Goal: Task Accomplishment & Management: Complete application form

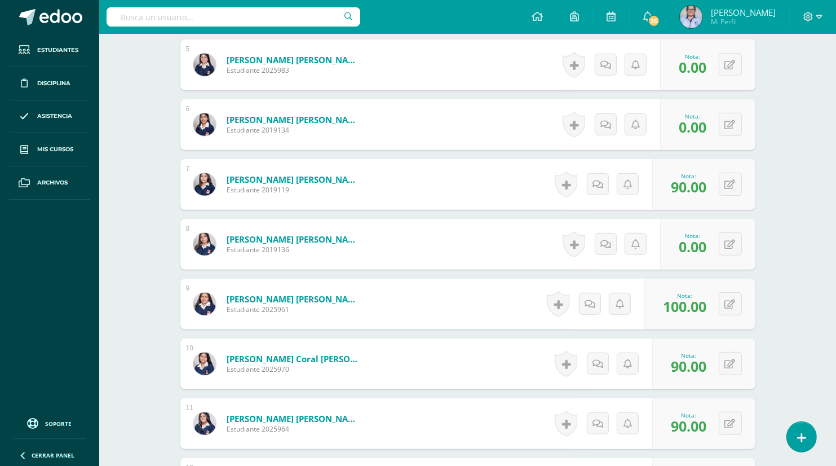
scroll to position [588, 0]
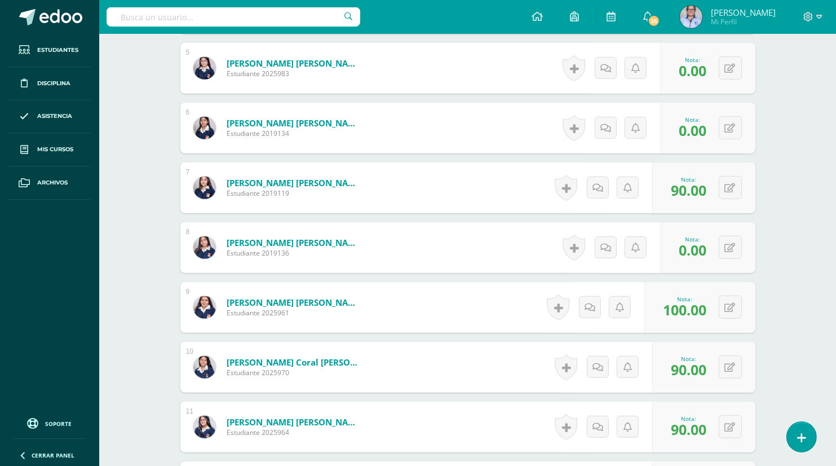
drag, startPoint x: 835, startPoint y: 204, endPoint x: 833, endPoint y: 169, distance: 35.6
click at [833, 169] on div "Educación Artística: Artes Visuales Primero Básico "A" Herramientas Detalle de …" at bounding box center [467, 342] width 737 height 1792
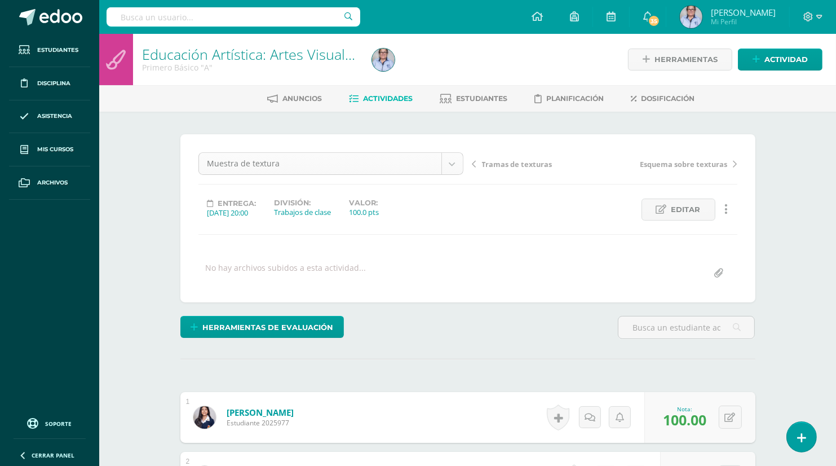
scroll to position [36, 0]
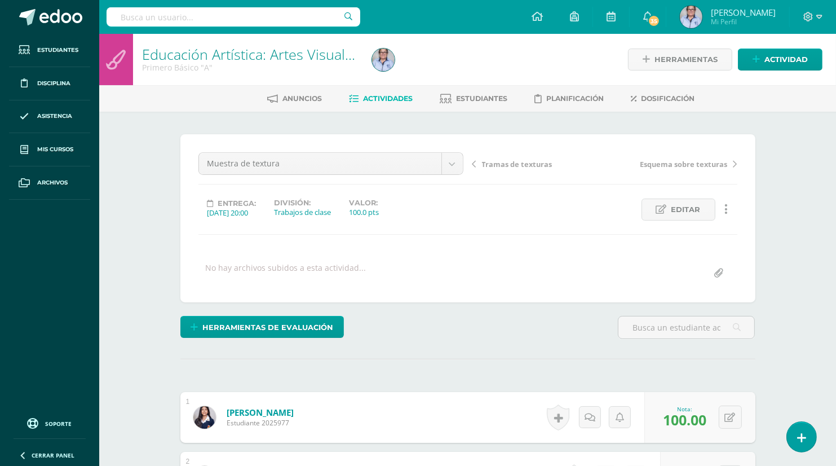
click at [376, 96] on span "Actividades" at bounding box center [388, 98] width 50 height 8
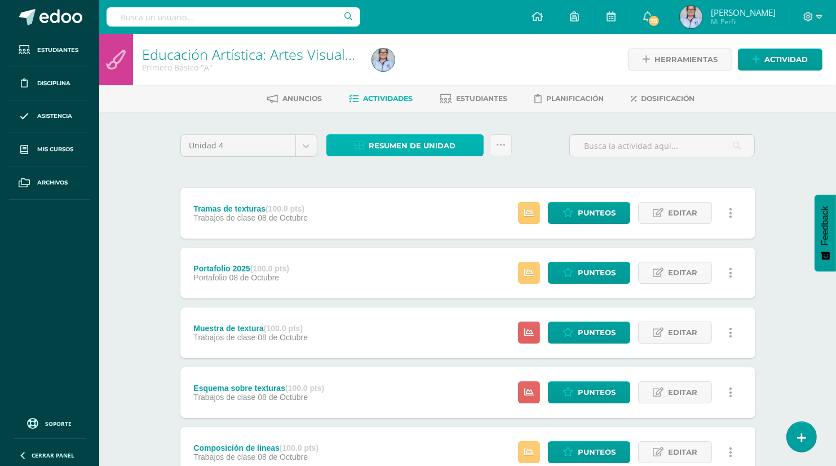
click at [388, 149] on span "Resumen de unidad" at bounding box center [412, 145] width 87 height 21
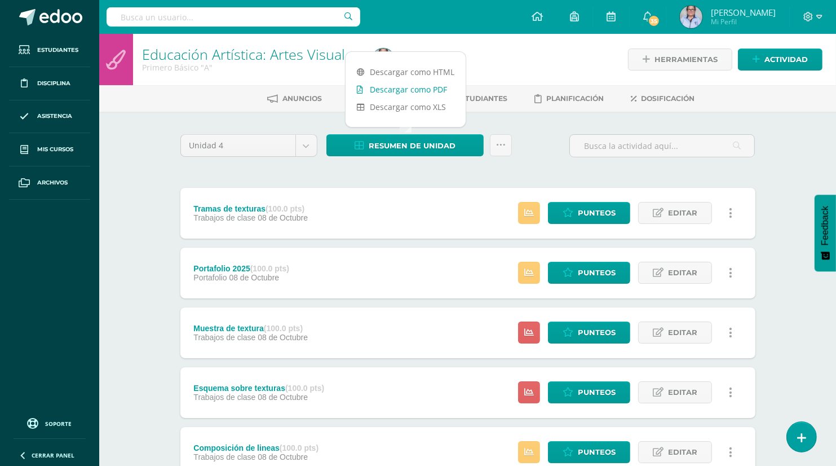
click at [414, 95] on link "Descargar como PDF" at bounding box center [405, 89] width 120 height 17
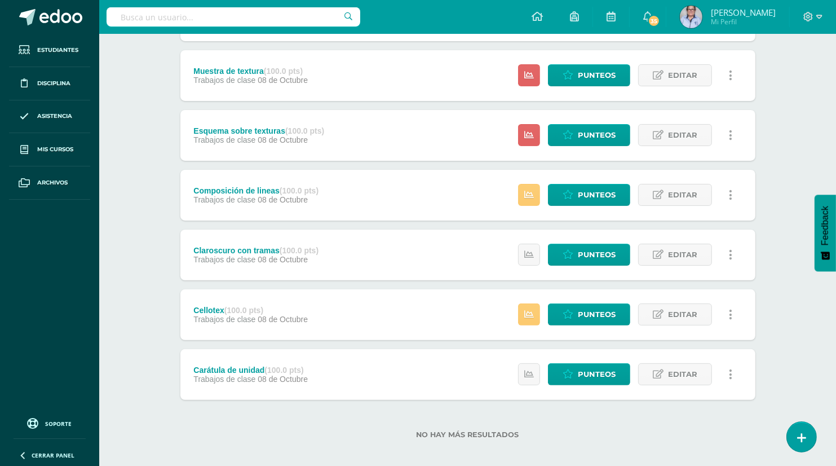
scroll to position [266, 0]
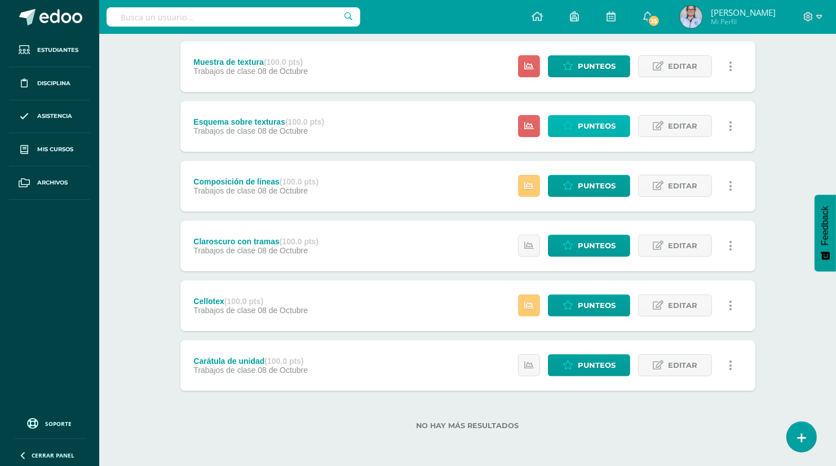
click at [588, 132] on span "Punteos" at bounding box center [597, 126] width 38 height 21
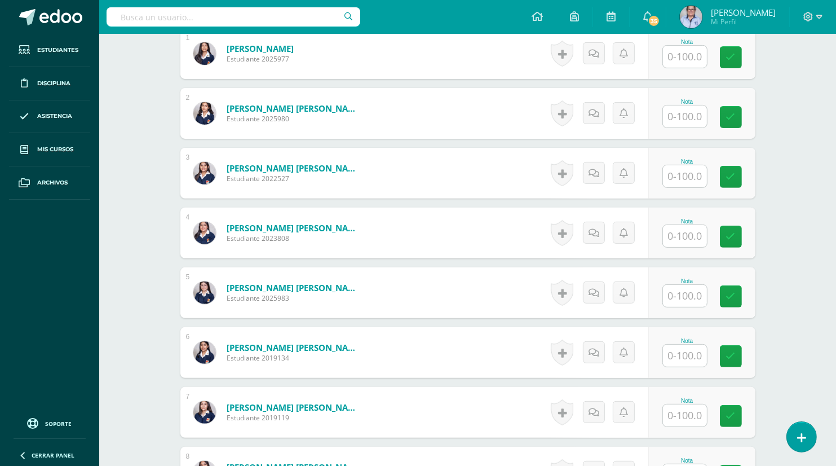
scroll to position [343, 0]
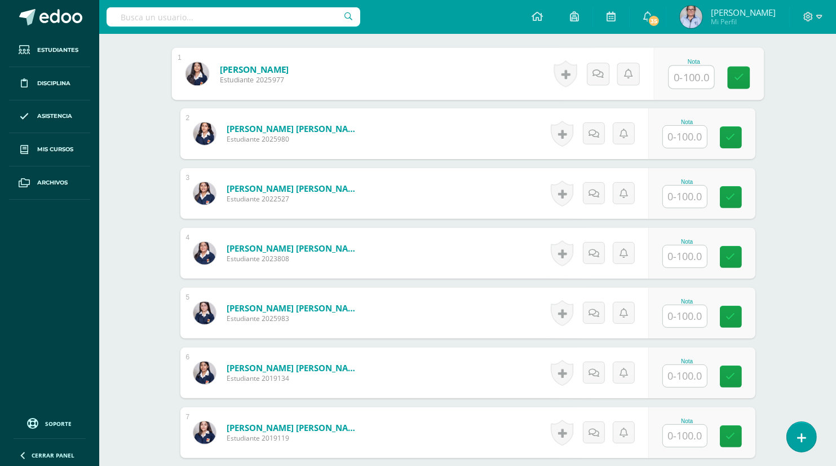
click at [677, 73] on input "text" at bounding box center [690, 77] width 45 height 23
type input "100"
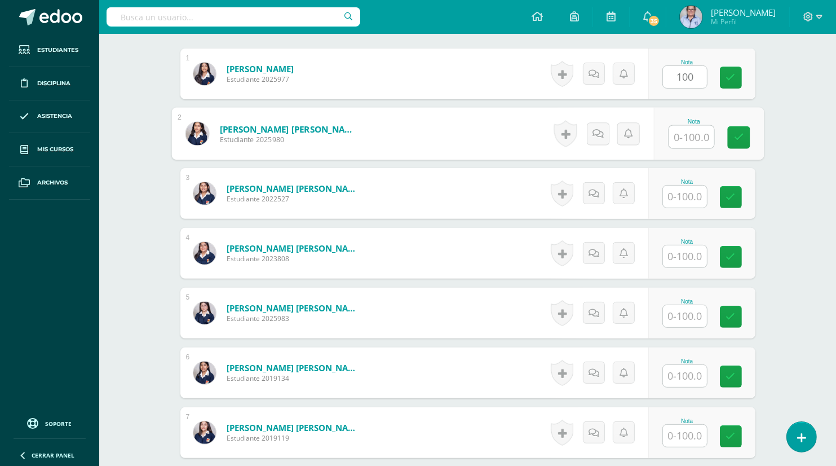
click at [686, 137] on input "text" at bounding box center [690, 137] width 45 height 23
type input "100"
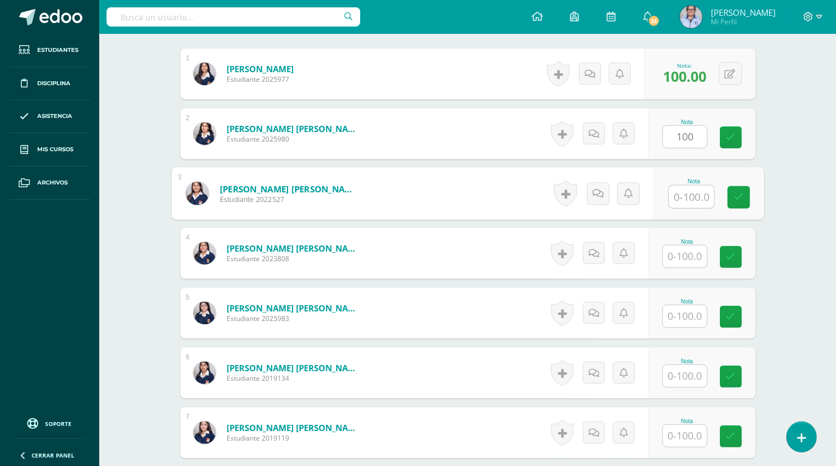
click at [676, 198] on input "text" at bounding box center [690, 196] width 45 height 23
type input "100"
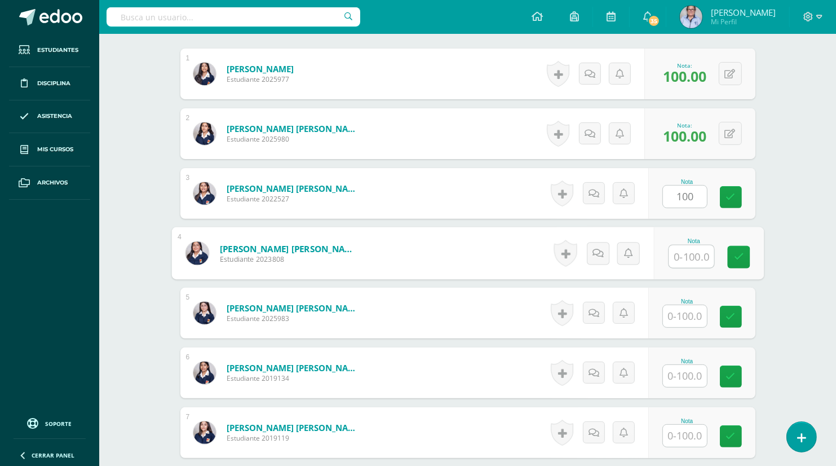
click at [679, 258] on input "text" at bounding box center [690, 256] width 45 height 23
type input "100"
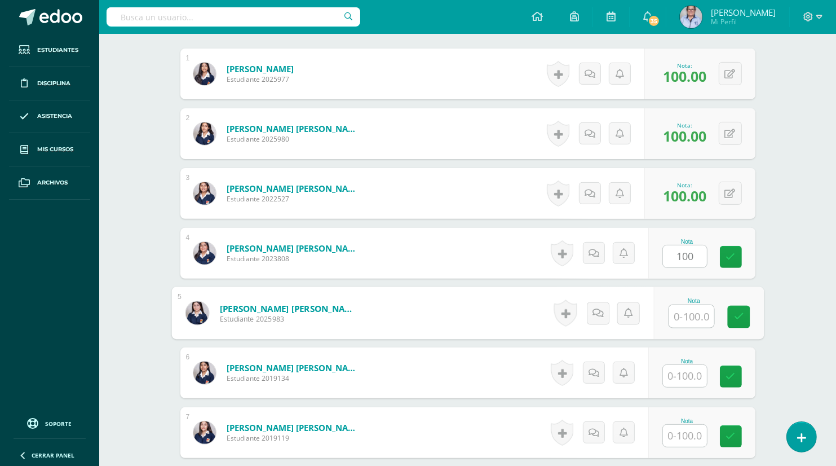
click at [684, 319] on input "text" at bounding box center [690, 316] width 45 height 23
type input "70"
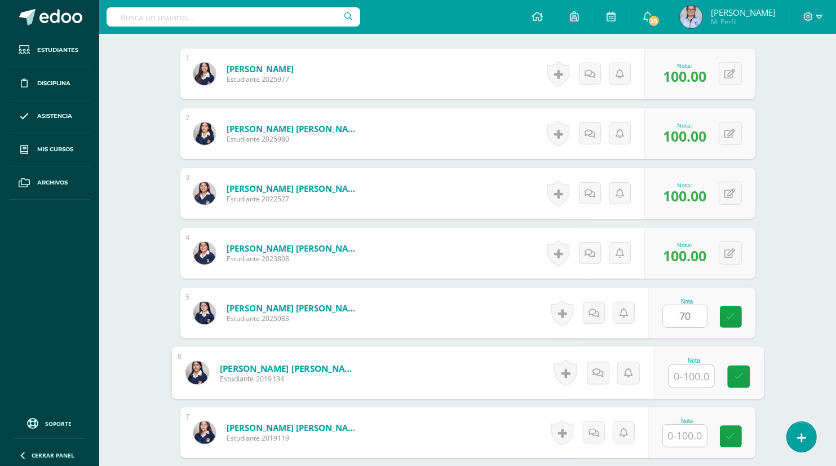
click at [685, 375] on input "text" at bounding box center [690, 376] width 45 height 23
type input "90"
click at [682, 433] on input "text" at bounding box center [685, 435] width 44 height 22
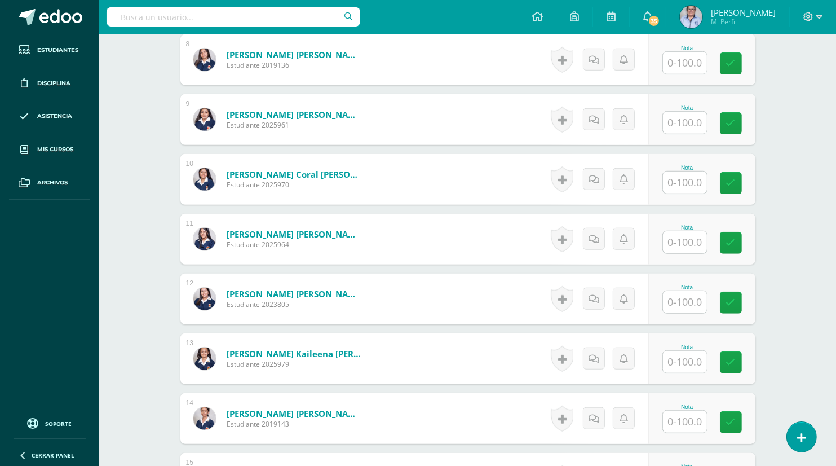
scroll to position [781, 0]
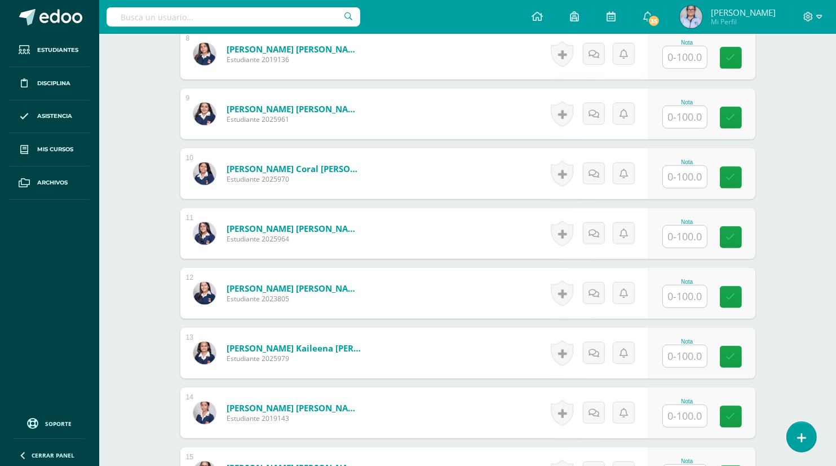
type input "100"
click at [673, 61] on input "text" at bounding box center [685, 57] width 44 height 22
type input "0"
click at [679, 114] on input "text" at bounding box center [690, 117] width 45 height 23
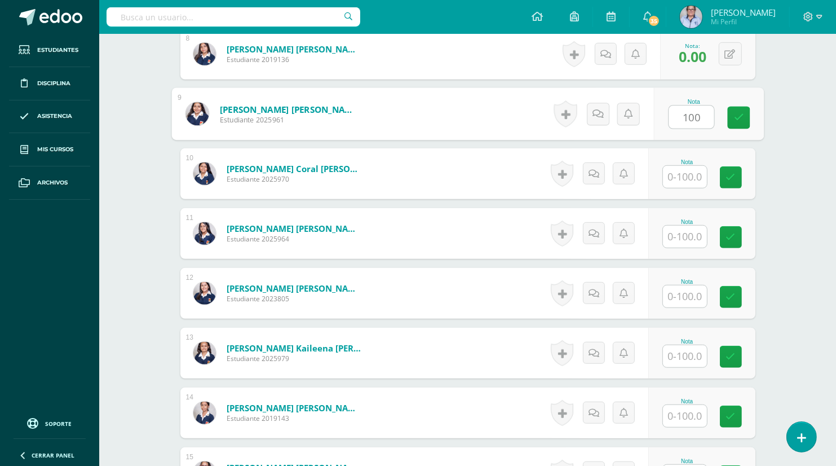
type input "100"
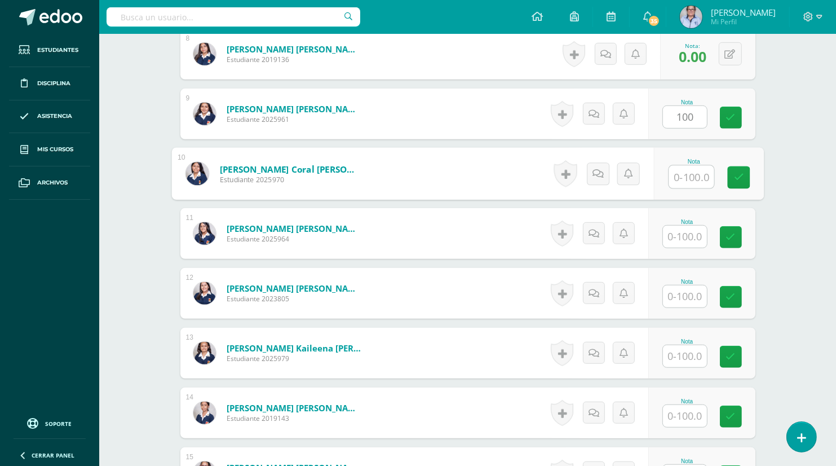
click at [686, 180] on input "text" at bounding box center [690, 177] width 45 height 23
type input "90"
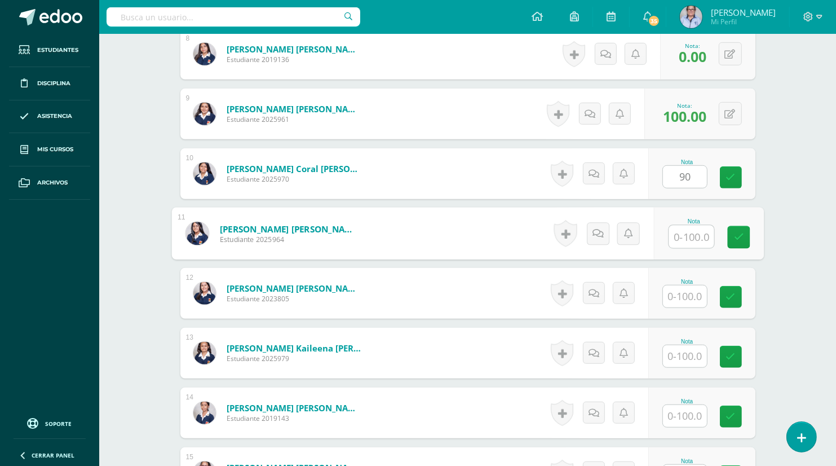
click at [686, 241] on input "text" at bounding box center [690, 236] width 45 height 23
click at [685, 298] on input "text" at bounding box center [685, 296] width 44 height 22
click at [730, 229] on button at bounding box center [738, 233] width 24 height 24
type input "100"
click at [681, 301] on input "text" at bounding box center [685, 296] width 44 height 22
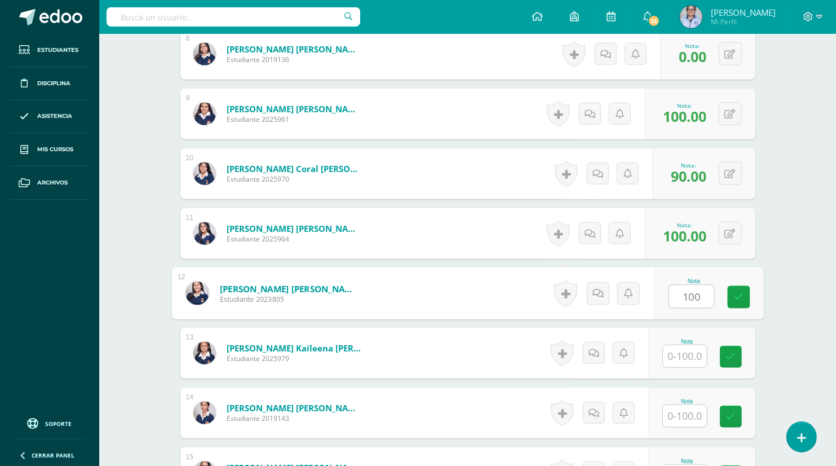
type input "100"
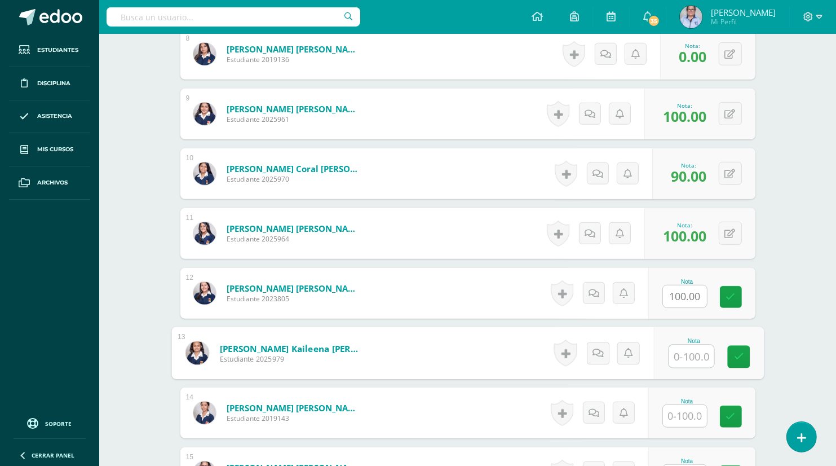
click at [683, 357] on input "text" at bounding box center [690, 356] width 45 height 23
type input "0"
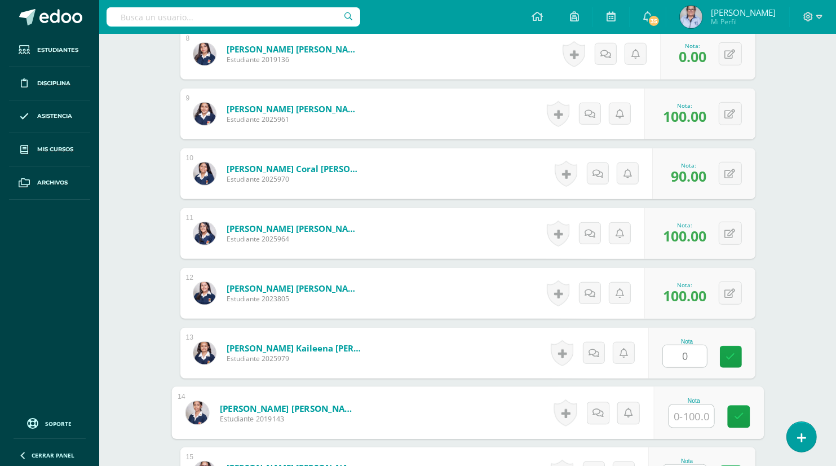
click at [687, 418] on input "text" at bounding box center [690, 416] width 45 height 23
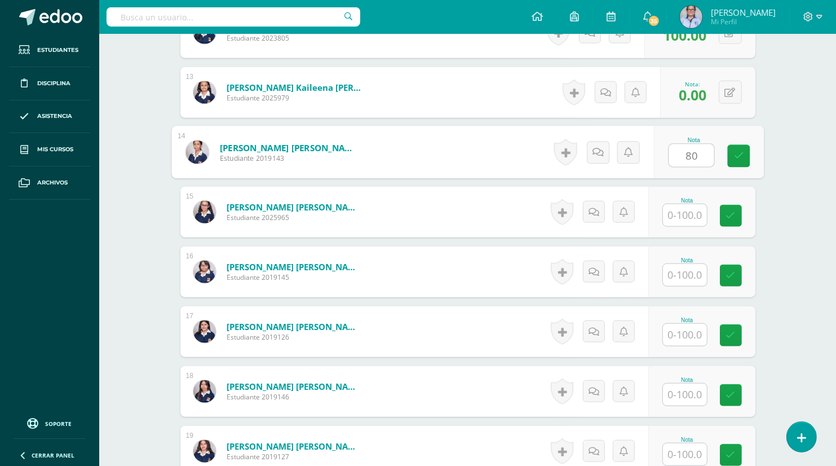
scroll to position [1040, 0]
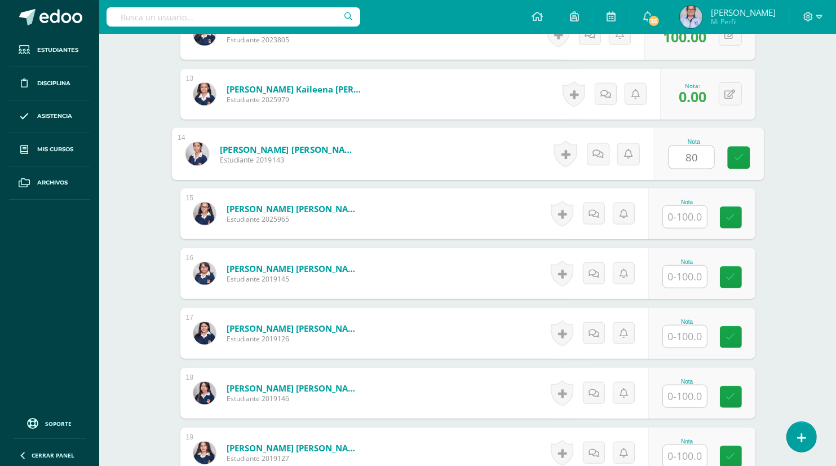
type input "80"
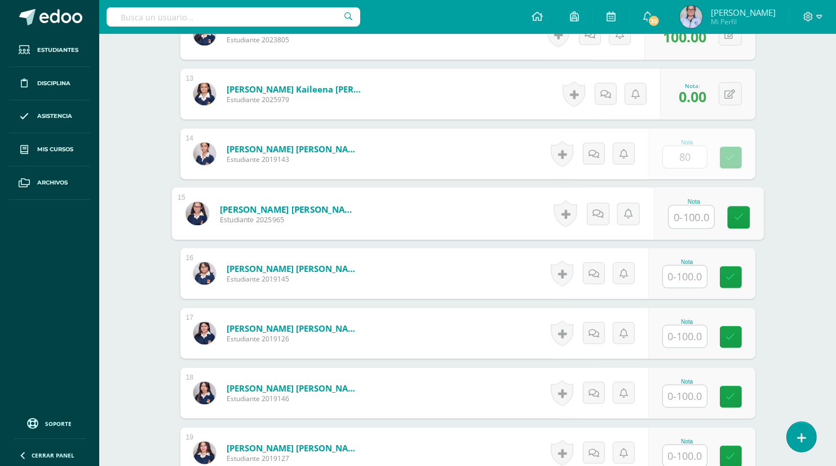
click at [675, 215] on input "text" at bounding box center [690, 217] width 45 height 23
type input "100"
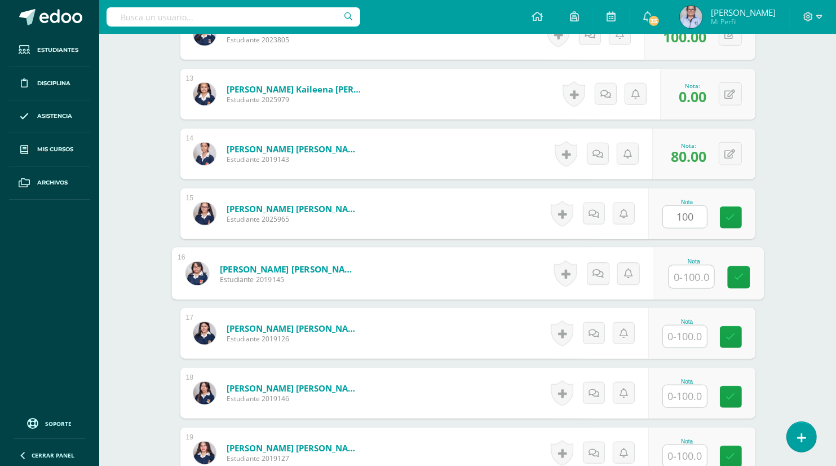
click at [681, 282] on input "text" at bounding box center [690, 276] width 45 height 23
type input "100"
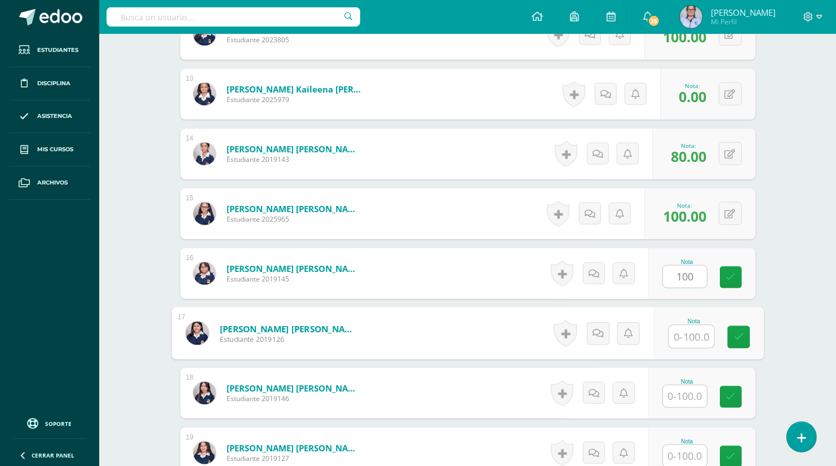
click at [679, 331] on input "text" at bounding box center [690, 336] width 45 height 23
type input "100"
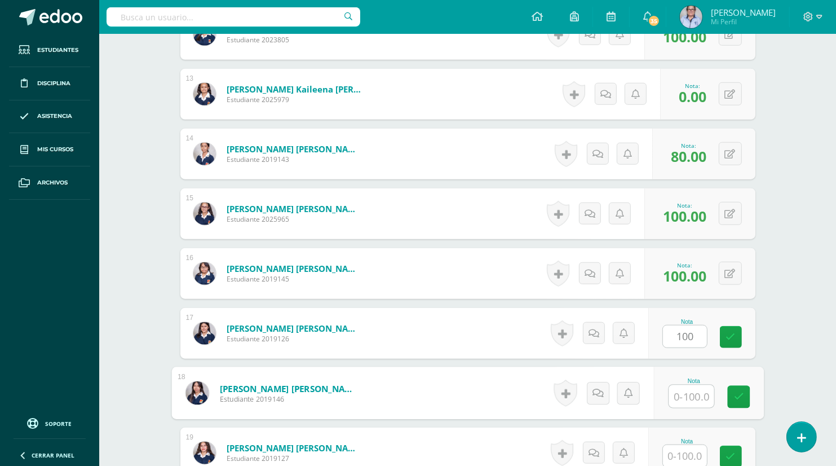
click at [685, 396] on input "text" at bounding box center [690, 396] width 45 height 23
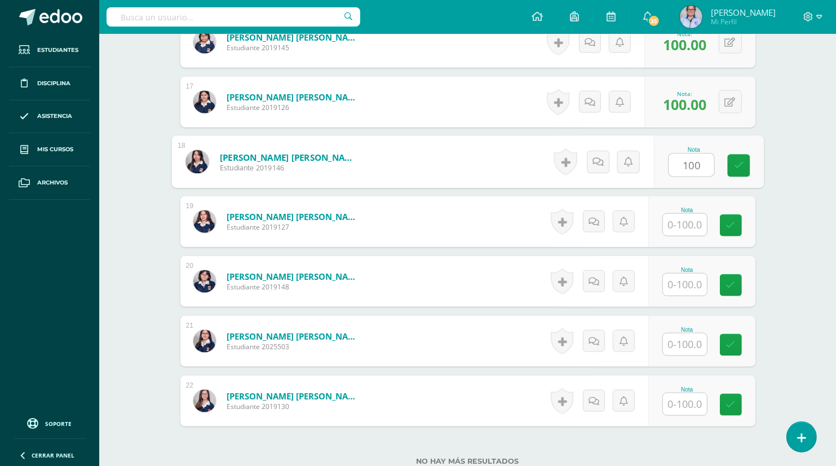
scroll to position [1269, 0]
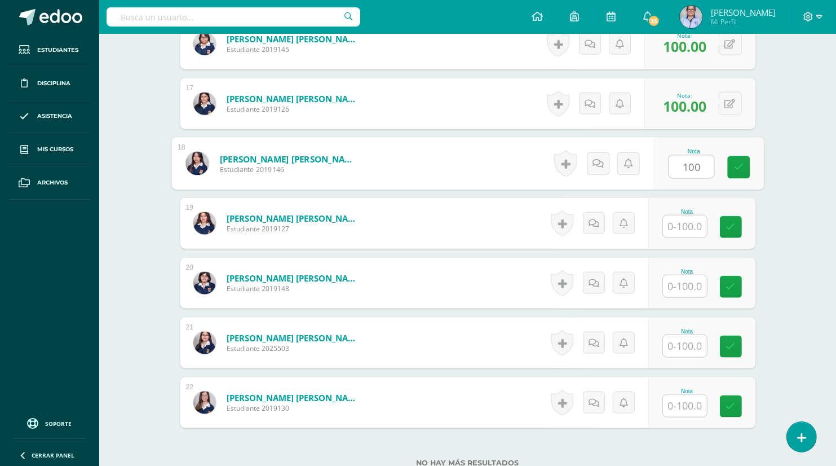
type input "100"
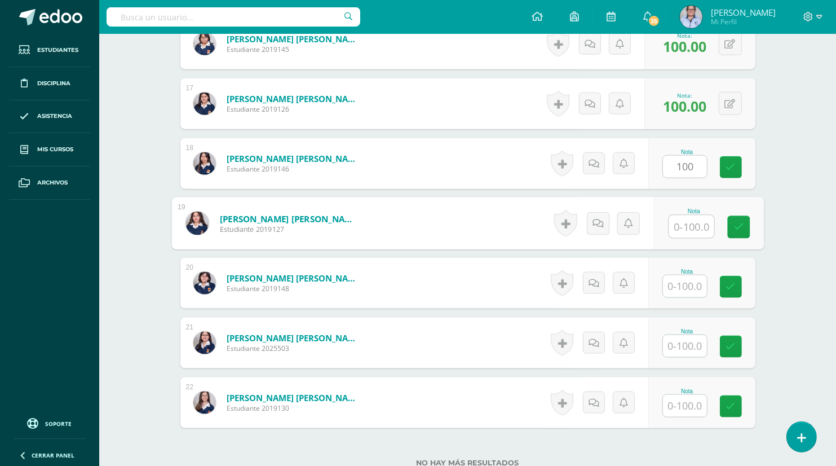
click at [677, 227] on input "text" at bounding box center [690, 226] width 45 height 23
type input "100"
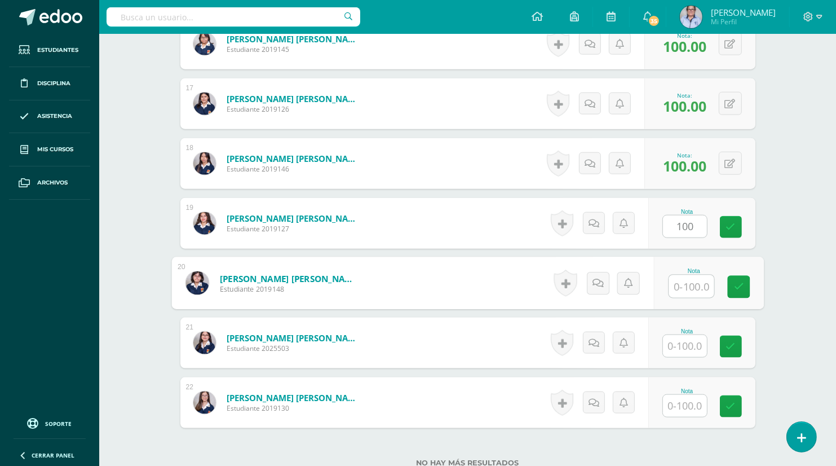
click at [687, 287] on input "text" at bounding box center [690, 286] width 45 height 23
type input "30"
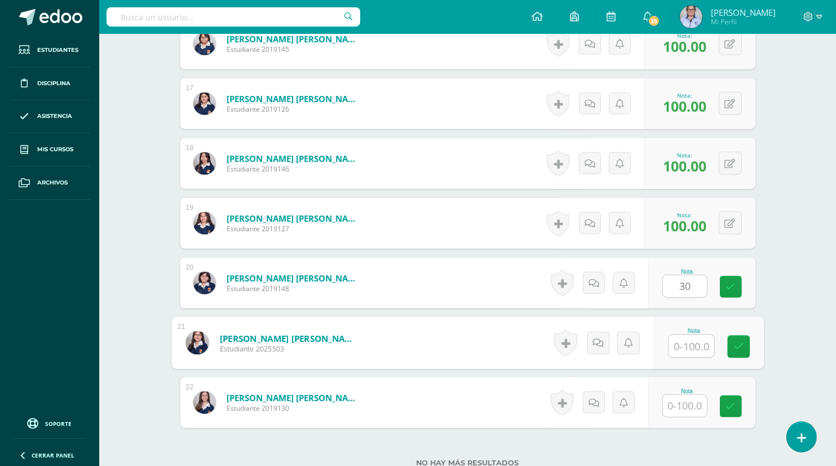
click at [684, 337] on input "text" at bounding box center [690, 346] width 45 height 23
type input "80"
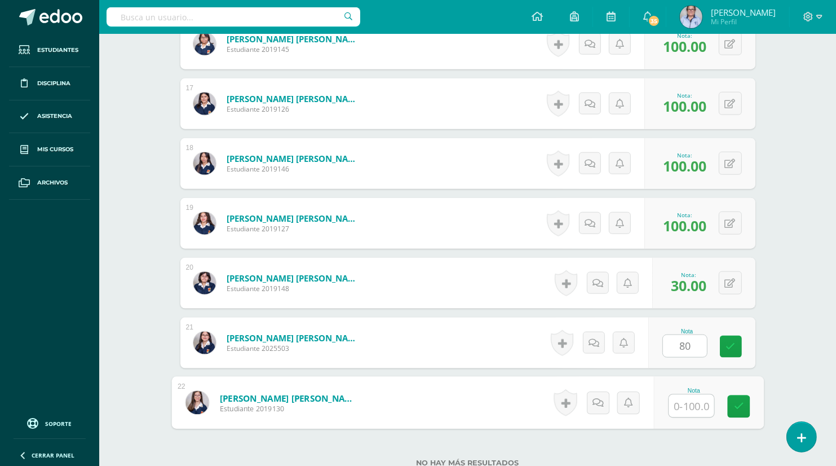
click at [677, 404] on input "text" at bounding box center [690, 405] width 45 height 23
type input "100"
click at [742, 405] on icon at bounding box center [738, 406] width 10 height 10
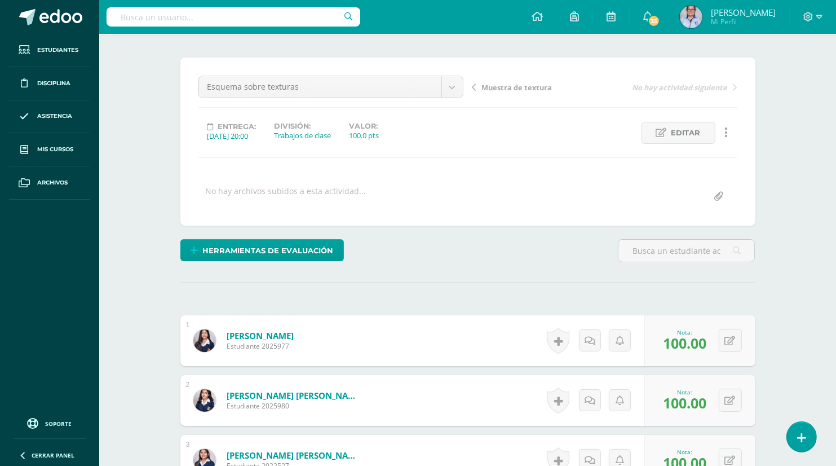
scroll to position [0, 0]
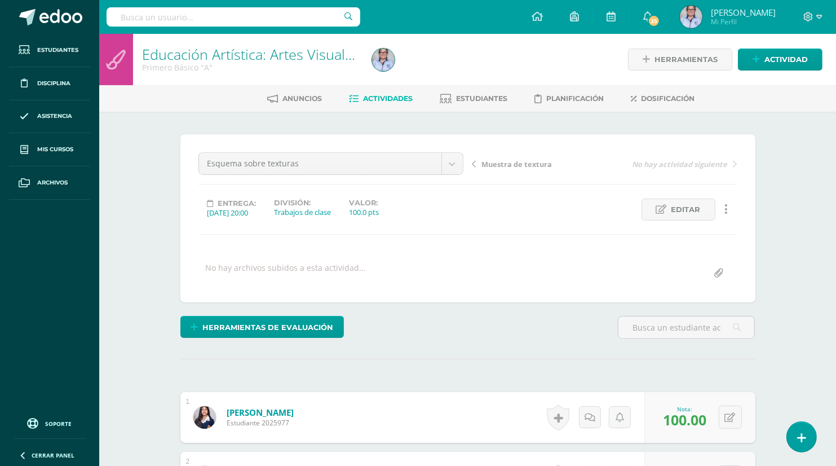
click at [386, 103] on link "Actividades" at bounding box center [381, 99] width 64 height 18
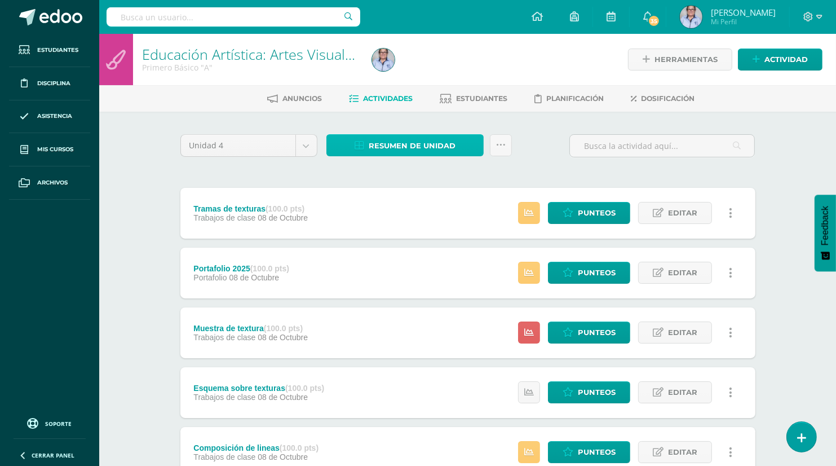
click at [381, 143] on span "Resumen de unidad" at bounding box center [412, 145] width 87 height 21
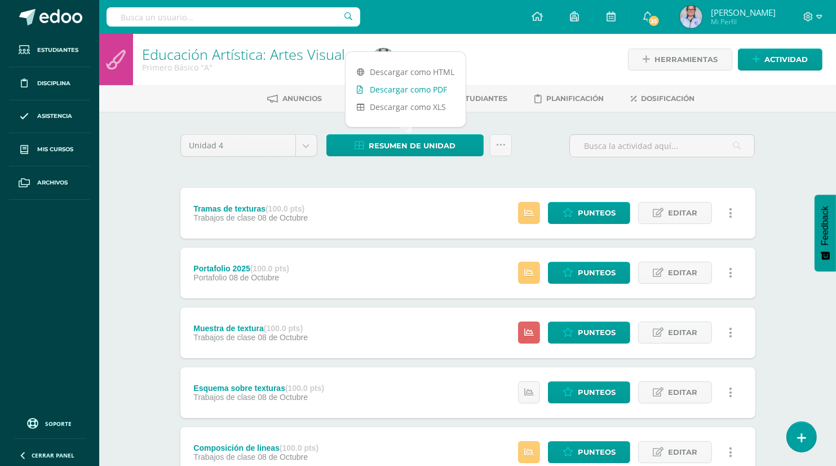
click at [407, 87] on link "Descargar como PDF" at bounding box center [405, 89] width 120 height 17
click at [378, 174] on div "Unidad 4 Unidad 1 Unidad 2 Unidad 3 Unidad 4 Resumen de unidad Subir actividade…" at bounding box center [468, 421] width 584 height 575
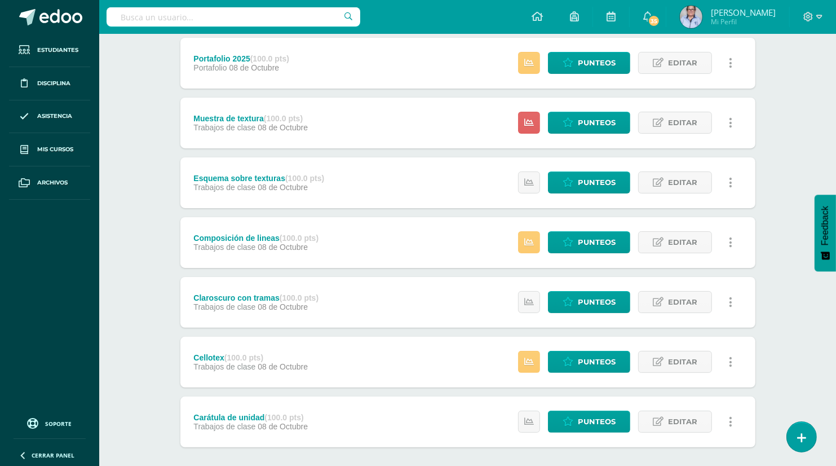
scroll to position [207, 0]
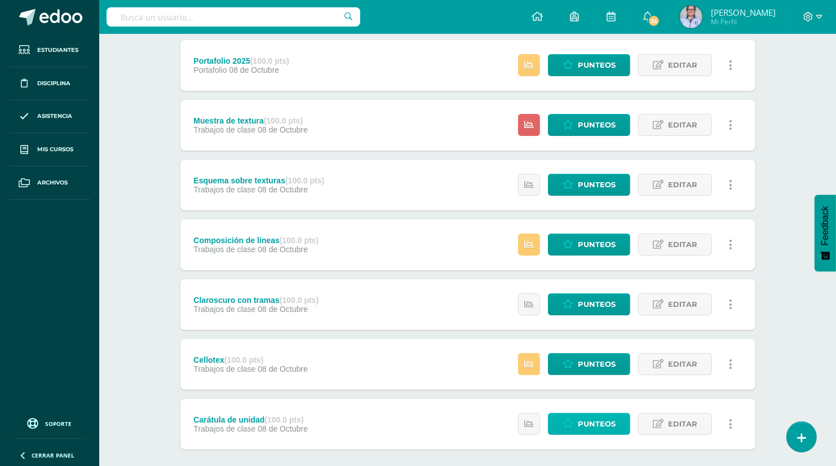
click at [579, 425] on span "Punteos" at bounding box center [597, 423] width 38 height 21
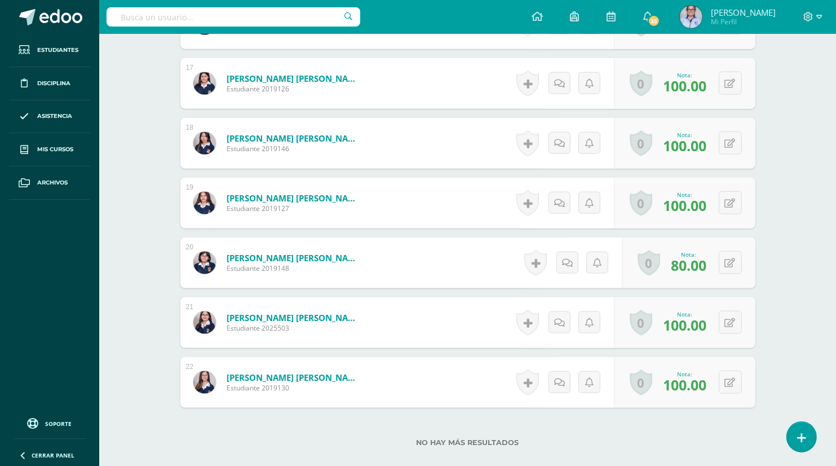
scroll to position [770, 0]
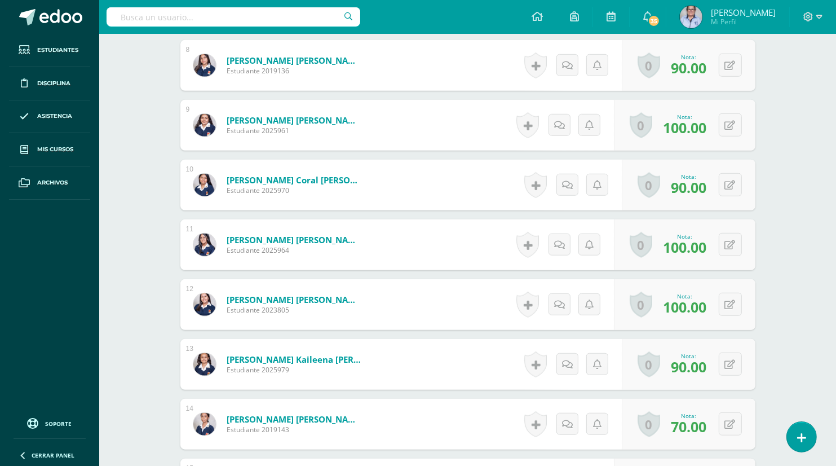
click at [803, 119] on div "Educación Artística: Artes Visuales Primero Básico "A" Herramientas Detalle de …" at bounding box center [467, 160] width 737 height 1792
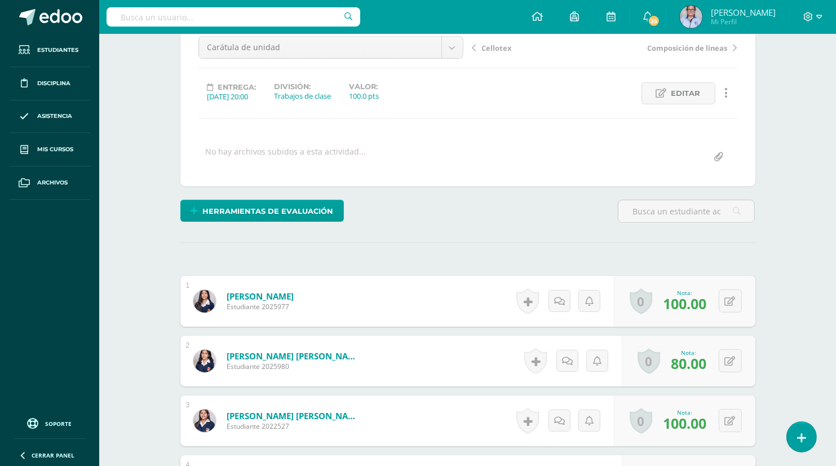
scroll to position [0, 0]
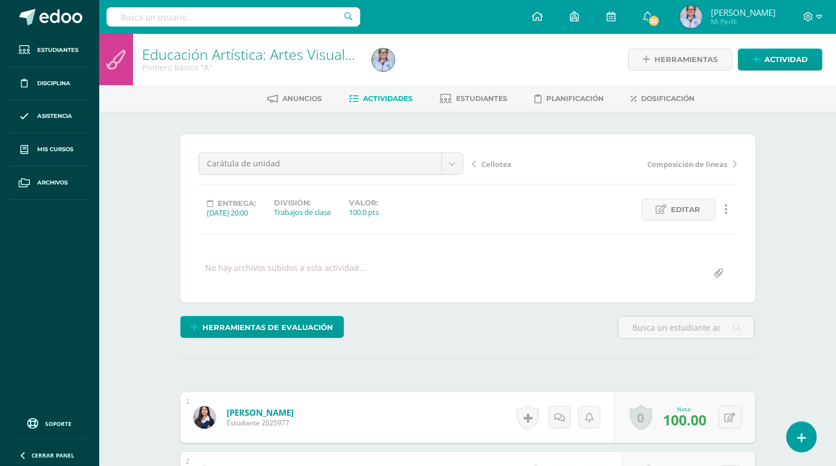
click at [376, 101] on span "Actividades" at bounding box center [388, 98] width 50 height 8
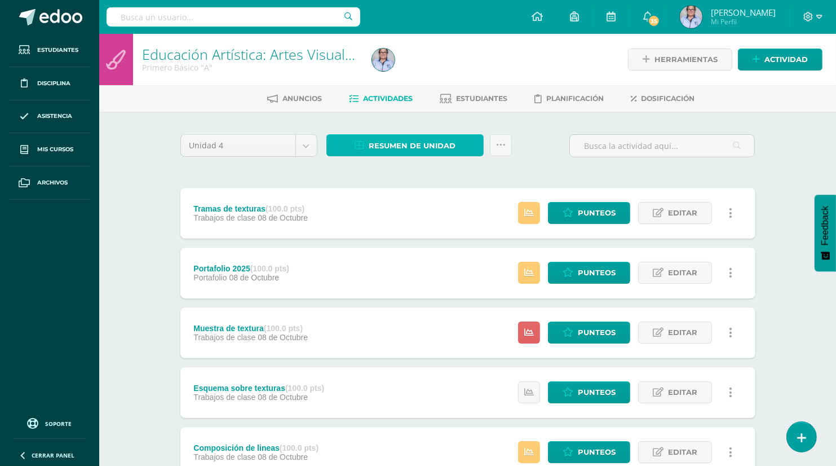
click at [402, 145] on span "Resumen de unidad" at bounding box center [412, 145] width 87 height 21
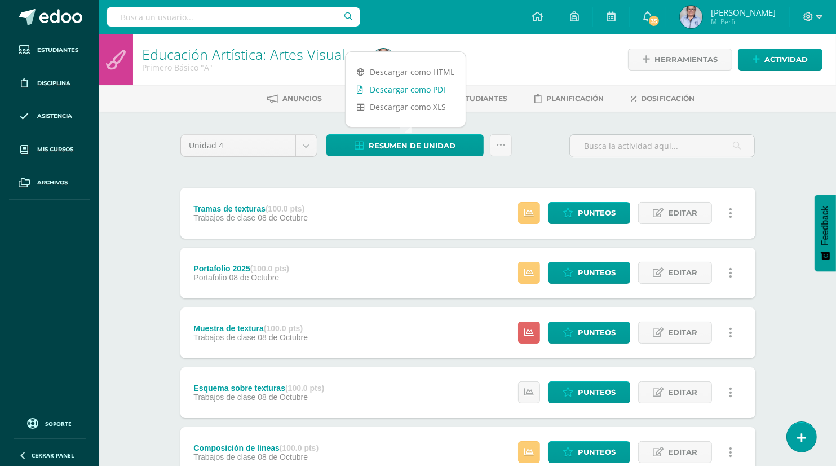
click at [416, 90] on link "Descargar como PDF" at bounding box center [405, 89] width 120 height 17
click at [494, 100] on span "Estudiantes" at bounding box center [481, 98] width 51 height 8
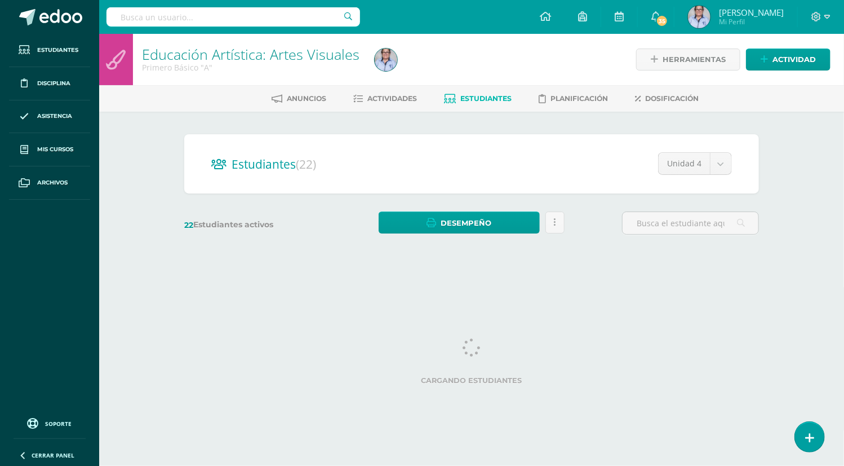
click at [494, 100] on span "Estudiantes" at bounding box center [485, 98] width 51 height 8
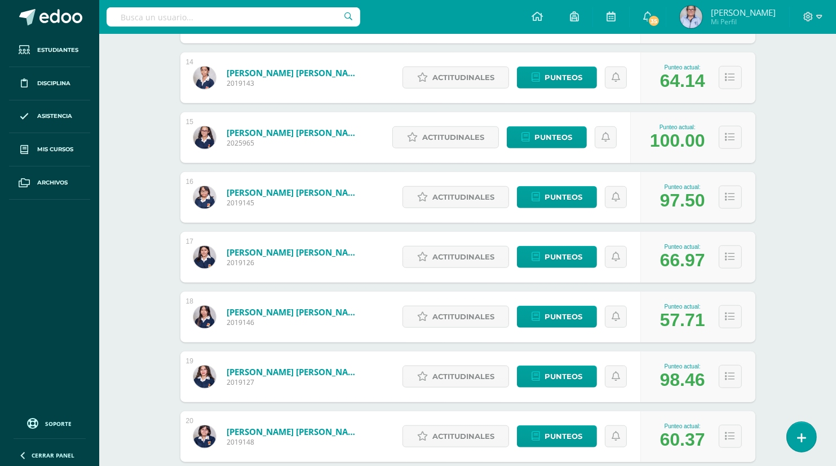
scroll to position [976, 0]
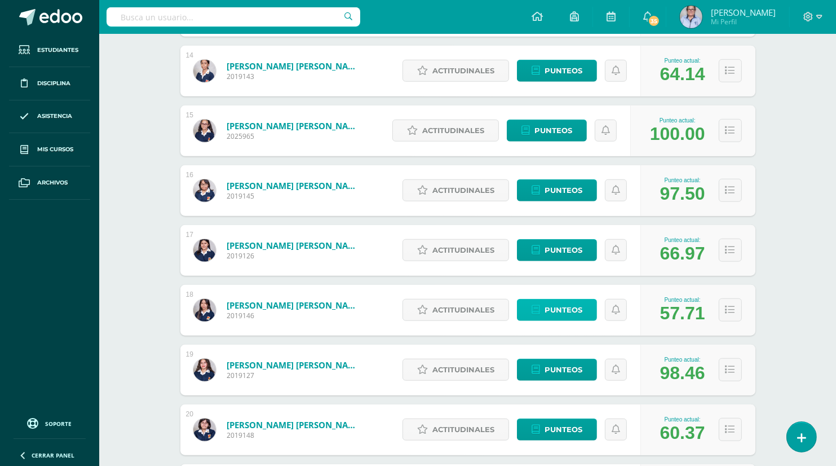
click at [551, 314] on span "Punteos" at bounding box center [563, 309] width 38 height 21
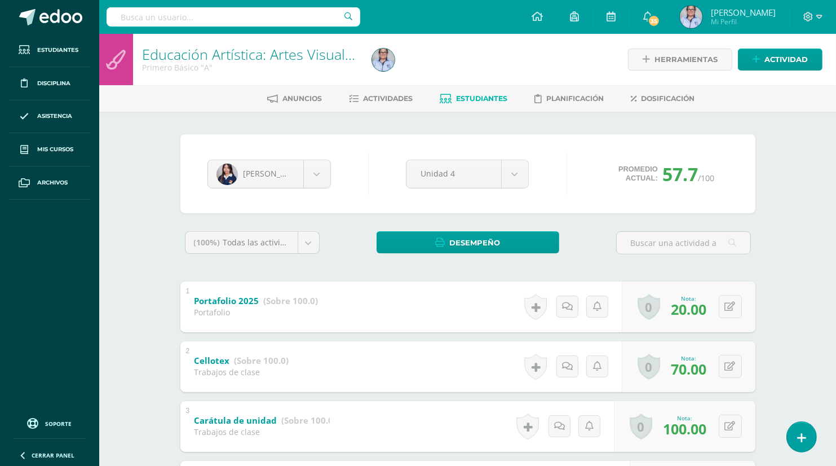
click at [551, 314] on div "Historial de actividad Se ha asignado la nota 20.0 por [PERSON_NAME] [DATE] 5:4…" at bounding box center [570, 306] width 101 height 51
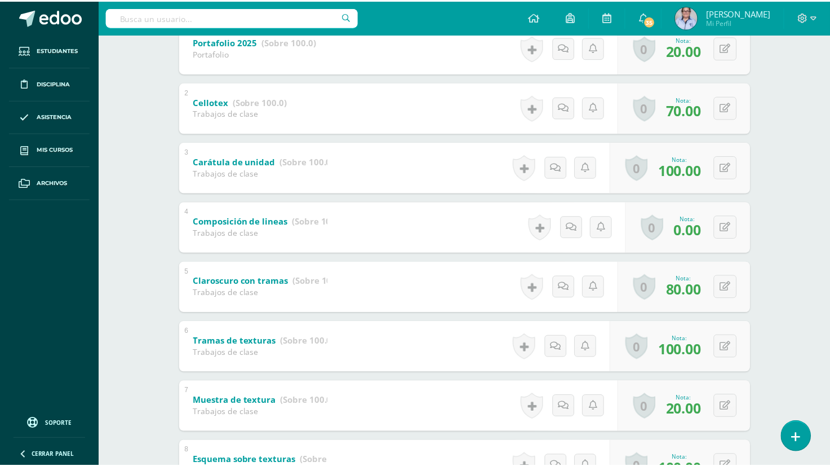
scroll to position [257, 0]
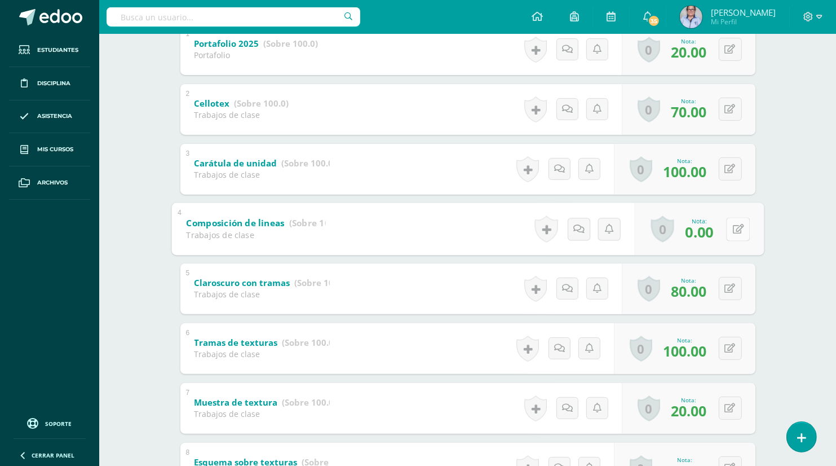
click at [726, 229] on button at bounding box center [738, 229] width 24 height 24
type input "20"
click at [711, 234] on icon at bounding box center [708, 233] width 10 height 10
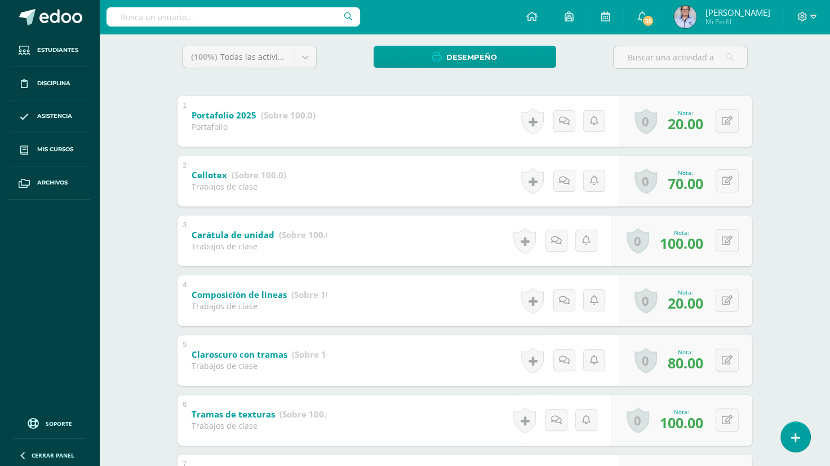
scroll to position [182, 0]
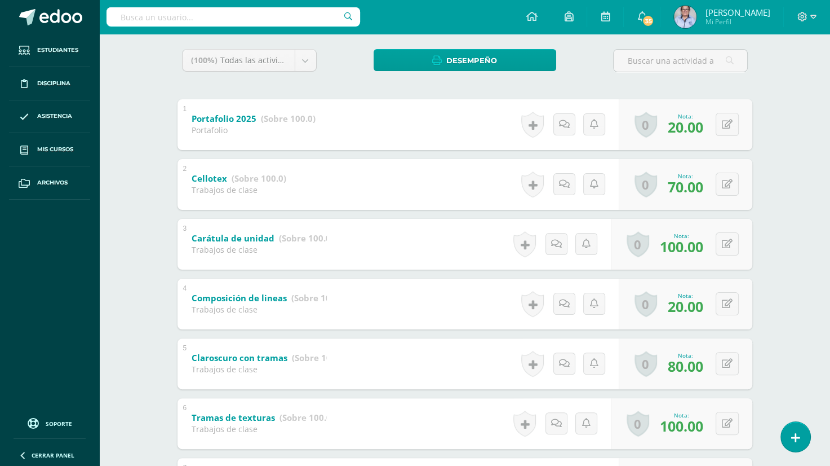
click at [811, 156] on div "Educación Artística: Artes Visuales Primero Básico "A" Herramientas Detalle de …" at bounding box center [464, 247] width 731 height 791
click at [153, 172] on div "Educación Artística: Artes Visuales Primero Básico "A" Herramientas Detalle de …" at bounding box center [464, 247] width 731 height 791
click at [143, 51] on div "Educación Artística: Artes Visuales Primero Básico "A" Herramientas Detalle de …" at bounding box center [464, 247] width 731 height 791
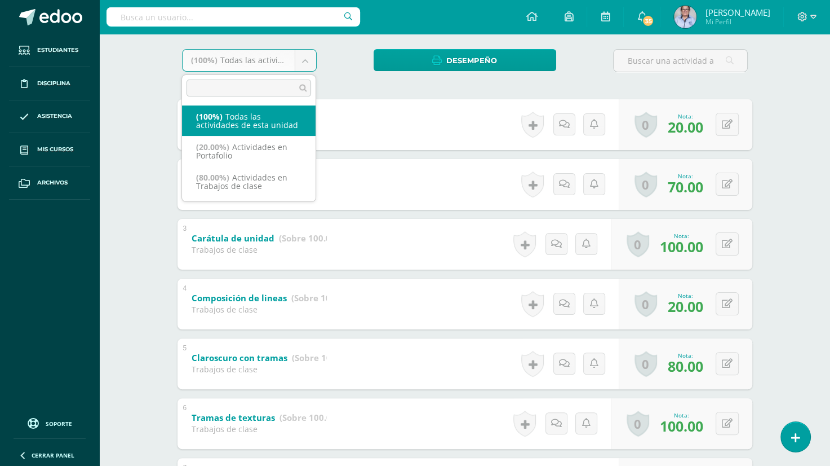
click at [307, 58] on body "Estudiantes Disciplina Asistencia Mis cursos Archivos Soporte Ayuda Reportar un…" at bounding box center [415, 230] width 830 height 825
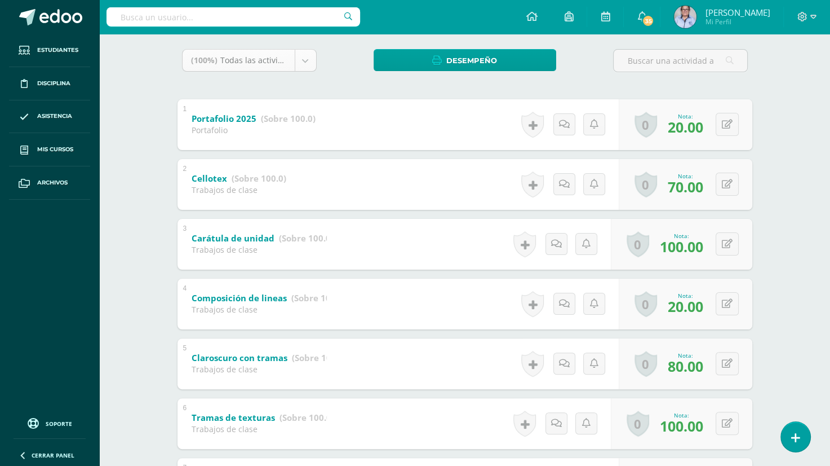
click at [307, 58] on body "Estudiantes Disciplina Asistencia Mis cursos Archivos Soporte Ayuda Reportar un…" at bounding box center [415, 230] width 830 height 825
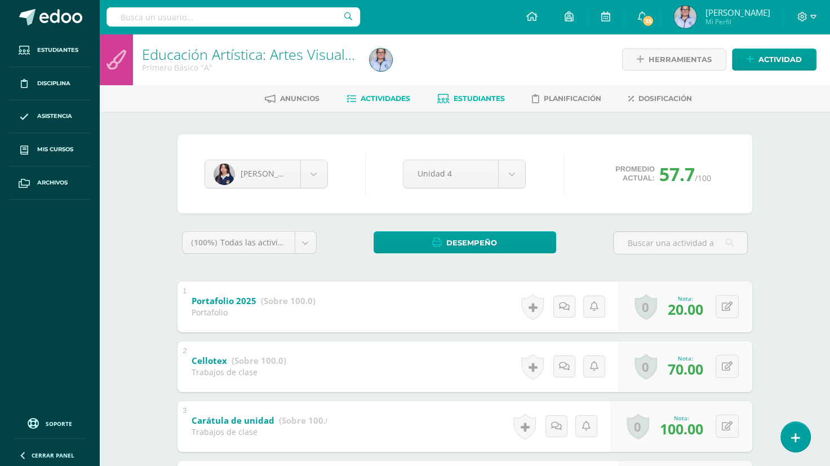
click at [376, 100] on span "Actividades" at bounding box center [386, 98] width 50 height 8
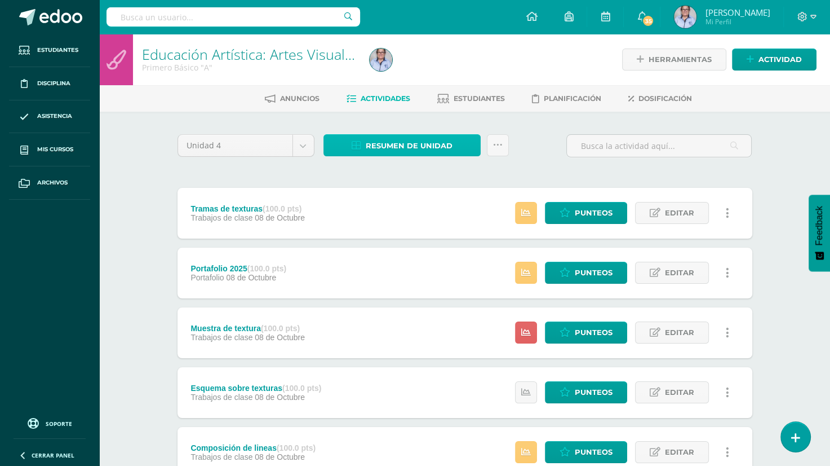
click at [383, 149] on span "Resumen de unidad" at bounding box center [409, 145] width 87 height 21
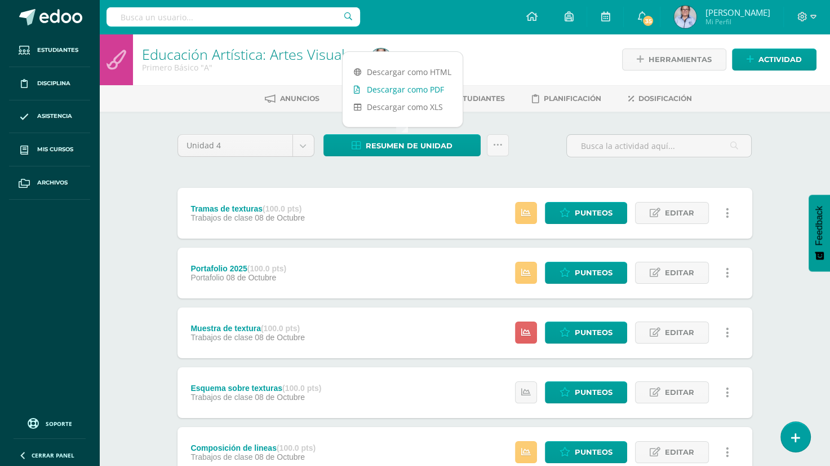
click at [419, 91] on link "Descargar como PDF" at bounding box center [403, 89] width 120 height 17
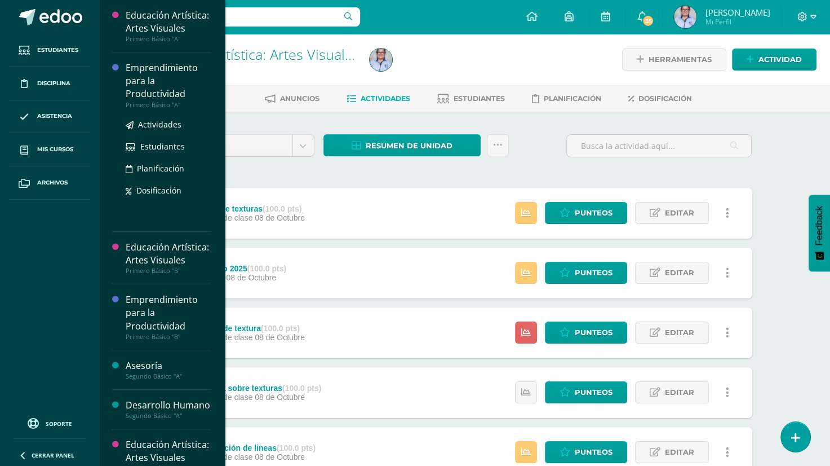
click at [144, 100] on div "Emprendimiento para la Productividad" at bounding box center [169, 80] width 86 height 39
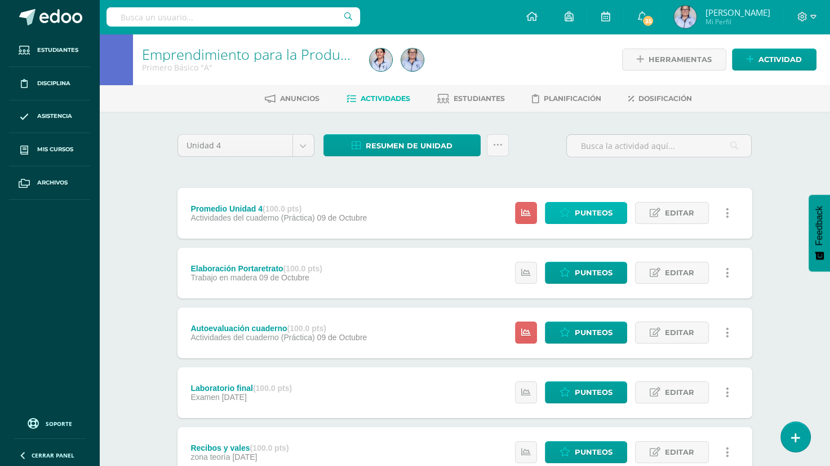
click at [586, 216] on span "Punteos" at bounding box center [594, 212] width 38 height 21
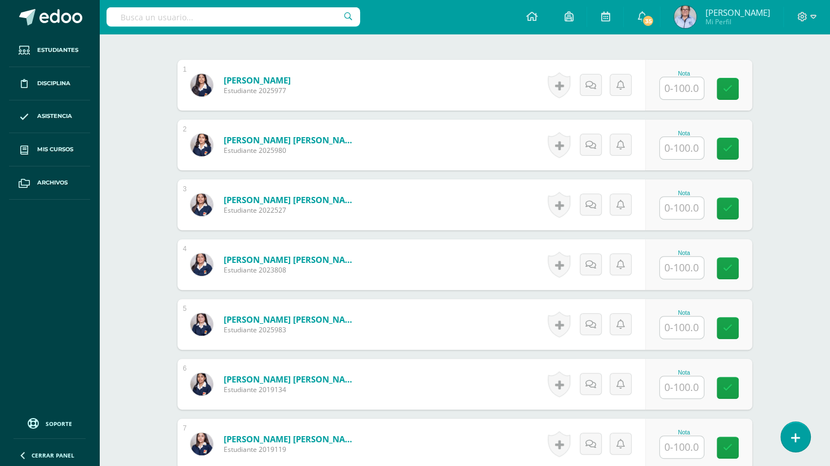
scroll to position [333, 0]
click at [680, 90] on input "text" at bounding box center [688, 88] width 45 height 23
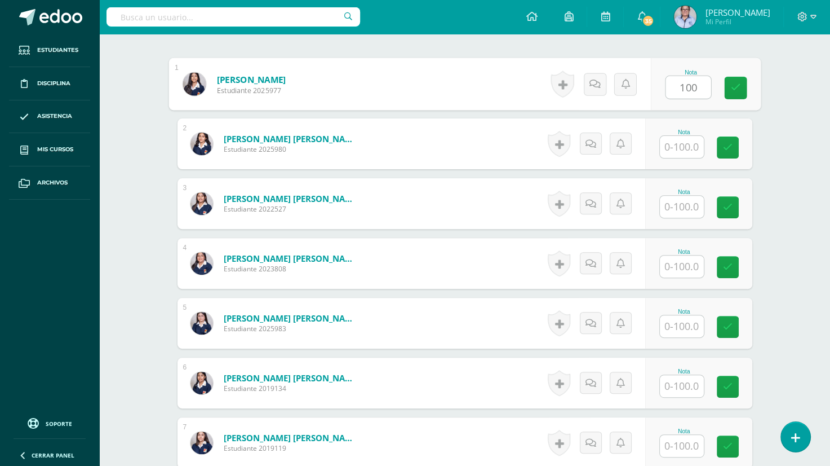
type input "100"
click at [681, 148] on input "text" at bounding box center [682, 147] width 44 height 22
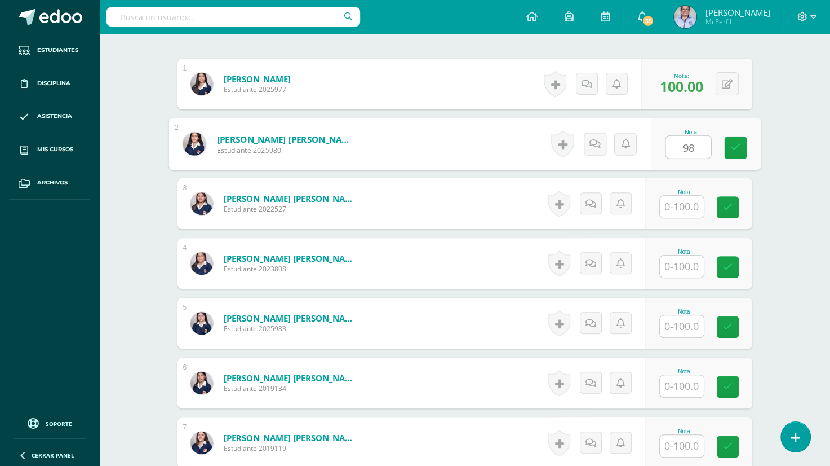
type input "98"
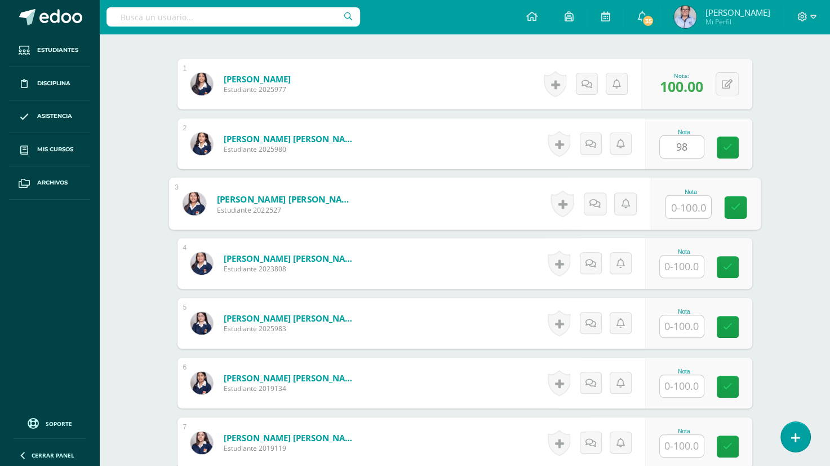
click at [677, 203] on input "text" at bounding box center [688, 207] width 45 height 23
type input "80"
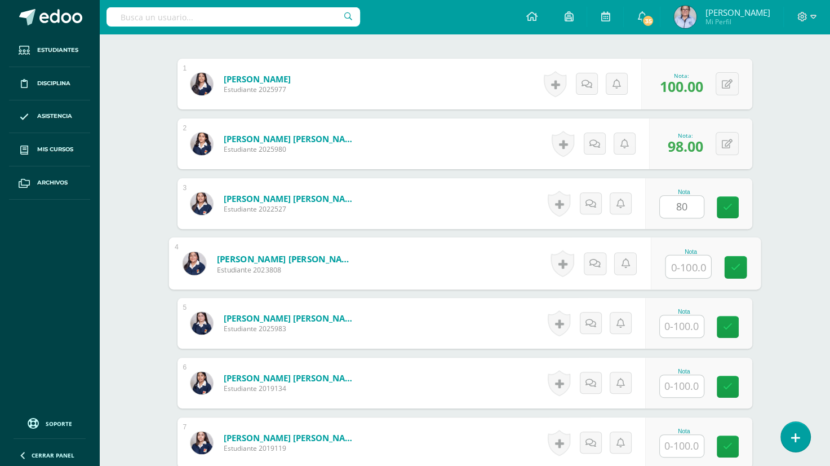
click at [670, 261] on input "text" at bounding box center [688, 266] width 45 height 23
type input "100"
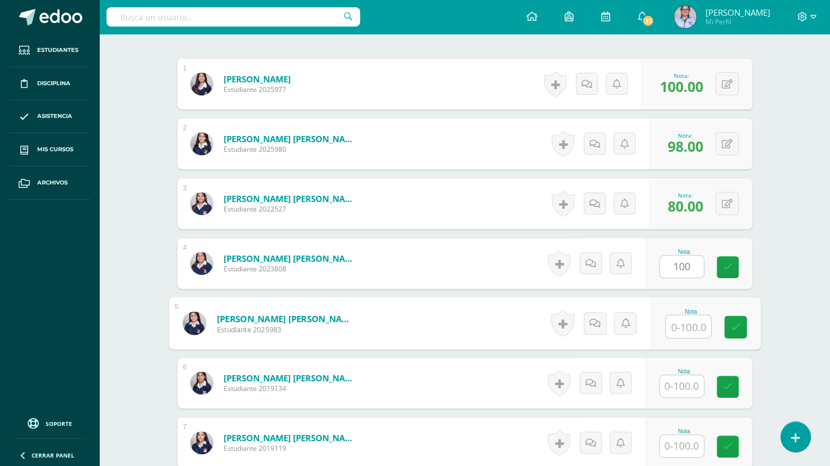
click at [678, 326] on input "text" at bounding box center [688, 326] width 45 height 23
type input "60"
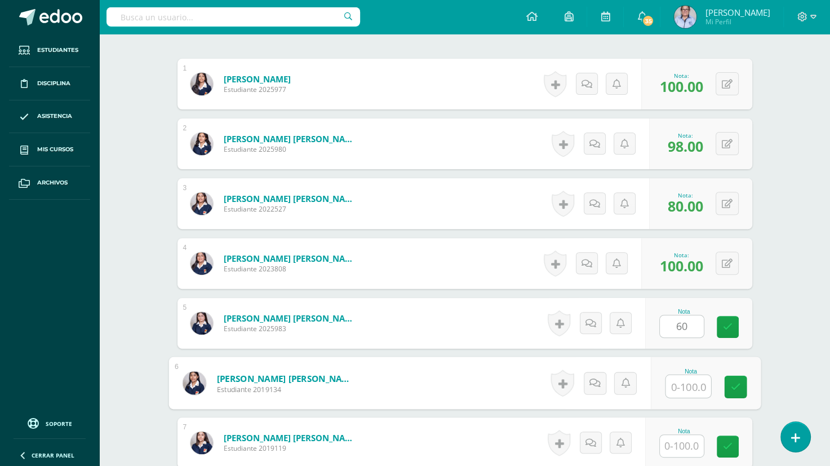
click at [681, 388] on input "text" at bounding box center [688, 386] width 45 height 23
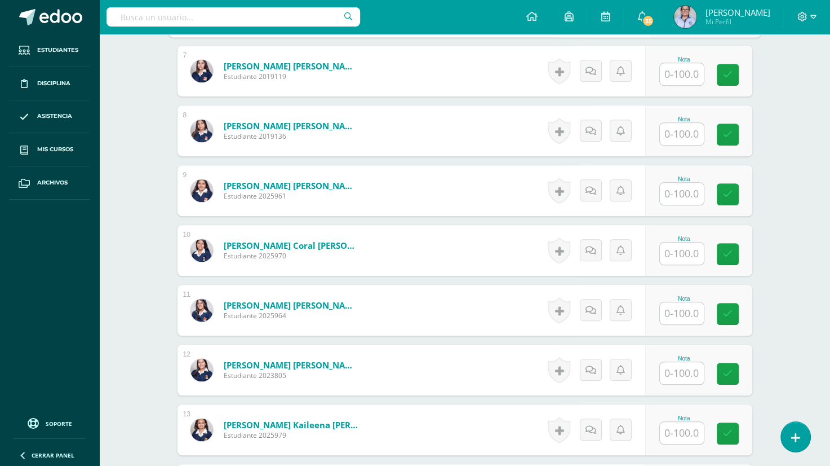
scroll to position [703, 0]
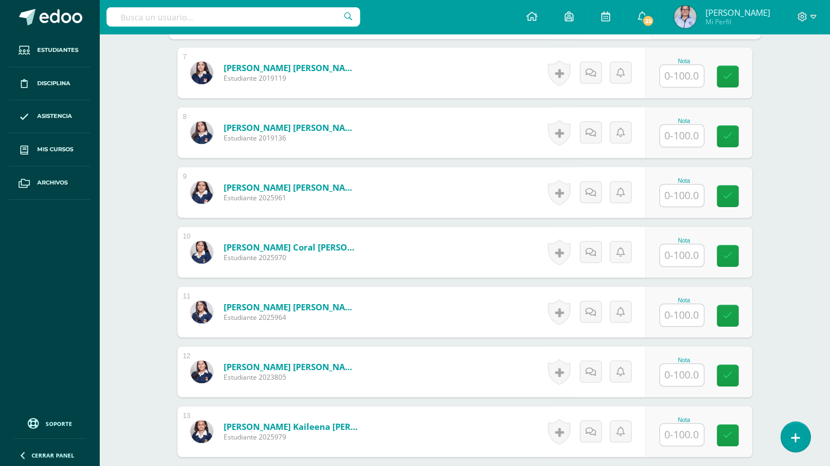
type input "80"
click at [667, 75] on input "text" at bounding box center [682, 76] width 44 height 22
type input "85"
click at [684, 139] on input "text" at bounding box center [688, 136] width 45 height 23
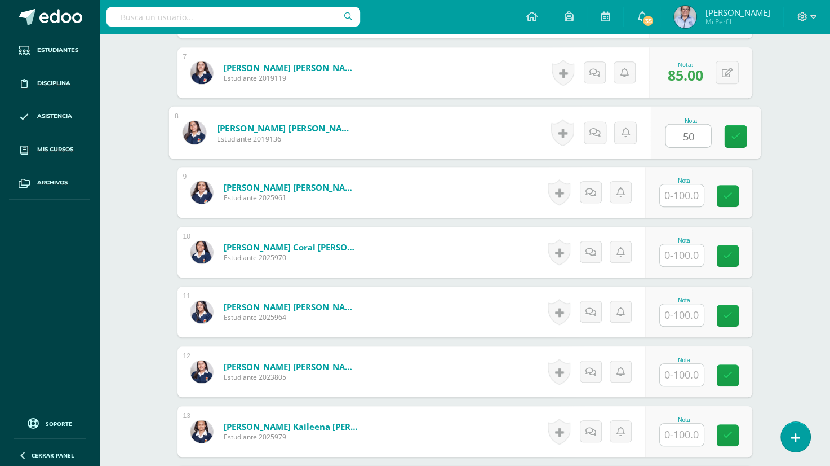
type input "50"
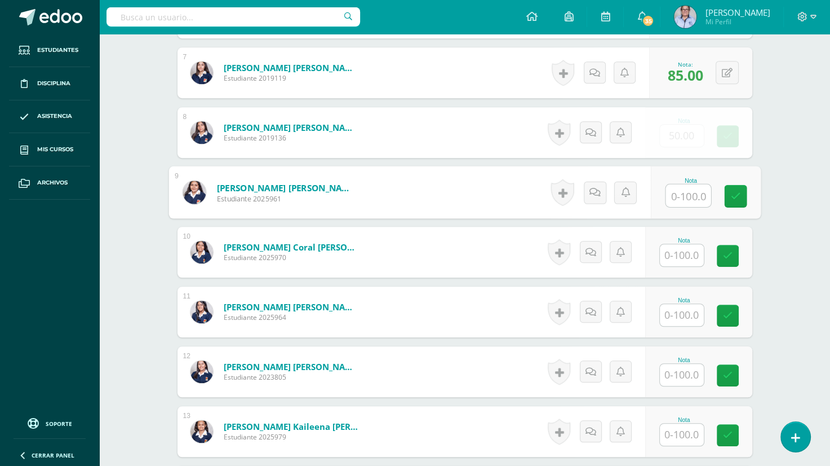
click at [684, 195] on input "text" at bounding box center [688, 195] width 45 height 23
type input "100"
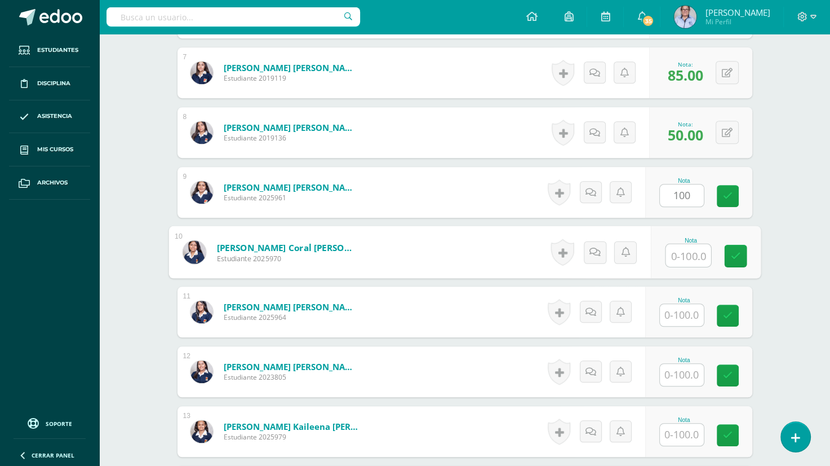
click at [685, 258] on input "text" at bounding box center [688, 255] width 45 height 23
type input "90"
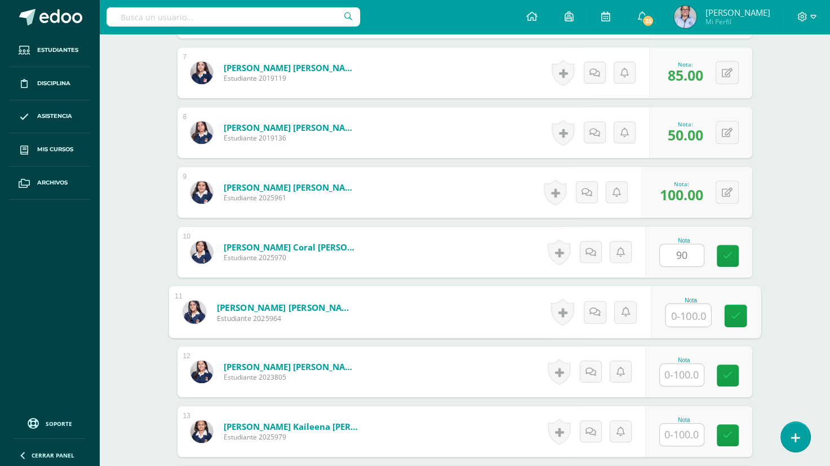
click at [685, 318] on input "text" at bounding box center [688, 315] width 45 height 23
type input "95"
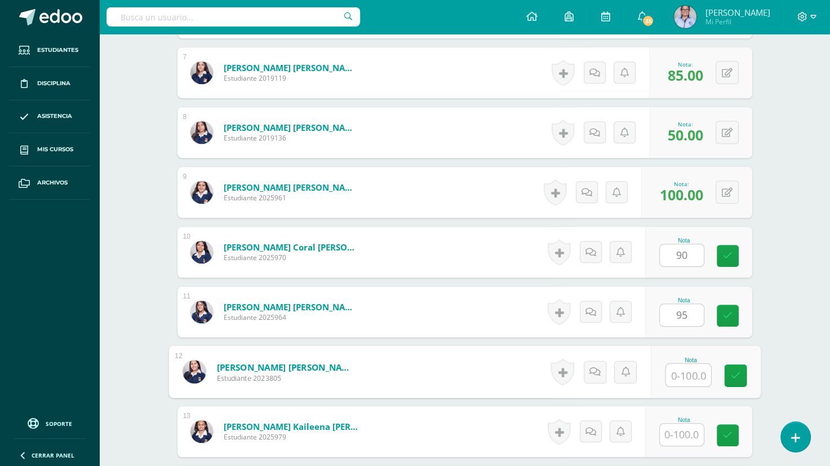
click at [685, 375] on input "text" at bounding box center [688, 374] width 45 height 23
type input "90"
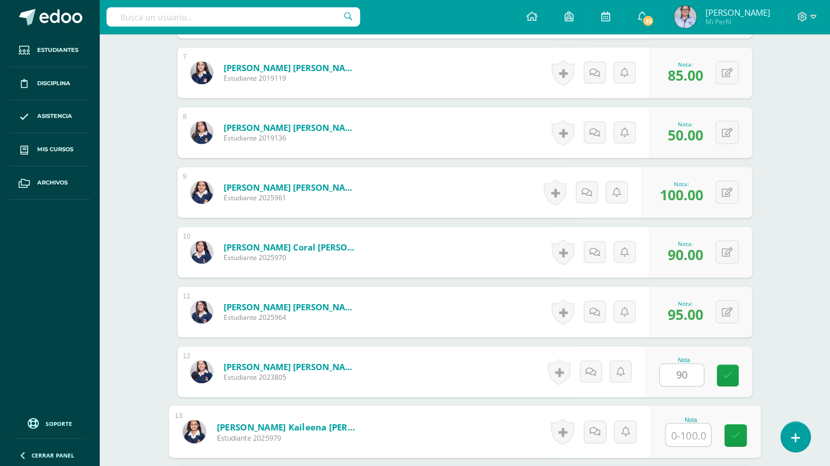
click at [682, 431] on input "text" at bounding box center [688, 434] width 45 height 23
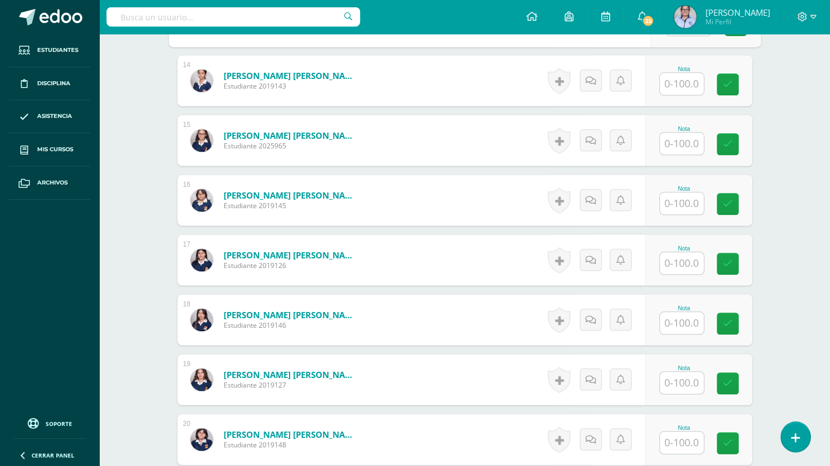
scroll to position [1111, 0]
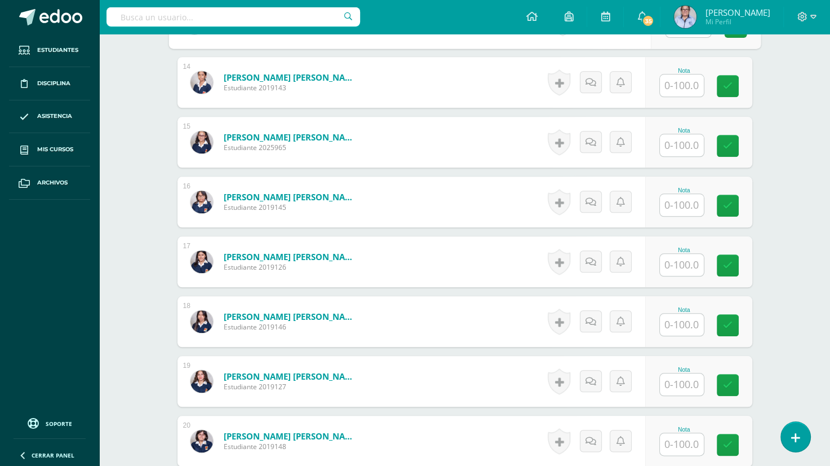
type input "70"
click at [676, 81] on input "text" at bounding box center [688, 85] width 45 height 23
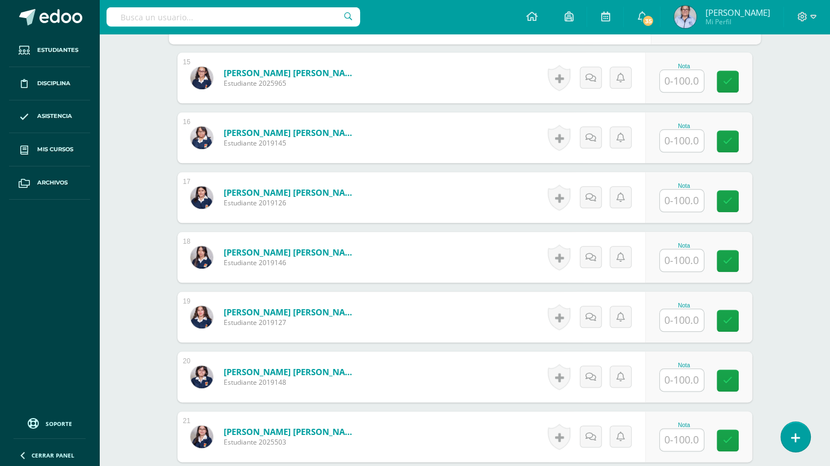
scroll to position [1181, 0]
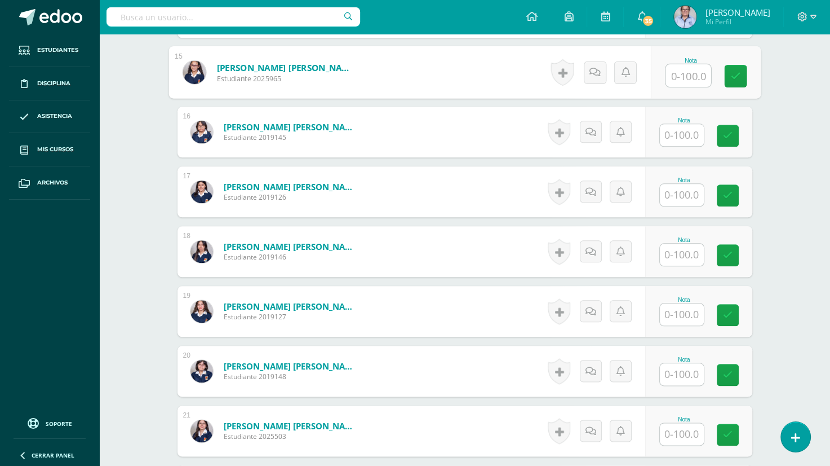
click at [676, 75] on input "text" at bounding box center [688, 75] width 45 height 23
type input "100"
click at [667, 73] on input "text" at bounding box center [688, 75] width 45 height 23
type input "100"
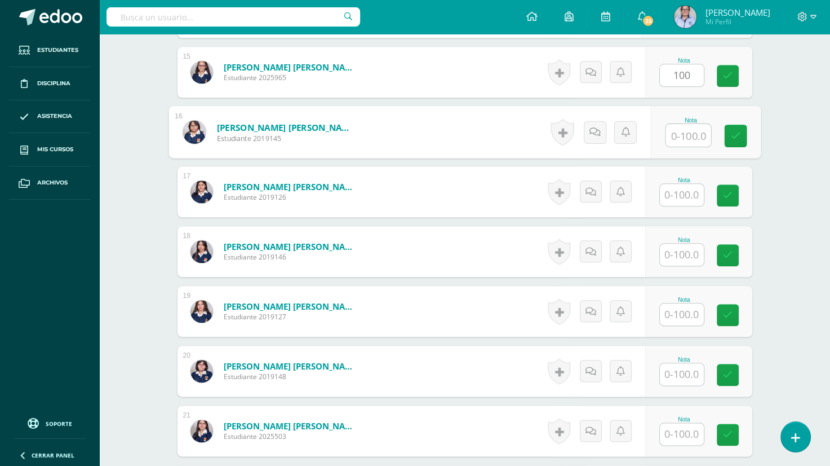
click at [679, 138] on input "text" at bounding box center [688, 135] width 45 height 23
type input "90"
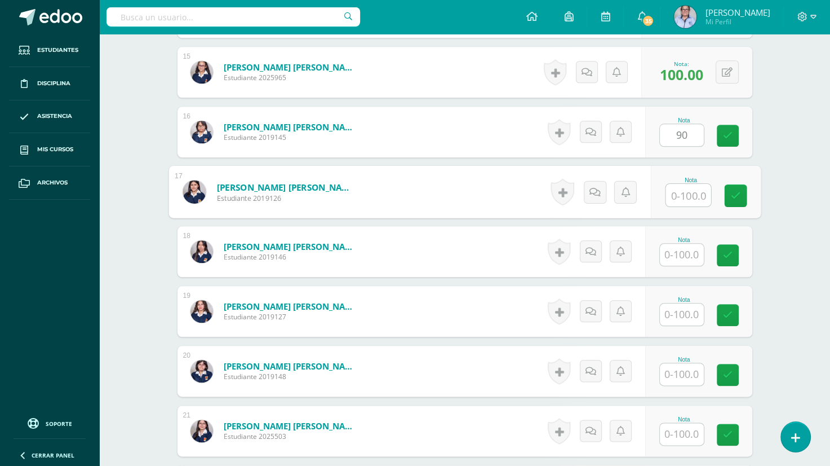
click at [682, 200] on input "text" at bounding box center [688, 195] width 45 height 23
type input "50"
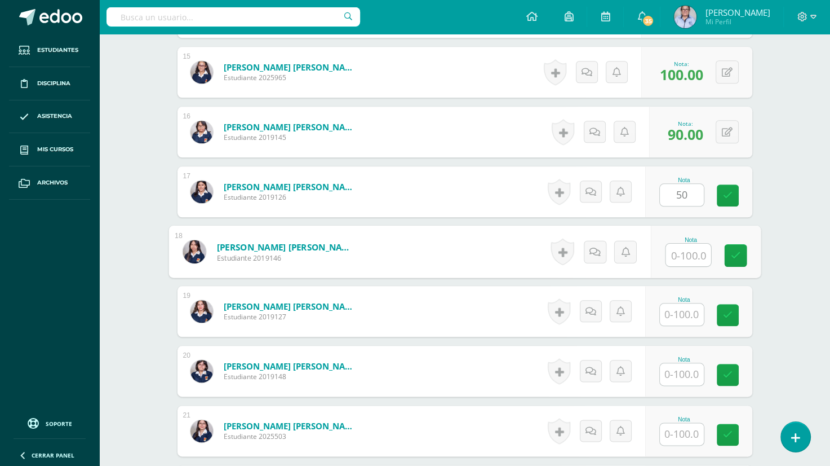
click at [681, 251] on input "text" at bounding box center [688, 254] width 45 height 23
type input "80"
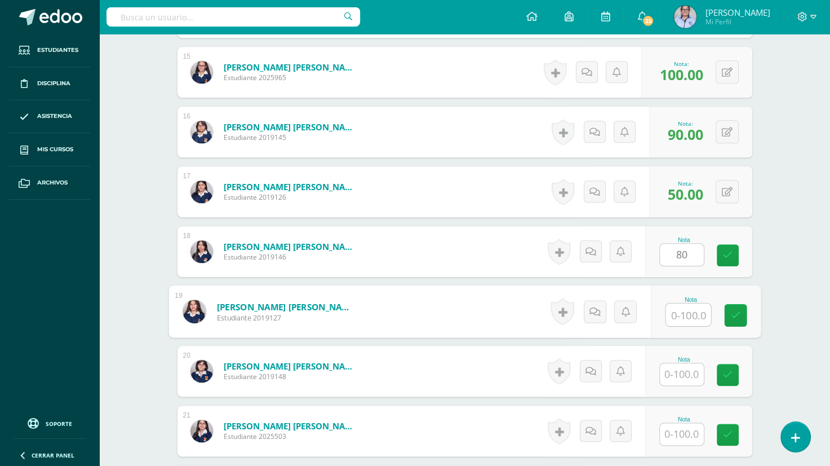
click at [683, 312] on input "text" at bounding box center [688, 314] width 45 height 23
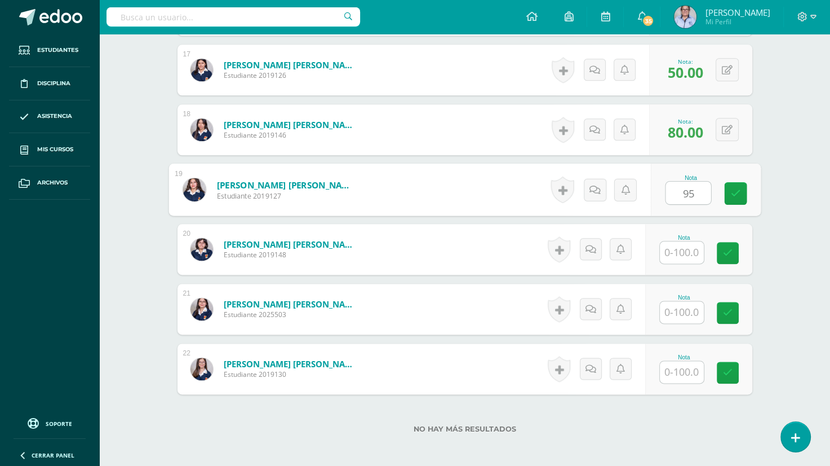
scroll to position [1299, 0]
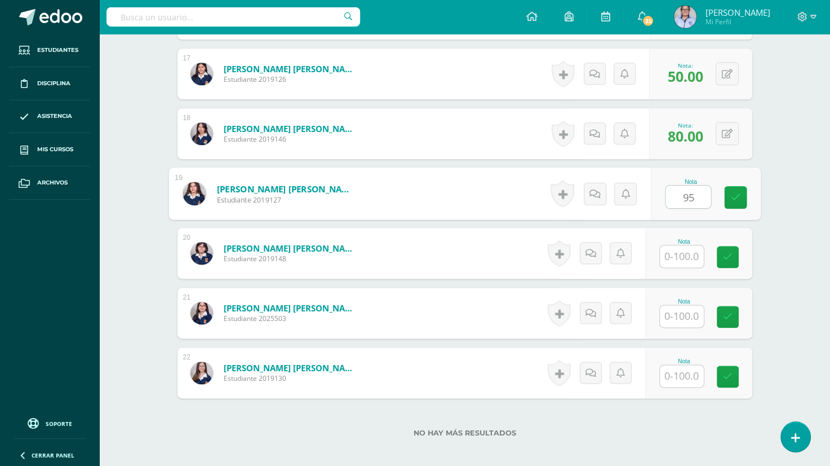
type input "95"
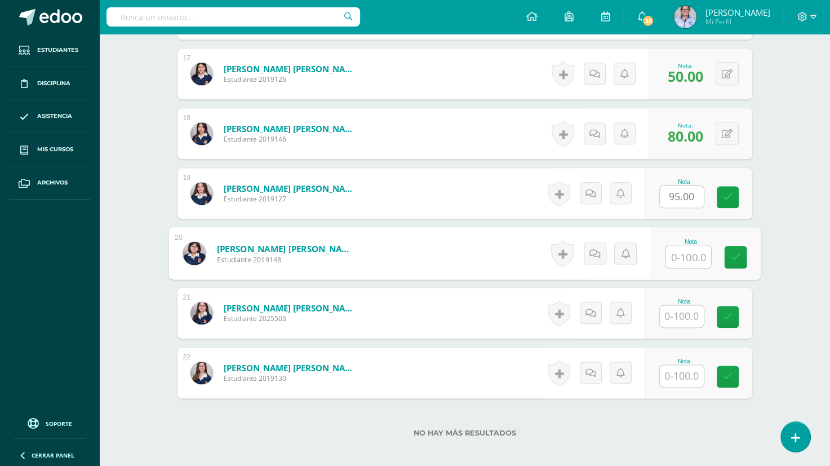
click at [688, 254] on input "text" at bounding box center [688, 256] width 45 height 23
type input "90"
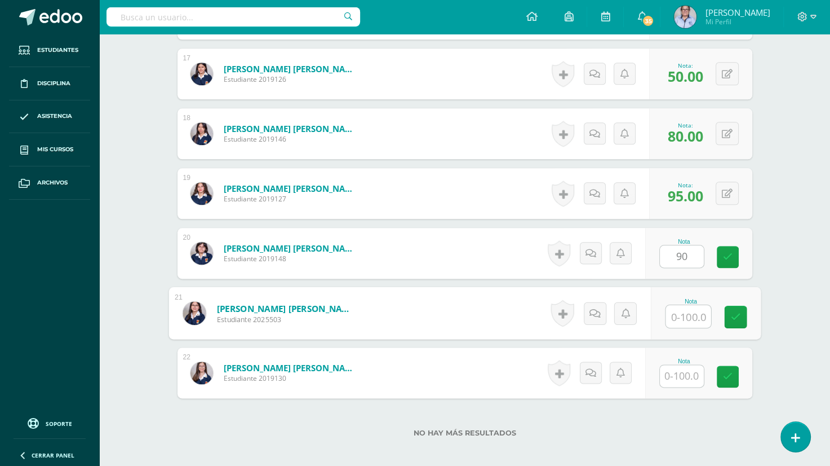
click at [683, 320] on input "text" at bounding box center [688, 316] width 45 height 23
type input "70"
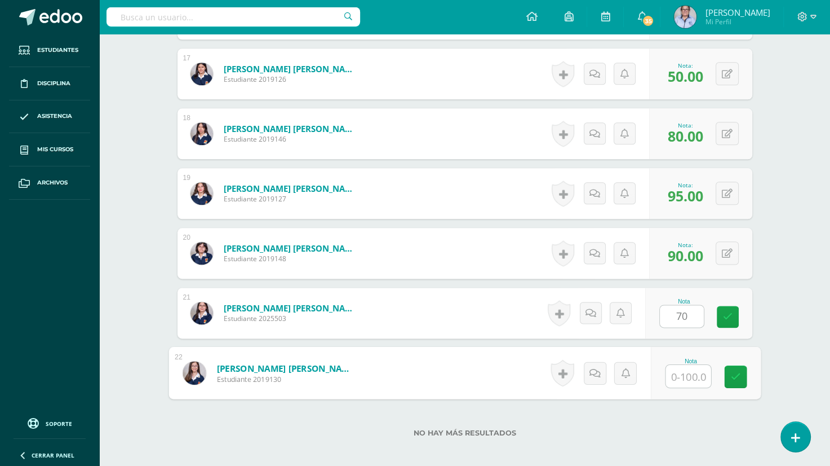
click at [676, 373] on input "text" at bounding box center [688, 376] width 45 height 23
type input "93"
click at [741, 376] on link at bounding box center [735, 376] width 23 height 23
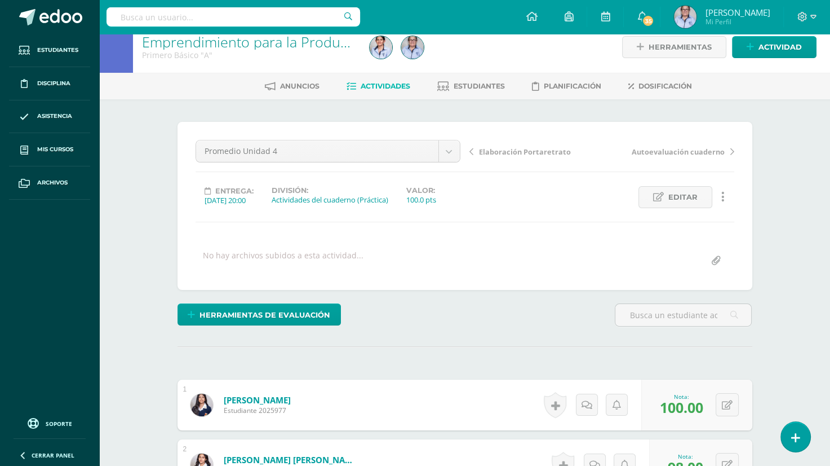
scroll to position [0, 0]
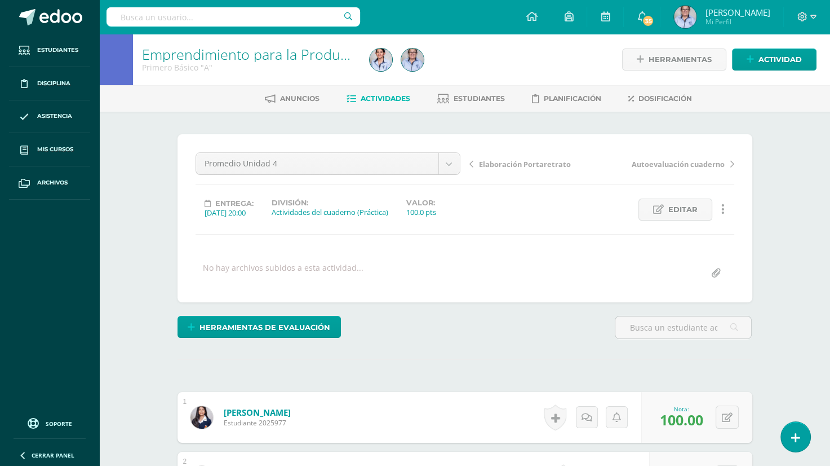
click at [388, 95] on span "Actividades" at bounding box center [386, 98] width 50 height 8
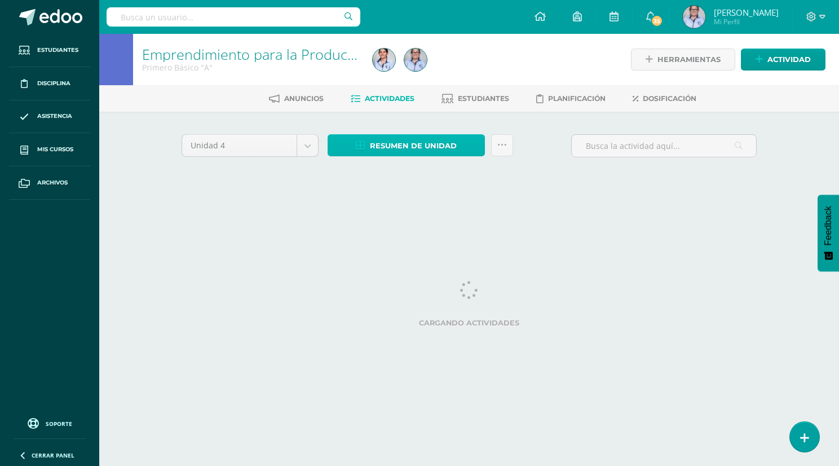
click at [394, 147] on span "Resumen de unidad" at bounding box center [413, 145] width 87 height 21
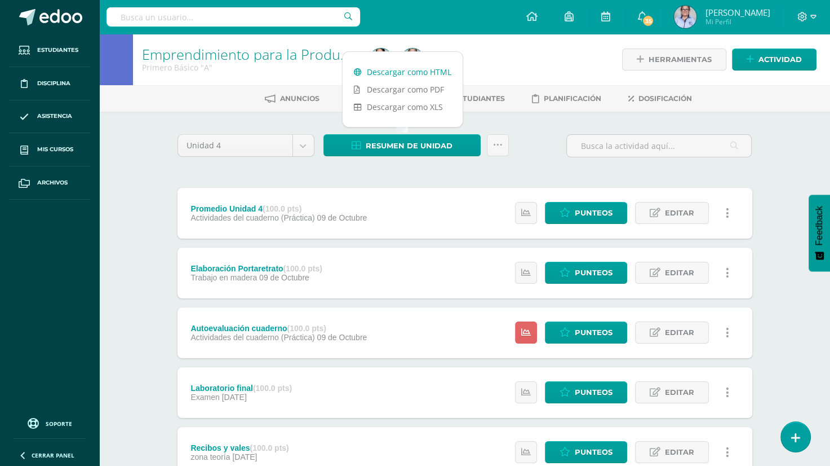
click at [397, 76] on link "Descargar como HTML" at bounding box center [403, 71] width 120 height 17
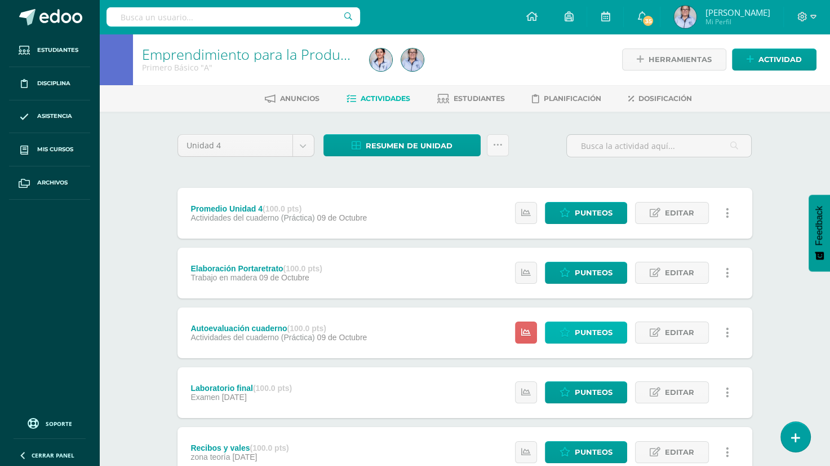
click at [604, 334] on span "Punteos" at bounding box center [594, 332] width 38 height 21
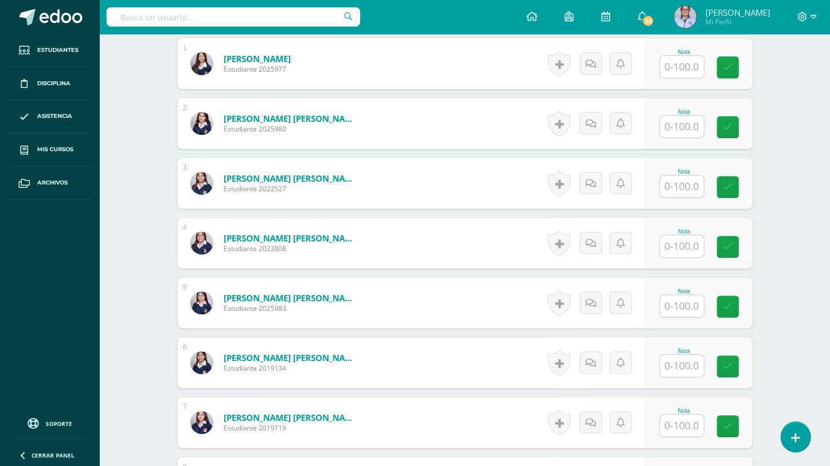
scroll to position [351, 0]
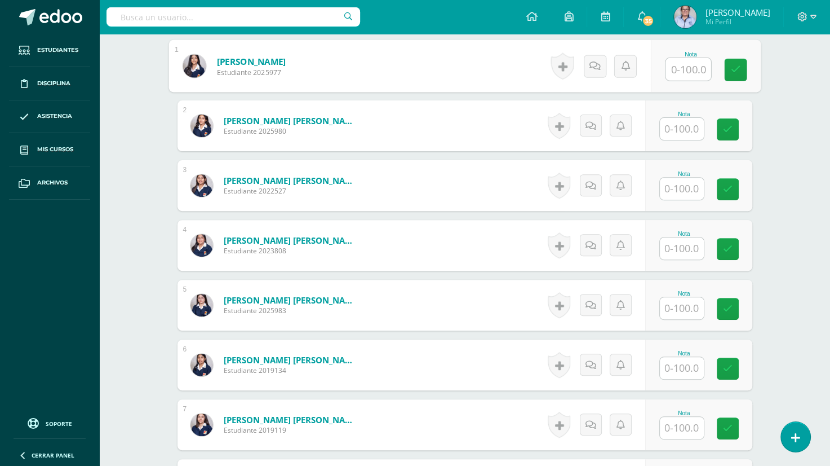
click at [680, 68] on input "text" at bounding box center [688, 69] width 45 height 23
type input "100"
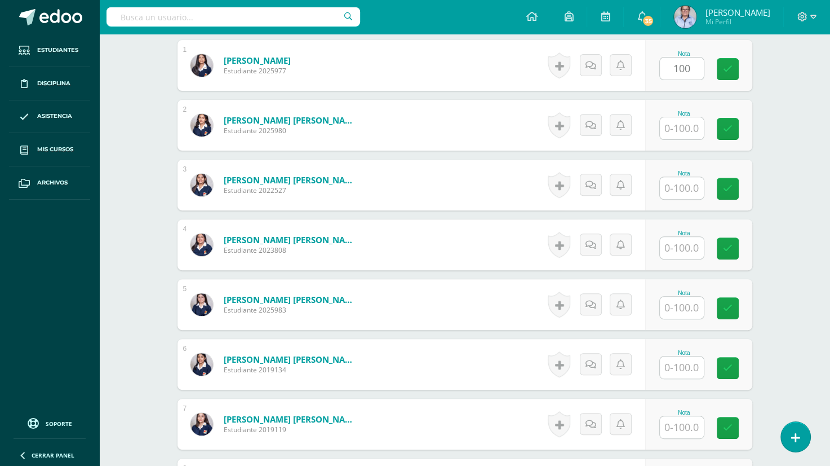
scroll to position [352, 0]
click at [676, 131] on input "text" at bounding box center [688, 128] width 45 height 23
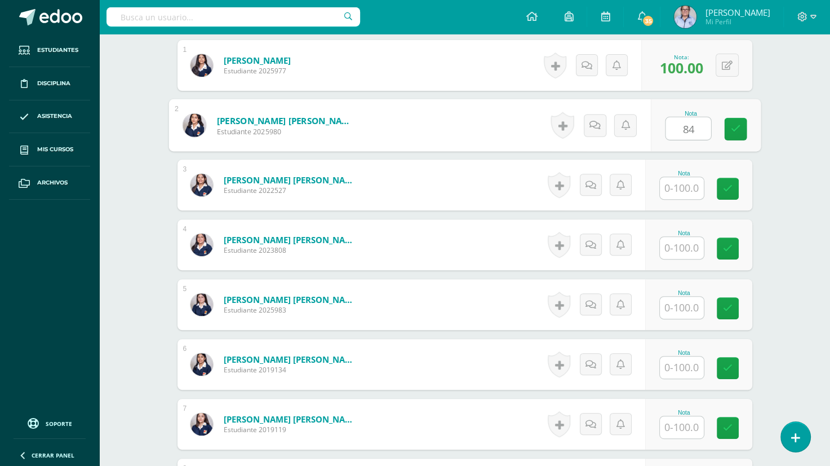
type input "84"
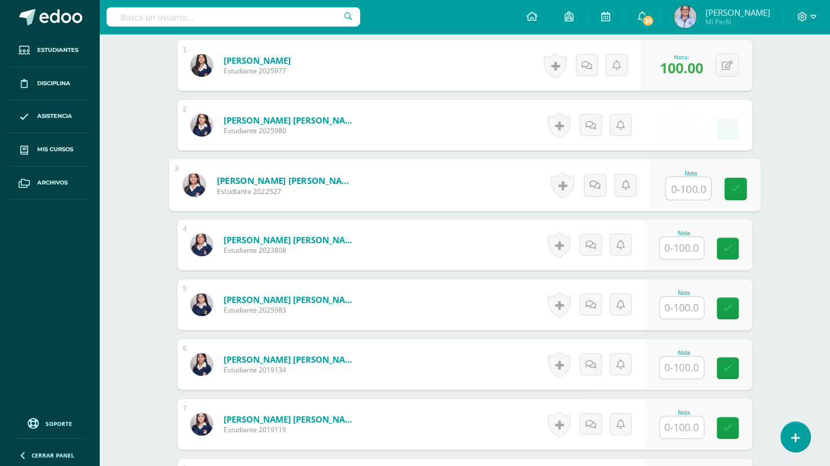
click at [687, 192] on input "text" at bounding box center [688, 188] width 45 height 23
type input "87"
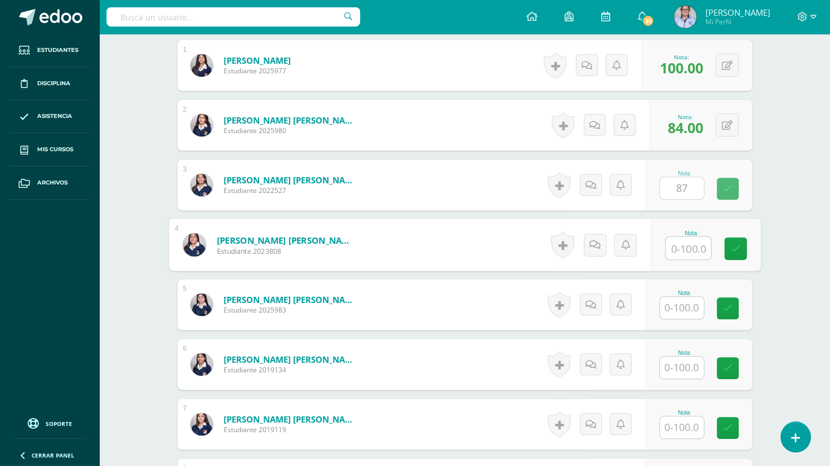
click at [679, 248] on input "text" at bounding box center [688, 248] width 45 height 23
type input "94"
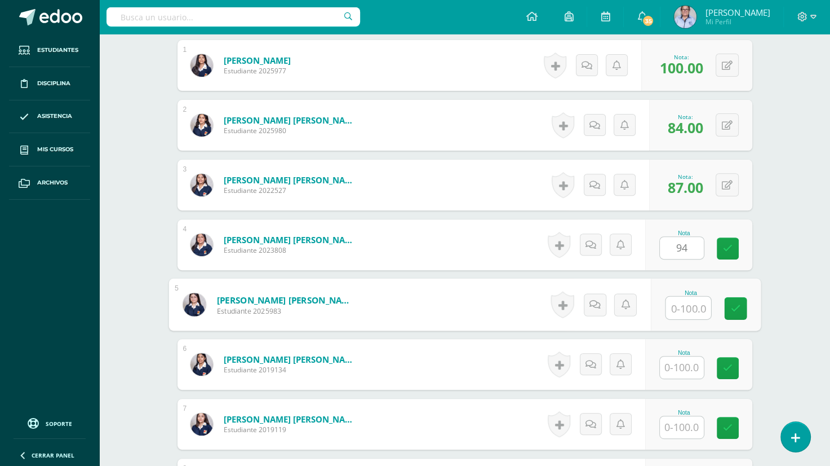
click at [681, 309] on input "text" at bounding box center [688, 307] width 45 height 23
type input "60"
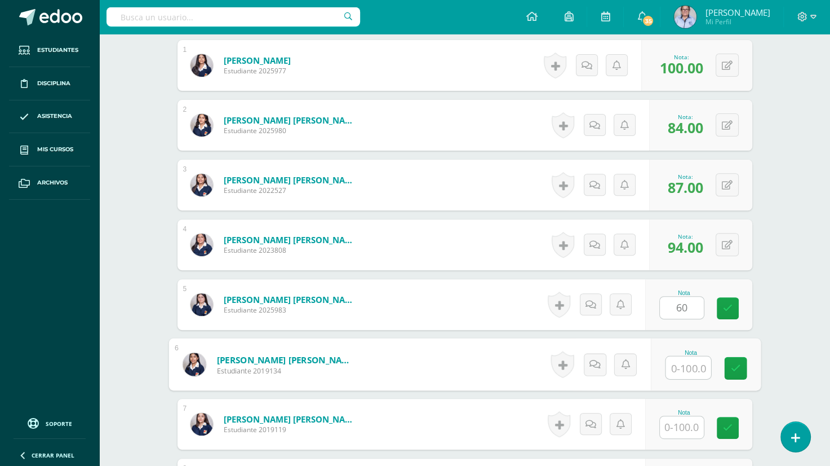
click at [680, 366] on input "text" at bounding box center [688, 367] width 45 height 23
type input "90"
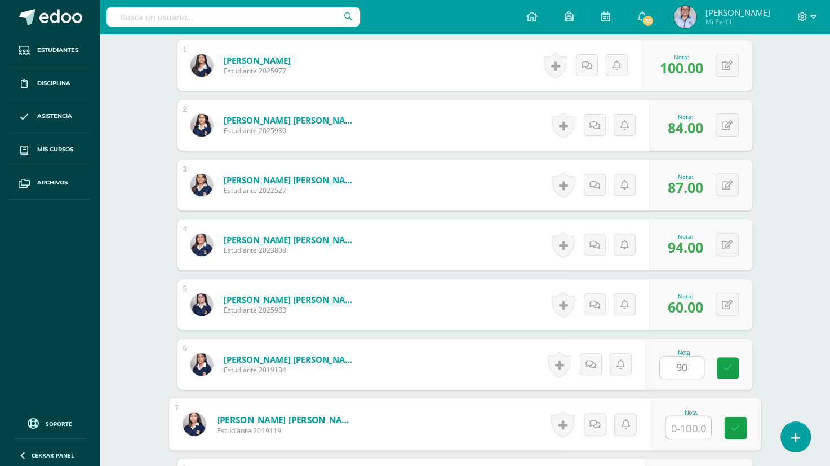
click at [681, 434] on input "text" at bounding box center [688, 427] width 45 height 23
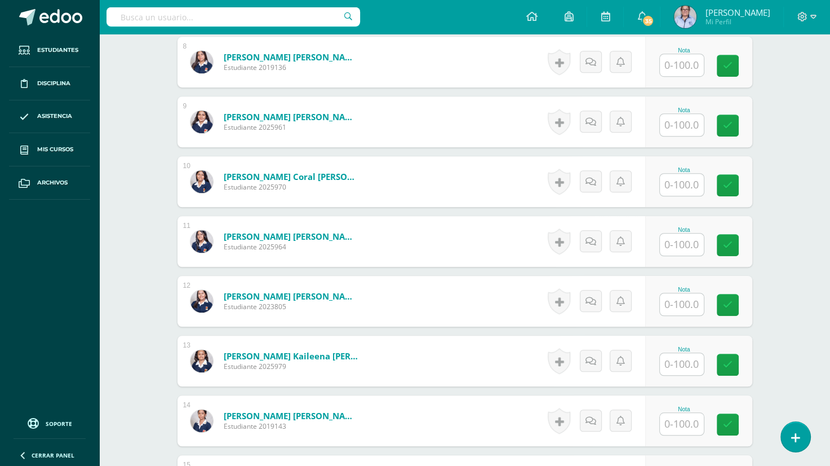
scroll to position [772, 0]
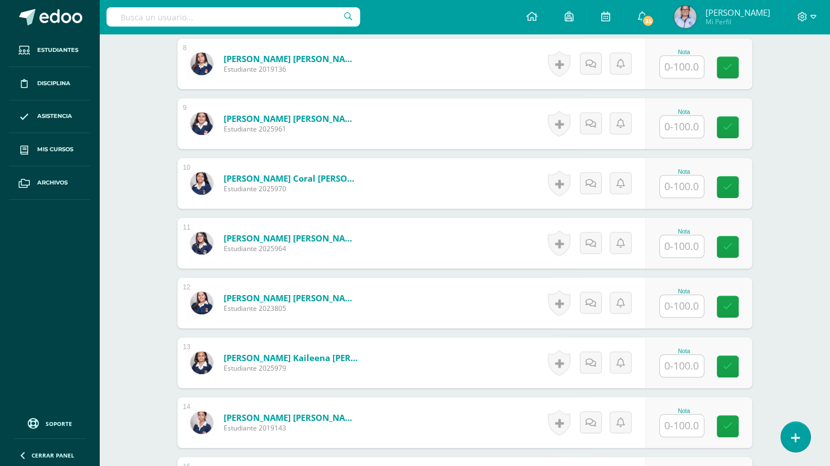
type input "95"
click at [673, 61] on input "text" at bounding box center [688, 67] width 45 height 23
type input "50"
click at [692, 126] on input "text" at bounding box center [688, 127] width 45 height 23
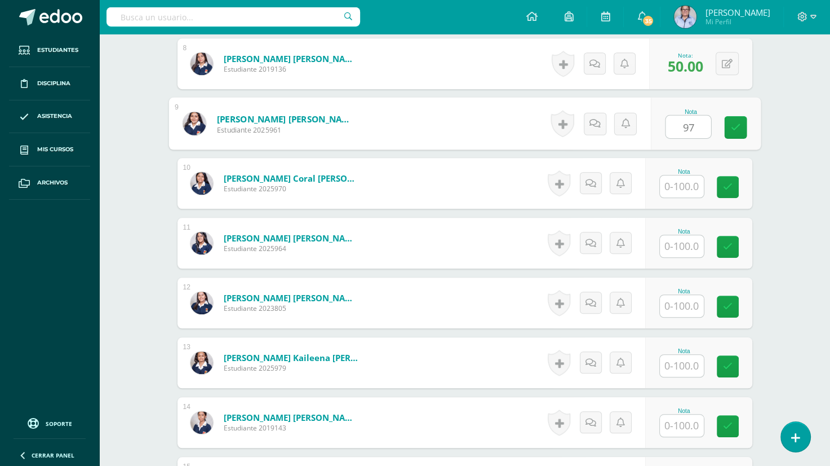
type input "97"
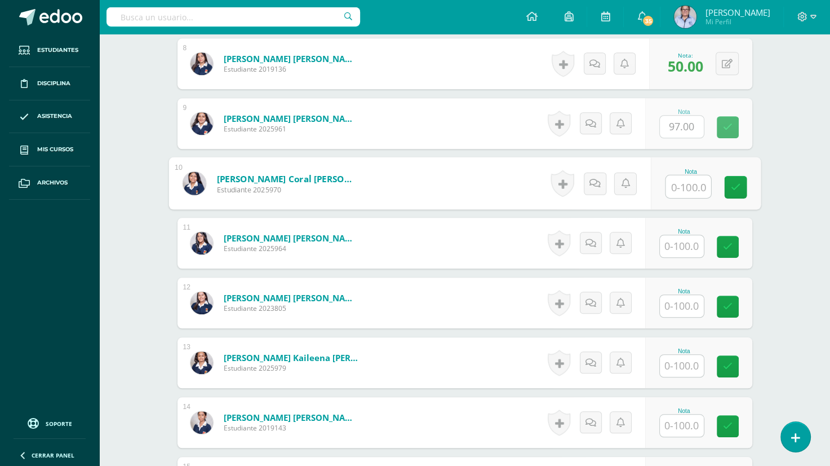
click at [685, 188] on input "text" at bounding box center [688, 186] width 45 height 23
type input "50"
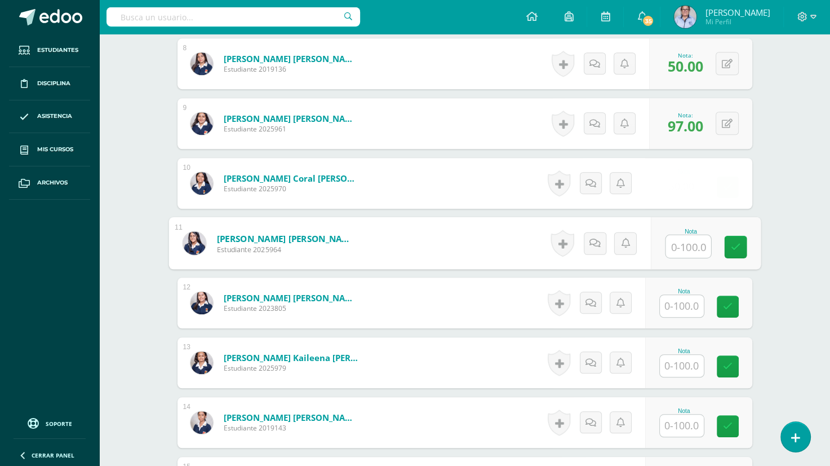
click at [686, 249] on input "text" at bounding box center [688, 246] width 45 height 23
type input "95"
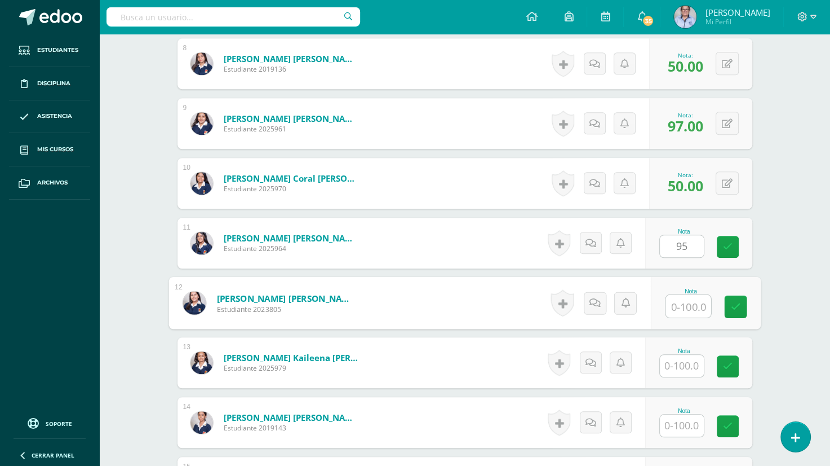
click at [679, 309] on input "text" at bounding box center [688, 306] width 45 height 23
type input "90"
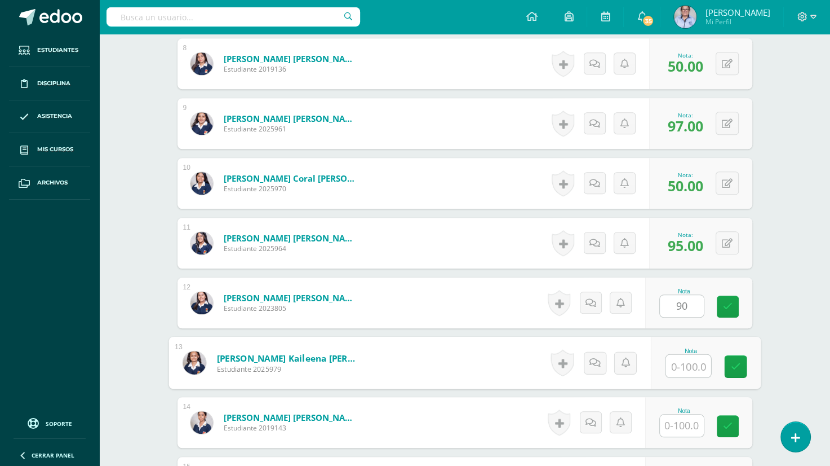
click at [681, 366] on input "text" at bounding box center [688, 365] width 45 height 23
type input "70"
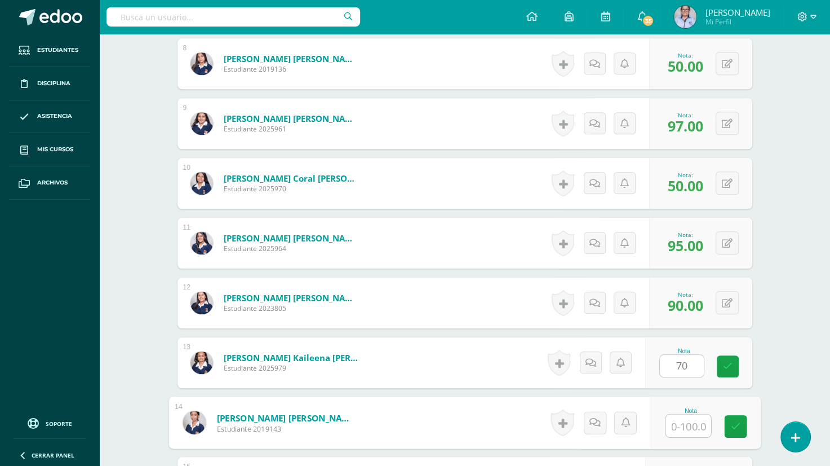
click at [686, 424] on input "text" at bounding box center [688, 425] width 45 height 23
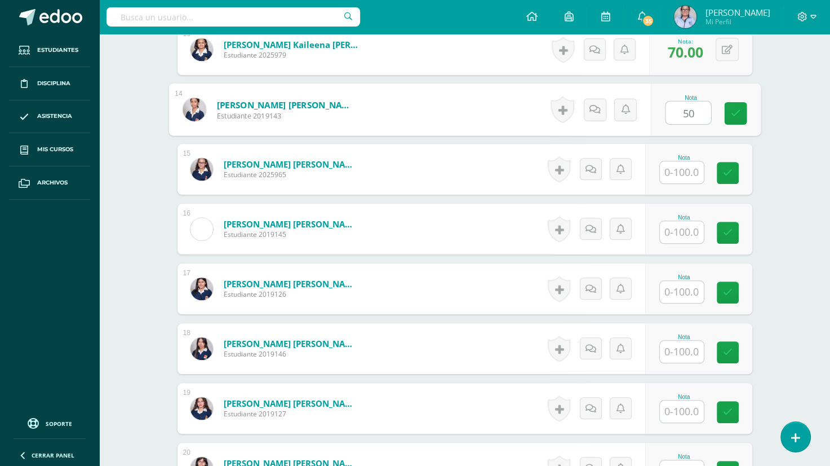
scroll to position [1091, 0]
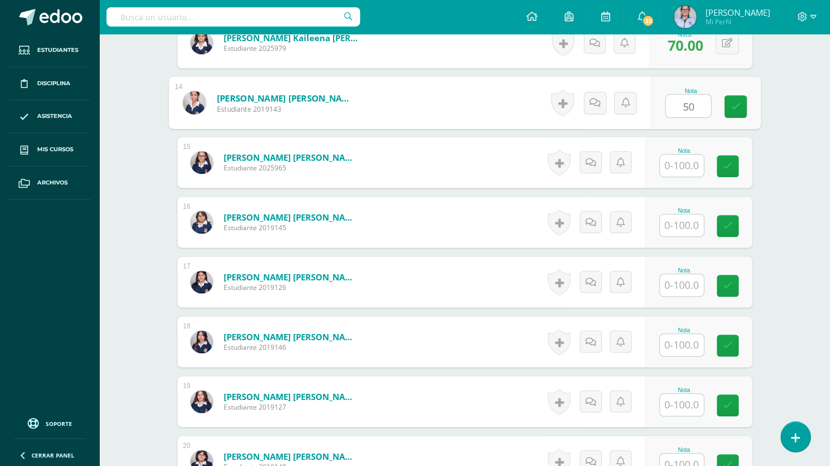
type input "50"
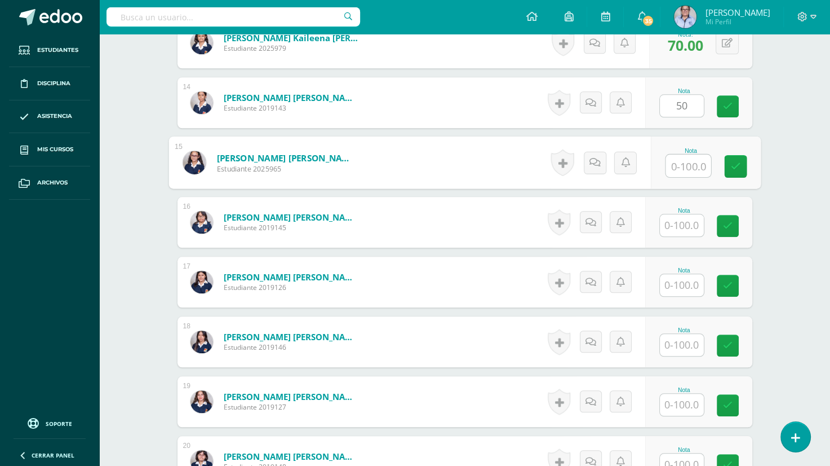
click at [677, 166] on input "text" at bounding box center [688, 165] width 45 height 23
type input "100"
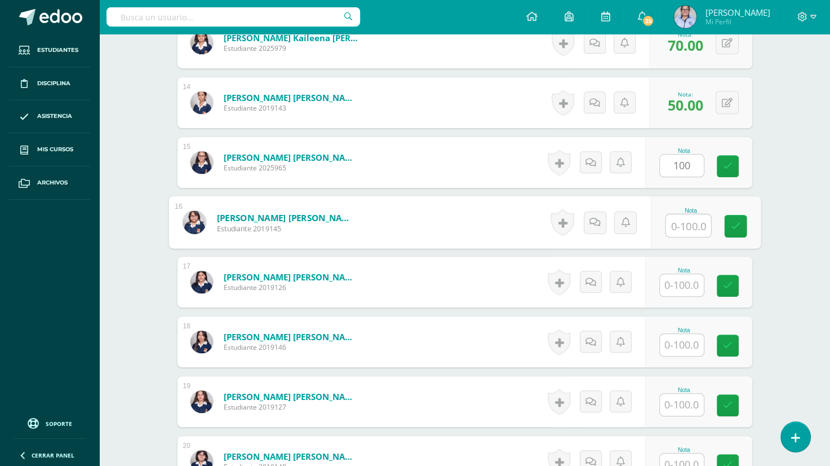
click at [681, 227] on input "text" at bounding box center [688, 225] width 45 height 23
type input "90"
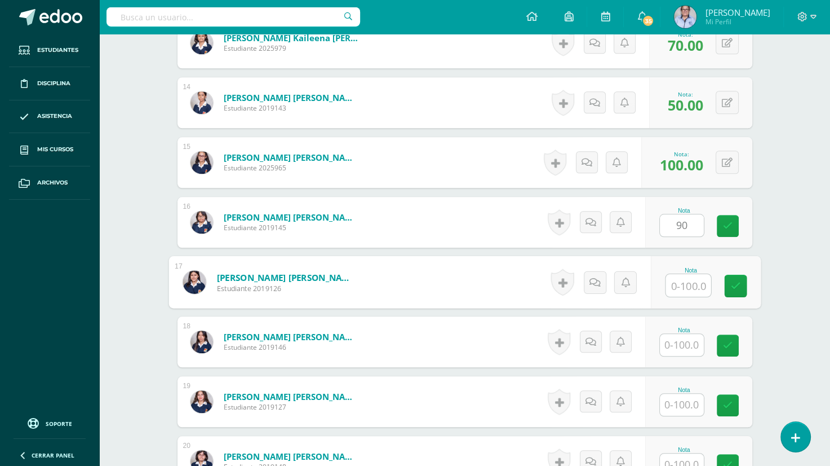
click at [689, 286] on input "text" at bounding box center [688, 285] width 45 height 23
type input "50"
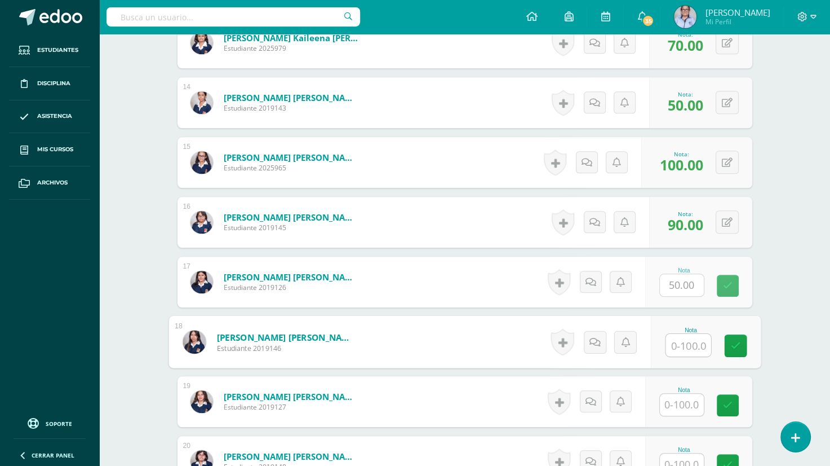
click at [690, 345] on input "text" at bounding box center [688, 345] width 45 height 23
type input "91"
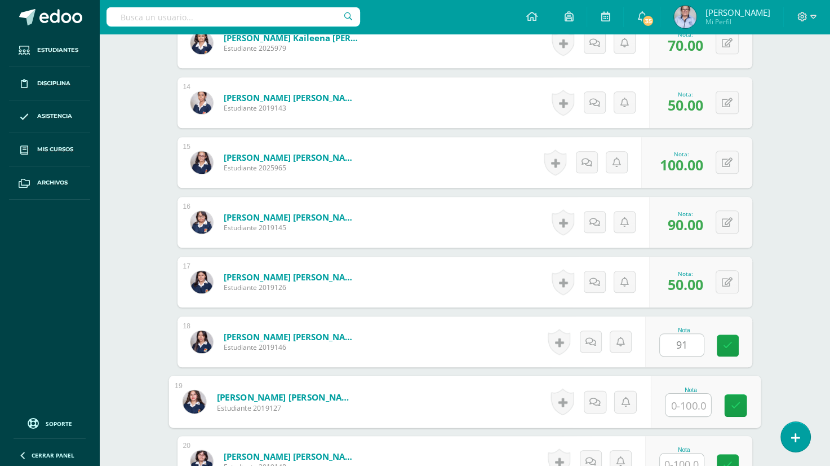
click at [682, 408] on input "text" at bounding box center [688, 404] width 45 height 23
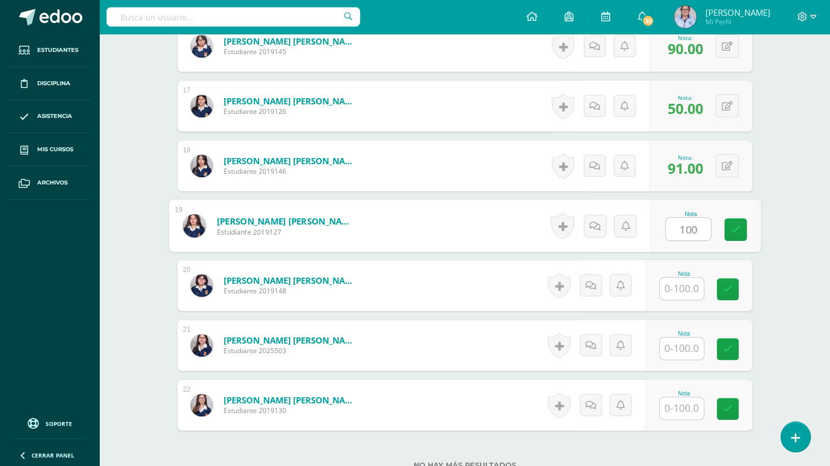
scroll to position [1300, 0]
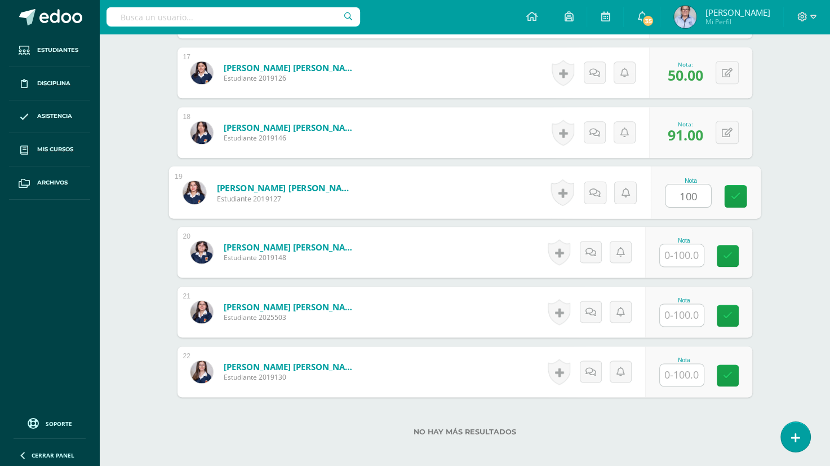
type input "100"
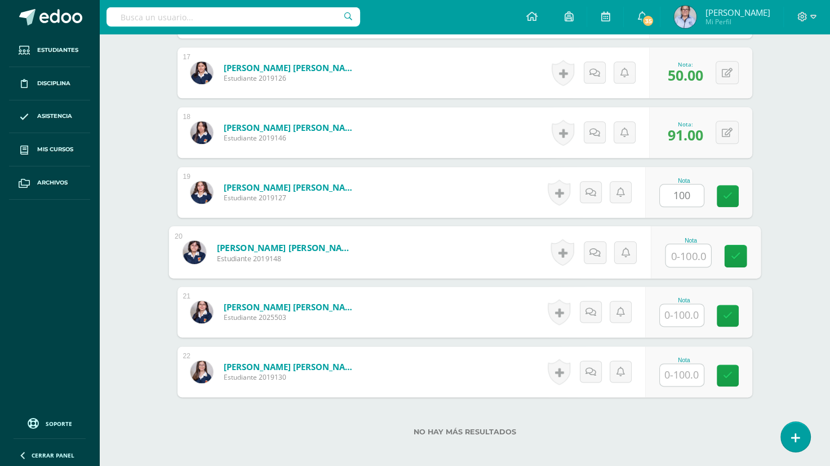
click at [679, 254] on input "text" at bounding box center [688, 255] width 45 height 23
type input "71"
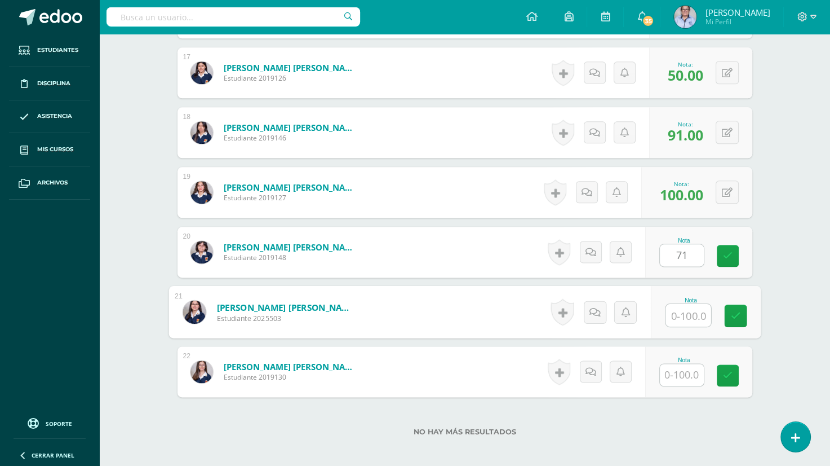
click at [678, 323] on input "text" at bounding box center [688, 315] width 45 height 23
type input "92"
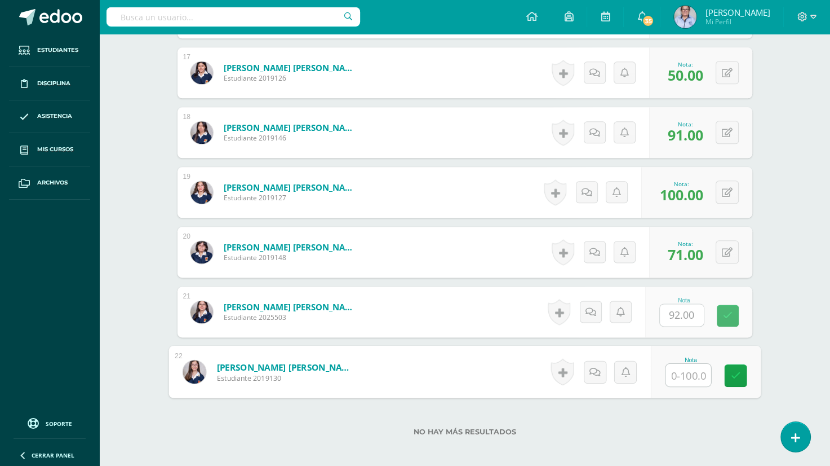
click at [686, 376] on input "text" at bounding box center [688, 374] width 45 height 23
type input "98"
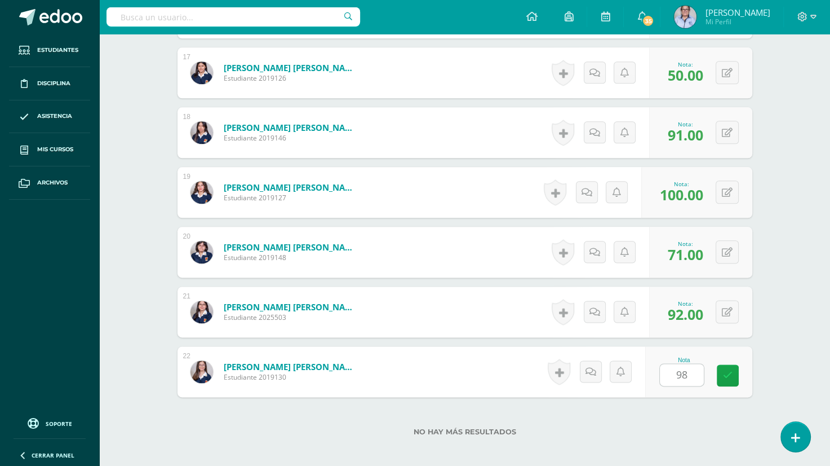
click at [739, 385] on div "Nota 98" at bounding box center [698, 371] width 107 height 51
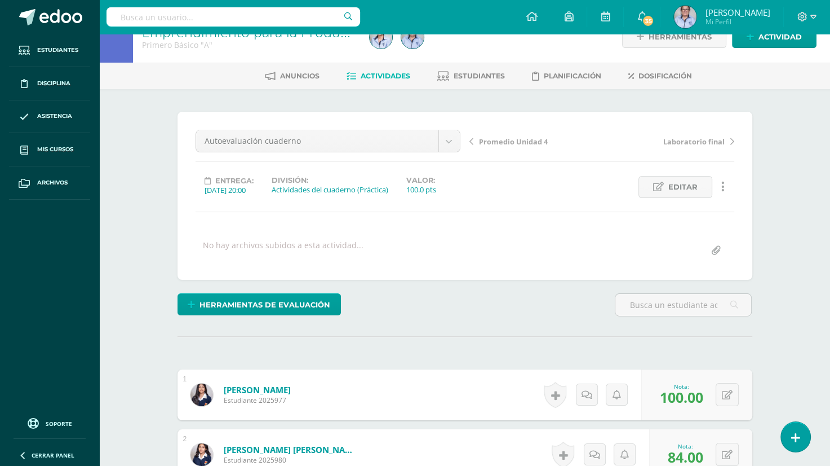
scroll to position [0, 0]
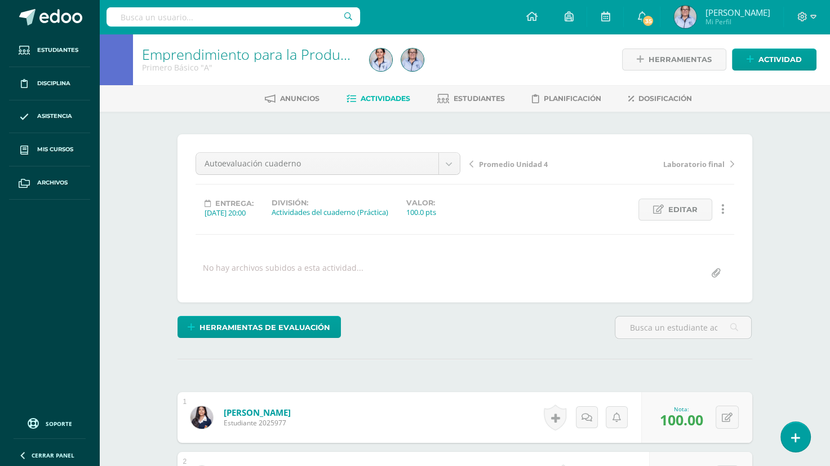
click at [374, 100] on span "Actividades" at bounding box center [386, 98] width 50 height 8
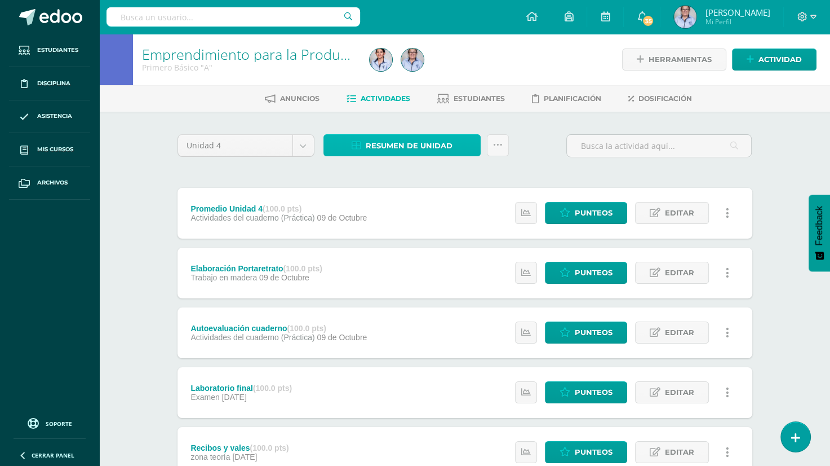
click at [385, 143] on span "Resumen de unidad" at bounding box center [409, 145] width 87 height 21
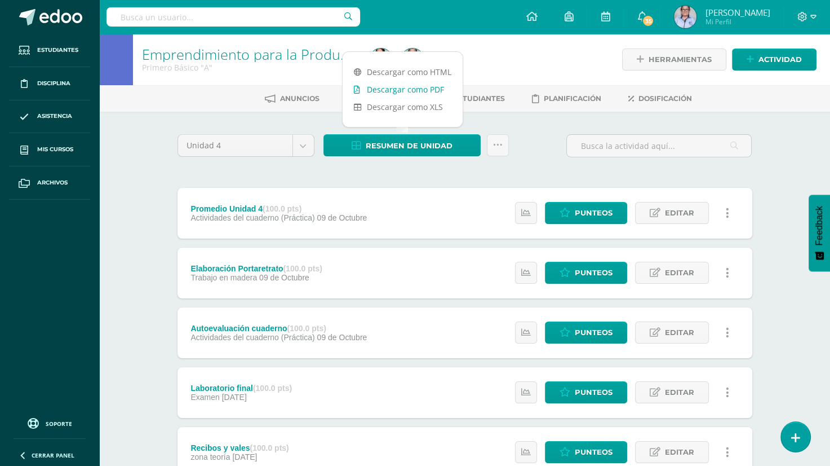
click at [391, 91] on link "Descargar como PDF" at bounding box center [403, 89] width 120 height 17
click at [608, 332] on span "Punteos" at bounding box center [594, 332] width 38 height 21
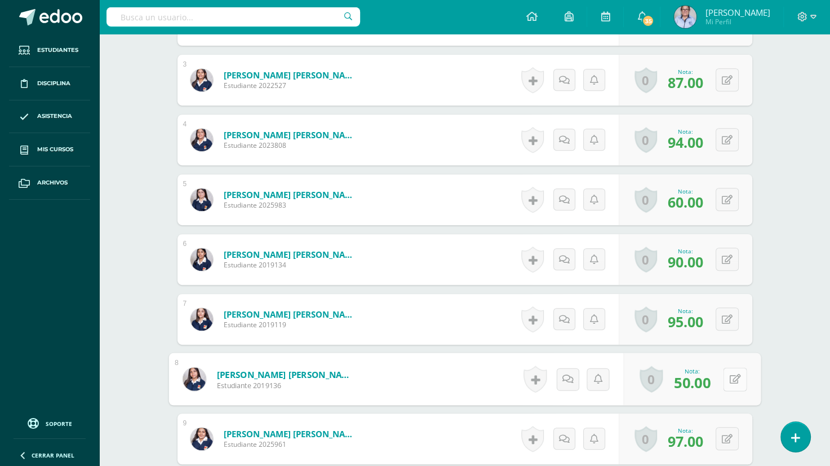
scroll to position [457, 0]
click at [726, 379] on button at bounding box center [735, 378] width 24 height 24
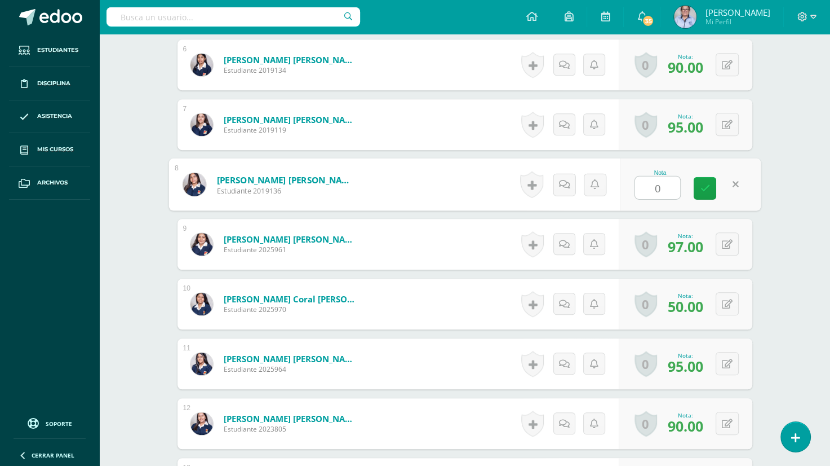
scroll to position [654, 0]
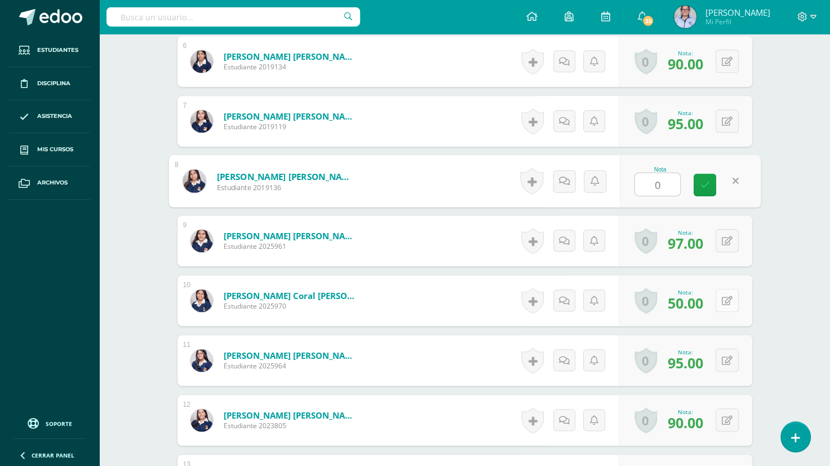
type input "0"
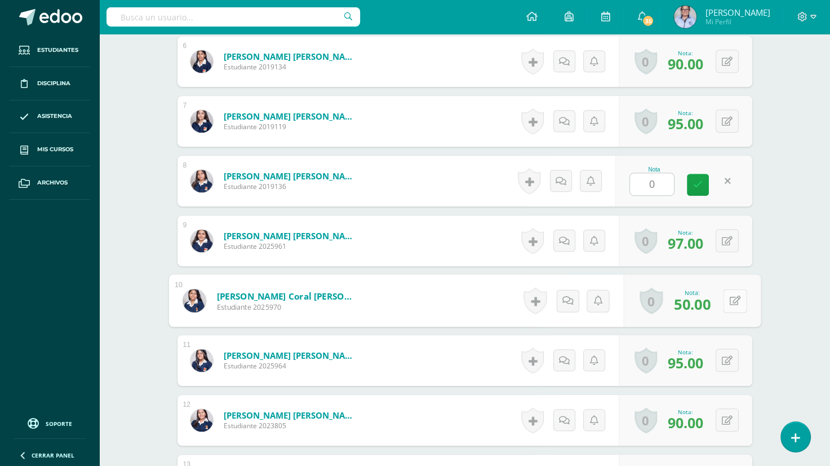
click at [725, 296] on button at bounding box center [735, 301] width 24 height 24
type input "6"
type input "78"
click at [706, 296] on link at bounding box center [705, 304] width 23 height 23
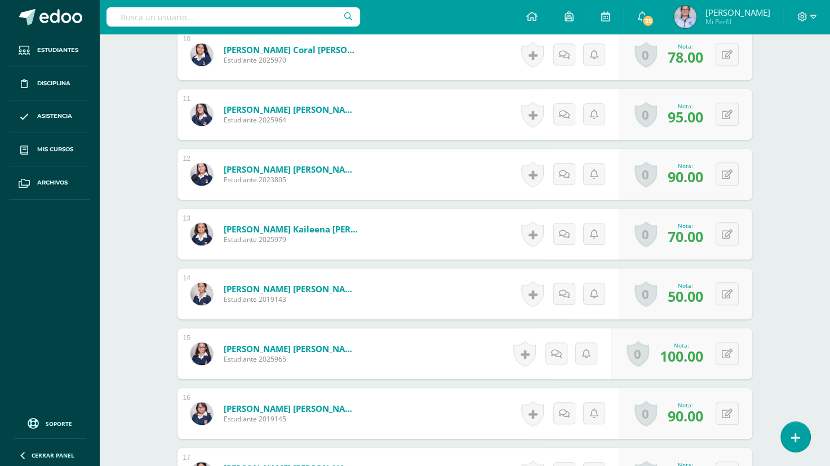
scroll to position [895, 0]
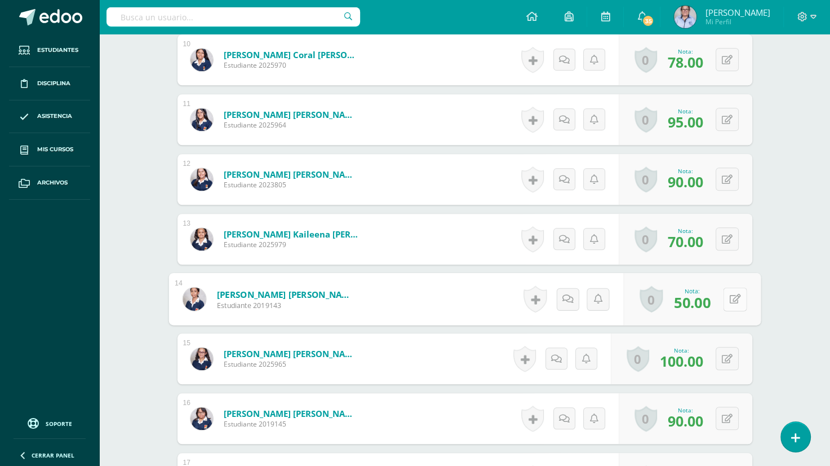
click at [729, 298] on icon at bounding box center [734, 299] width 11 height 10
type input "0"
click at [701, 298] on icon at bounding box center [705, 303] width 10 height 10
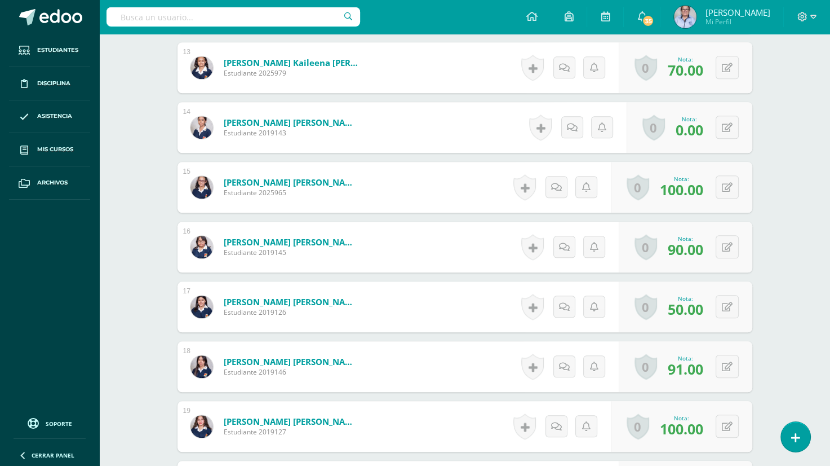
scroll to position [1072, 0]
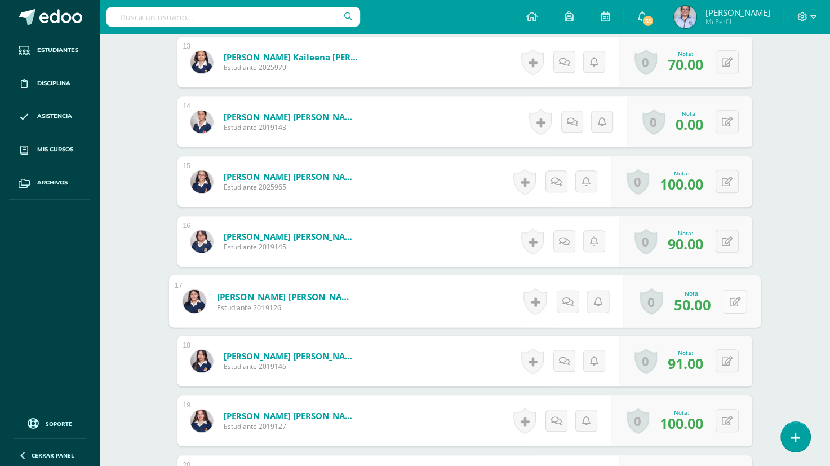
click at [724, 300] on button at bounding box center [735, 301] width 24 height 24
type input "0"
click at [708, 300] on icon at bounding box center [705, 305] width 10 height 10
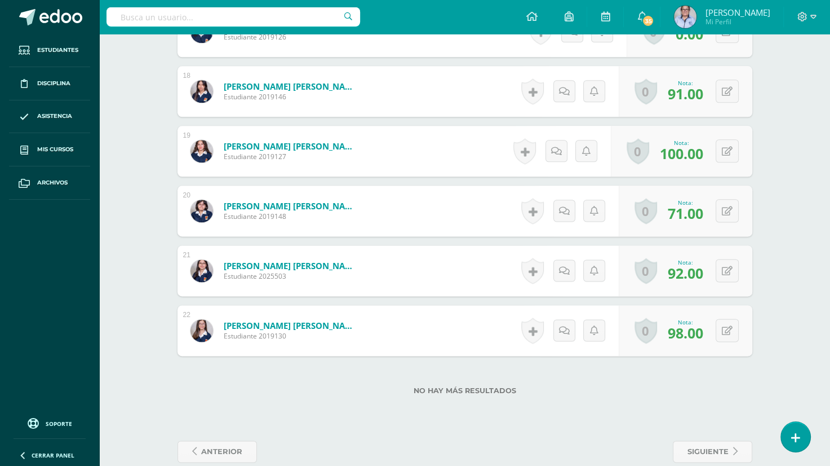
scroll to position [0, 0]
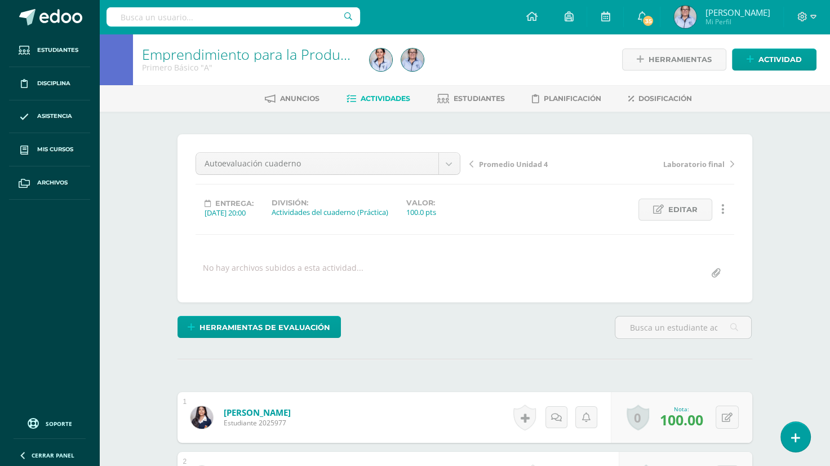
click at [381, 102] on span "Actividades" at bounding box center [386, 98] width 50 height 8
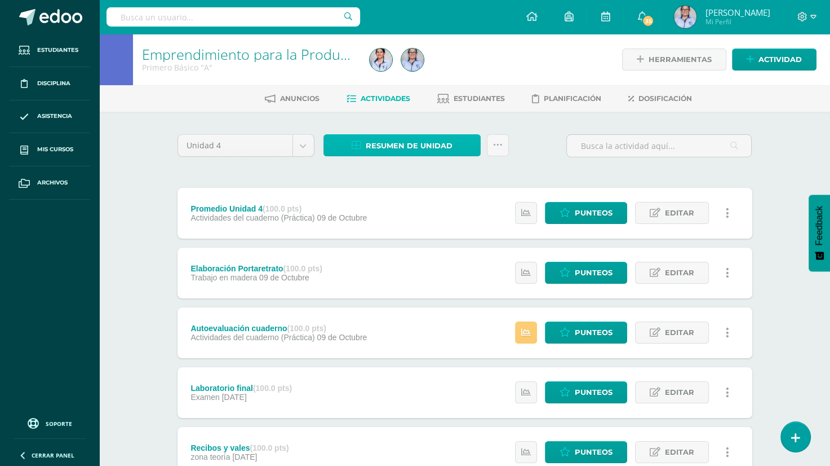
click at [392, 147] on span "Resumen de unidad" at bounding box center [409, 145] width 87 height 21
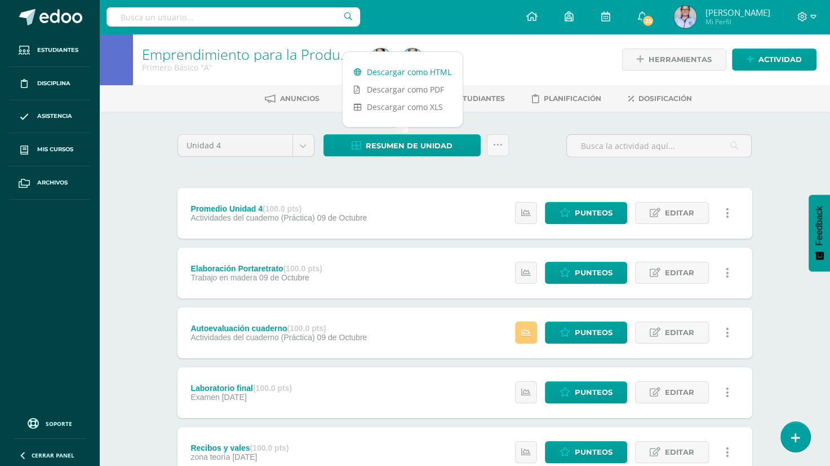
click at [433, 69] on link "Descargar como HTML" at bounding box center [403, 71] width 120 height 17
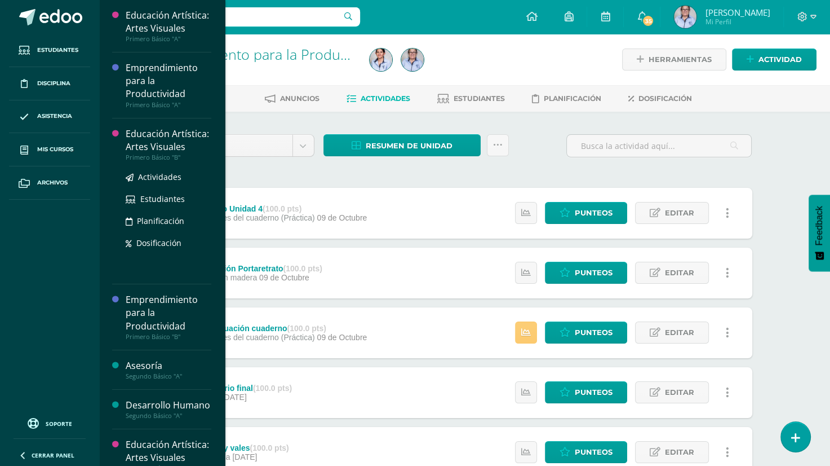
click at [167, 153] on div "Educación Artística: Artes Visuales" at bounding box center [169, 140] width 86 height 26
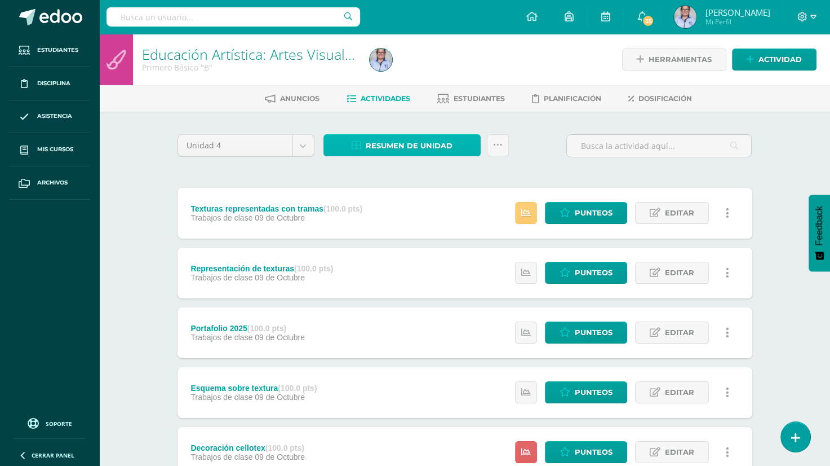
click at [402, 147] on span "Resumen de unidad" at bounding box center [409, 145] width 87 height 21
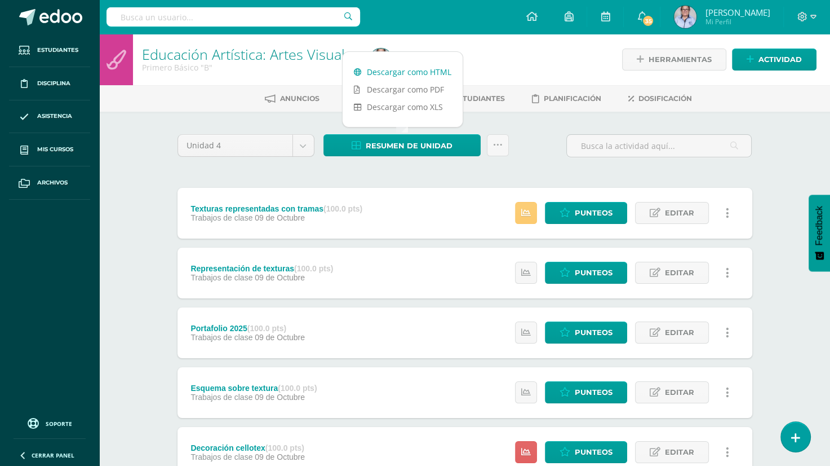
click at [432, 70] on link "Descargar como HTML" at bounding box center [403, 71] width 120 height 17
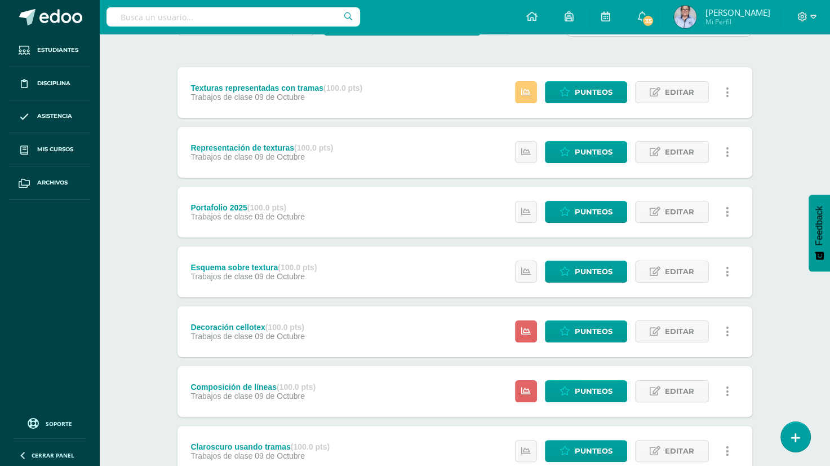
scroll to position [122, 0]
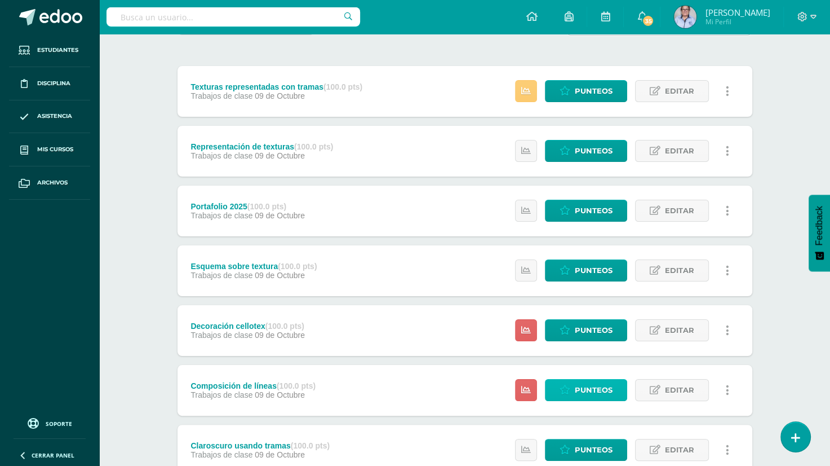
click at [596, 386] on span "Punteos" at bounding box center [594, 389] width 38 height 21
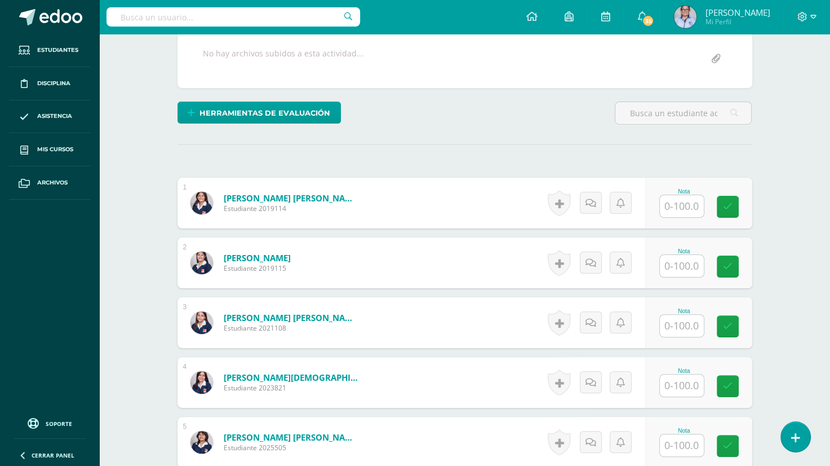
scroll to position [221, 0]
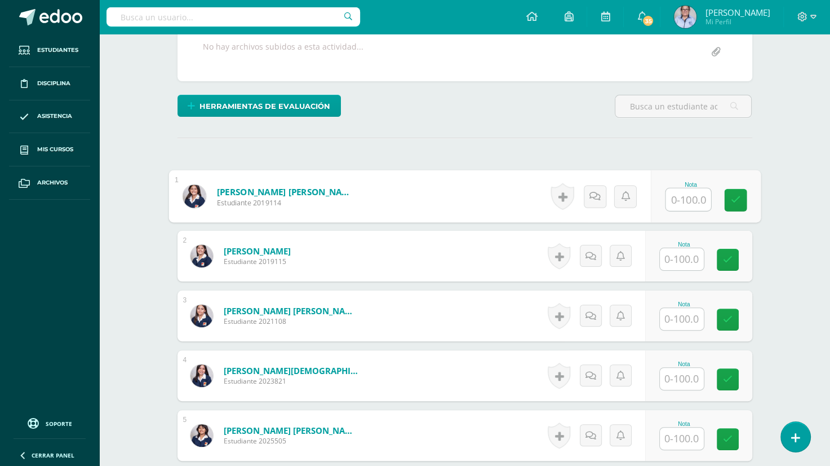
click at [676, 200] on input "text" at bounding box center [688, 199] width 45 height 23
type input "100"
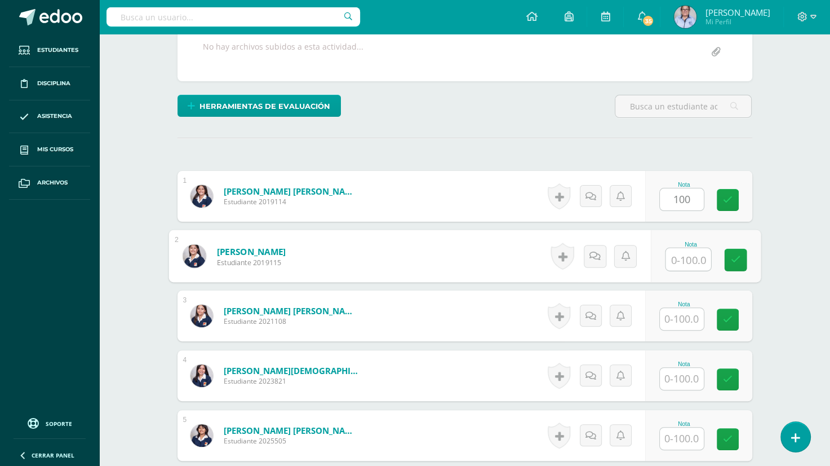
scroll to position [221, 0]
click at [674, 261] on input "text" at bounding box center [688, 258] width 45 height 23
type input "100"
click at [676, 308] on input "text" at bounding box center [682, 318] width 44 height 22
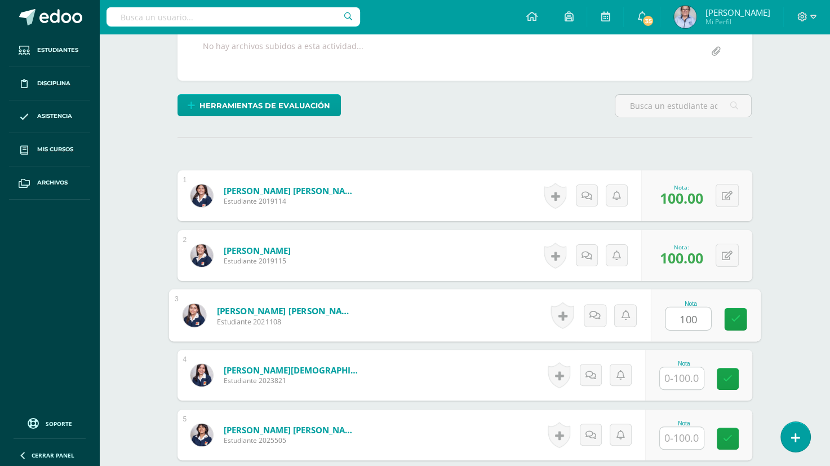
type input "100"
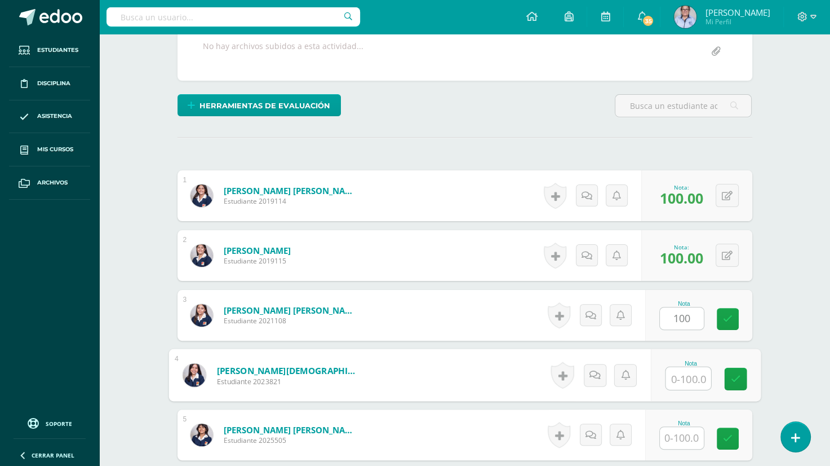
click at [678, 379] on input "text" at bounding box center [688, 378] width 45 height 23
type input "100"
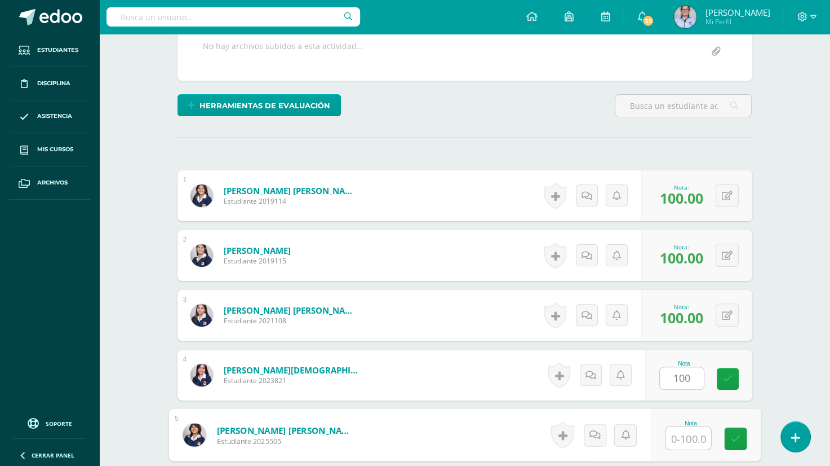
click at [679, 442] on input "text" at bounding box center [688, 438] width 45 height 23
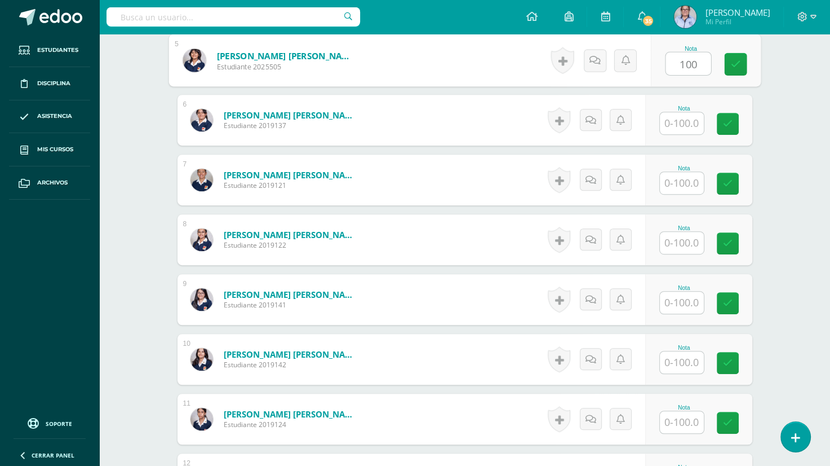
scroll to position [604, 0]
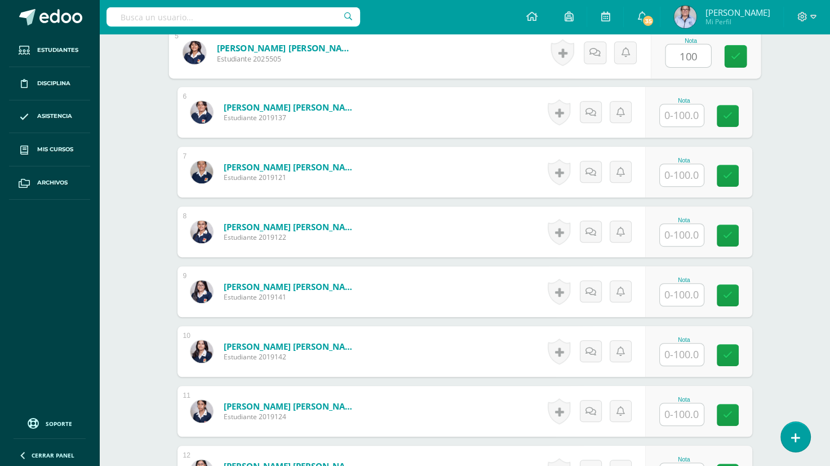
type input "100"
click at [670, 111] on input "text" at bounding box center [682, 115] width 44 height 22
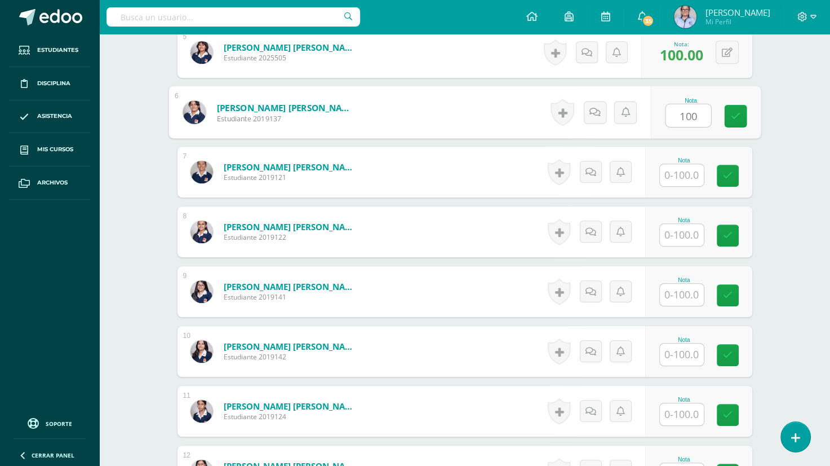
type input "100"
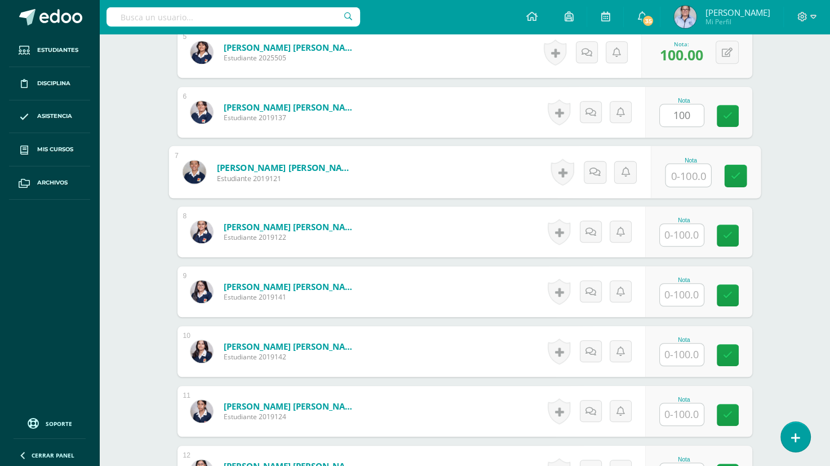
drag, startPoint x: 675, startPoint y: 174, endPoint x: 667, endPoint y: 130, distance: 44.8
click at [680, 157] on div "Nota" at bounding box center [690, 172] width 51 height 30
type input "100"
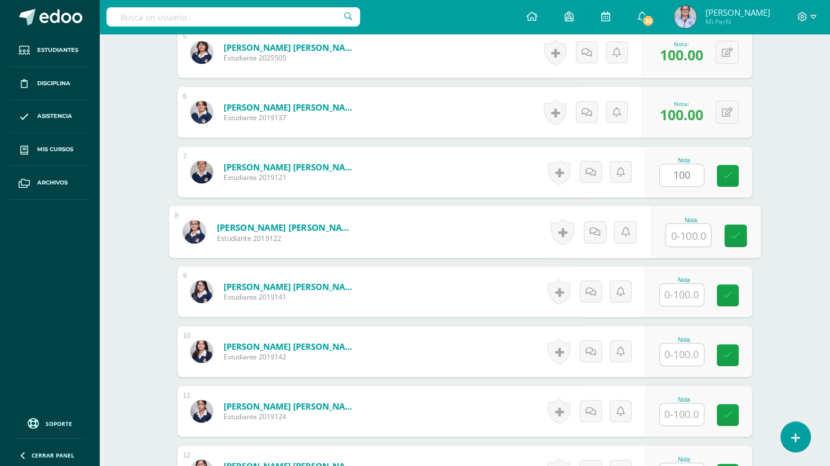
drag, startPoint x: 671, startPoint y: 232, endPoint x: 670, endPoint y: 223, distance: 8.5
click at [671, 228] on input "text" at bounding box center [688, 235] width 45 height 23
type input "100"
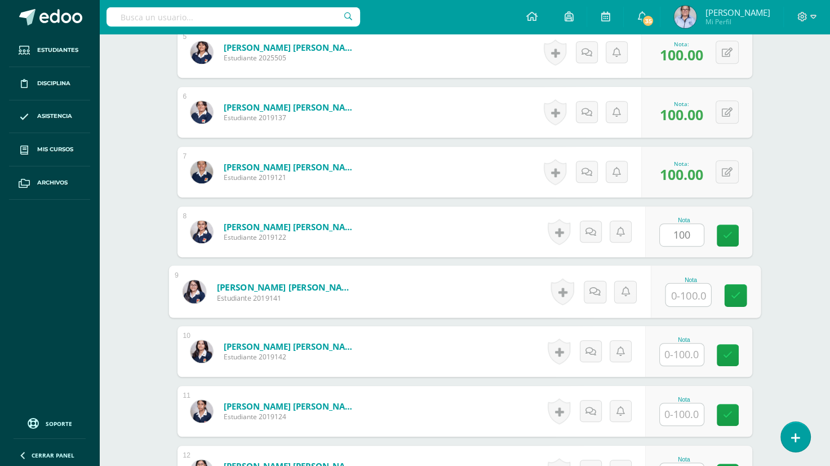
click at [674, 296] on input "text" at bounding box center [688, 294] width 45 height 23
type input "100"
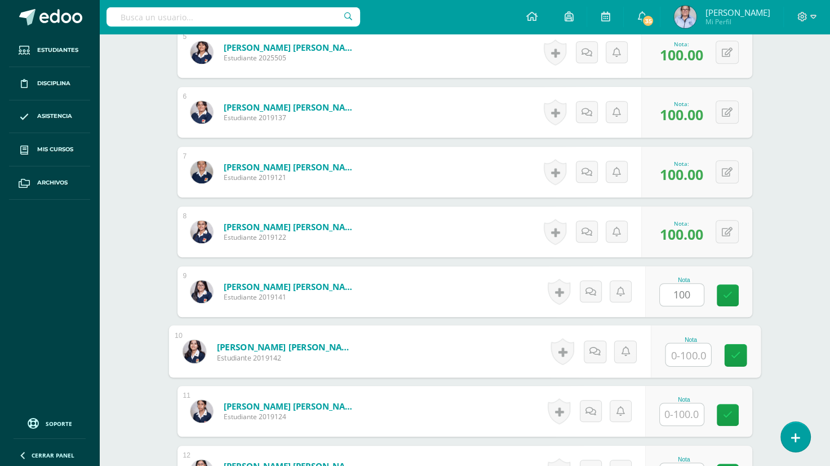
click at [672, 349] on input "text" at bounding box center [688, 354] width 45 height 23
type input "100"
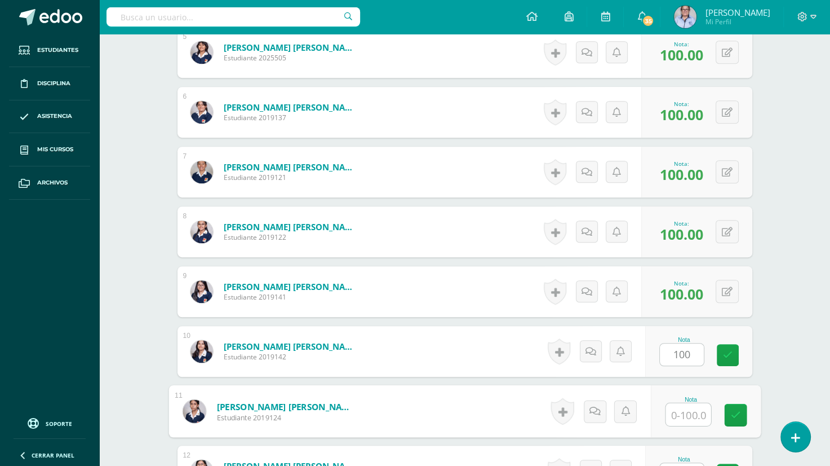
click at [679, 407] on input "text" at bounding box center [688, 414] width 45 height 23
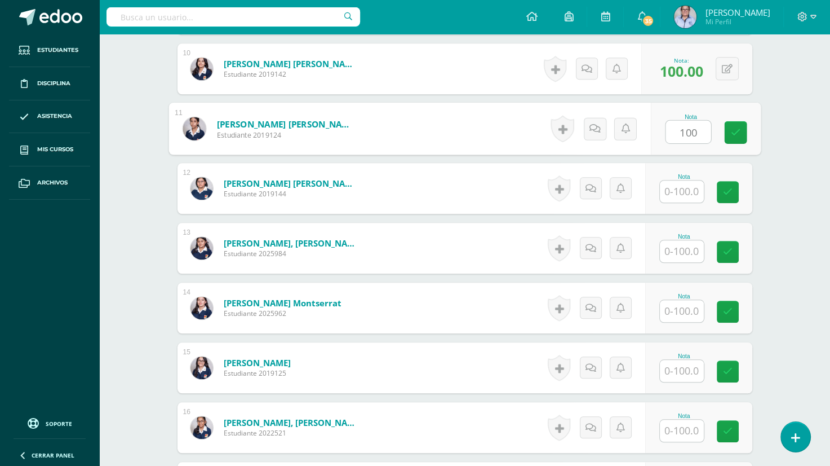
scroll to position [882, 0]
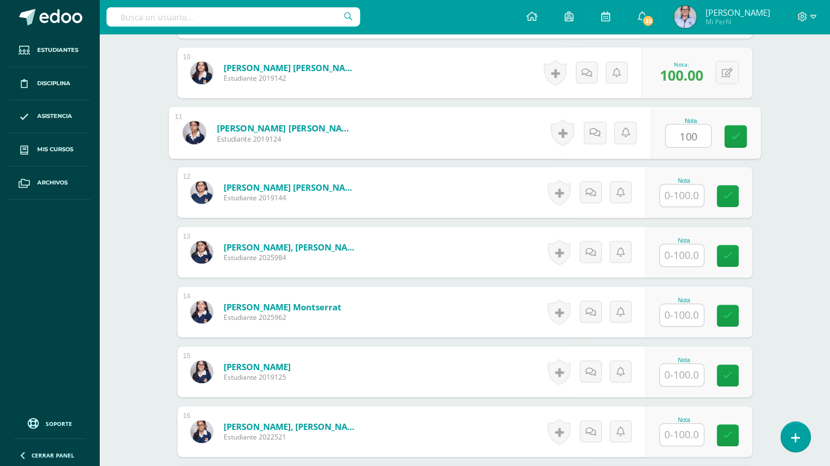
type input "100"
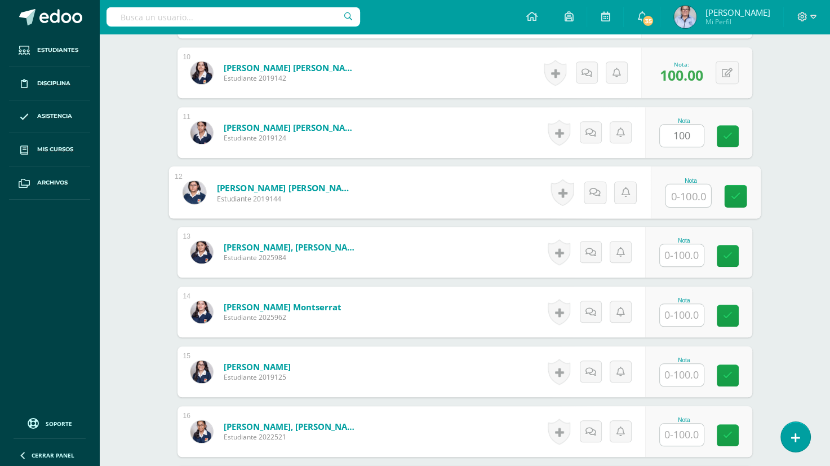
click at [670, 191] on input "text" at bounding box center [688, 195] width 45 height 23
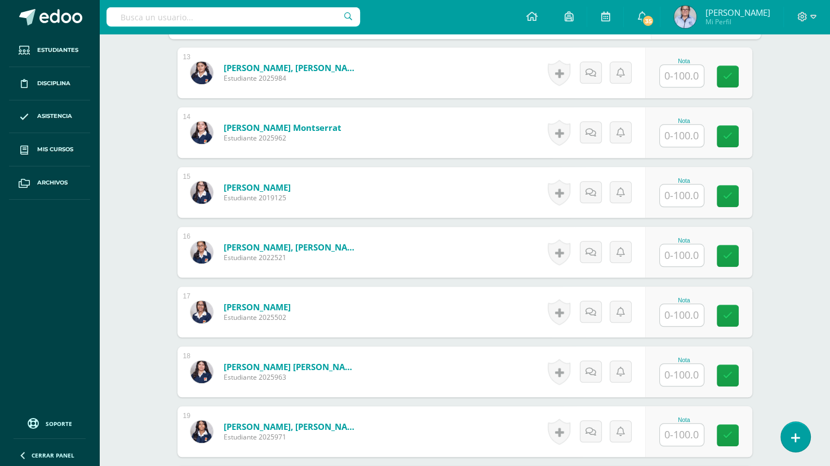
scroll to position [1069, 0]
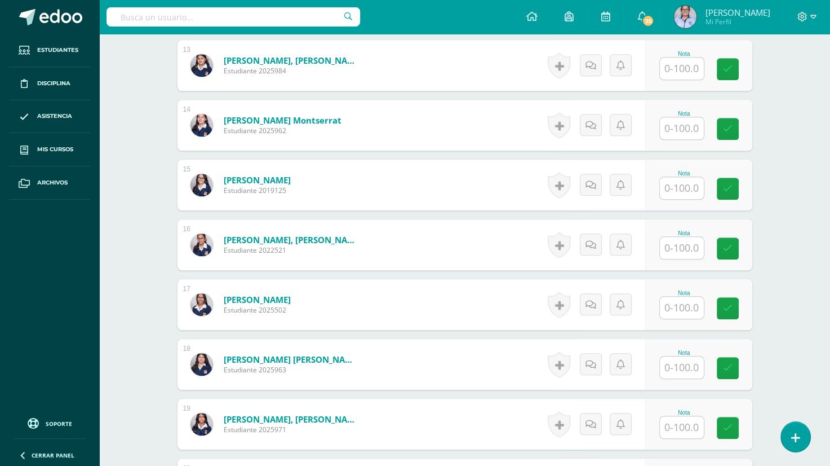
type input "100"
click at [670, 68] on input "text" at bounding box center [688, 68] width 45 height 23
type input "100"
click at [675, 122] on input "text" at bounding box center [682, 128] width 44 height 22
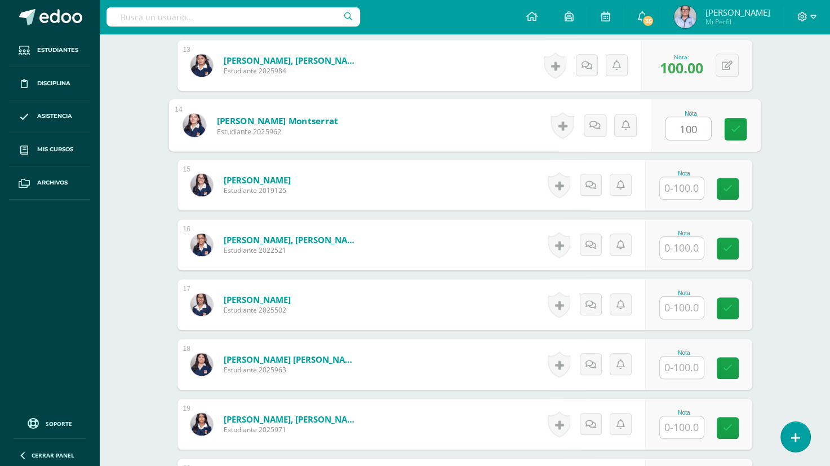
type input "100"
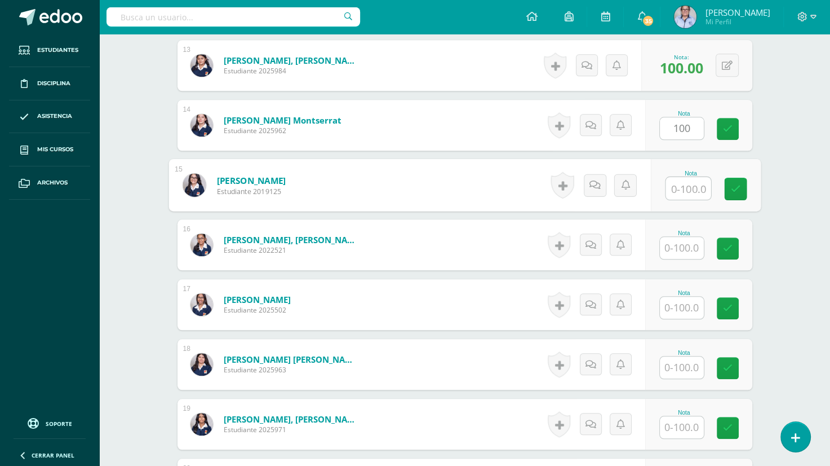
click at [673, 185] on input "text" at bounding box center [688, 188] width 45 height 23
type input "100"
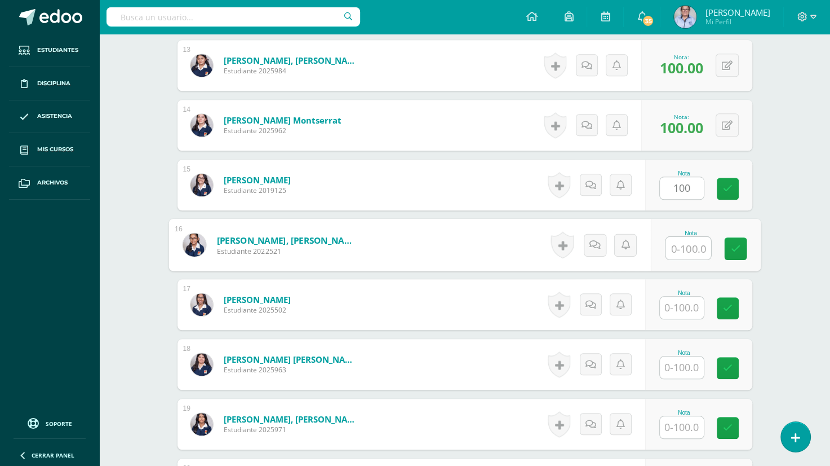
click at [677, 245] on input "text" at bounding box center [688, 248] width 45 height 23
type input "100"
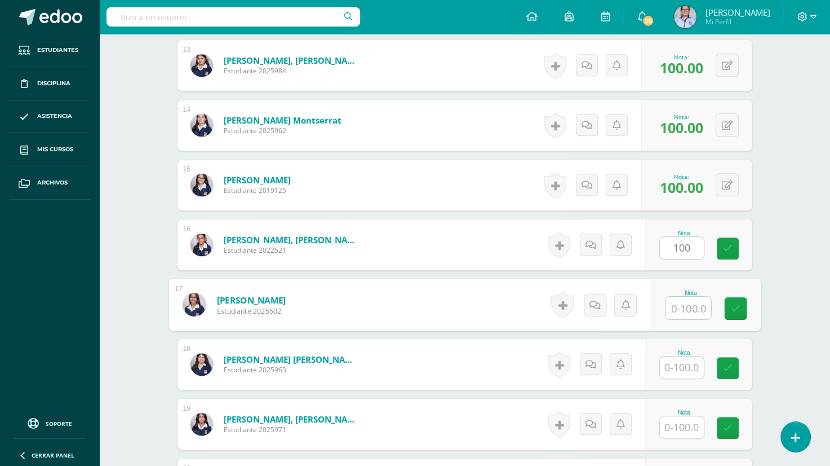
click at [679, 303] on input "text" at bounding box center [688, 307] width 45 height 23
type input "100"
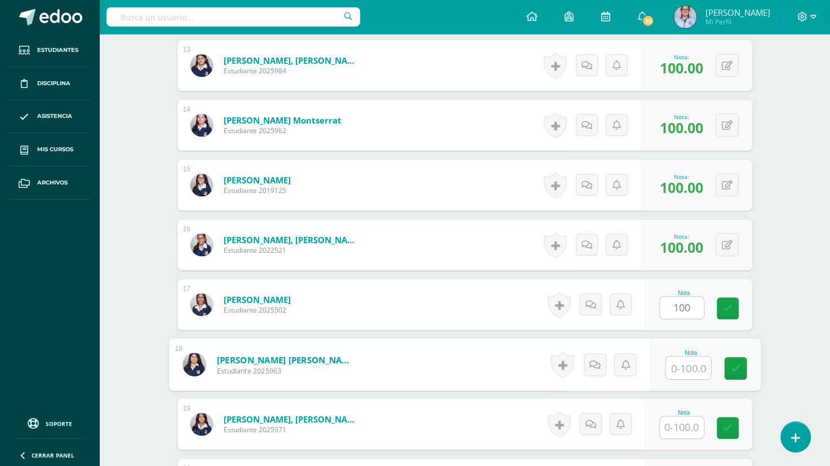
click at [677, 366] on input "text" at bounding box center [688, 367] width 45 height 23
type input "100"
click at [677, 422] on input "text" at bounding box center [682, 427] width 44 height 22
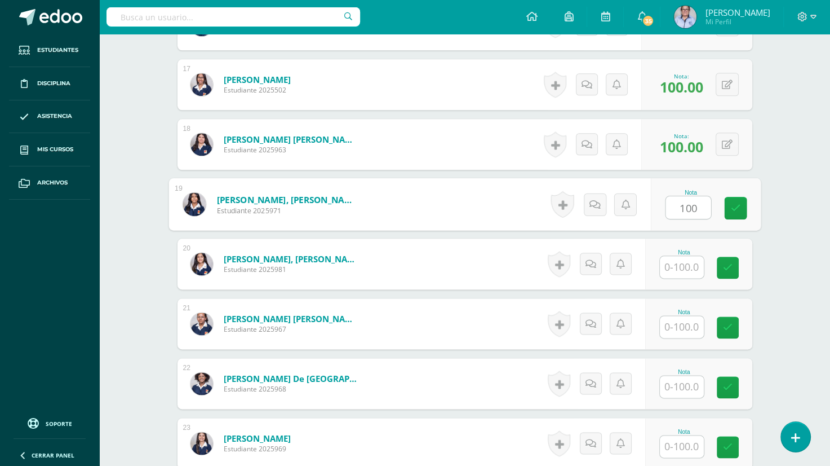
scroll to position [1315, 0]
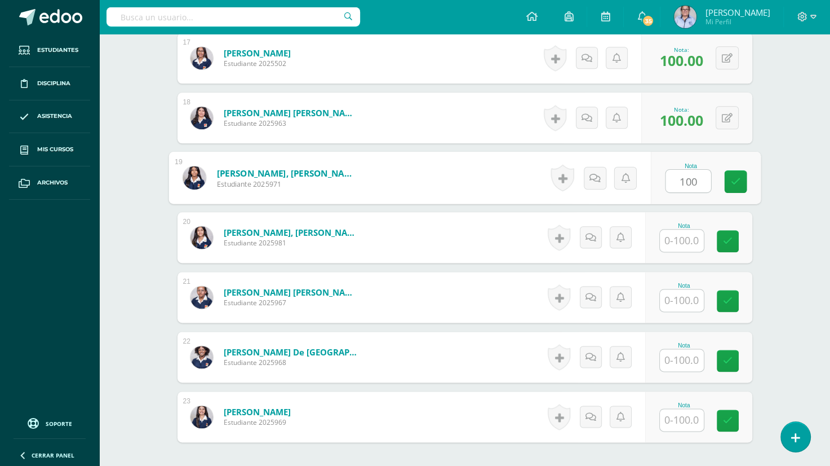
type input "100"
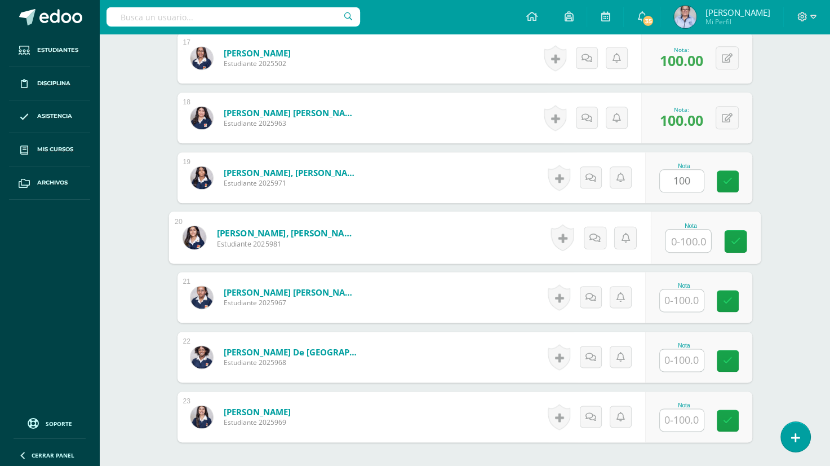
click at [676, 240] on input "text" at bounding box center [688, 240] width 45 height 23
type input "100"
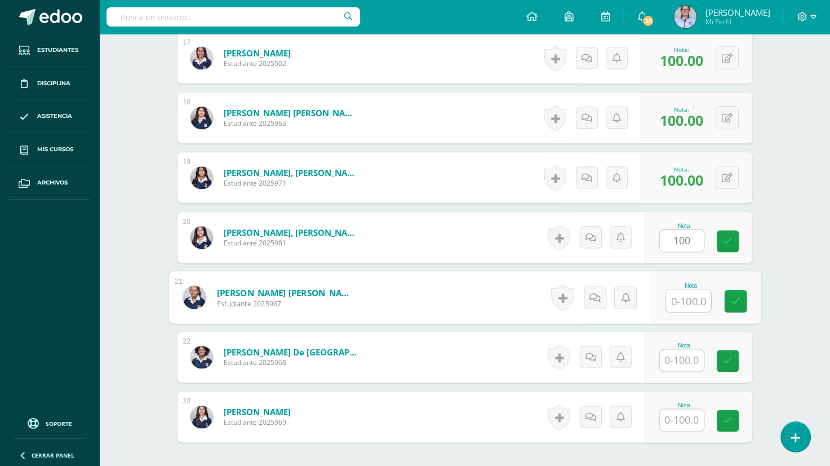
click at [677, 303] on input "text" at bounding box center [688, 300] width 45 height 23
type input "100"
click at [677, 356] on input "text" at bounding box center [682, 360] width 44 height 22
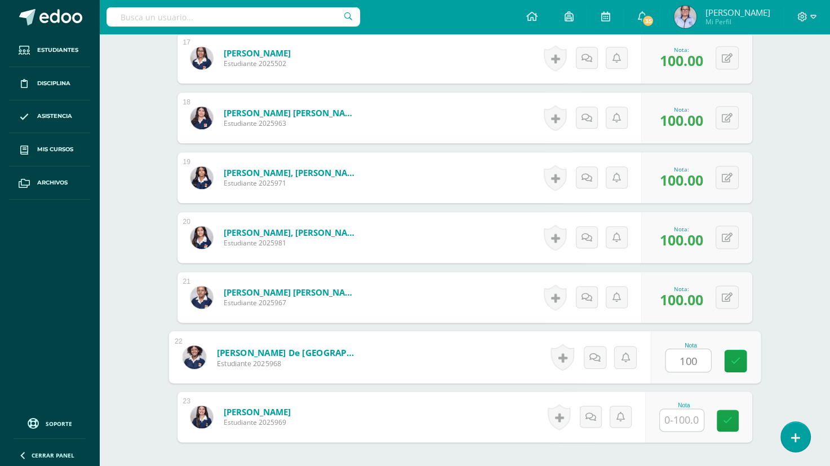
type input "100"
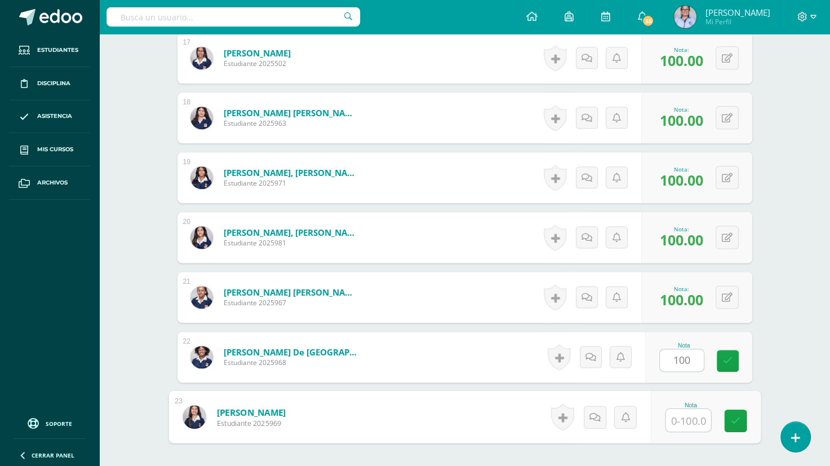
drag, startPoint x: 678, startPoint y: 415, endPoint x: 682, endPoint y: 404, distance: 11.9
click at [682, 404] on div "Nota" at bounding box center [690, 416] width 51 height 30
type input "100"
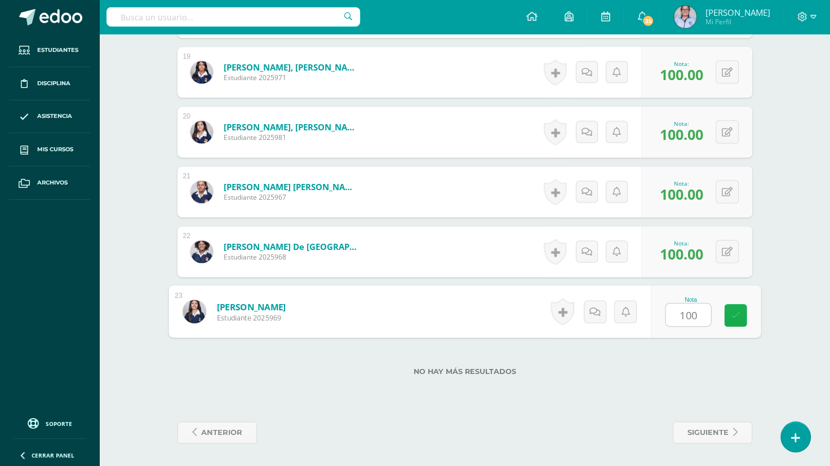
click at [734, 318] on icon at bounding box center [735, 315] width 10 height 10
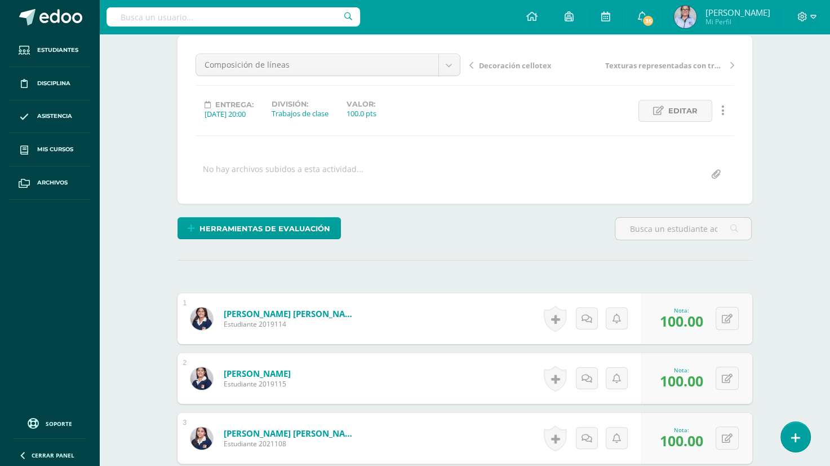
scroll to position [16, 0]
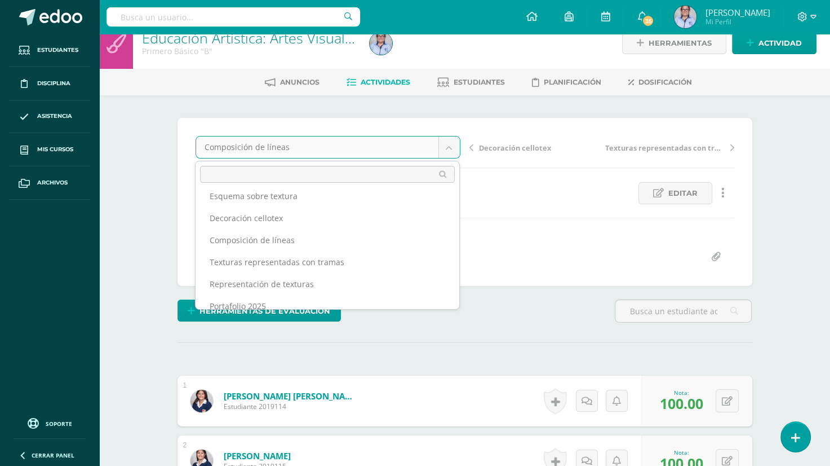
scroll to position [63, 0]
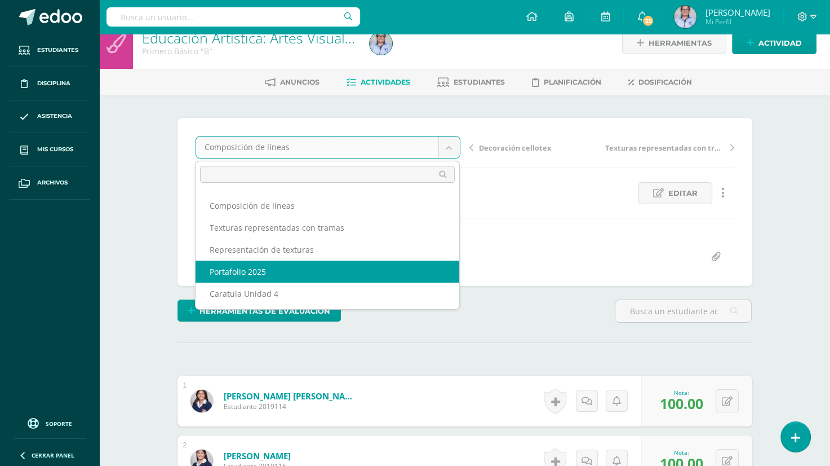
select select "/dashboard/teacher/grade-activity/130320/"
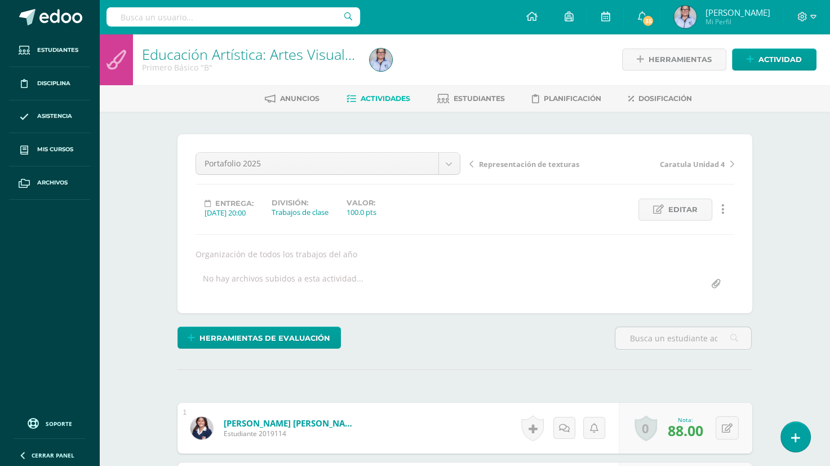
click at [398, 99] on span "Actividades" at bounding box center [386, 98] width 50 height 8
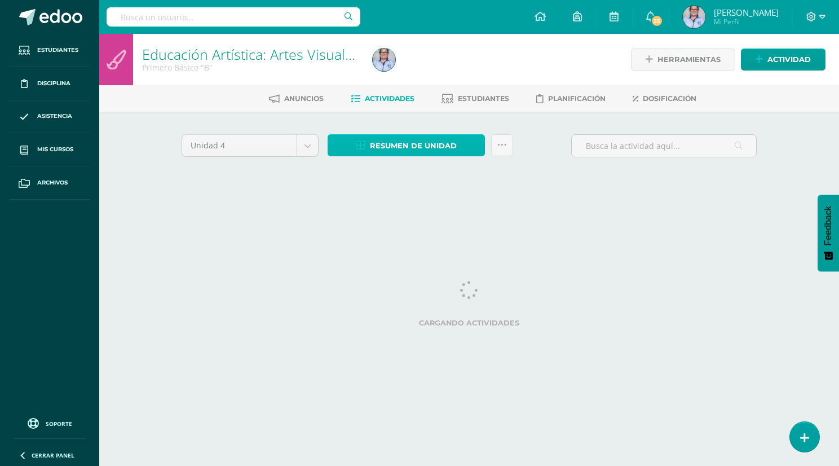
click at [369, 149] on link "Resumen de unidad" at bounding box center [405, 145] width 157 height 22
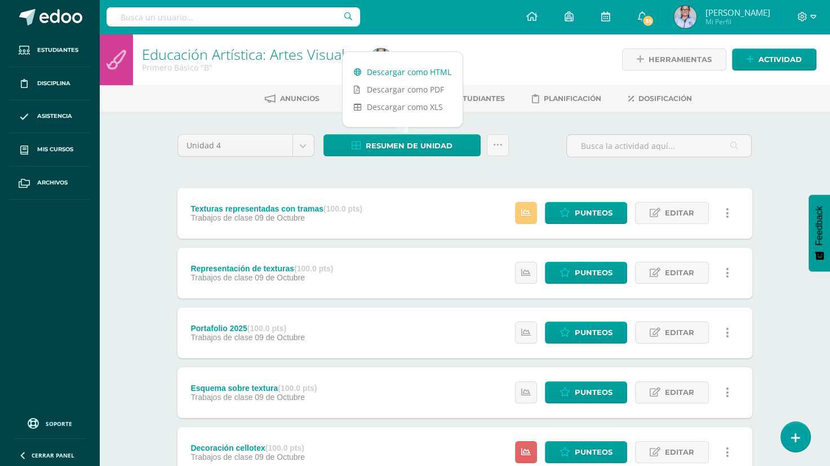
click at [390, 73] on link "Descargar como HTML" at bounding box center [403, 71] width 120 height 17
click at [669, 334] on span "Editar" at bounding box center [679, 332] width 29 height 21
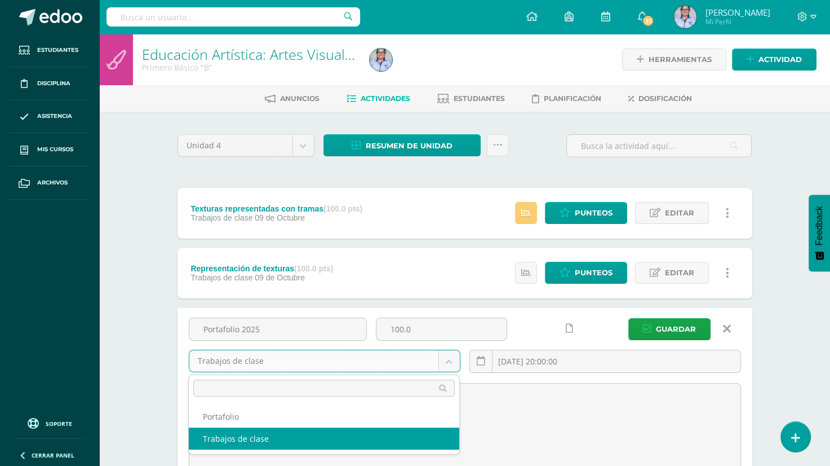
click at [443, 359] on body "Estudiantes Disciplina Asistencia Mis cursos Archivos Soporte Ayuda Reportar un…" at bounding box center [415, 446] width 830 height 893
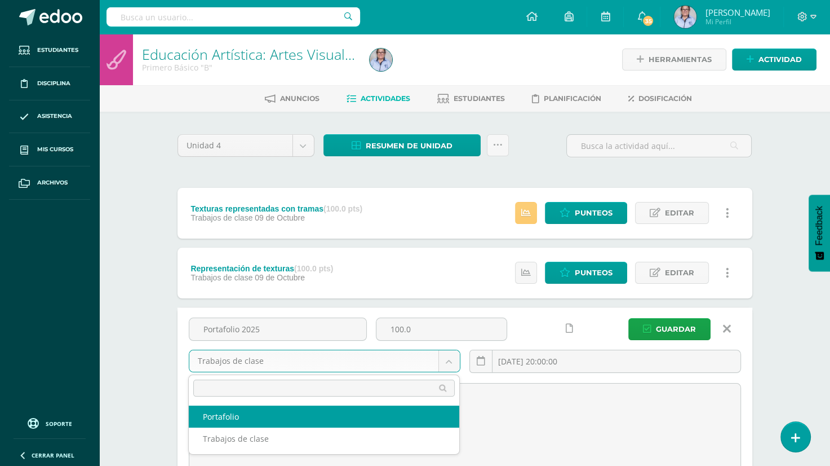
select select "130319"
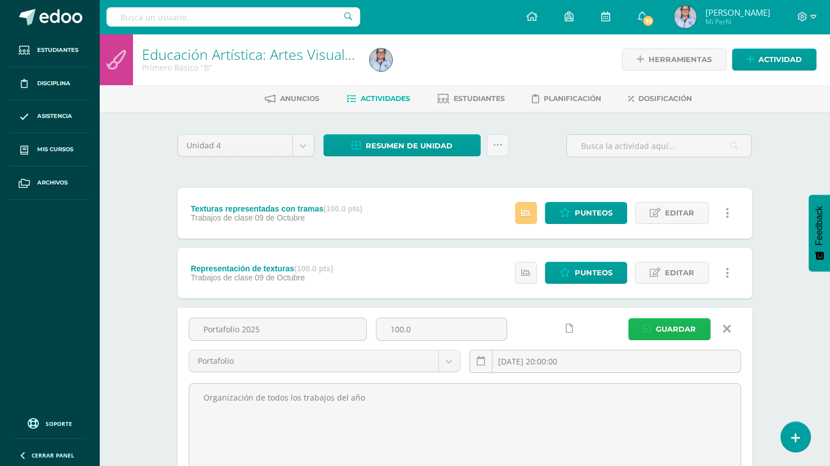
click at [687, 325] on span "Guardar" at bounding box center [676, 328] width 40 height 21
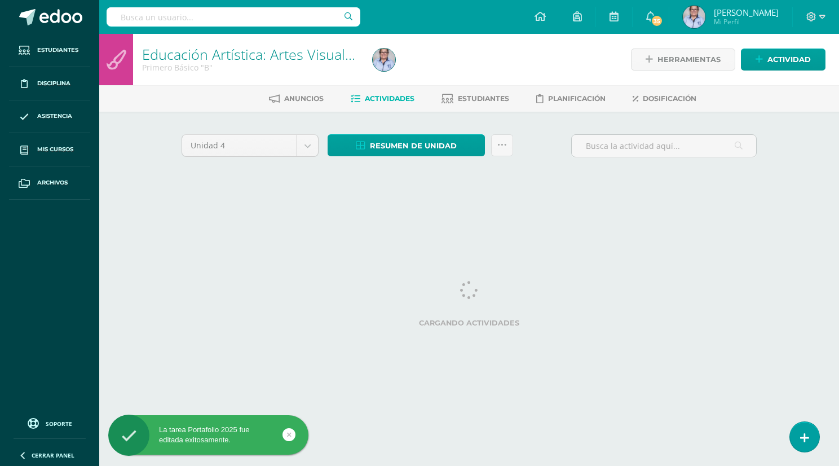
click at [668, 325] on label "Cargando actividades" at bounding box center [468, 322] width 575 height 8
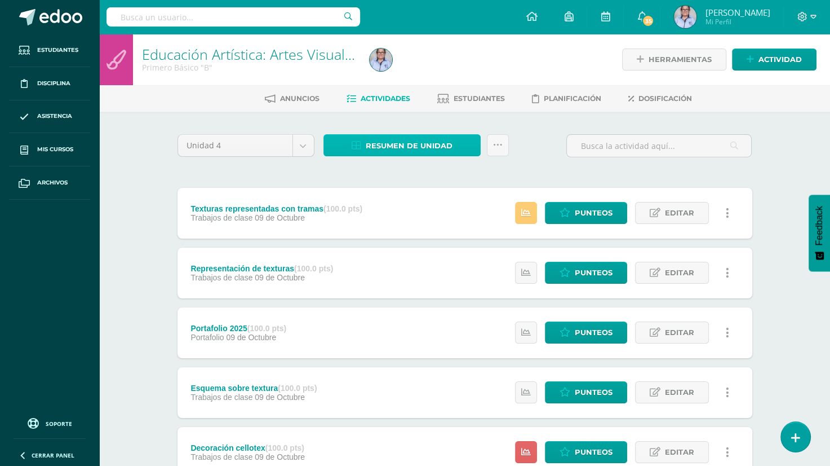
click at [401, 144] on span "Resumen de unidad" at bounding box center [409, 145] width 87 height 21
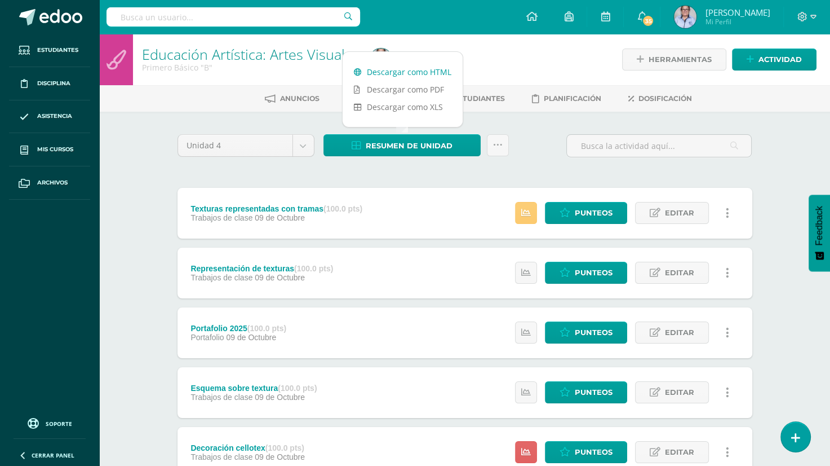
click at [400, 72] on link "Descargar como HTML" at bounding box center [403, 71] width 120 height 17
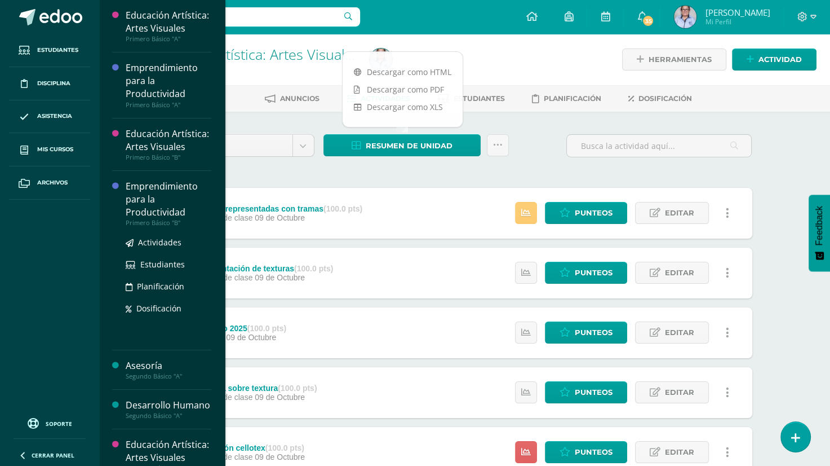
click at [153, 219] on div "Emprendimiento para la Productividad" at bounding box center [169, 199] width 86 height 39
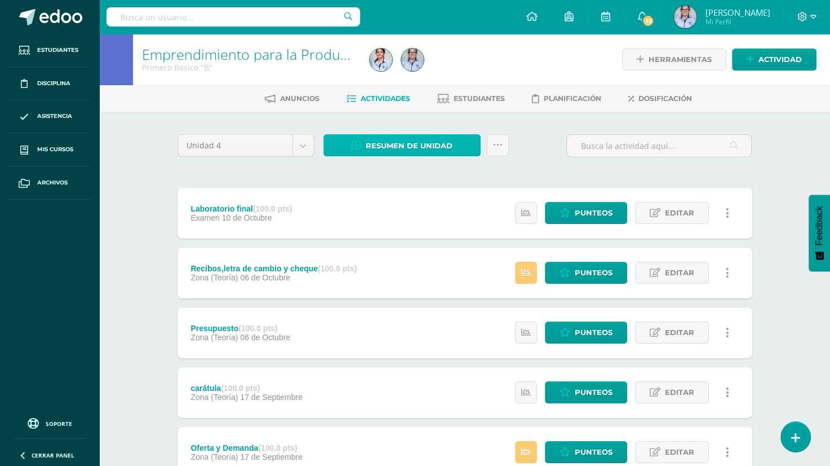
click at [384, 142] on span "Resumen de unidad" at bounding box center [409, 145] width 87 height 21
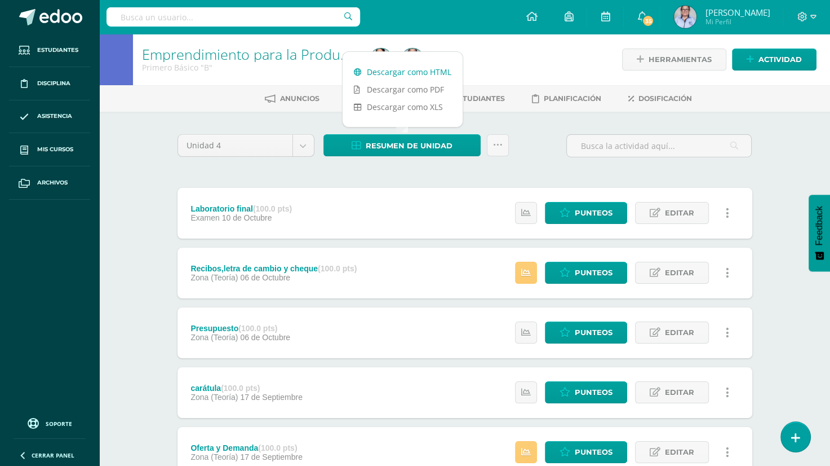
click at [420, 69] on link "Descargar como HTML" at bounding box center [403, 71] width 120 height 17
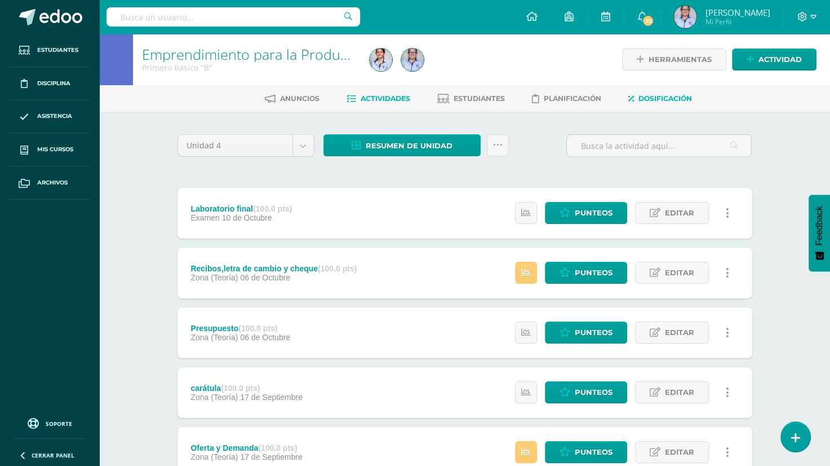
click at [664, 100] on span "Dosificación" at bounding box center [666, 98] width 54 height 8
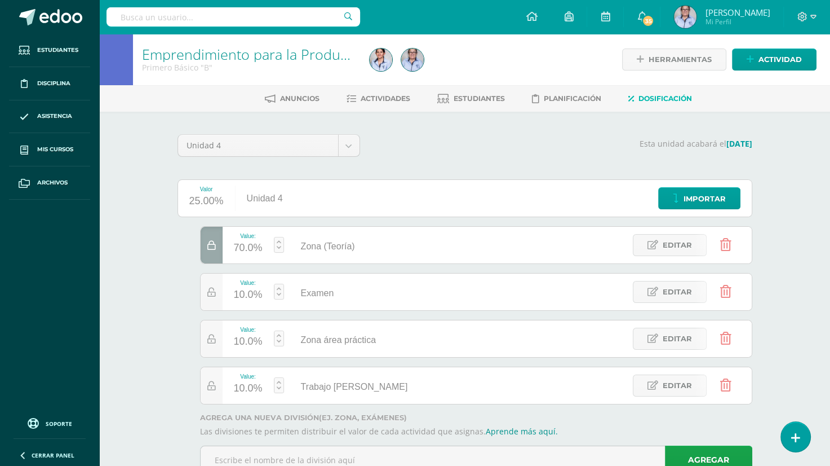
click at [276, 248] on link at bounding box center [279, 245] width 10 height 16
type input "30"
click at [342, 212] on link "Guardar" at bounding box center [338, 216] width 77 height 15
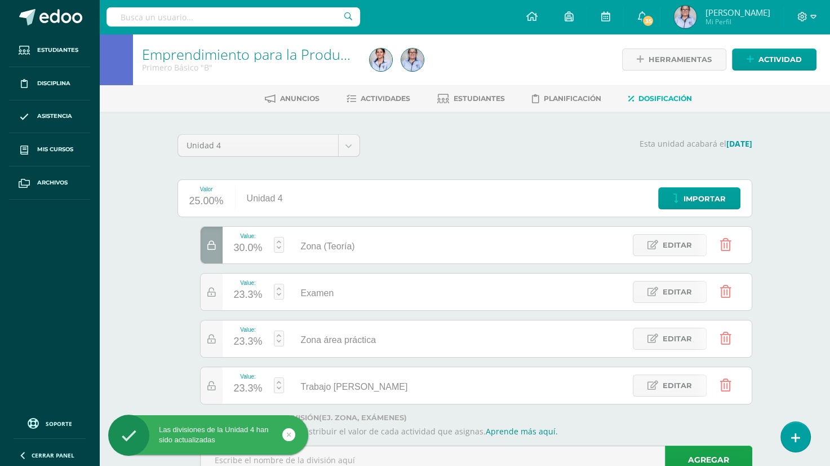
click at [277, 291] on link at bounding box center [279, 291] width 10 height 16
click at [349, 261] on link "Guardar" at bounding box center [338, 262] width 77 height 15
type input "20"
click at [280, 341] on link at bounding box center [279, 338] width 10 height 16
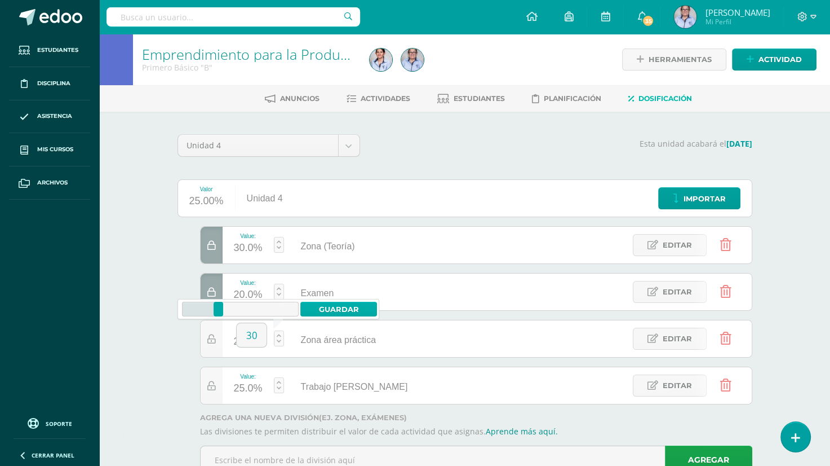
type input "30"
click at [347, 309] on link "Guardar" at bounding box center [338, 309] width 77 height 15
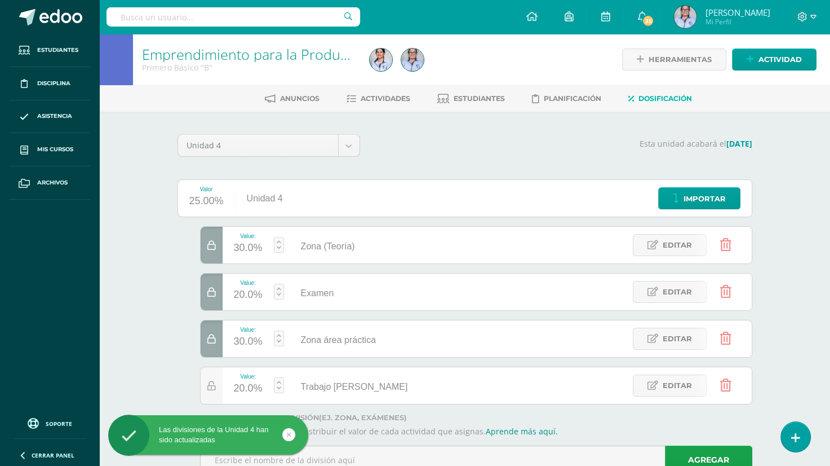
click at [779, 189] on div "Emprendimiento para la Productividad Primero Básico "B" Herramientas Detalle de…" at bounding box center [464, 270] width 731 height 472
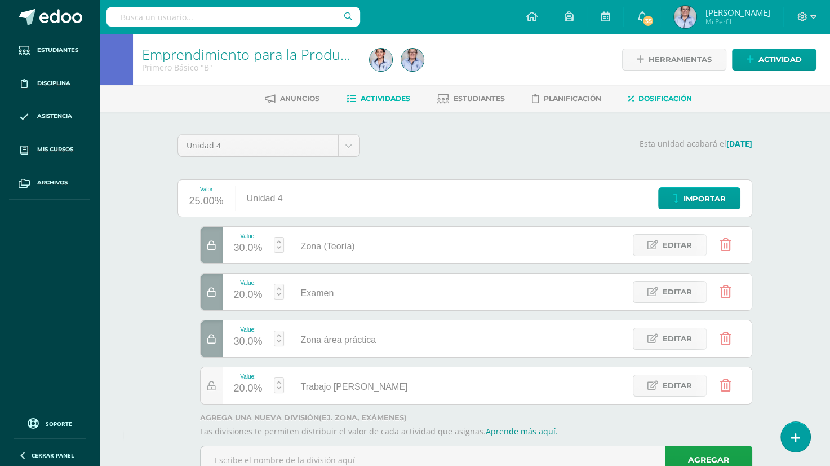
click at [388, 97] on span "Actividades" at bounding box center [386, 98] width 50 height 8
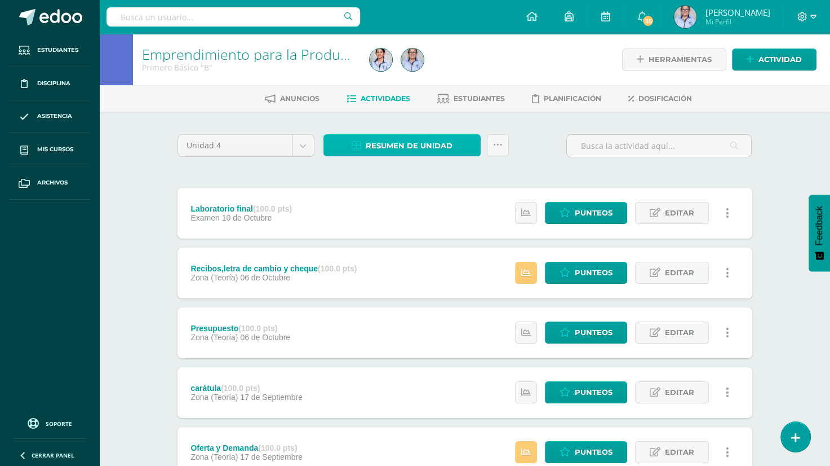
click at [401, 145] on span "Resumen de unidad" at bounding box center [409, 145] width 87 height 21
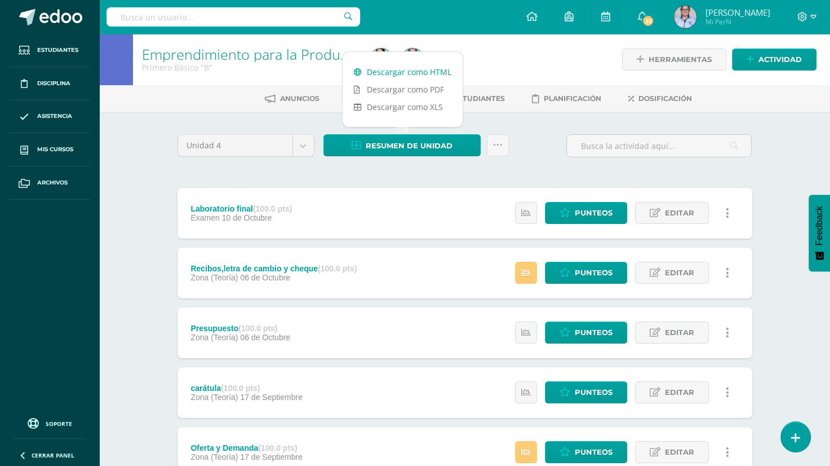
click at [441, 73] on link "Descargar como HTML" at bounding box center [403, 71] width 120 height 17
click at [784, 126] on div "Emprendimiento para la Productividad Primero Básico "B" Herramientas Detalle de…" at bounding box center [464, 353] width 731 height 638
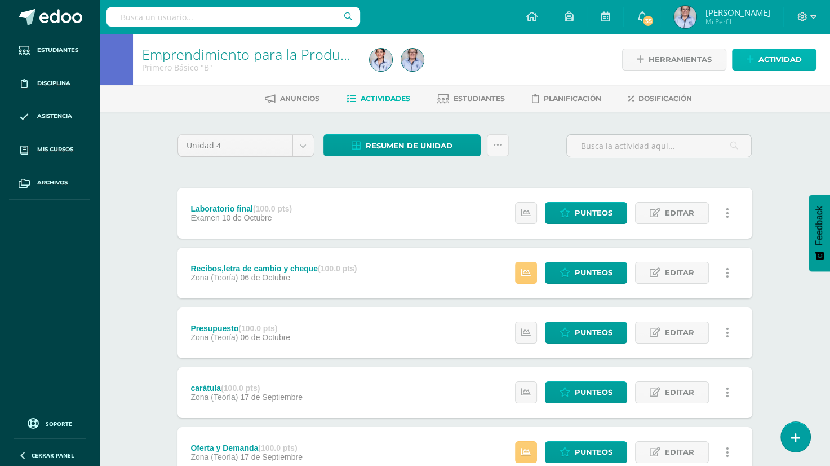
click at [748, 62] on icon at bounding box center [750, 60] width 7 height 10
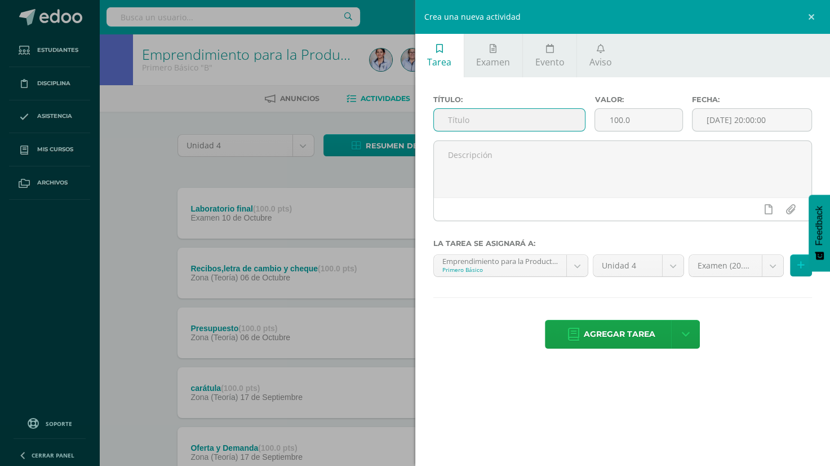
click at [484, 119] on input "text" at bounding box center [510, 120] width 152 height 22
click at [458, 117] on input "TRabajo en madera" at bounding box center [510, 120] width 152 height 22
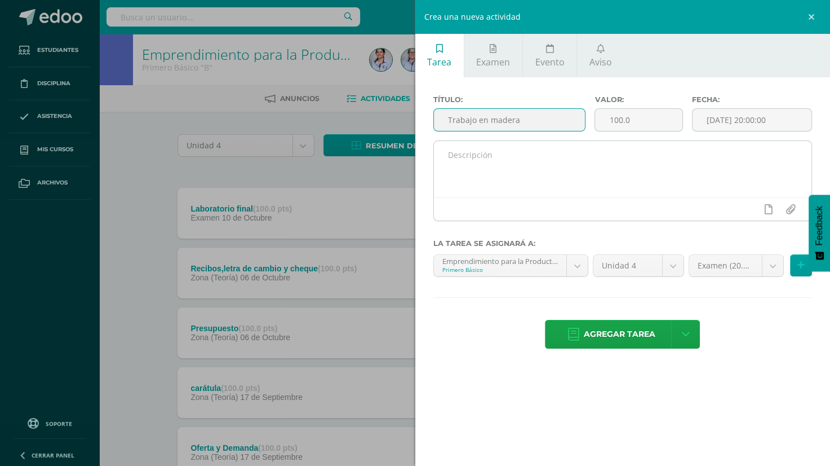
type input "Trabajo en madera"
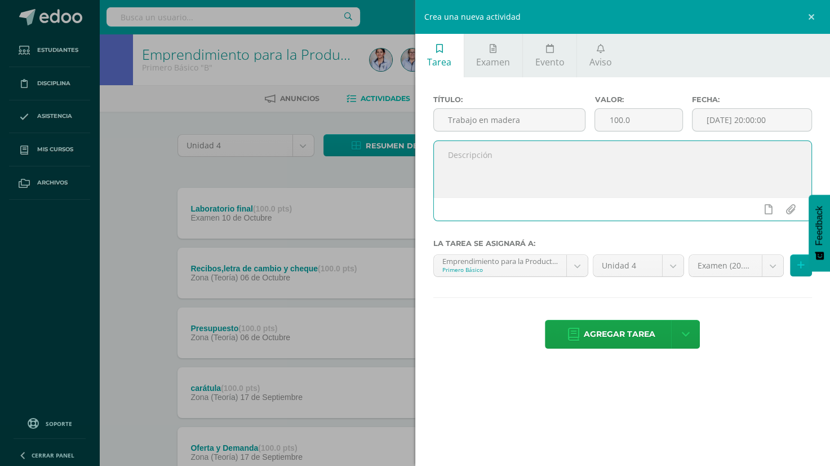
click at [455, 161] on textarea at bounding box center [623, 169] width 378 height 56
type textarea "Diseño, pintura y acabados"
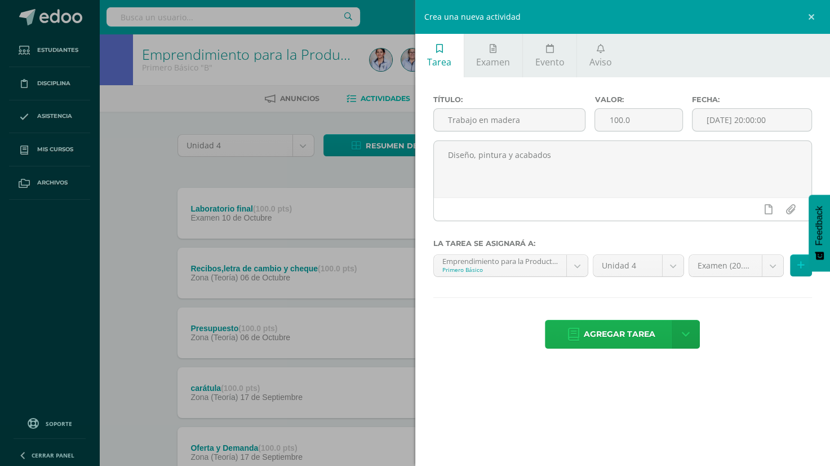
click at [600, 345] on span "Agregar tarea" at bounding box center [620, 334] width 72 height 28
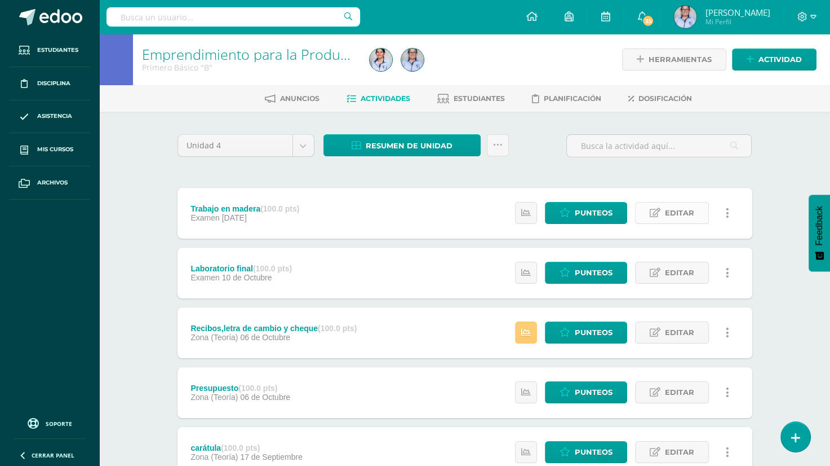
click at [682, 214] on span "Editar" at bounding box center [679, 212] width 29 height 21
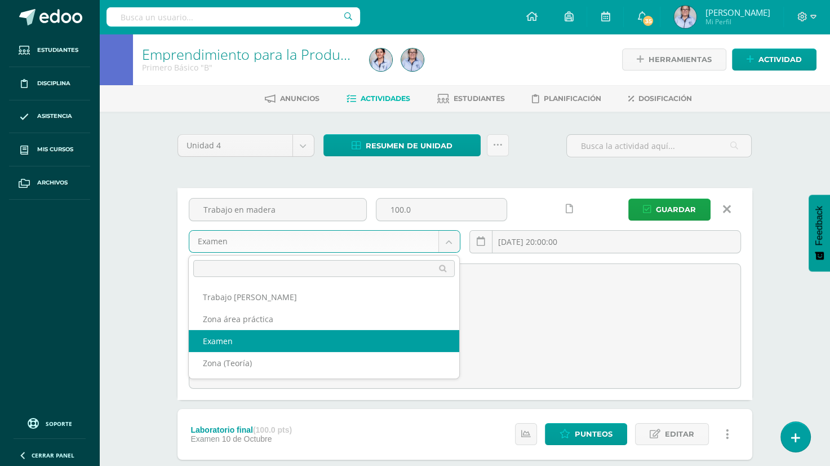
click at [449, 243] on body "Tarea asignada exitosamente Estudiantes Disciplina Asistencia Mis cursos Archiv…" at bounding box center [415, 446] width 830 height 893
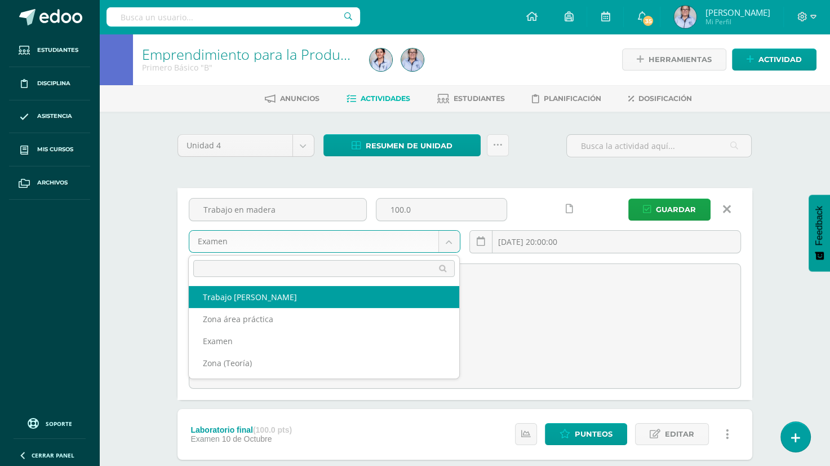
select select "130355"
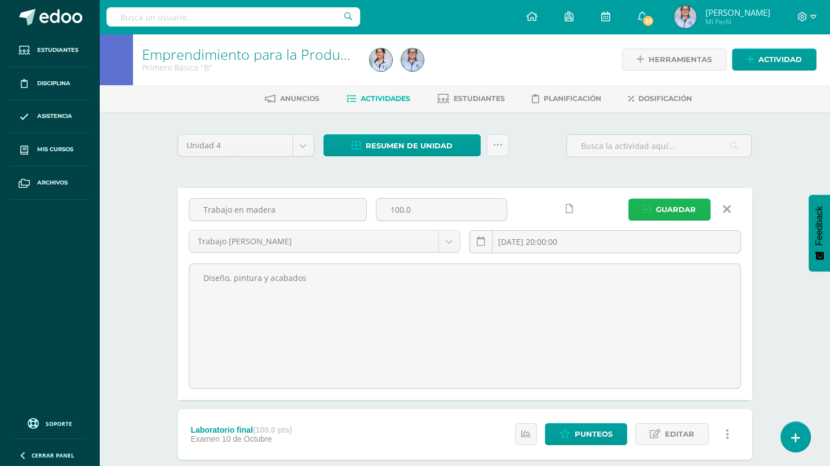
click at [686, 208] on span "Guardar" at bounding box center [676, 209] width 40 height 21
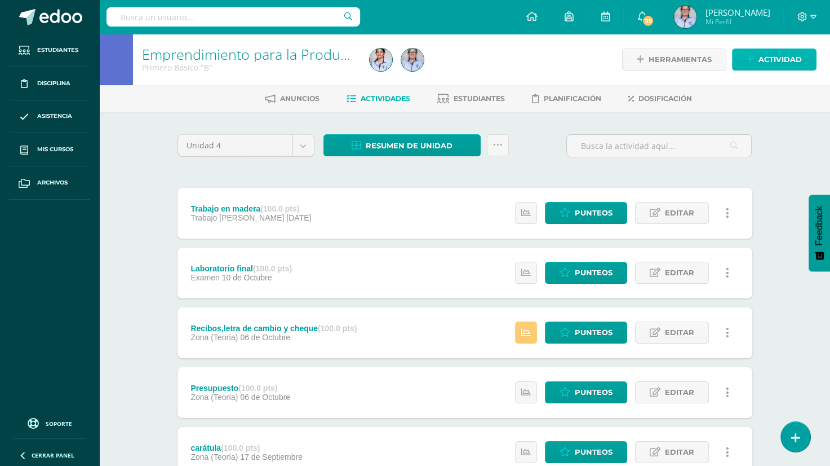
click at [774, 57] on span "Actividad" at bounding box center [780, 59] width 43 height 21
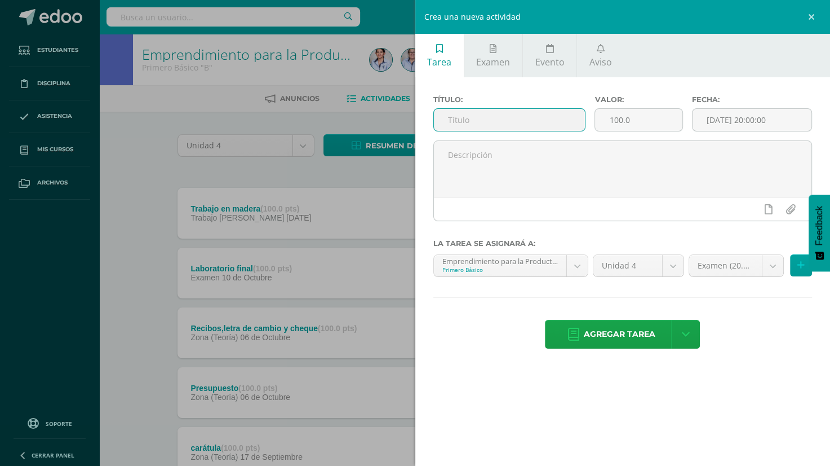
click at [475, 118] on input "text" at bounding box center [510, 120] width 152 height 22
type input "Autoevaluación"
click at [774, 265] on body "La tarea Trabajo en madera fue editada exitosamente. Estudiantes Disciplina Asi…" at bounding box center [415, 366] width 830 height 732
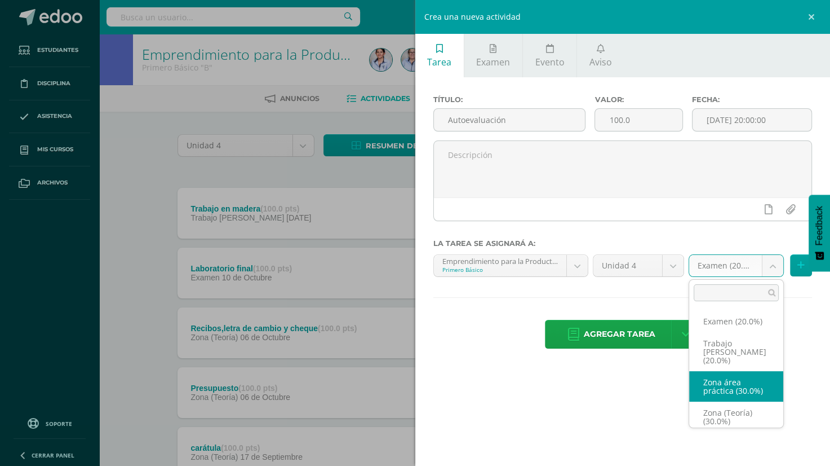
select select "130354"
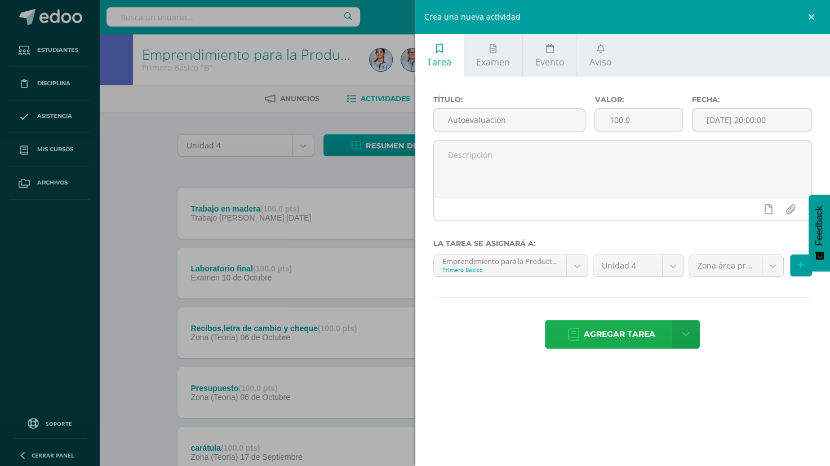
click at [623, 331] on span "Agregar tarea" at bounding box center [620, 334] width 72 height 28
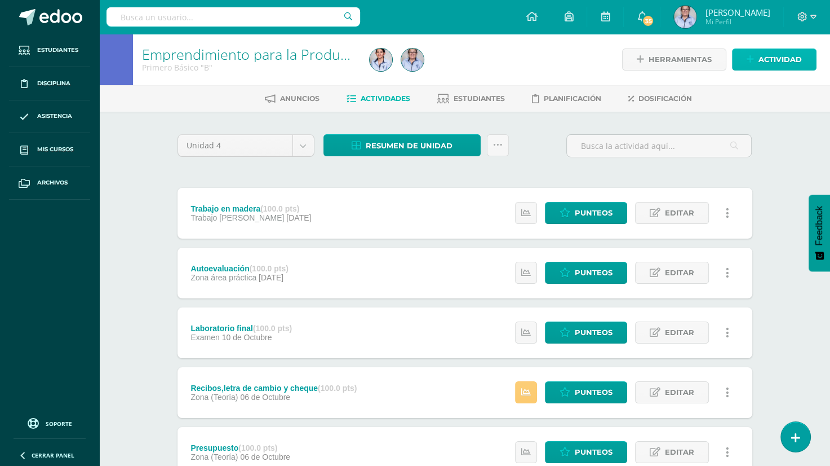
click at [760, 60] on span "Actividad" at bounding box center [780, 59] width 43 height 21
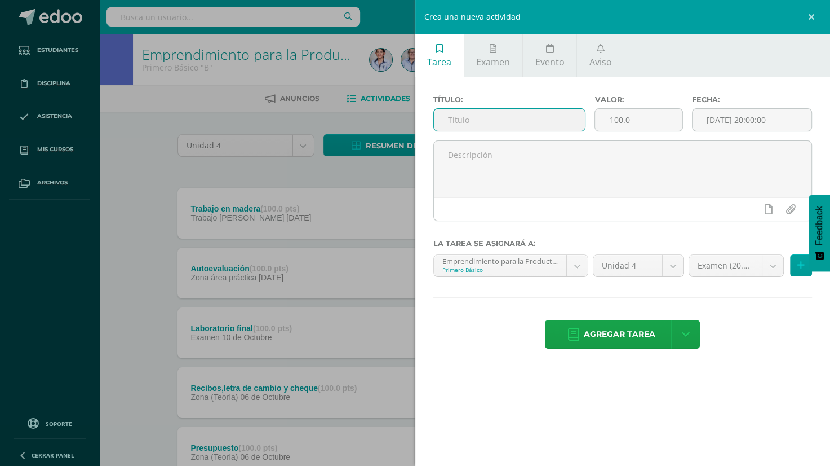
click at [491, 119] on input "text" at bounding box center [510, 120] width 152 height 22
type input "Trabajo de su cuaderno U - 4"
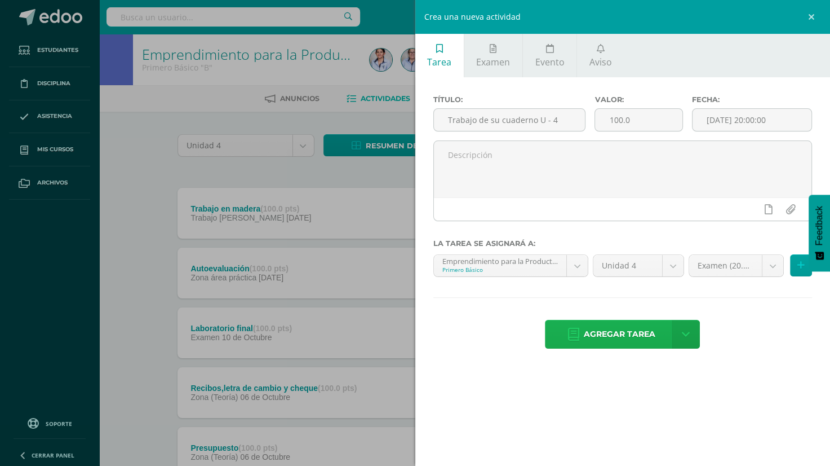
click at [615, 334] on span "Agregar tarea" at bounding box center [620, 334] width 72 height 28
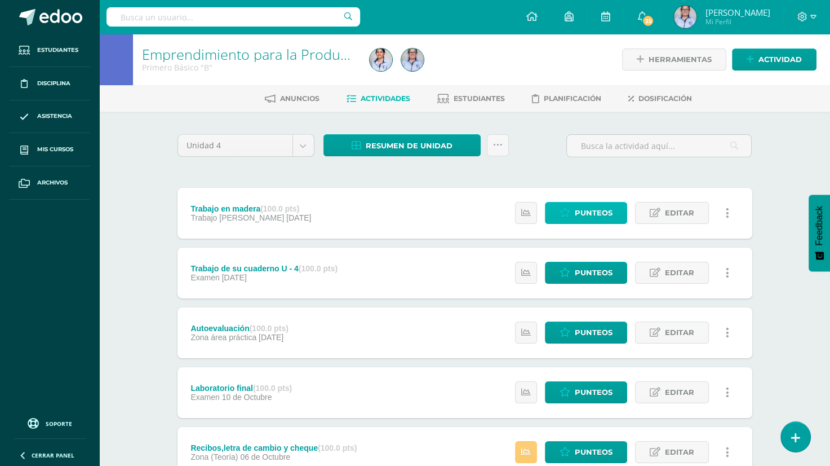
click at [582, 213] on span "Punteos" at bounding box center [594, 212] width 38 height 21
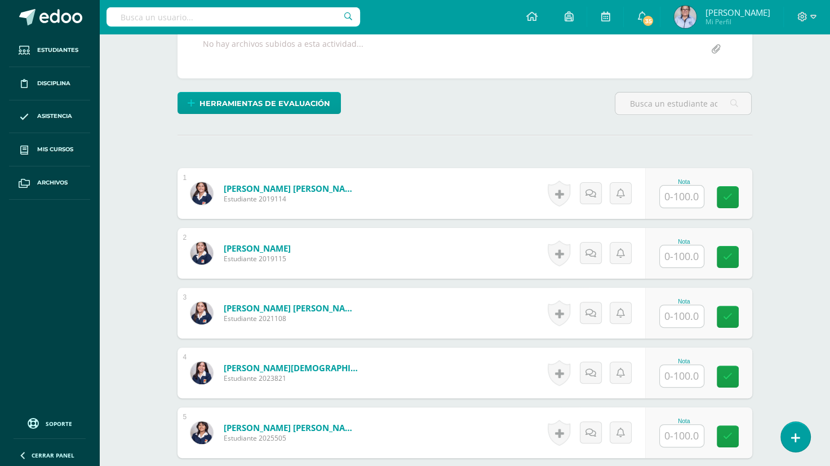
scroll to position [232, 0]
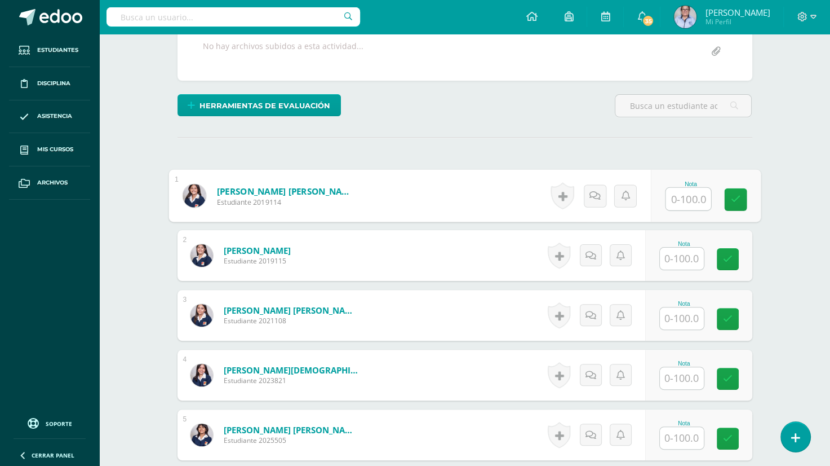
click at [674, 199] on input "text" at bounding box center [688, 199] width 45 height 23
type input "100"
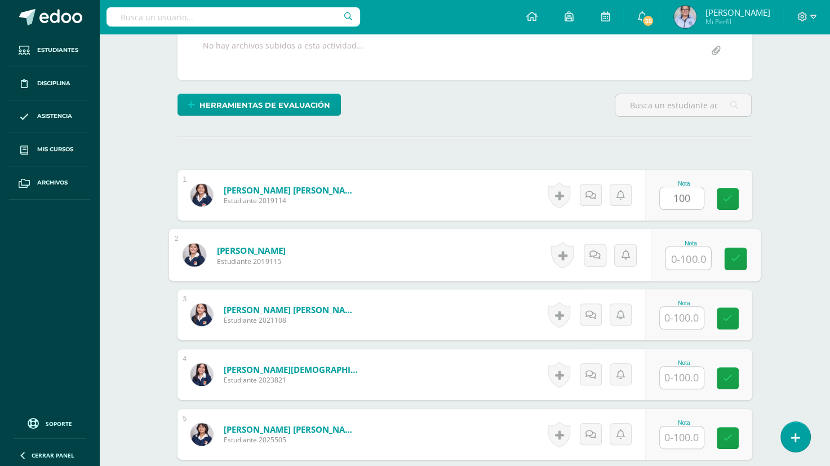
click at [672, 258] on input "text" at bounding box center [688, 258] width 45 height 23
type input "100"
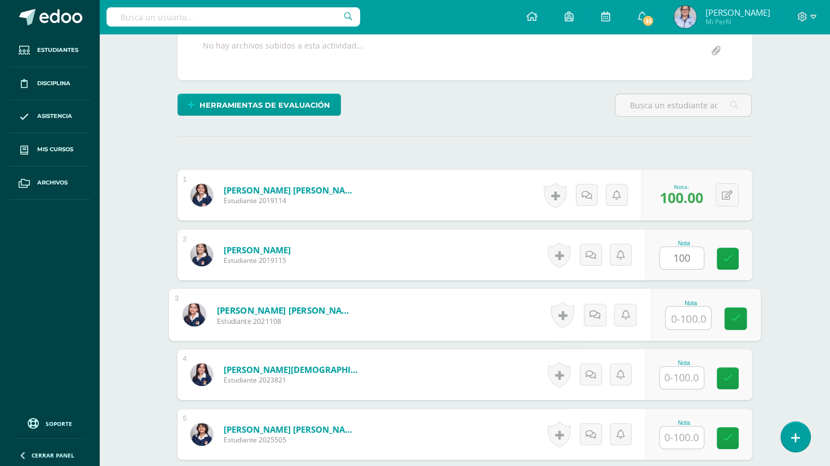
click at [673, 314] on input "text" at bounding box center [688, 318] width 45 height 23
type input "100"
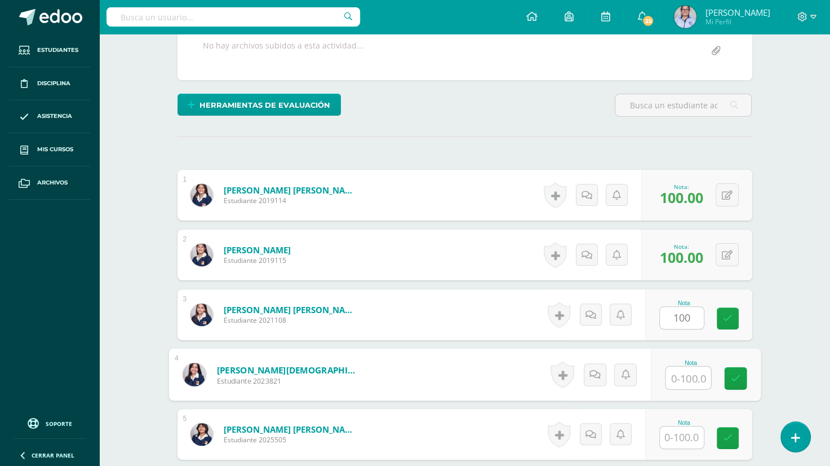
click at [677, 371] on input "text" at bounding box center [688, 377] width 45 height 23
type input "100"
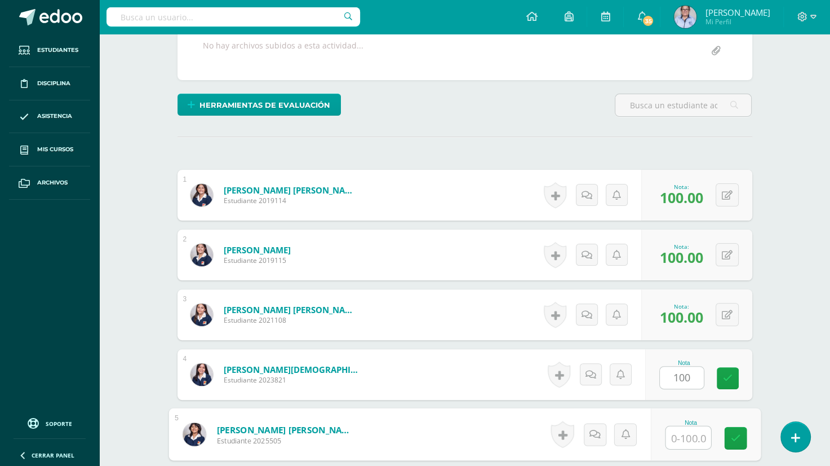
click at [671, 436] on input "text" at bounding box center [688, 437] width 45 height 23
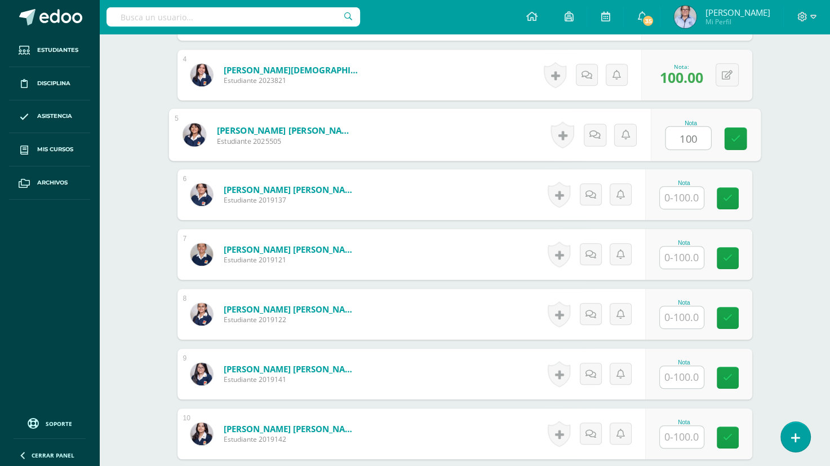
scroll to position [511, 0]
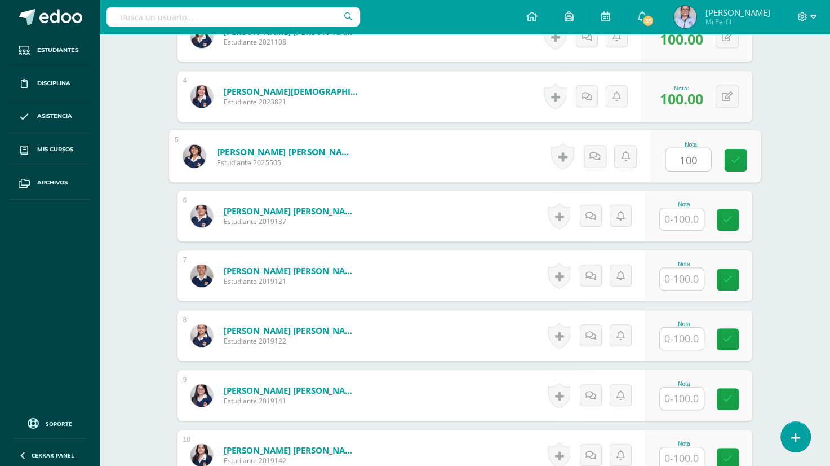
type input "100"
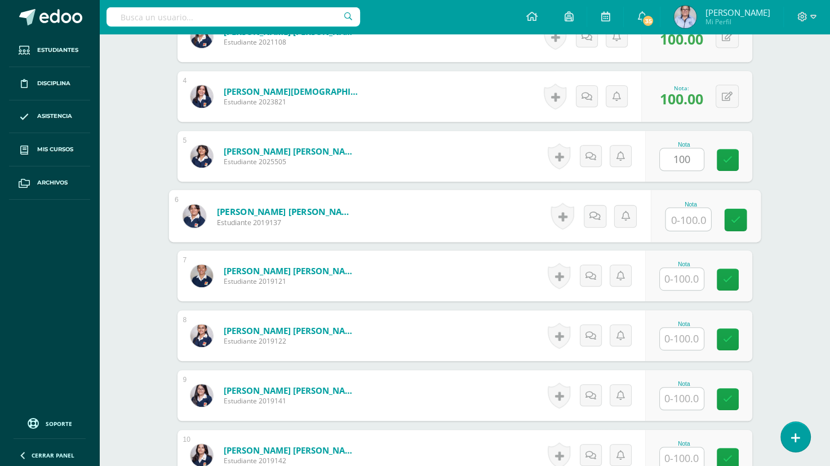
click at [670, 220] on input "text" at bounding box center [688, 219] width 45 height 23
type input "100"
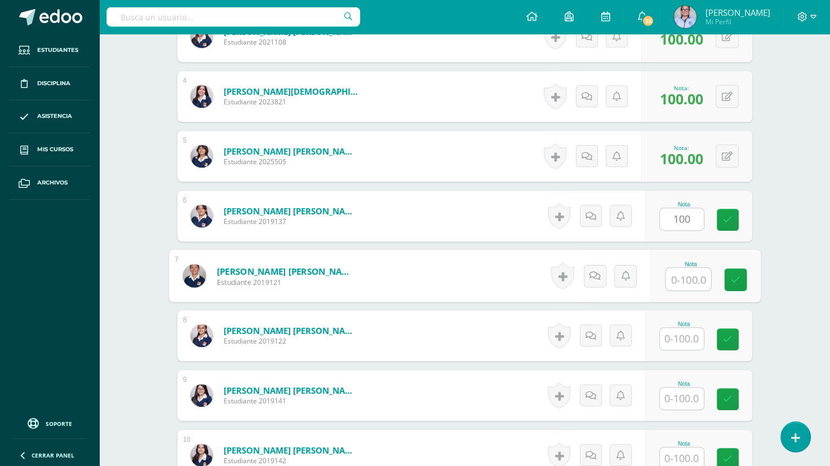
click at [672, 277] on input "text" at bounding box center [688, 279] width 45 height 23
type input "100"
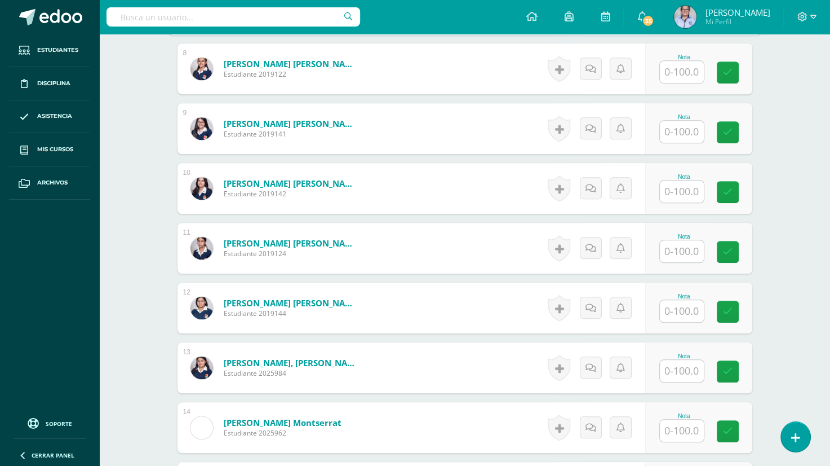
scroll to position [787, 0]
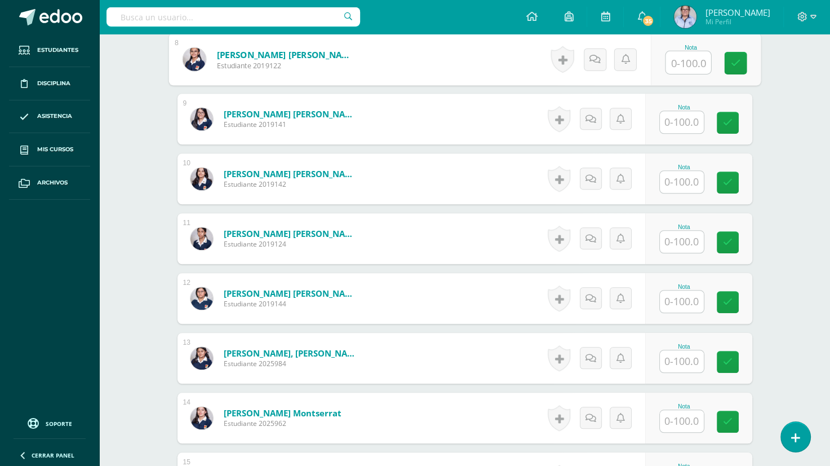
click at [679, 62] on input "text" at bounding box center [688, 62] width 45 height 23
type input "100"
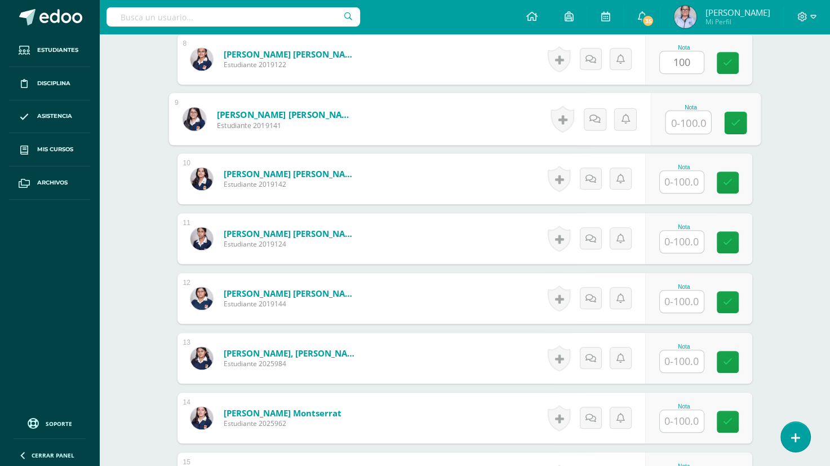
click at [681, 122] on input "text" at bounding box center [688, 122] width 45 height 23
type input "100"
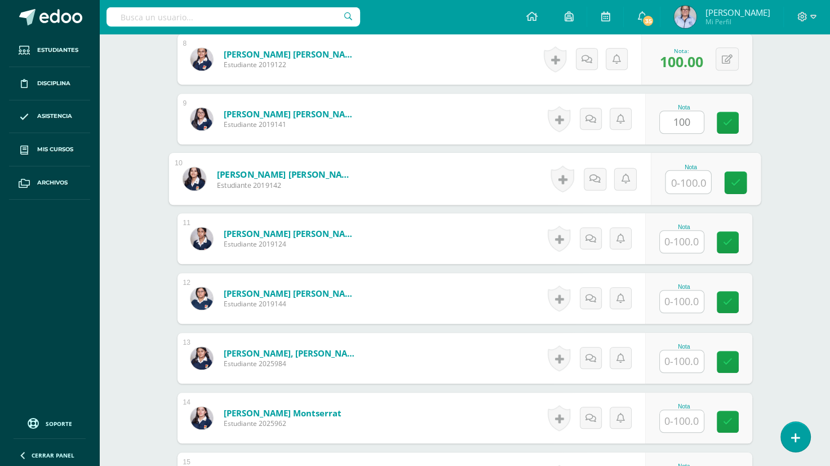
click at [676, 179] on input "text" at bounding box center [688, 182] width 45 height 23
type input "100"
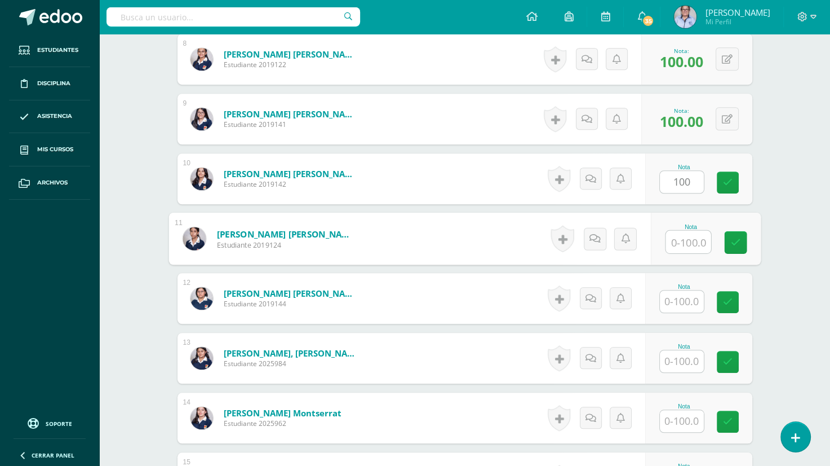
click at [679, 242] on input "text" at bounding box center [688, 241] width 45 height 23
type input "100"
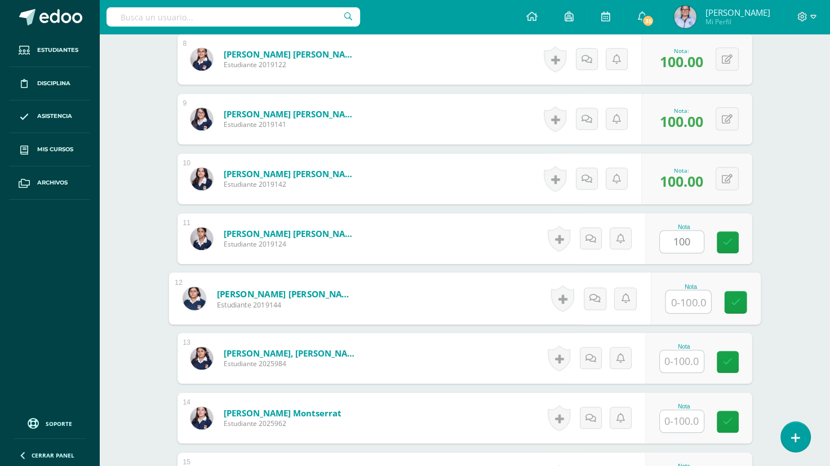
click at [670, 301] on input "text" at bounding box center [688, 301] width 45 height 23
type input "100"
click at [678, 359] on input "text" at bounding box center [682, 361] width 44 height 22
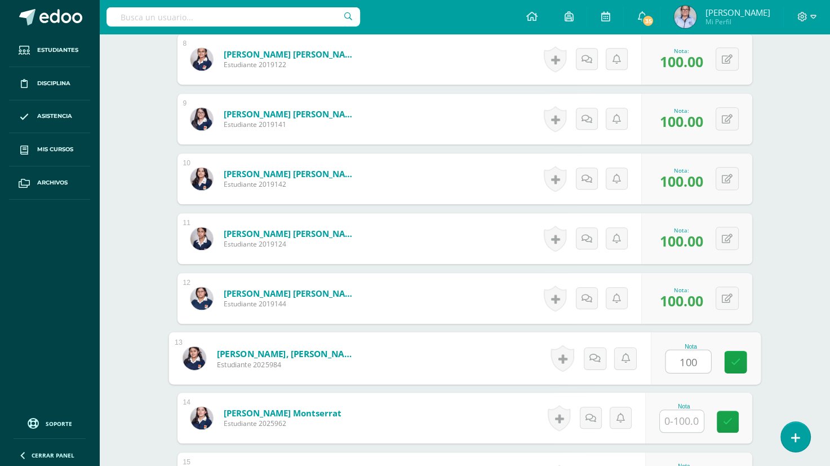
type input "100"
click at [670, 418] on input "text" at bounding box center [682, 421] width 44 height 22
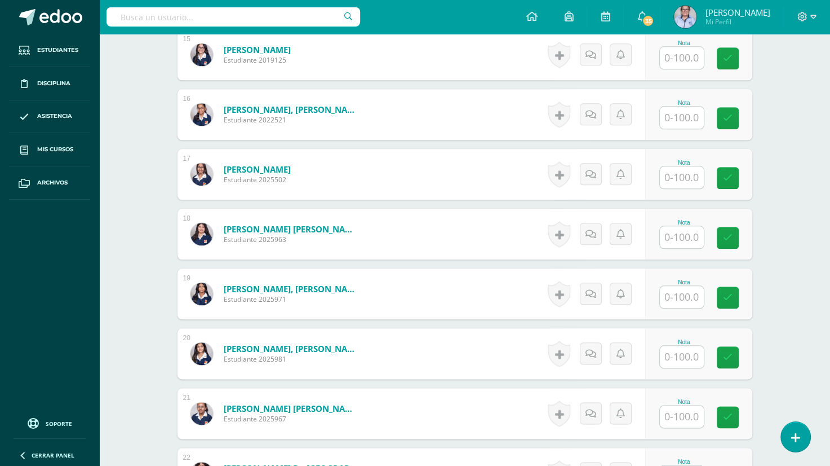
scroll to position [1205, 0]
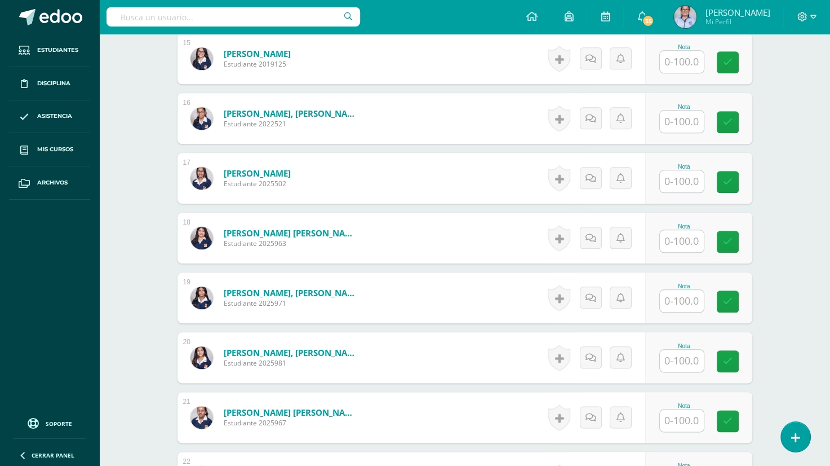
type input "100"
click at [671, 60] on input "text" at bounding box center [688, 62] width 45 height 23
type input "100"
click at [672, 117] on input "text" at bounding box center [688, 121] width 45 height 23
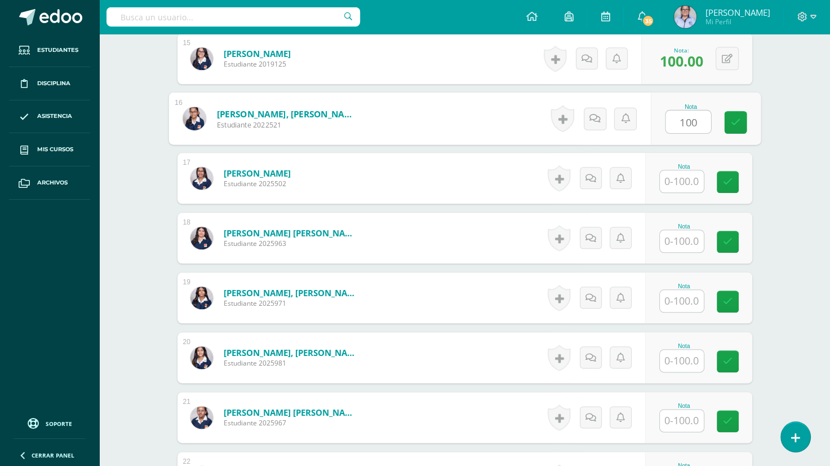
type input "100"
click at [674, 181] on input "text" at bounding box center [682, 181] width 44 height 22
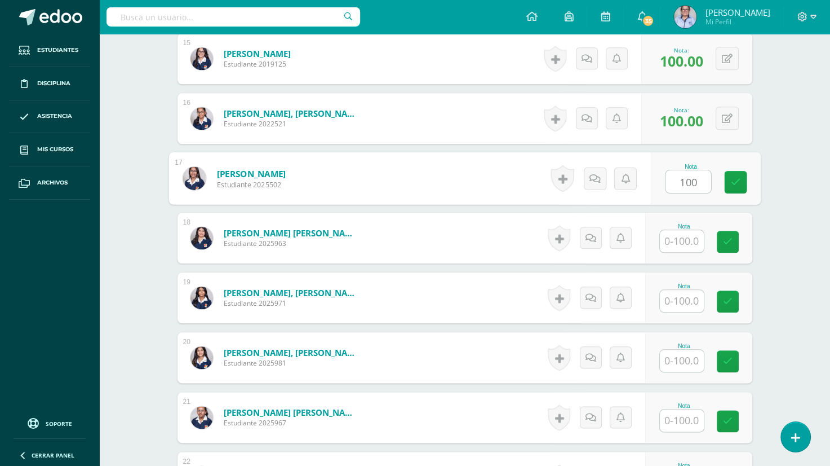
type input "100"
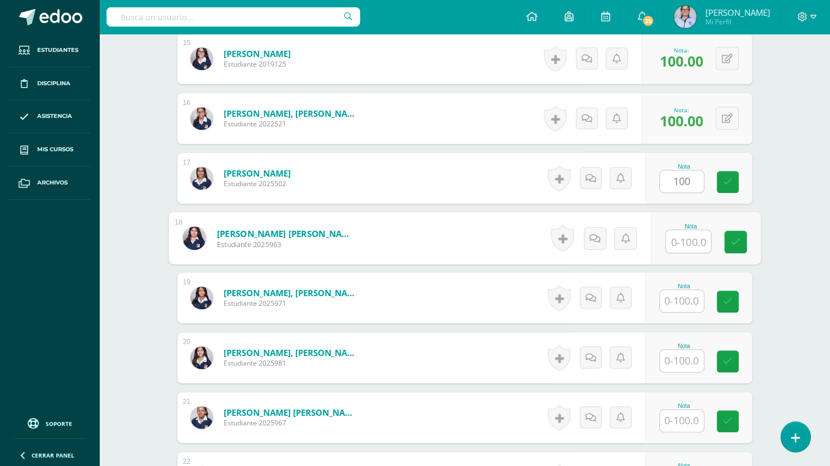
click at [672, 244] on input "text" at bounding box center [688, 241] width 45 height 23
type input "100"
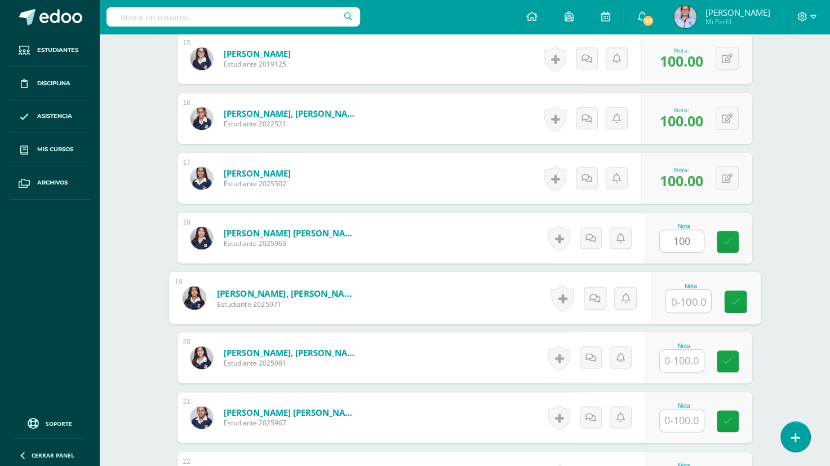
click at [672, 298] on input "text" at bounding box center [688, 301] width 45 height 23
type input "100"
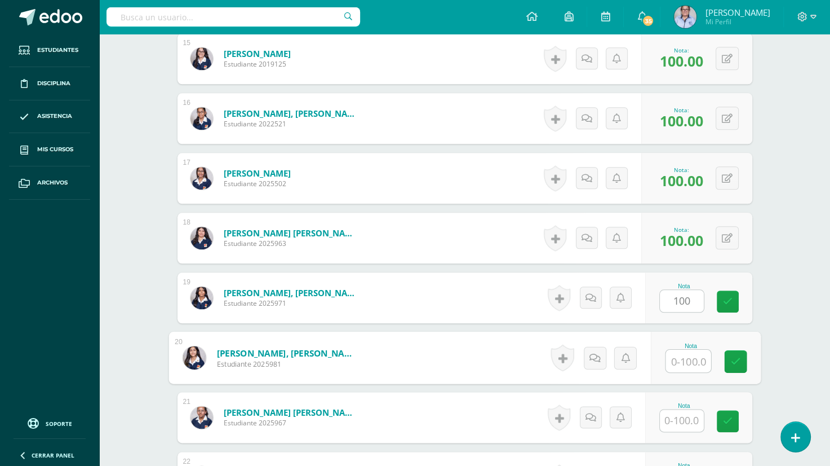
click at [674, 352] on input "text" at bounding box center [688, 360] width 45 height 23
type input "100"
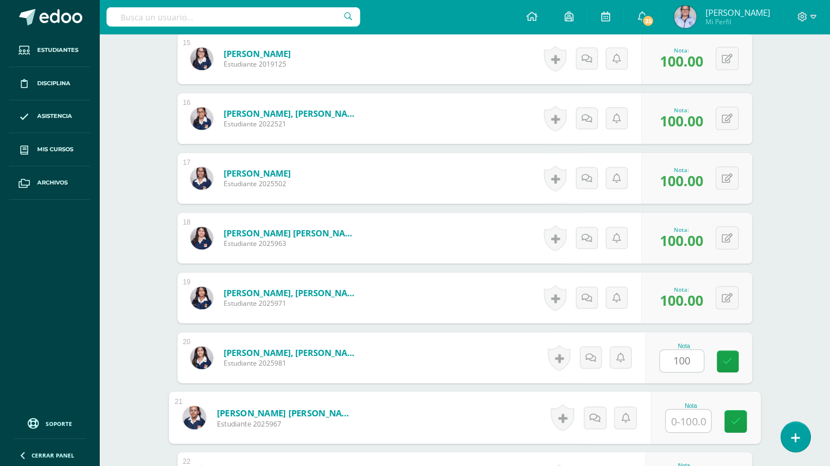
click at [679, 420] on input "text" at bounding box center [688, 420] width 45 height 23
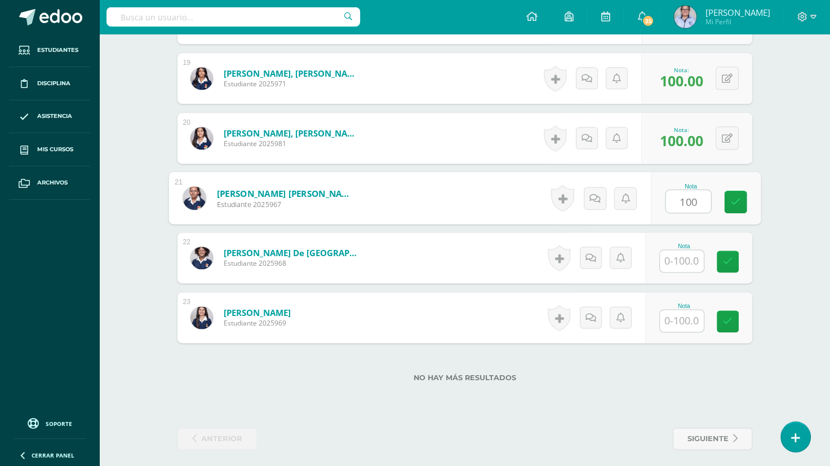
scroll to position [1431, 0]
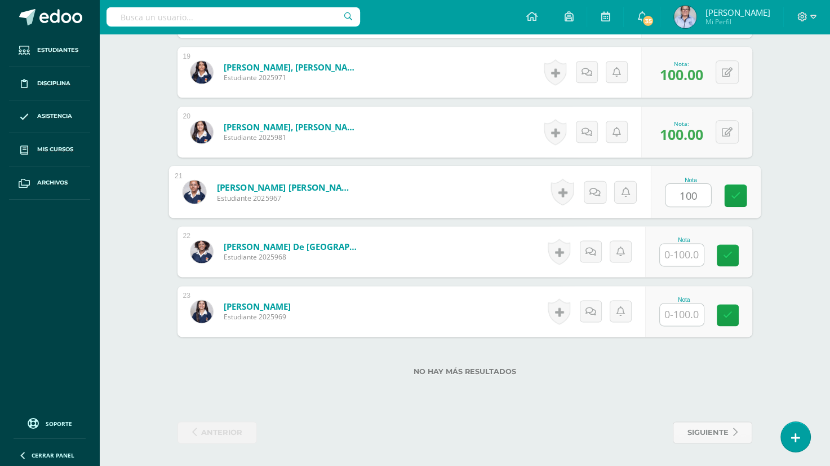
type input "100"
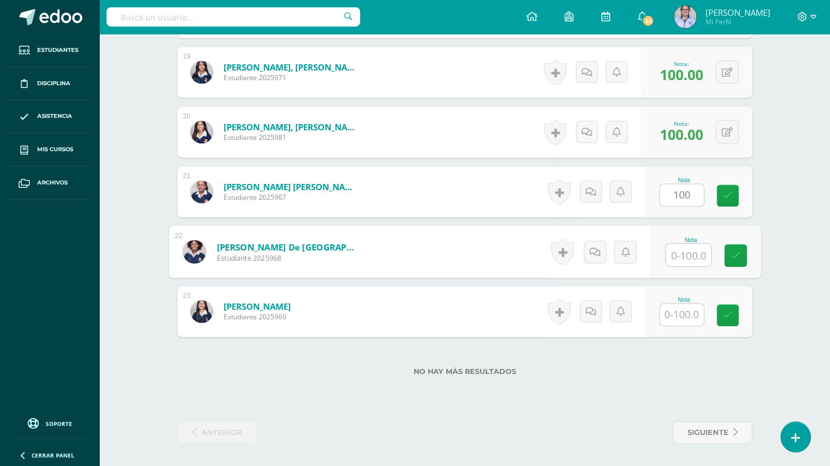
click at [671, 251] on input "text" at bounding box center [688, 254] width 45 height 23
type input "100"
click at [676, 312] on input "text" at bounding box center [682, 314] width 44 height 22
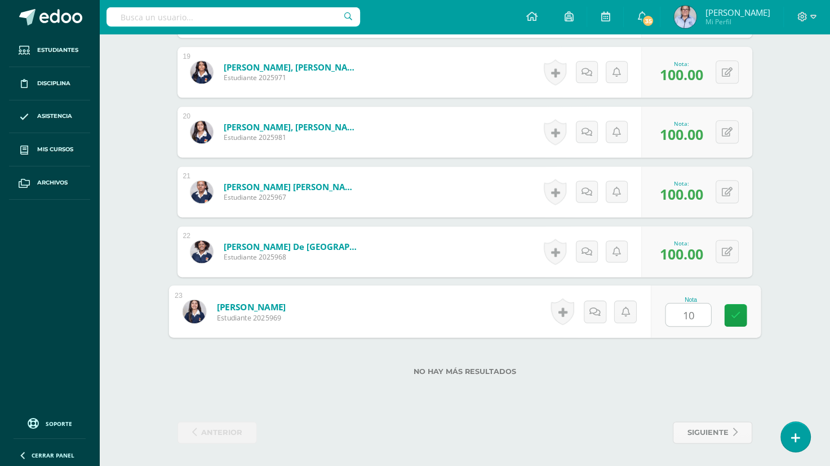
type input "100"
click at [736, 317] on icon at bounding box center [735, 315] width 10 height 10
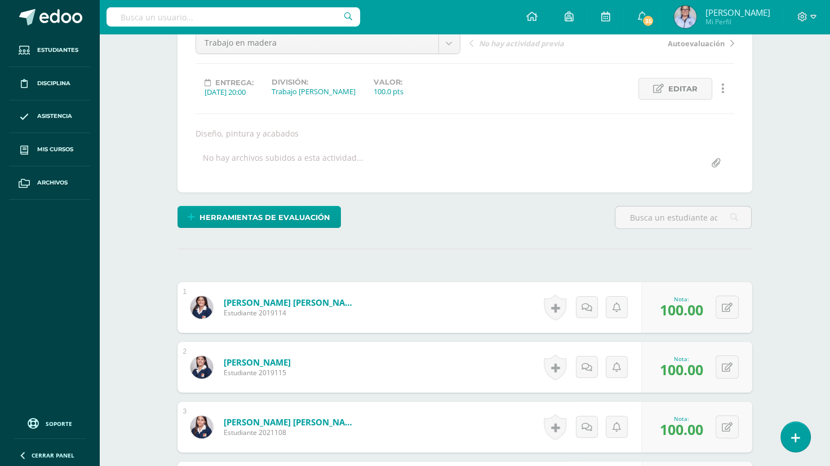
scroll to position [0, 0]
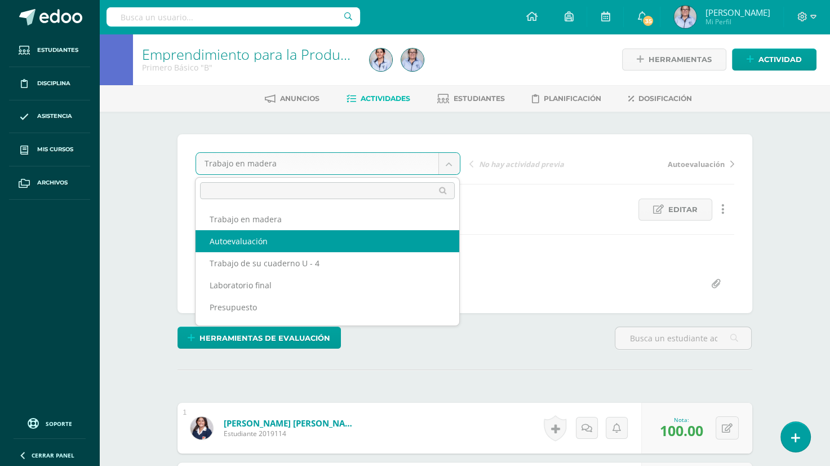
select select "/dashboard/teacher/grade-activity/130489/"
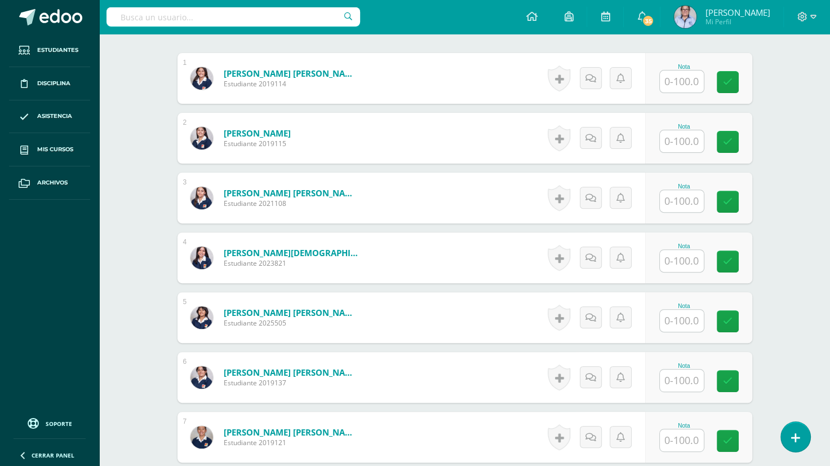
scroll to position [338, 0]
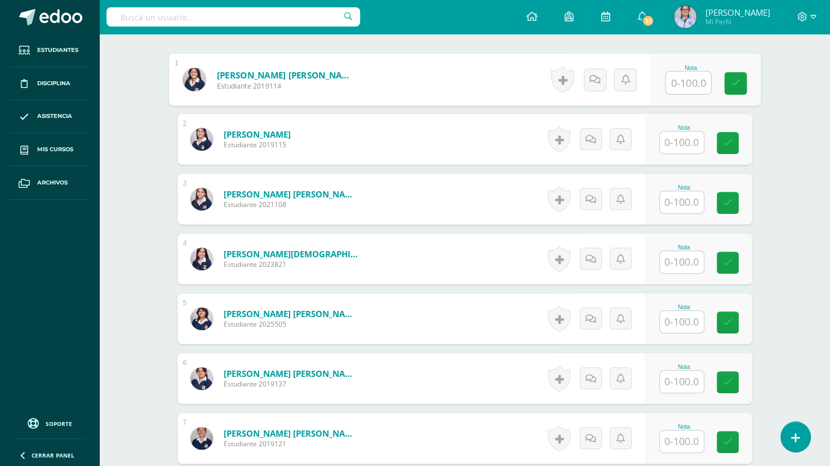
click at [682, 82] on input "text" at bounding box center [688, 83] width 45 height 23
type input "90"
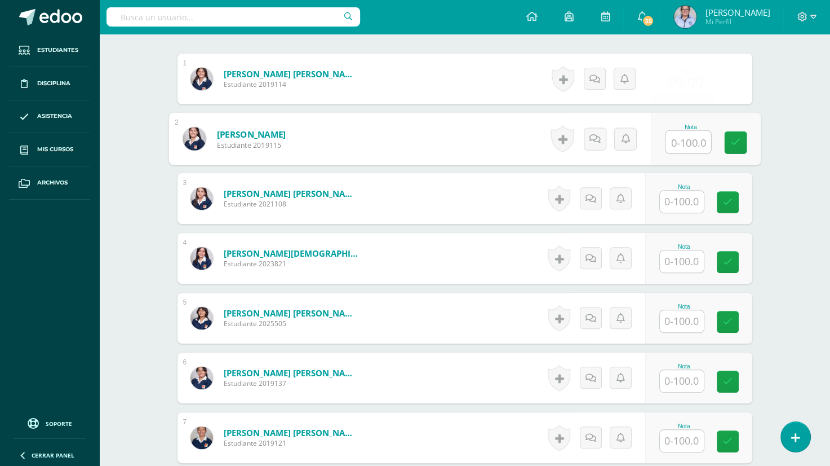
click at [680, 147] on input "text" at bounding box center [688, 142] width 45 height 23
type input "90"
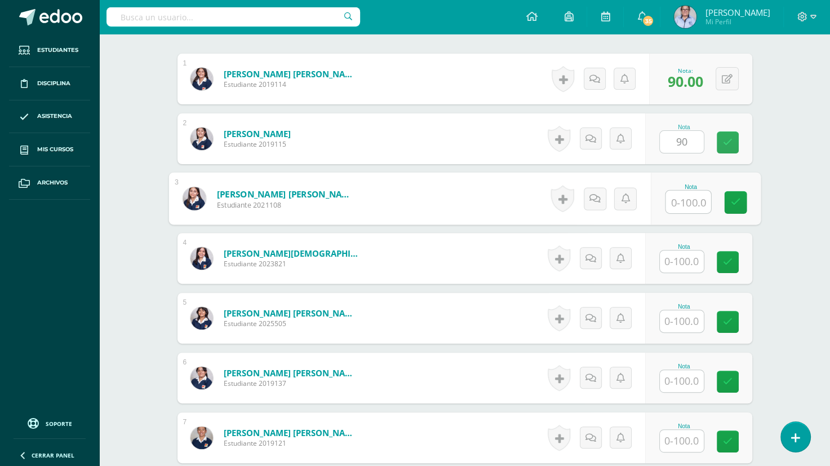
click at [675, 201] on input "text" at bounding box center [688, 201] width 45 height 23
type input "60"
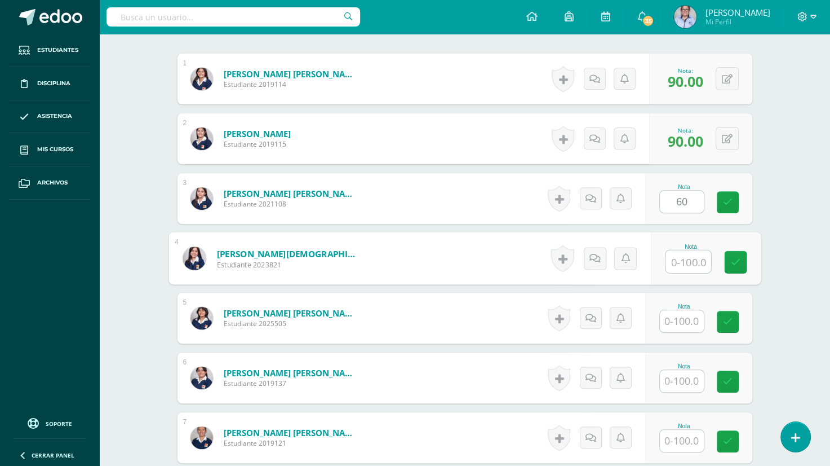
click at [679, 258] on input "text" at bounding box center [688, 261] width 45 height 23
type input "80"
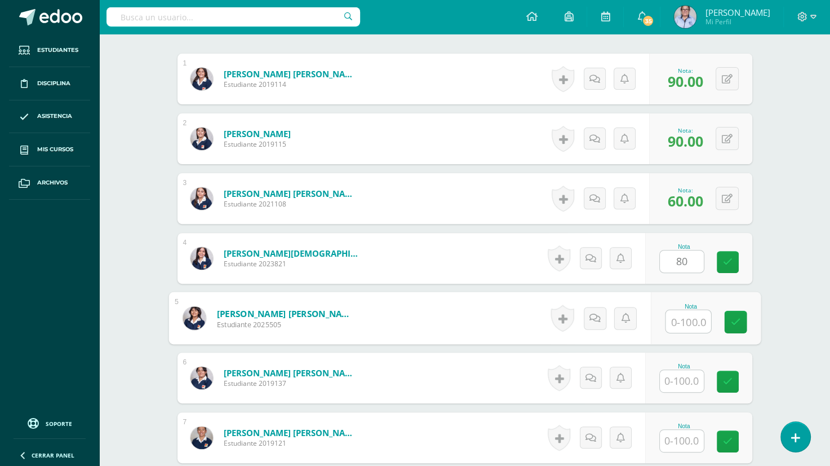
click at [680, 324] on input "text" at bounding box center [688, 321] width 45 height 23
type input "70"
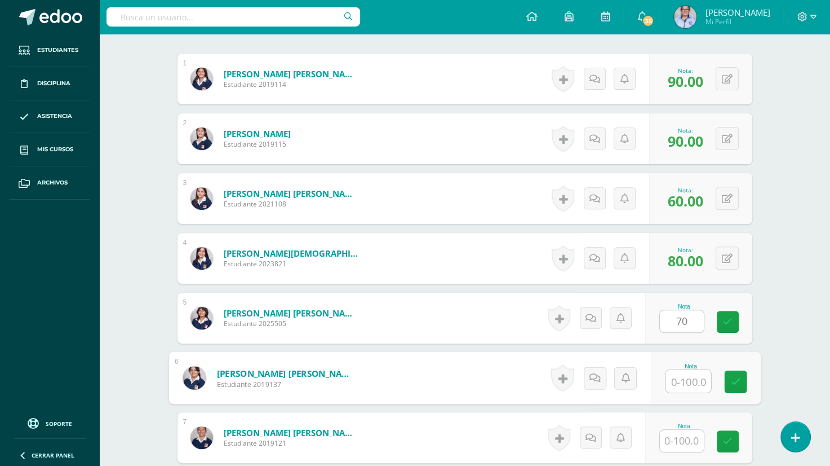
click at [681, 382] on input "text" at bounding box center [688, 381] width 45 height 23
type input "80"
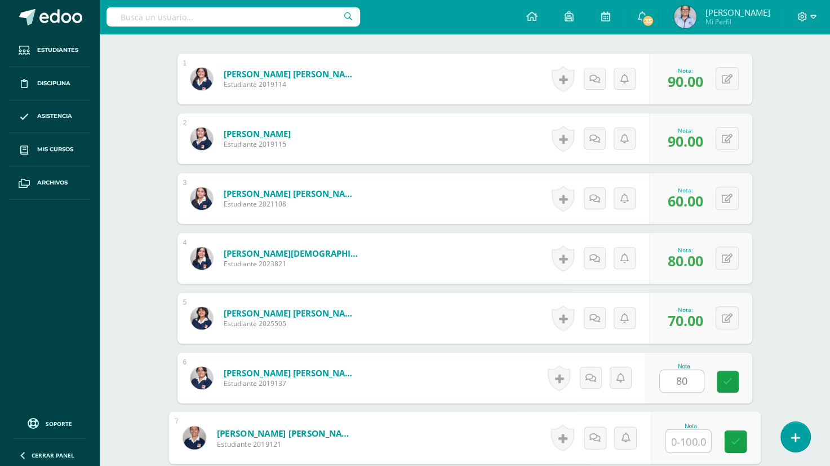
click at [682, 441] on input "text" at bounding box center [688, 440] width 45 height 23
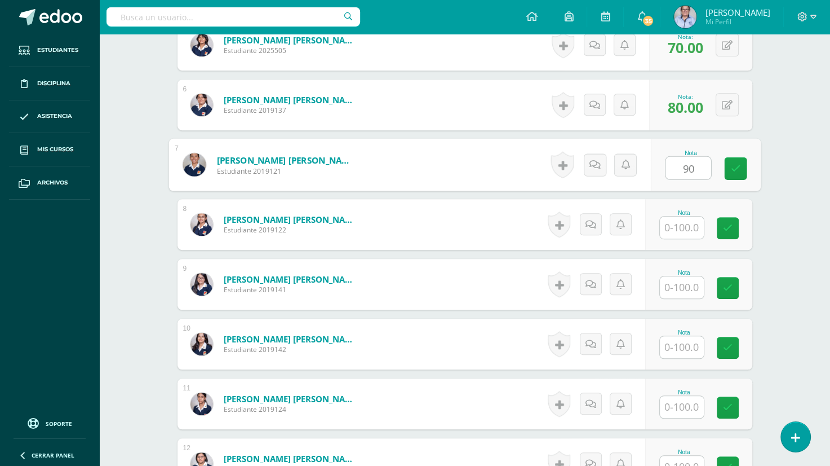
scroll to position [609, 0]
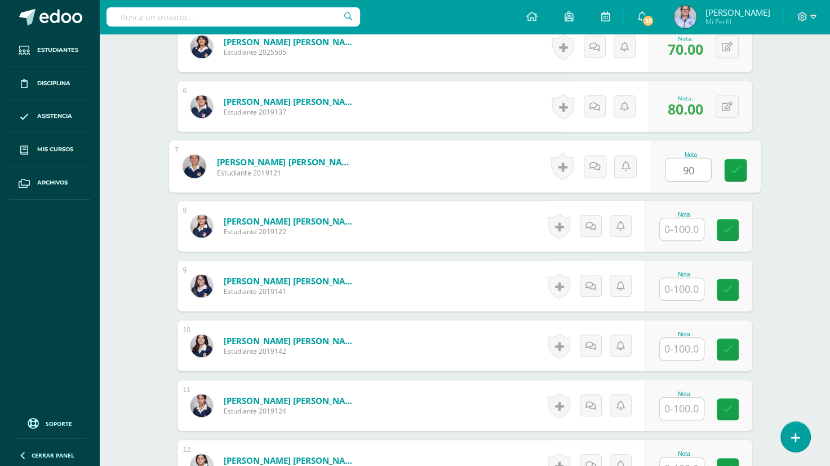
type input "90"
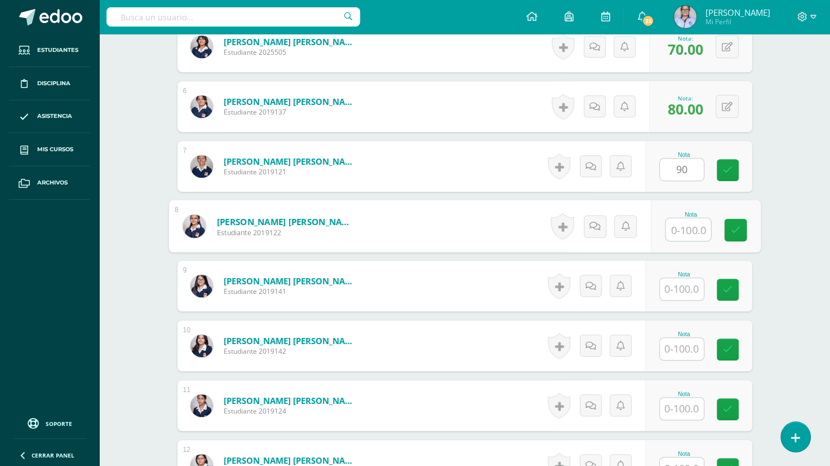
click at [670, 230] on input "text" at bounding box center [688, 229] width 45 height 23
type input "100"
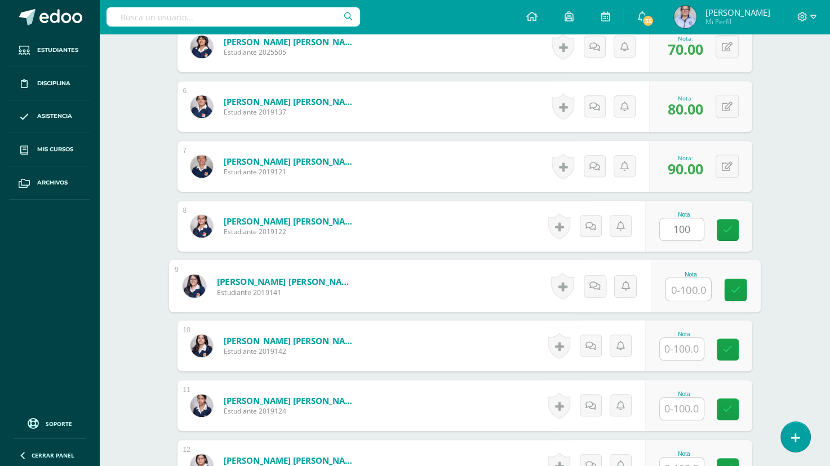
click at [679, 289] on input "text" at bounding box center [688, 289] width 45 height 23
type input "100"
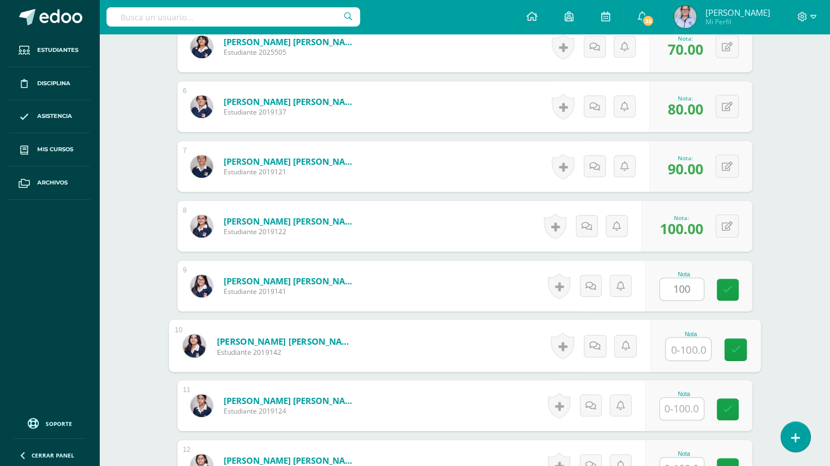
click at [682, 350] on input "text" at bounding box center [688, 349] width 45 height 23
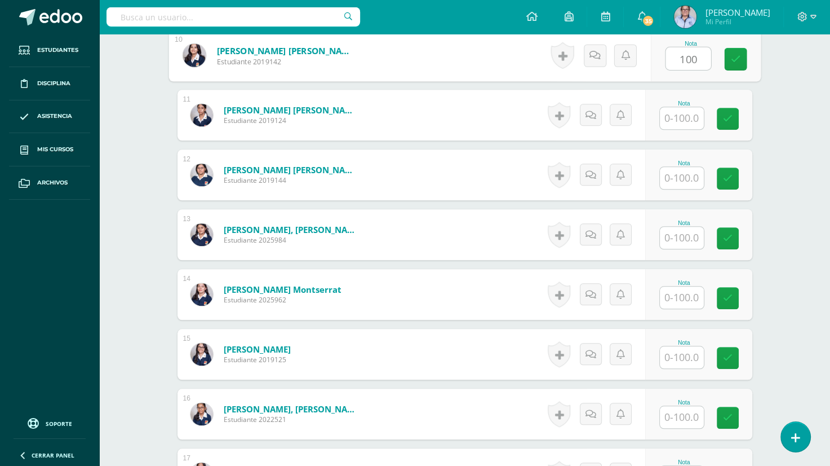
scroll to position [915, 0]
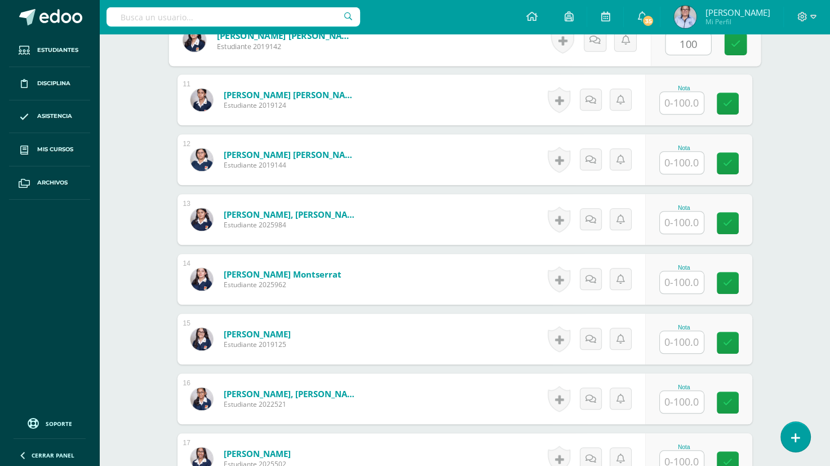
type input "100"
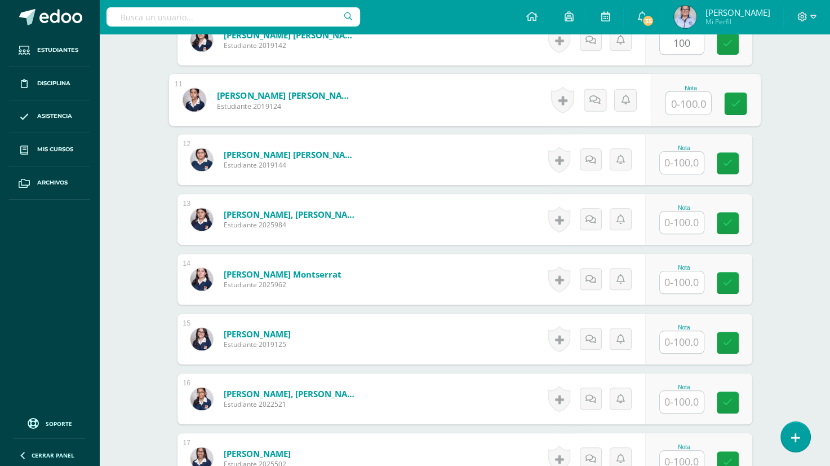
click at [675, 100] on input "text" at bounding box center [688, 103] width 45 height 23
type input "80"
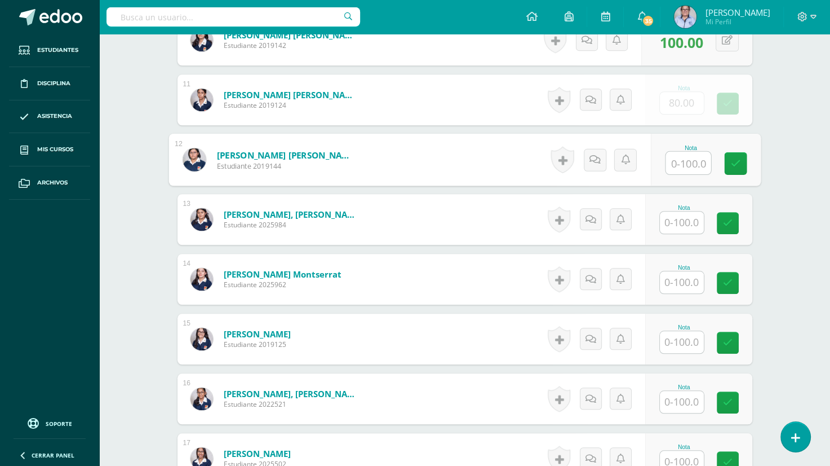
click at [684, 164] on input "text" at bounding box center [688, 163] width 45 height 23
type input "95"
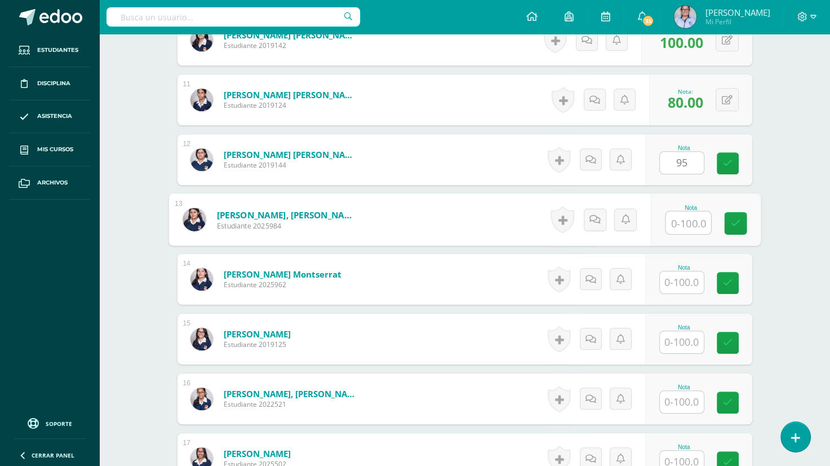
click at [679, 226] on input "text" at bounding box center [688, 222] width 45 height 23
type input "95"
click at [688, 285] on input "text" at bounding box center [682, 282] width 44 height 22
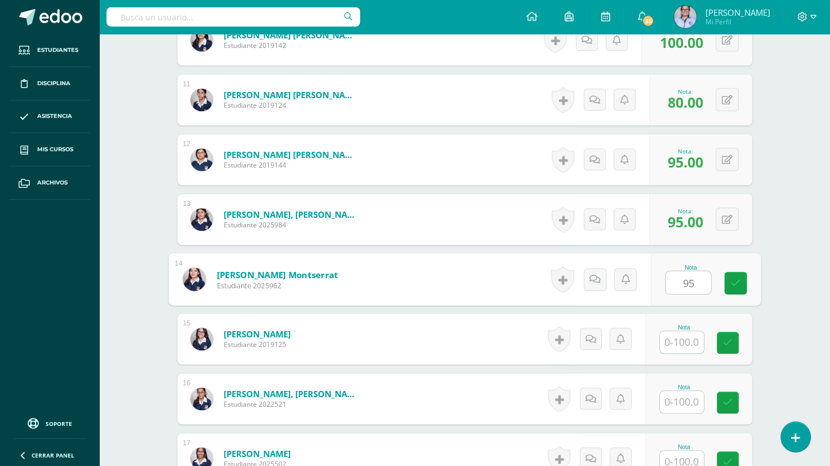
type input "95"
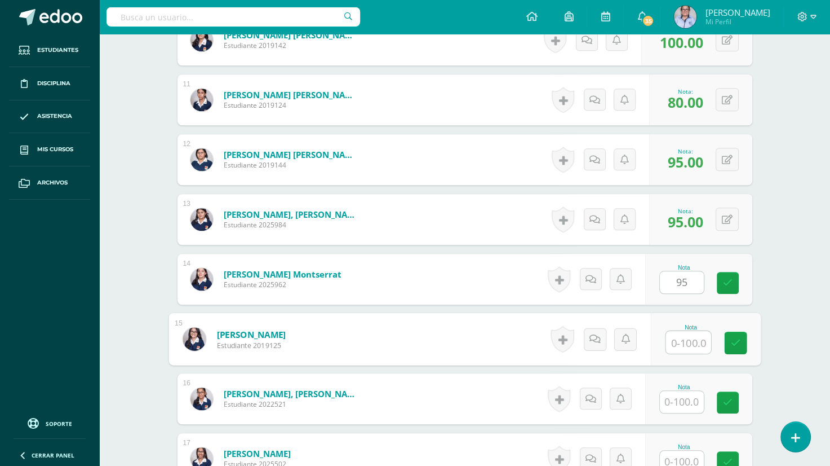
click at [687, 340] on input "text" at bounding box center [688, 342] width 45 height 23
type input "85"
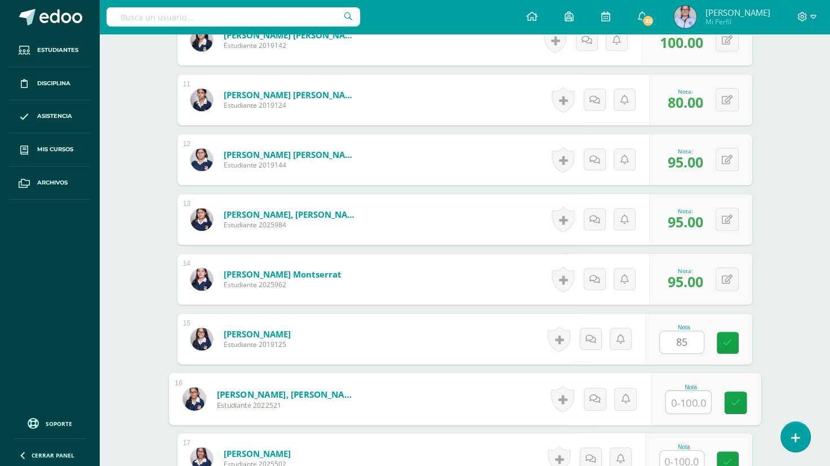
click at [678, 401] on input "text" at bounding box center [688, 402] width 45 height 23
type input "90"
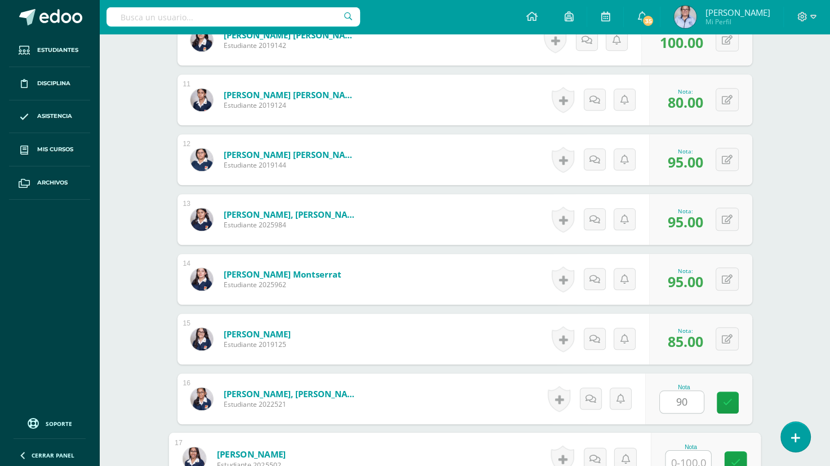
click at [680, 463] on input "text" at bounding box center [688, 461] width 45 height 23
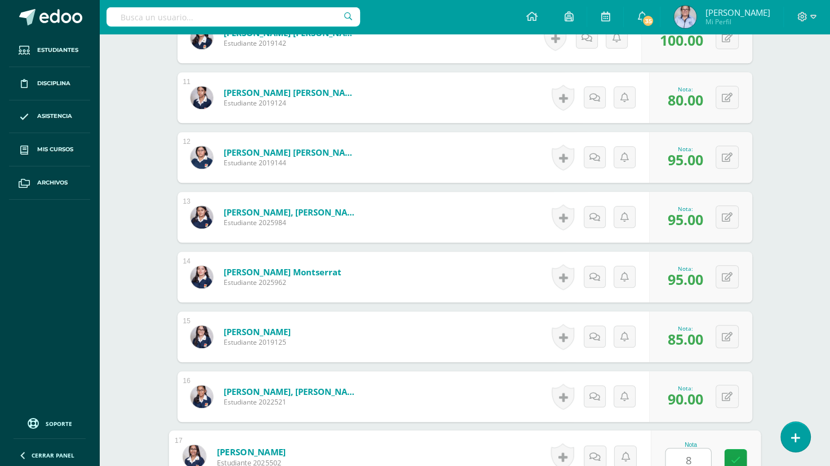
type input "80"
click at [734, 458] on icon at bounding box center [735, 460] width 10 height 10
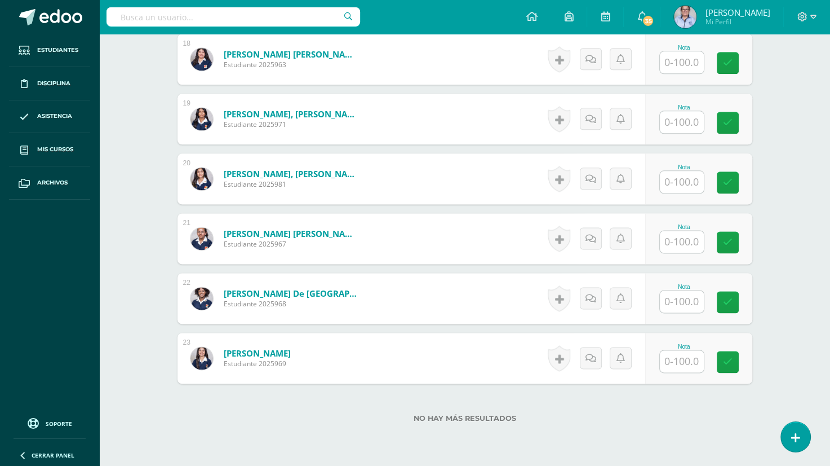
scroll to position [1369, 0]
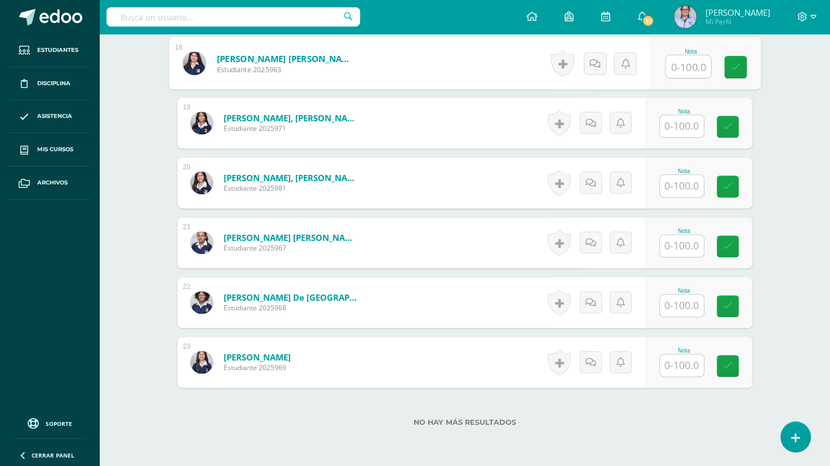
click at [679, 68] on input "text" at bounding box center [688, 66] width 45 height 23
type input "85"
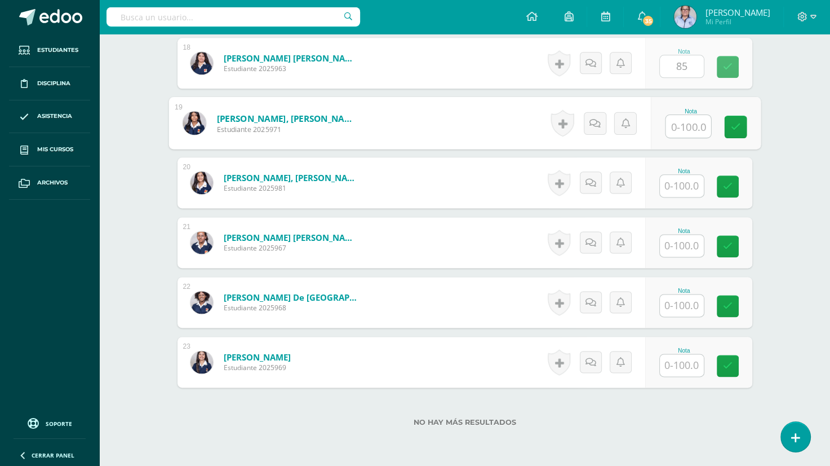
click at [679, 125] on input "text" at bounding box center [688, 126] width 45 height 23
type input "50"
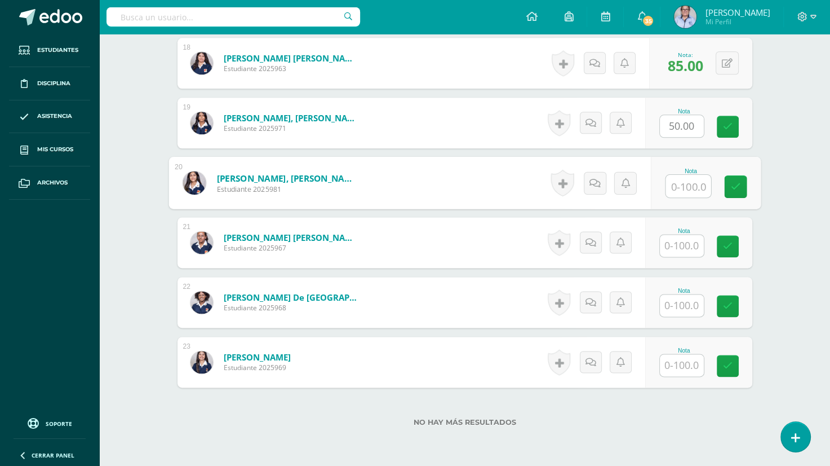
click at [682, 190] on input "text" at bounding box center [688, 186] width 45 height 23
type input "50"
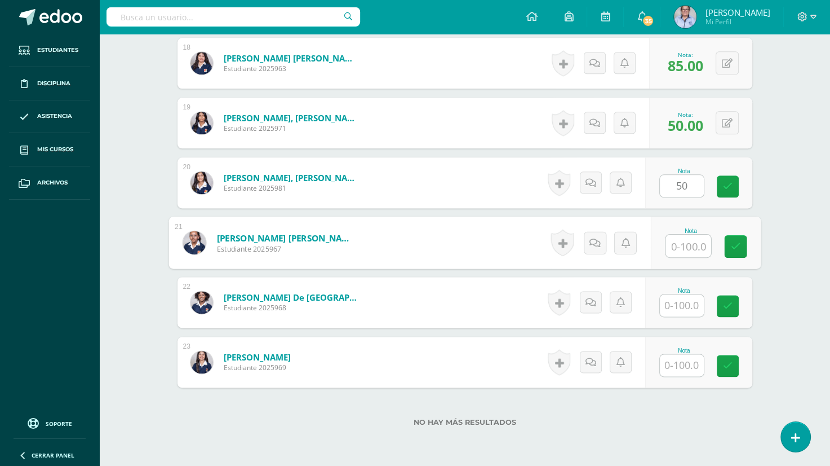
click at [682, 244] on input "text" at bounding box center [688, 245] width 45 height 23
type input "50"
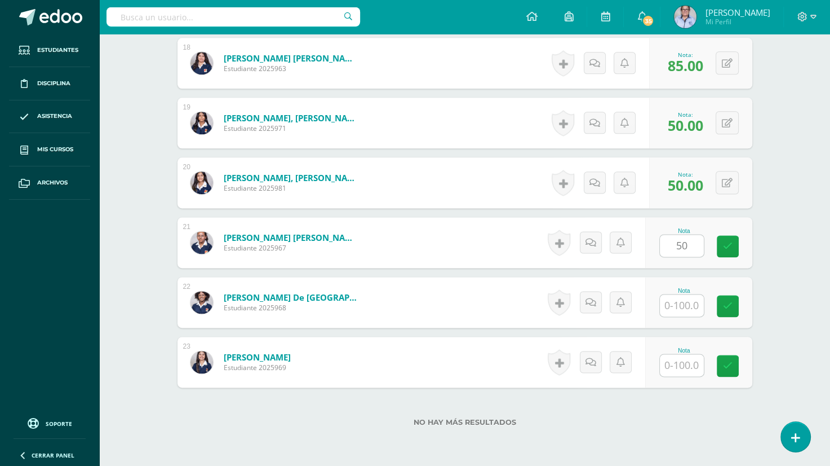
click at [676, 322] on div "Nota" at bounding box center [698, 302] width 107 height 51
click at [680, 305] on input "text" at bounding box center [682, 305] width 44 height 22
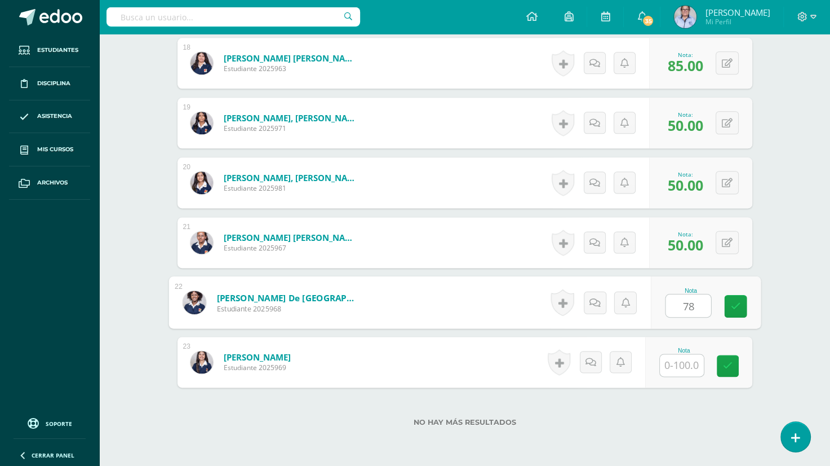
type input "78"
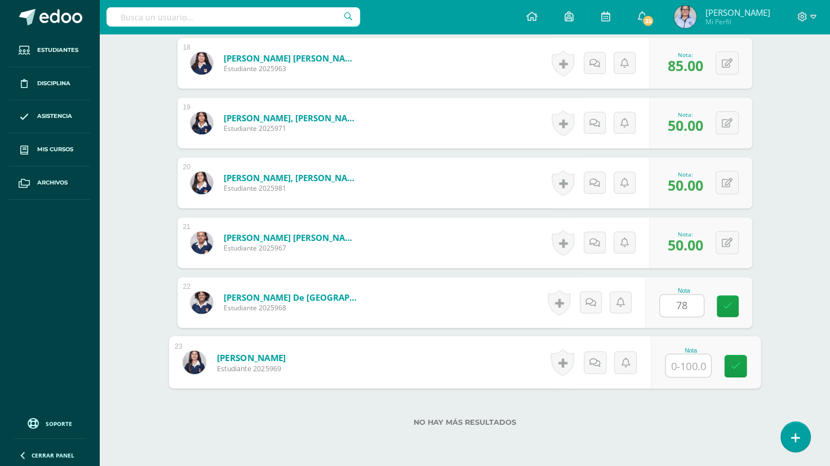
click at [683, 370] on input "text" at bounding box center [688, 365] width 45 height 23
type input "98"
click at [735, 369] on icon at bounding box center [735, 366] width 10 height 10
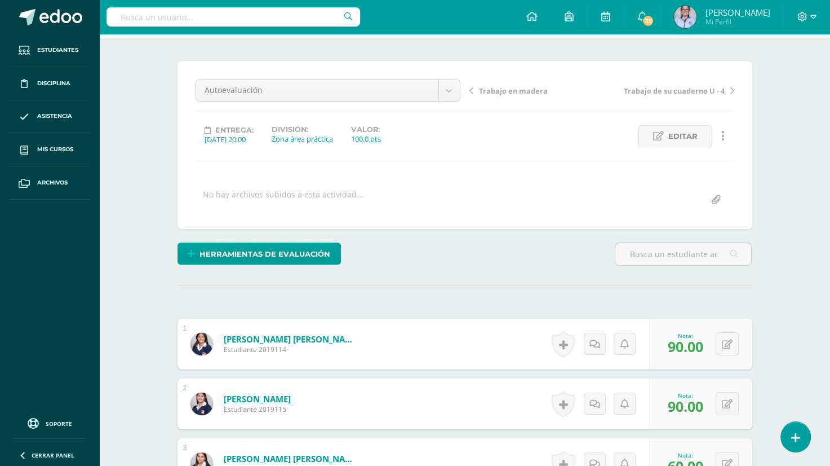
scroll to position [0, 0]
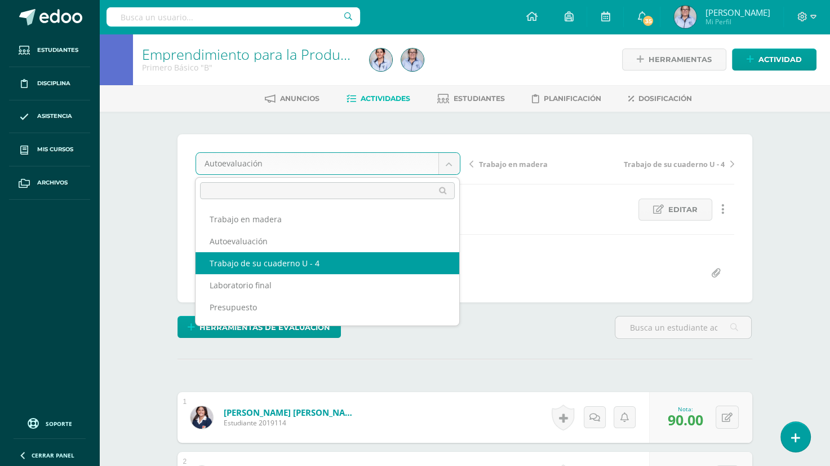
select select "/dashboard/teacher/grade-activity/130490/"
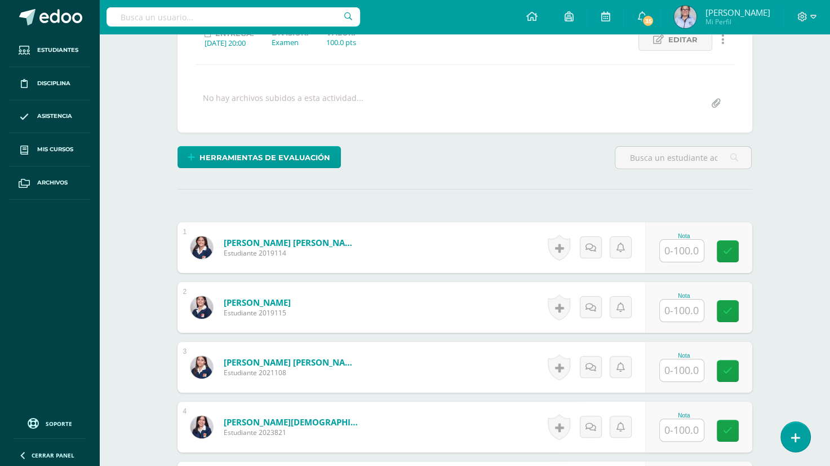
scroll to position [170, 0]
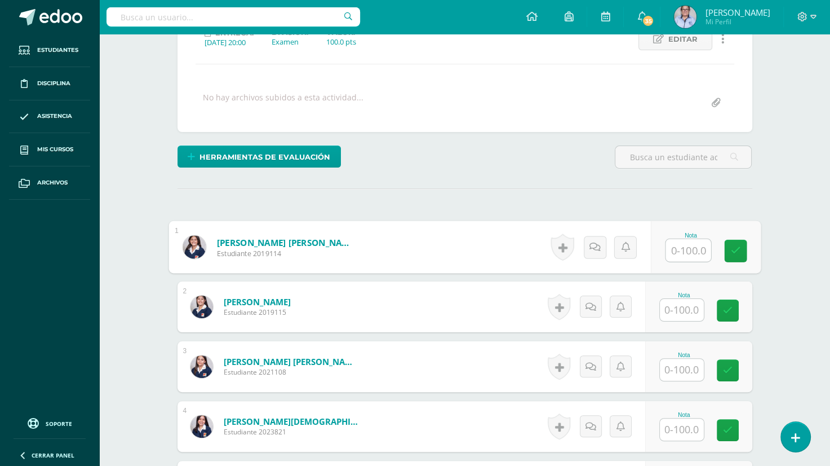
click at [683, 250] on input "text" at bounding box center [688, 250] width 45 height 23
type input "90"
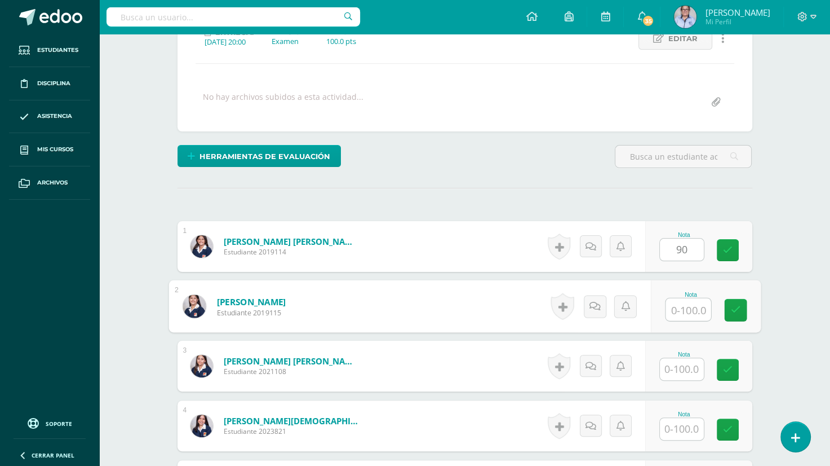
click at [681, 308] on input "text" at bounding box center [688, 309] width 45 height 23
type input "100"
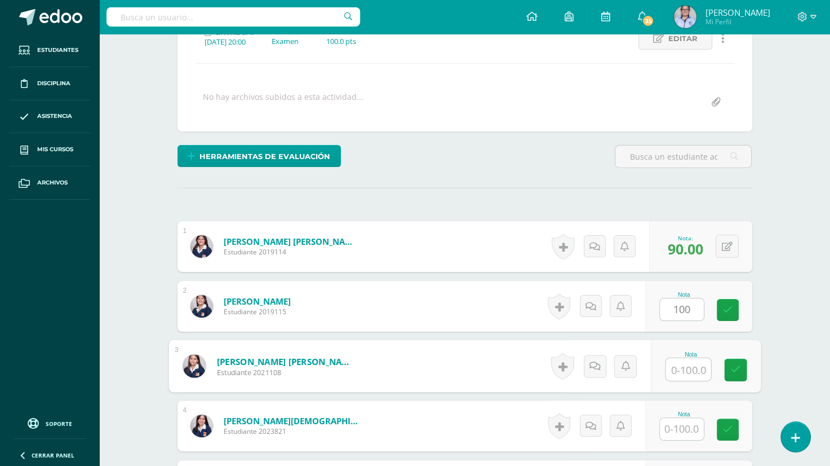
click at [682, 370] on input "text" at bounding box center [688, 369] width 45 height 23
type input "80"
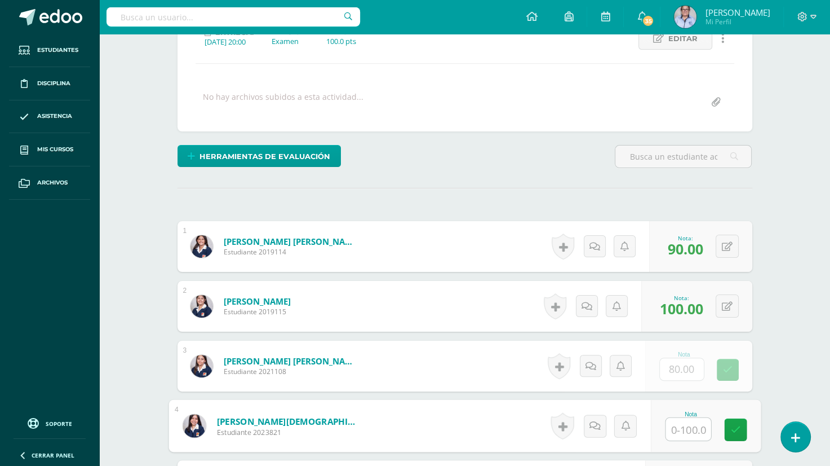
click at [682, 425] on input "text" at bounding box center [688, 429] width 45 height 23
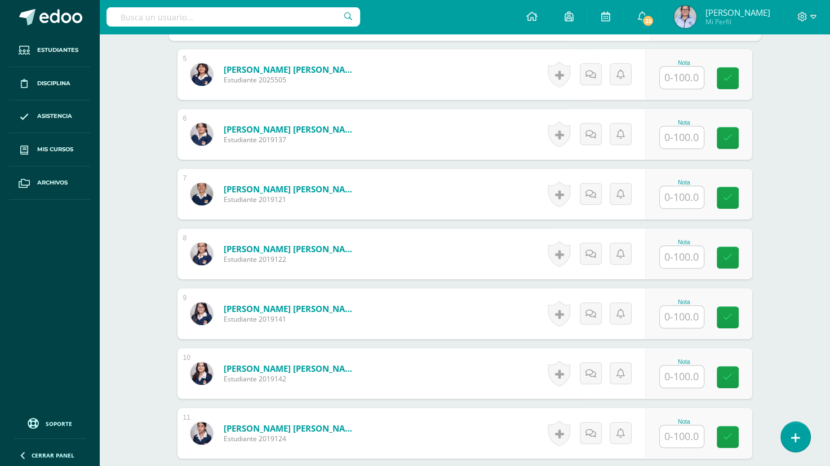
scroll to position [583, 0]
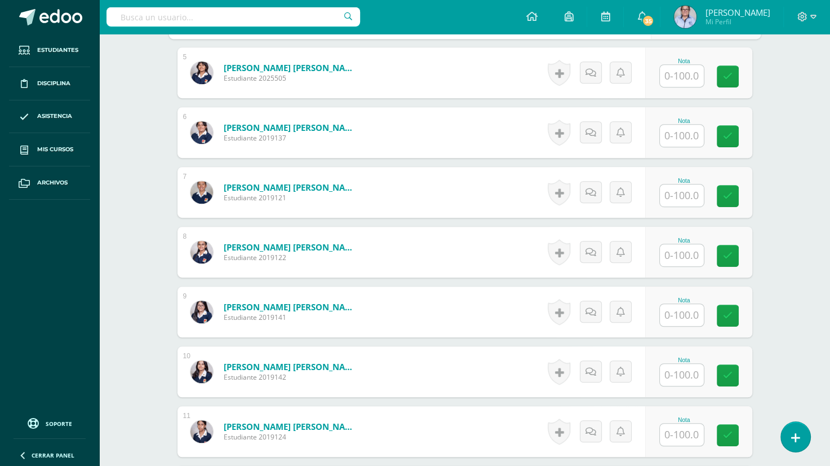
type input "70"
click at [682, 77] on input "text" at bounding box center [688, 76] width 45 height 23
type input "70"
click at [678, 127] on input "text" at bounding box center [688, 136] width 45 height 23
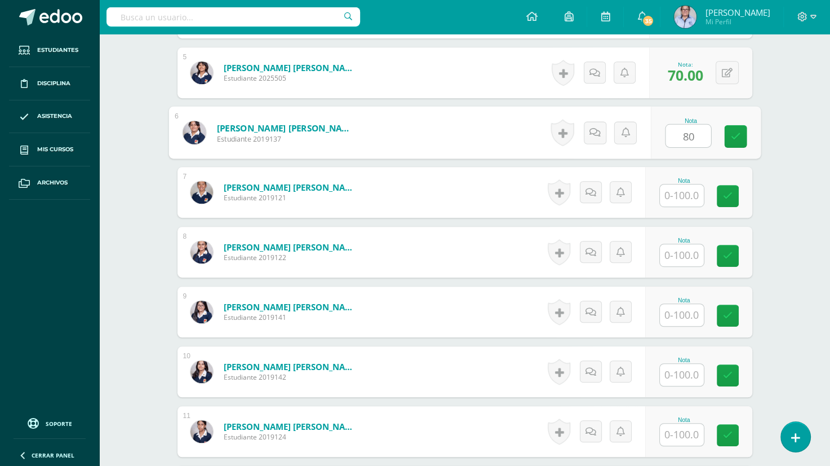
type input "80"
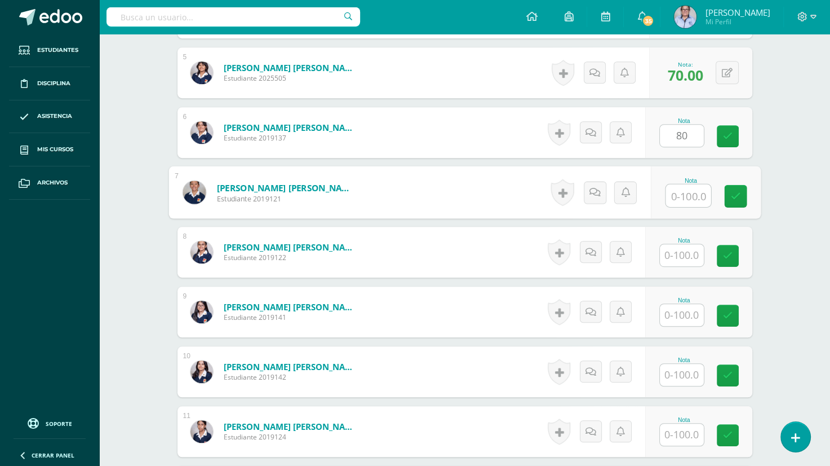
click at [684, 199] on input "text" at bounding box center [688, 195] width 45 height 23
type input "80"
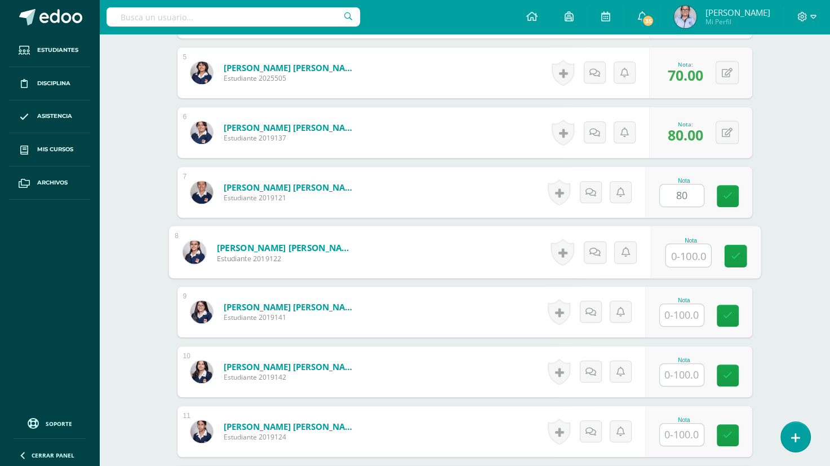
click at [685, 256] on input "text" at bounding box center [688, 255] width 45 height 23
type input "95"
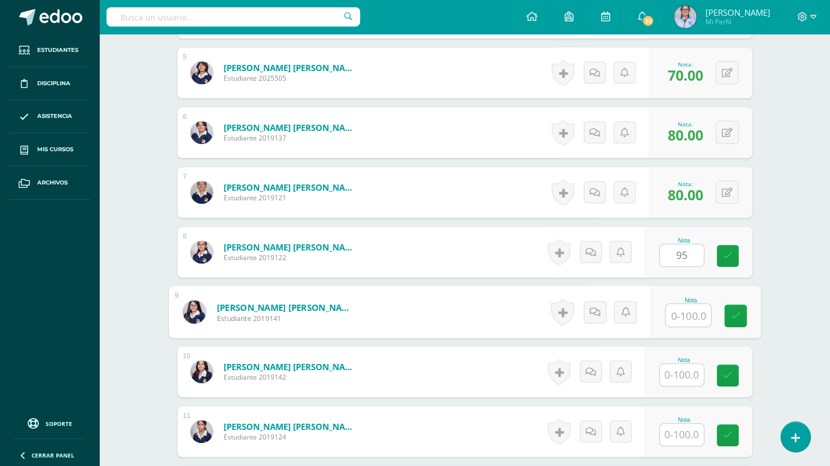
click at [682, 316] on input "text" at bounding box center [688, 315] width 45 height 23
type input "98"
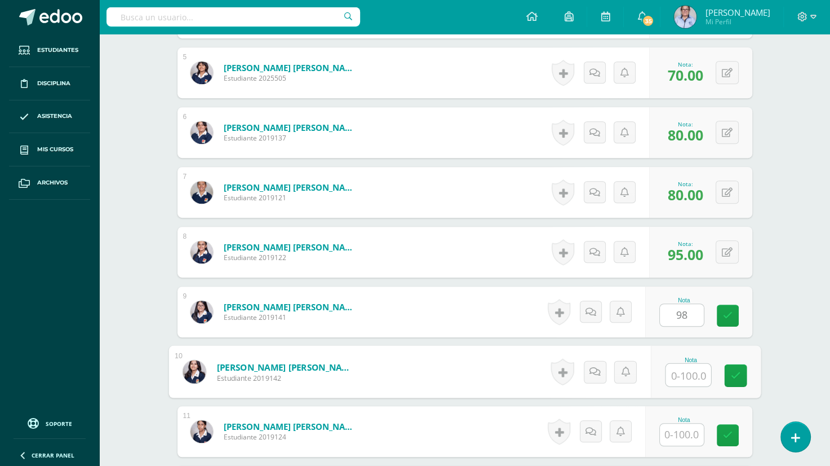
click at [680, 378] on input "text" at bounding box center [688, 374] width 45 height 23
type input "95"
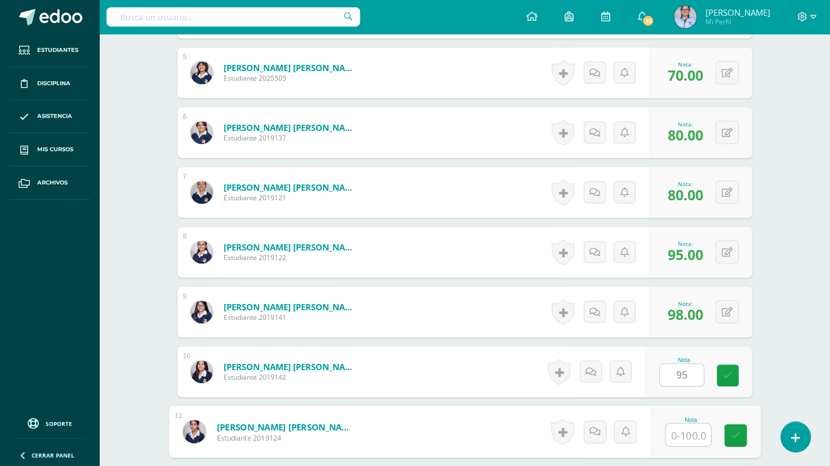
click at [681, 437] on input "text" at bounding box center [688, 434] width 45 height 23
type input "80"
click at [732, 436] on icon at bounding box center [735, 435] width 10 height 10
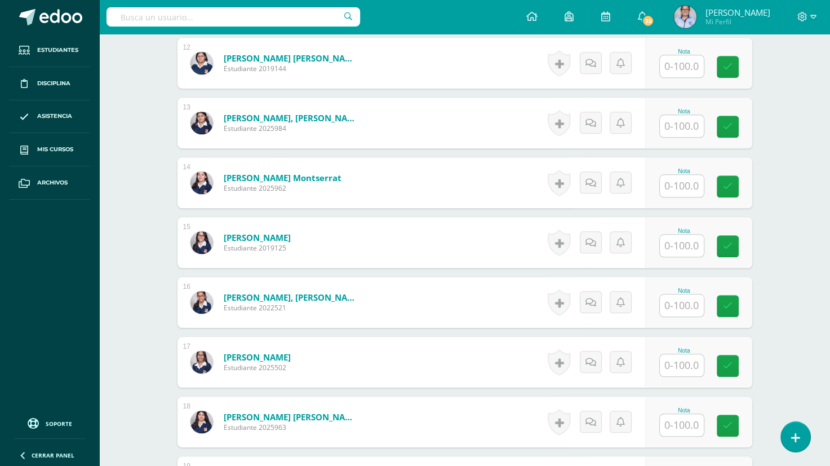
scroll to position [1017, 0]
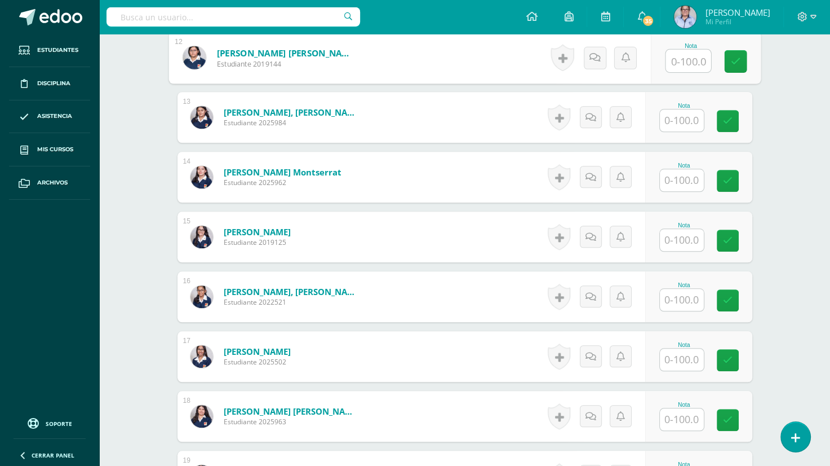
click at [685, 59] on input "text" at bounding box center [688, 61] width 45 height 23
type input "90"
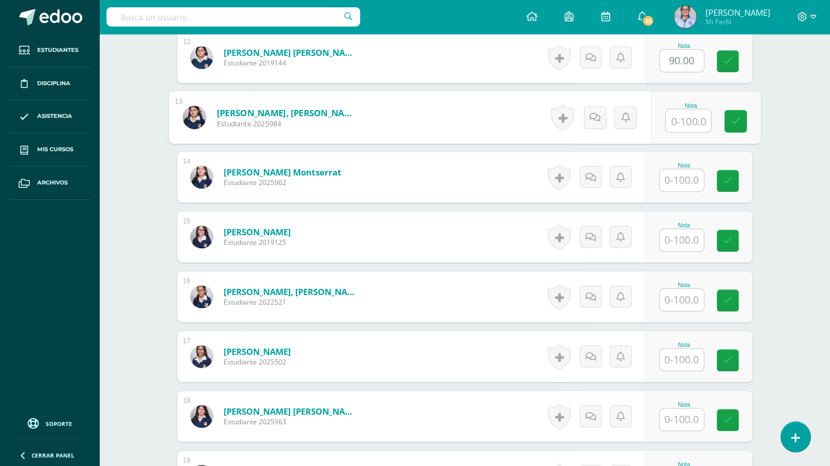
click at [681, 122] on input "text" at bounding box center [688, 120] width 45 height 23
type input "95"
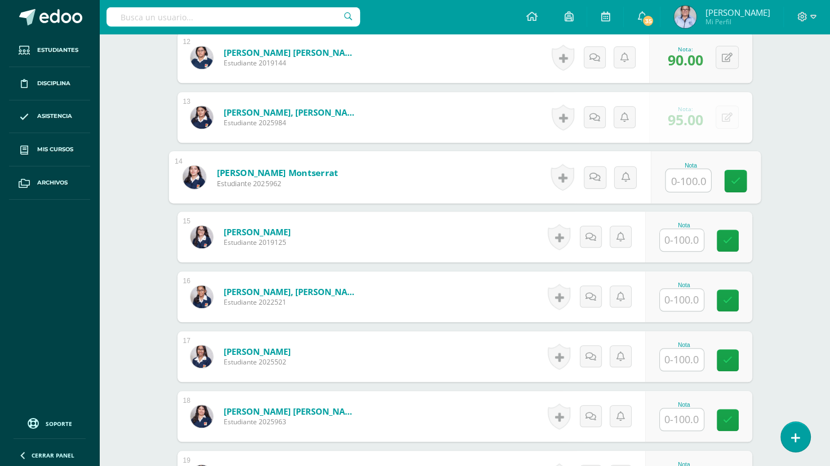
click at [680, 183] on input "text" at bounding box center [688, 180] width 45 height 23
type input "93"
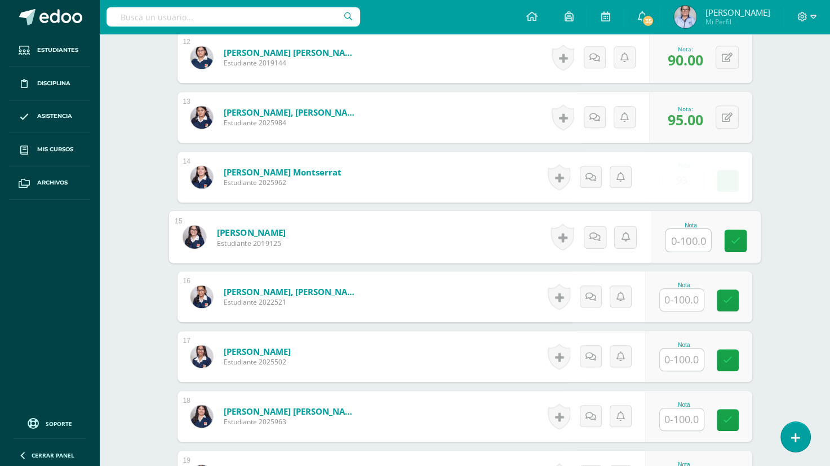
click at [679, 241] on input "text" at bounding box center [688, 240] width 45 height 23
type input "90"
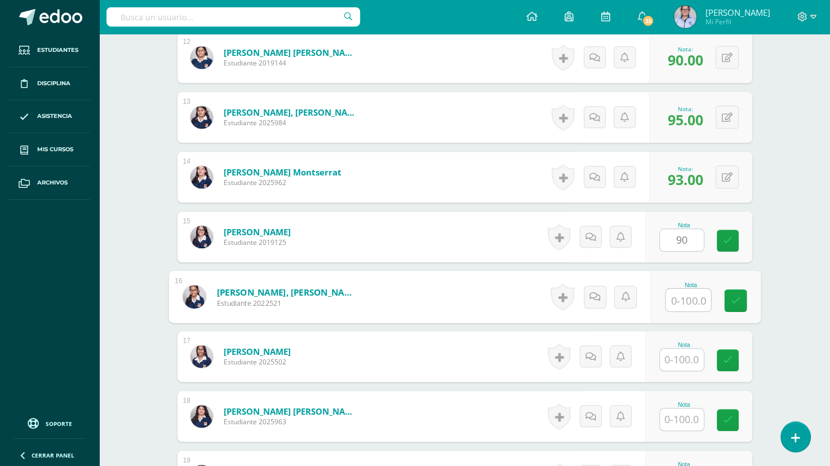
click at [680, 300] on input "text" at bounding box center [688, 300] width 45 height 23
type input "85"
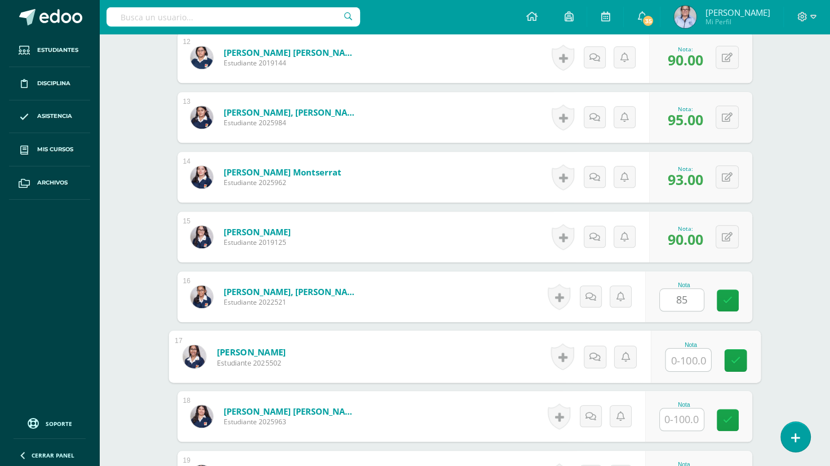
click at [680, 354] on input "text" at bounding box center [688, 359] width 45 height 23
type input "80"
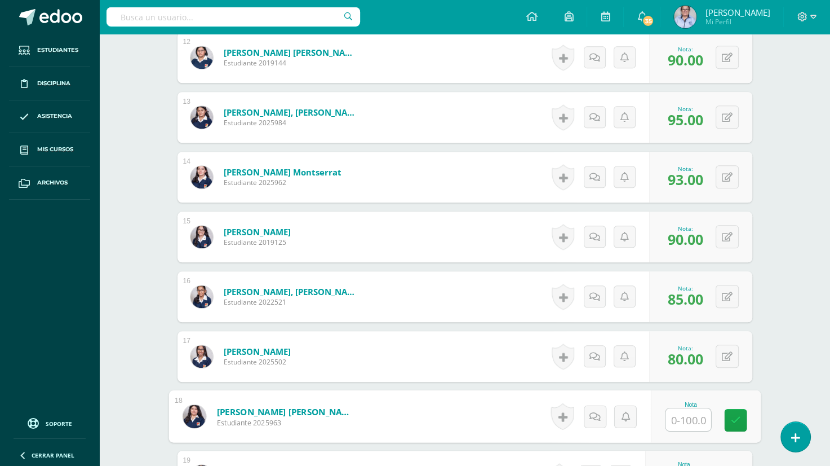
click at [685, 419] on input "text" at bounding box center [688, 419] width 45 height 23
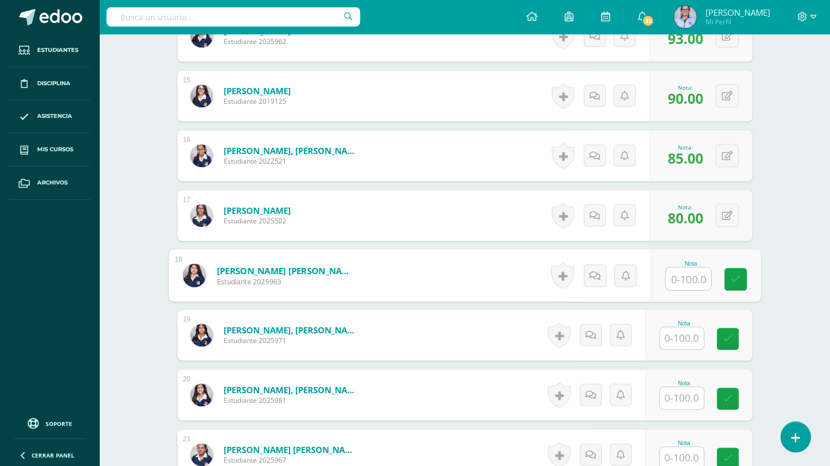
scroll to position [1154, 0]
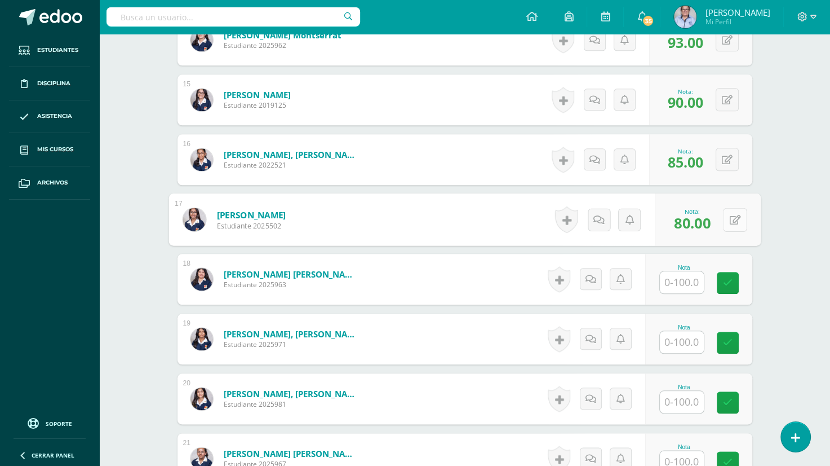
click at [726, 217] on button at bounding box center [735, 219] width 24 height 24
click at [726, 217] on link at bounding box center [728, 219] width 22 height 22
click at [731, 218] on icon at bounding box center [734, 219] width 11 height 10
type input "60"
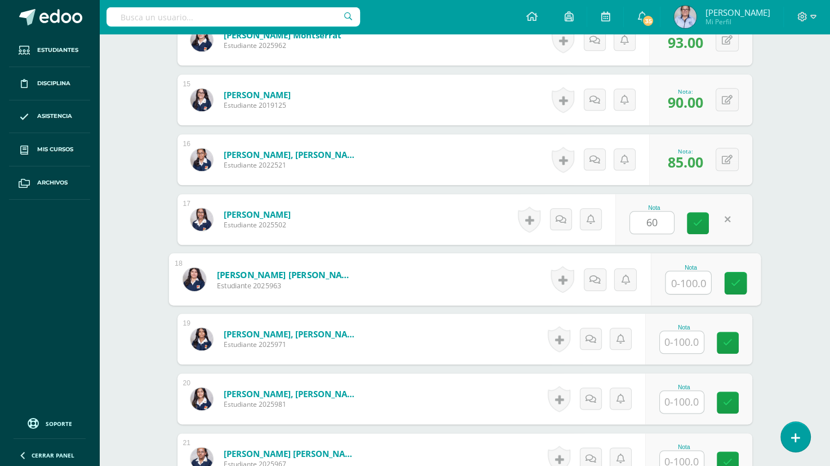
click at [674, 280] on input "text" at bounding box center [688, 282] width 45 height 23
type input "90"
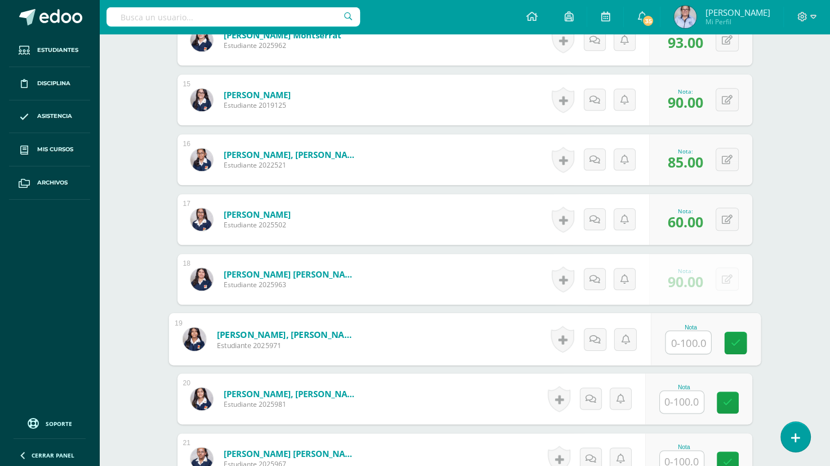
click at [677, 341] on input "text" at bounding box center [688, 342] width 45 height 23
type input "60"
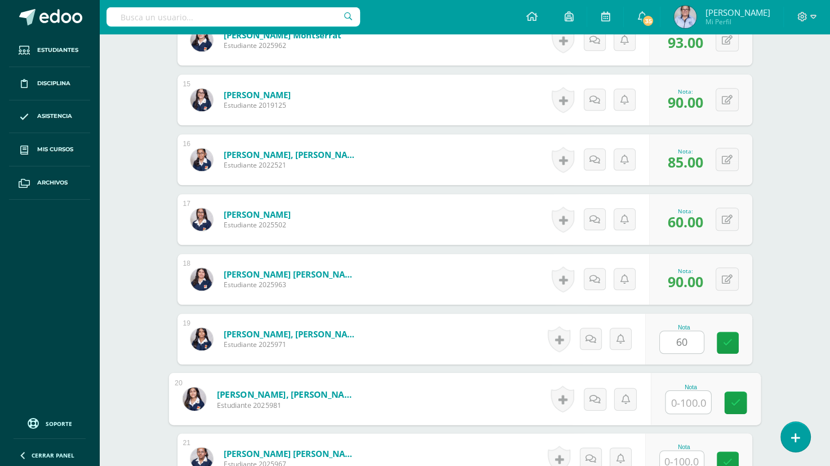
click at [681, 406] on input "text" at bounding box center [688, 402] width 45 height 23
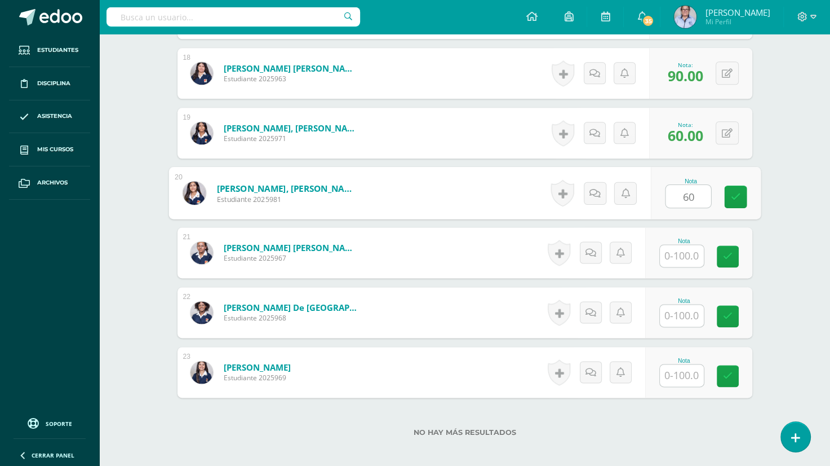
scroll to position [1369, 0]
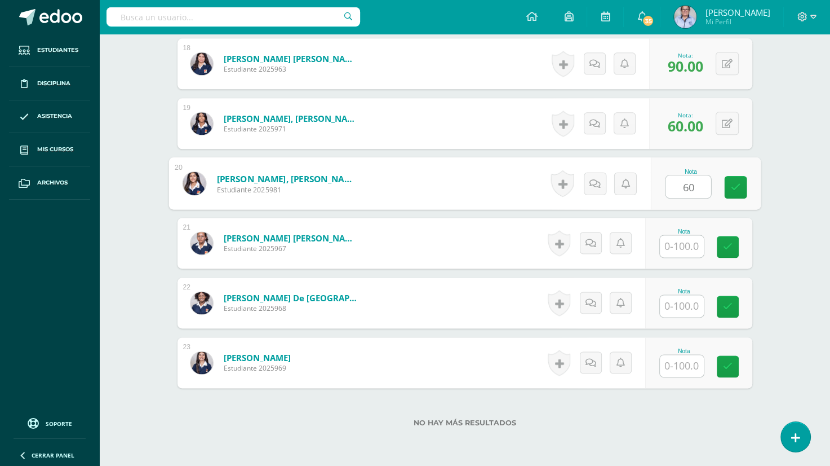
type input "60"
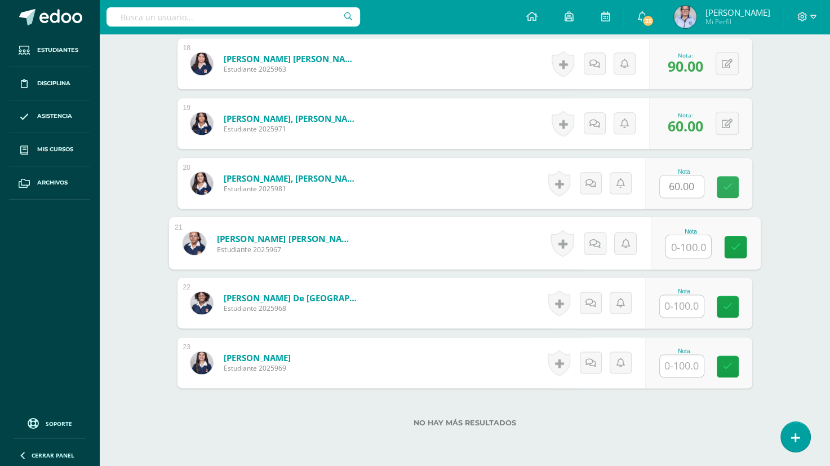
click at [682, 243] on input "text" at bounding box center [688, 246] width 45 height 23
type input "50"
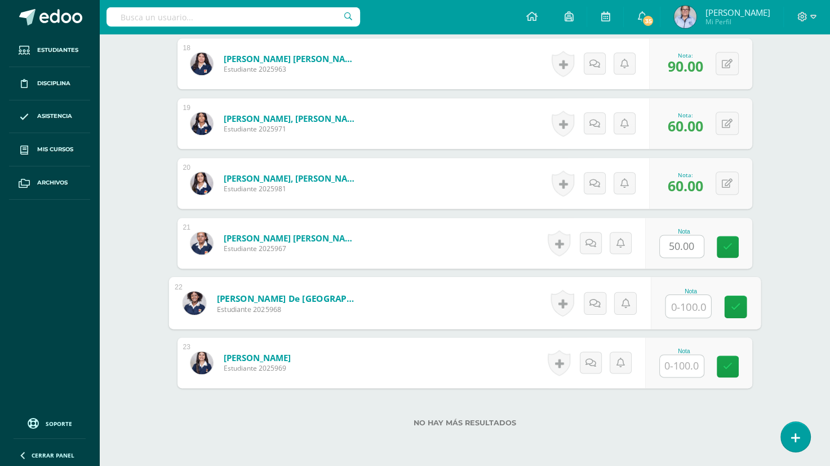
click at [683, 307] on input "text" at bounding box center [688, 306] width 45 height 23
type input "85"
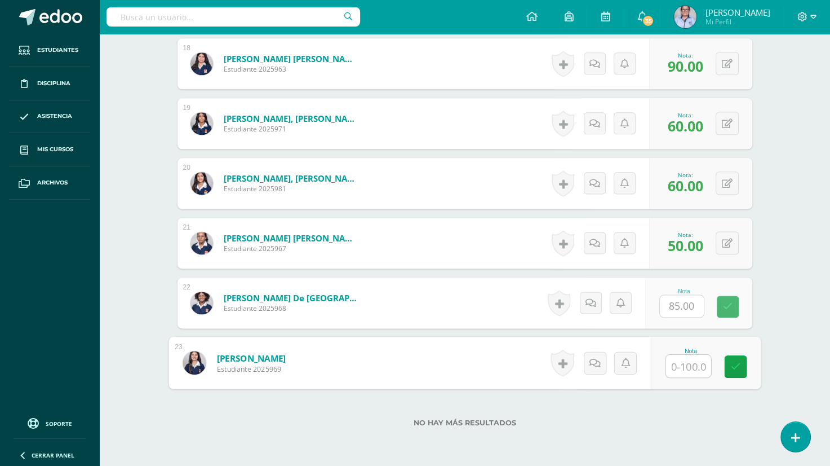
click at [688, 367] on input "text" at bounding box center [688, 365] width 45 height 23
type input "90"
click at [735, 361] on icon at bounding box center [735, 366] width 10 height 10
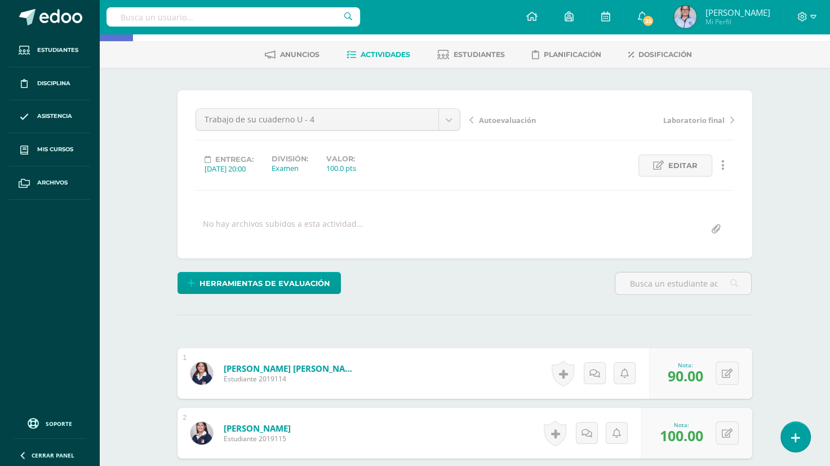
scroll to position [0, 0]
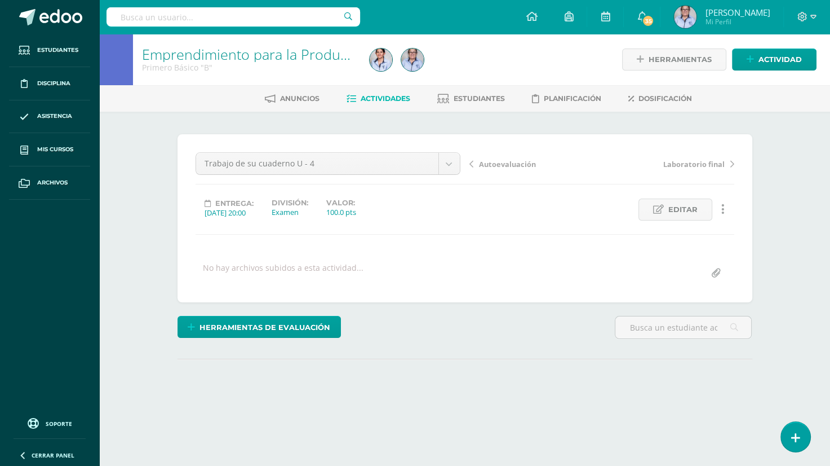
click at [373, 98] on span "Actividades" at bounding box center [386, 98] width 50 height 8
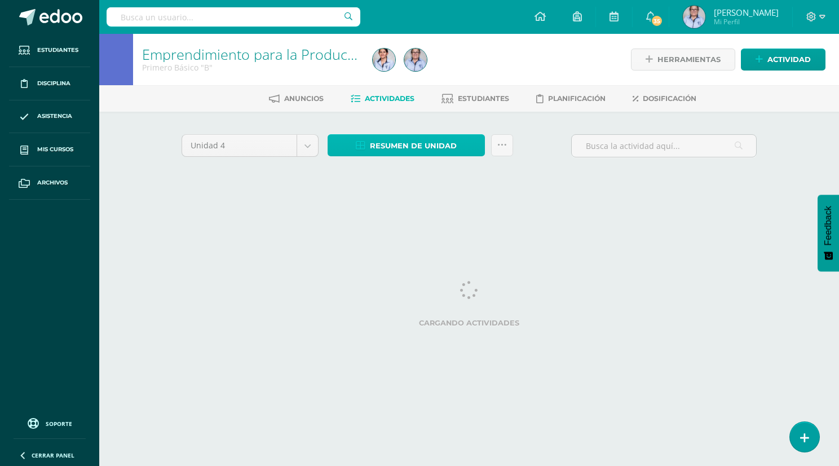
click at [405, 145] on span "Resumen de unidad" at bounding box center [413, 145] width 87 height 21
click at [410, 135] on span "Resumen de unidad" at bounding box center [413, 145] width 87 height 21
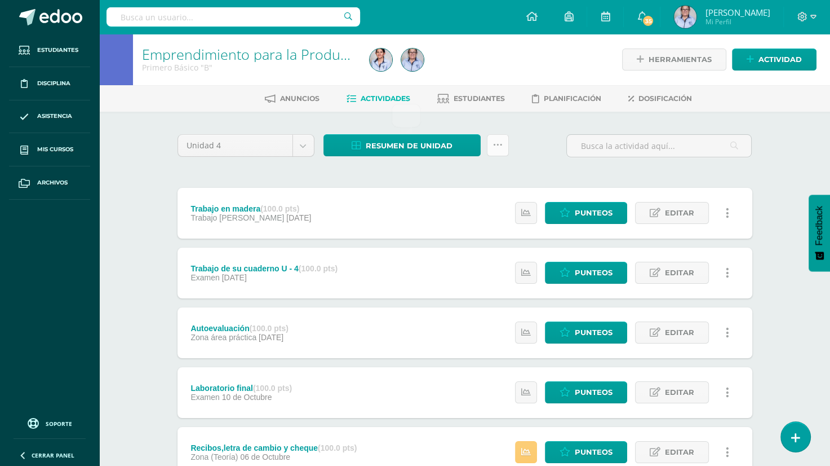
click at [498, 148] on icon at bounding box center [498, 145] width 10 height 10
click at [390, 145] on span "Resumen de unidad" at bounding box center [409, 145] width 87 height 21
click at [482, 100] on span "Estudiantes" at bounding box center [479, 98] width 51 height 8
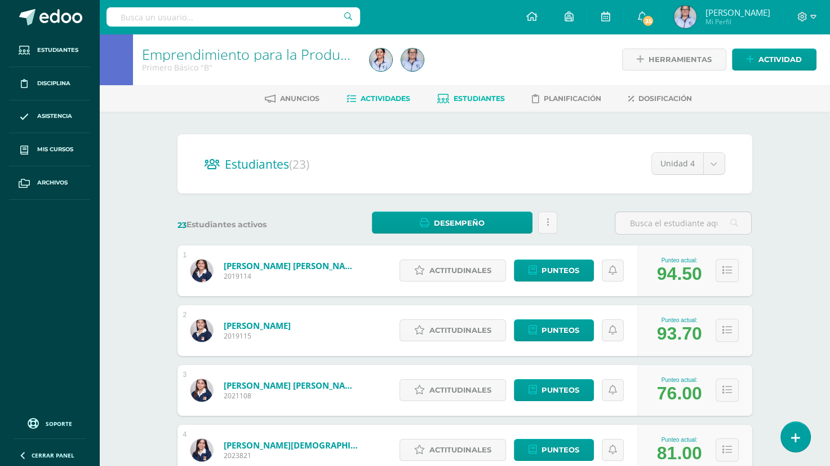
click at [384, 96] on span "Actividades" at bounding box center [386, 98] width 50 height 8
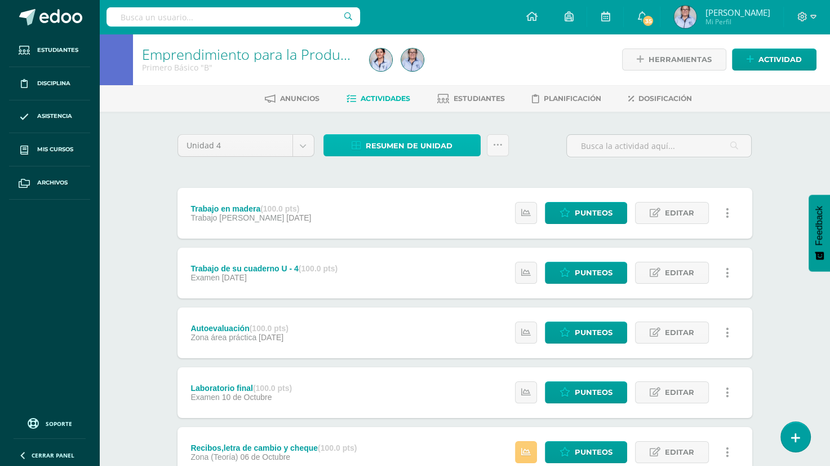
click at [402, 144] on span "Resumen de unidad" at bounding box center [409, 145] width 87 height 21
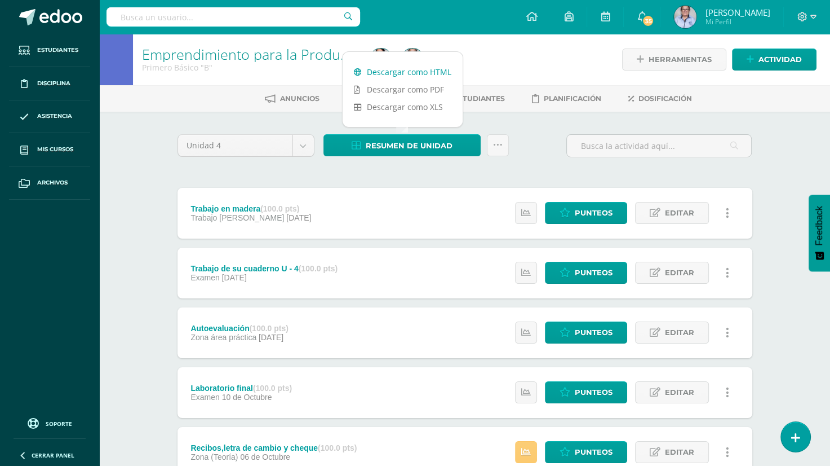
click at [411, 71] on link "Descargar como HTML" at bounding box center [403, 71] width 120 height 17
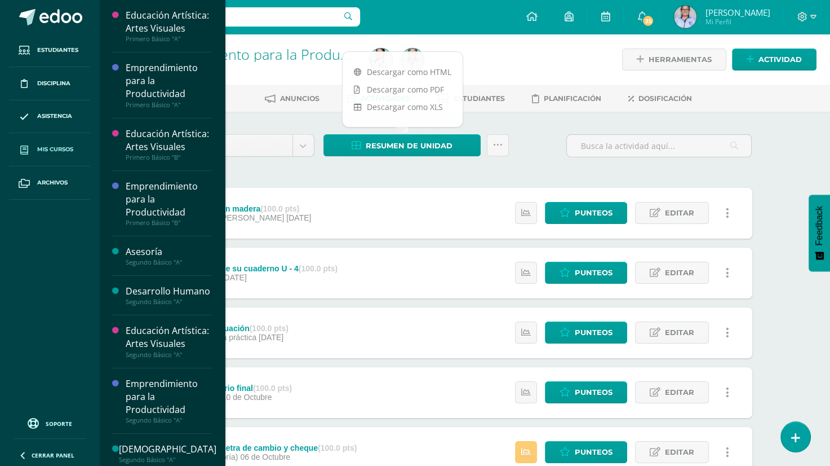
click at [70, 150] on span "Mis cursos" at bounding box center [55, 149] width 36 height 9
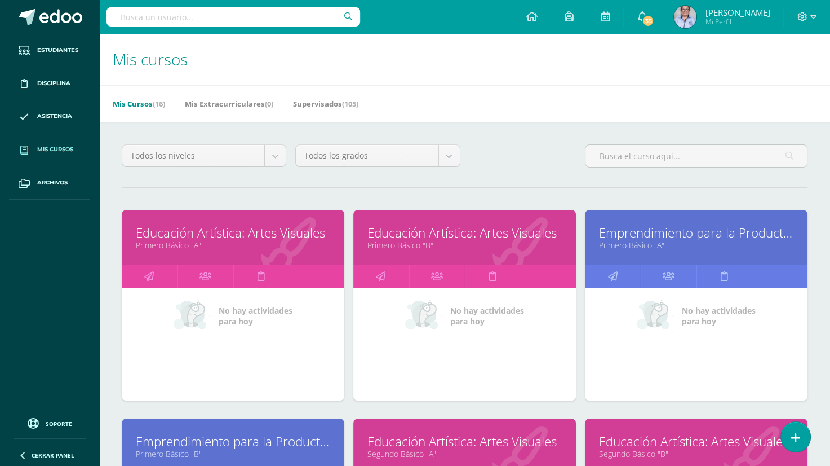
click at [513, 258] on icon at bounding box center [520, 244] width 55 height 55
click at [455, 232] on link "Educación Artística: Artes Visuales" at bounding box center [464, 232] width 194 height 17
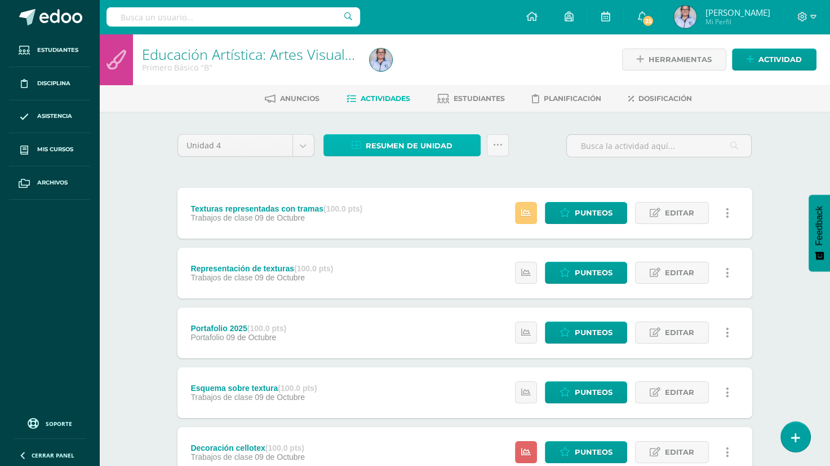
click at [401, 148] on span "Resumen de unidad" at bounding box center [409, 145] width 87 height 21
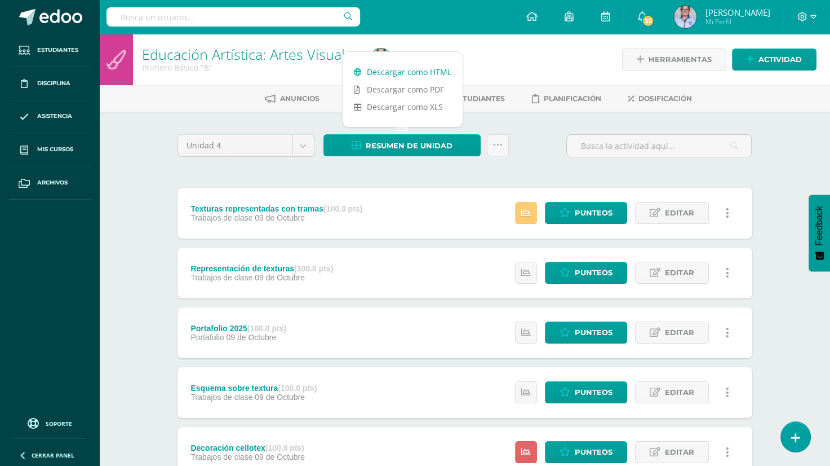
click at [416, 71] on link "Descargar como HTML" at bounding box center [403, 71] width 120 height 17
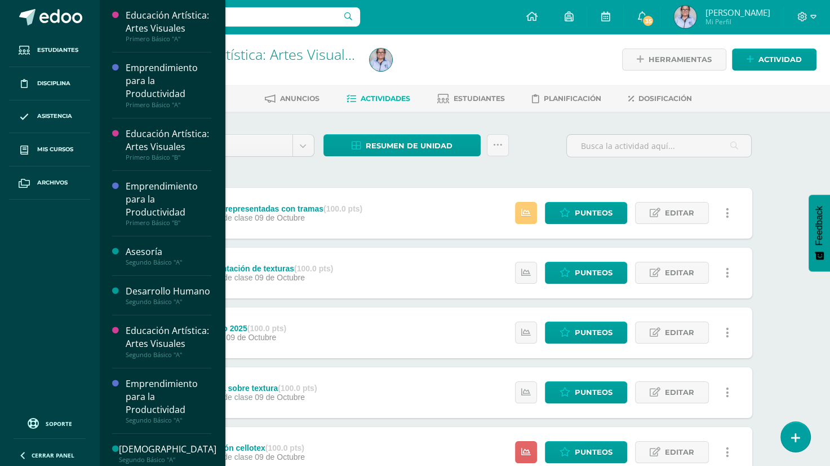
click at [219, 178] on div "Educación Artística: Artes Visuales Primero Básico "A" Actividades Estudiantes …" at bounding box center [162, 233] width 126 height 466
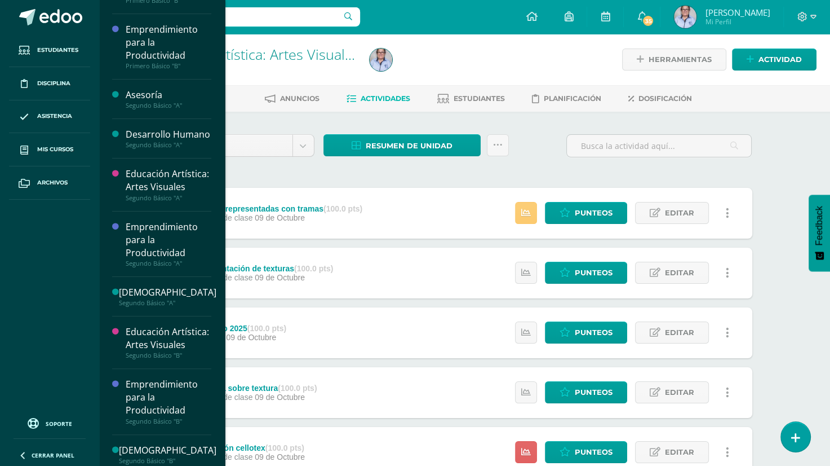
scroll to position [157, 0]
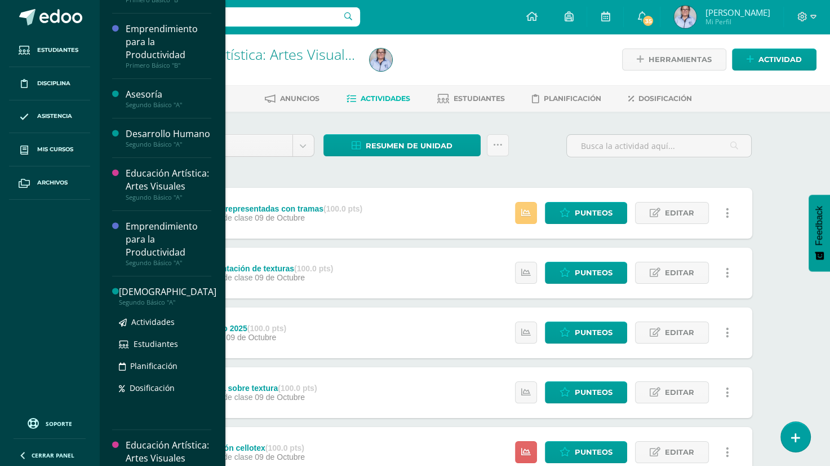
click at [147, 298] on div "[DEMOGRAPHIC_DATA]" at bounding box center [167, 291] width 97 height 13
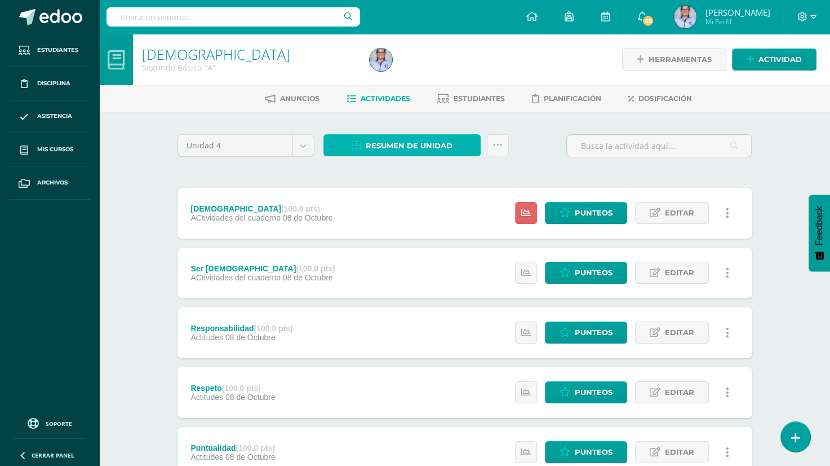
click at [430, 145] on span "Resumen de unidad" at bounding box center [409, 145] width 87 height 21
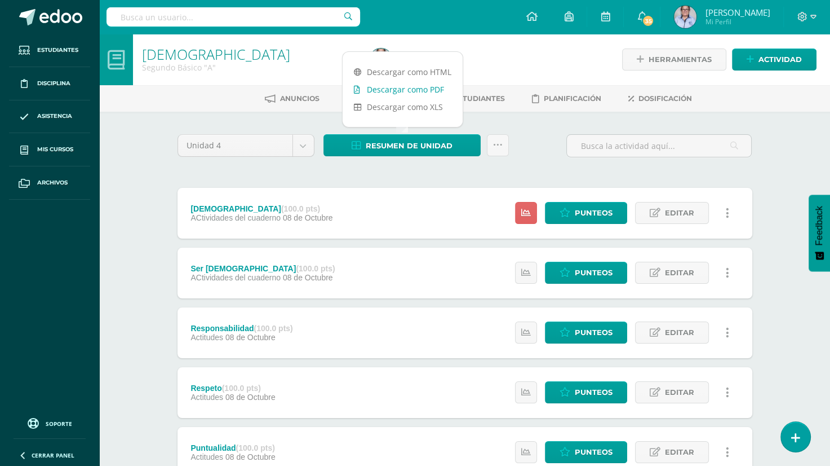
click at [410, 90] on link "Descargar como PDF" at bounding box center [403, 89] width 120 height 17
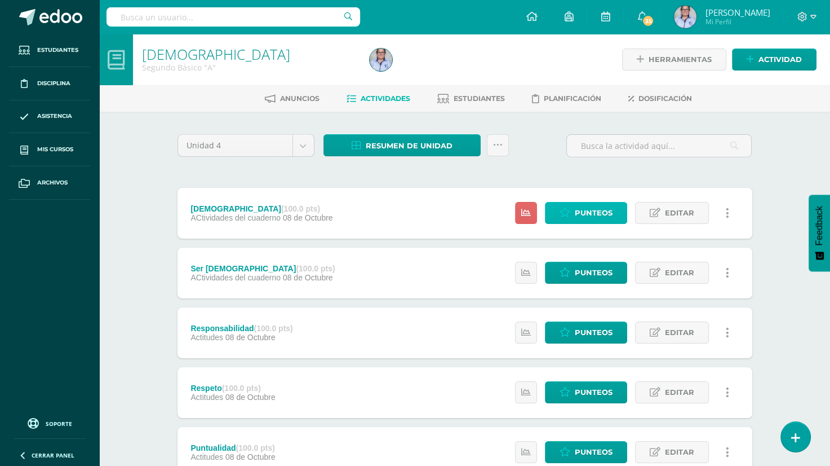
click at [597, 215] on span "Punteos" at bounding box center [594, 212] width 38 height 21
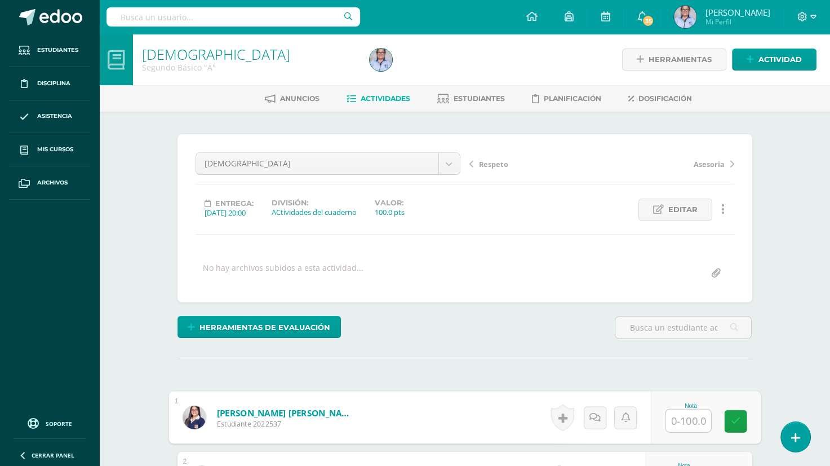
click at [687, 416] on input "text" at bounding box center [688, 420] width 45 height 23
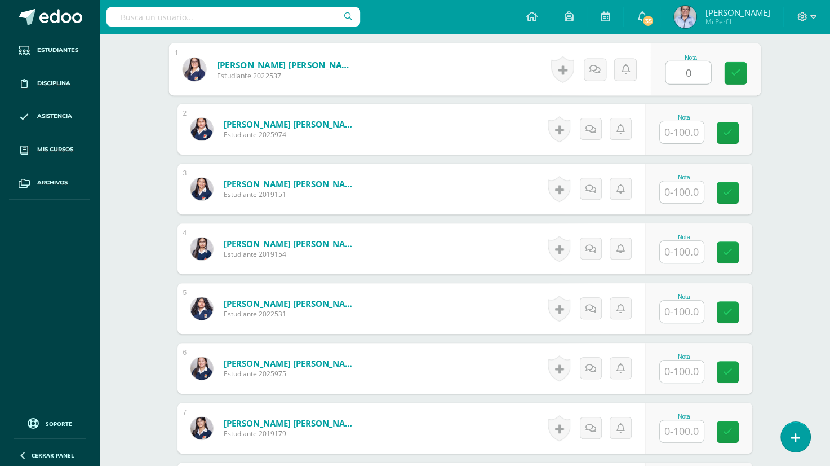
scroll to position [348, 0]
type input "0"
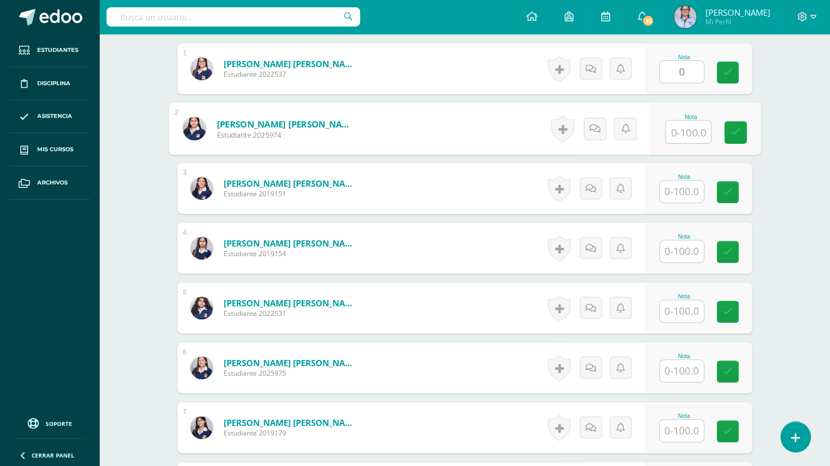
click at [672, 131] on input "text" at bounding box center [688, 132] width 45 height 23
type input "100"
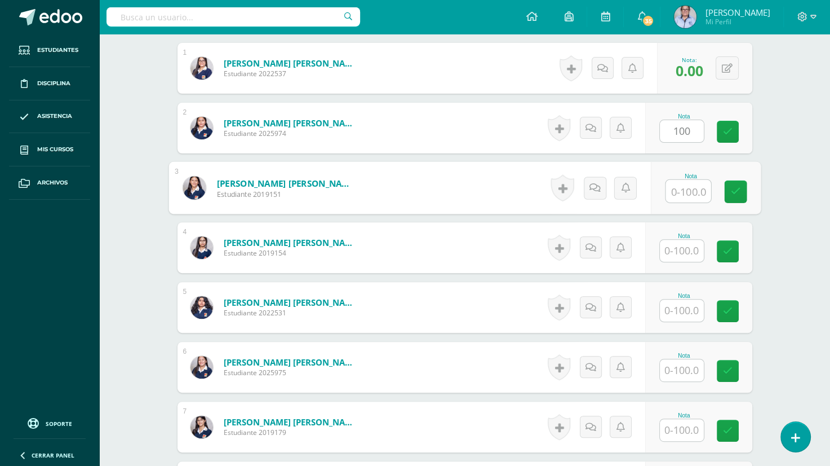
click at [684, 190] on input "text" at bounding box center [688, 191] width 45 height 23
type input "98"
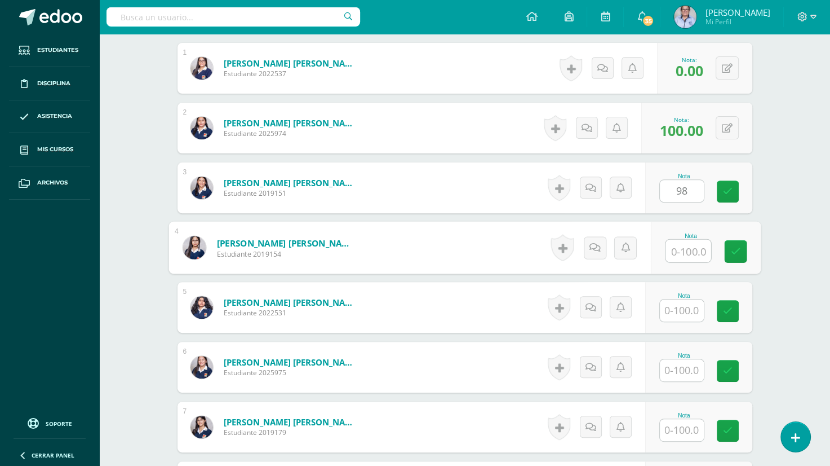
click at [682, 250] on input "text" at bounding box center [688, 251] width 45 height 23
type input "100"
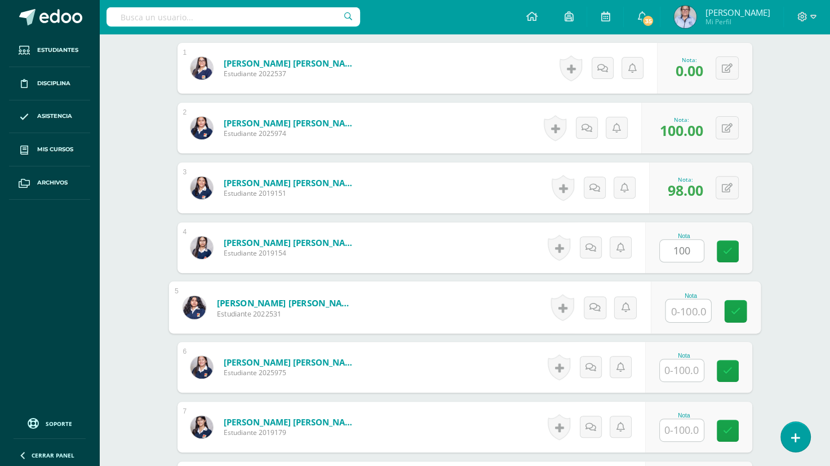
click at [679, 309] on input "text" at bounding box center [688, 310] width 45 height 23
type input "81"
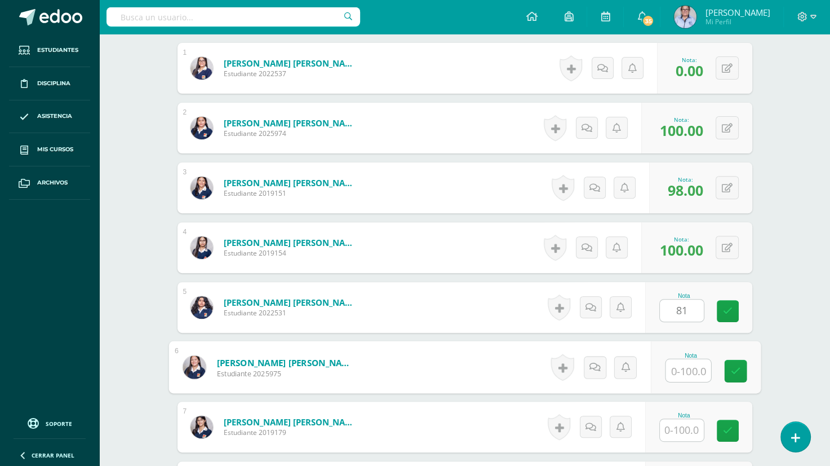
click at [687, 369] on input "text" at bounding box center [688, 370] width 45 height 23
type input "100"
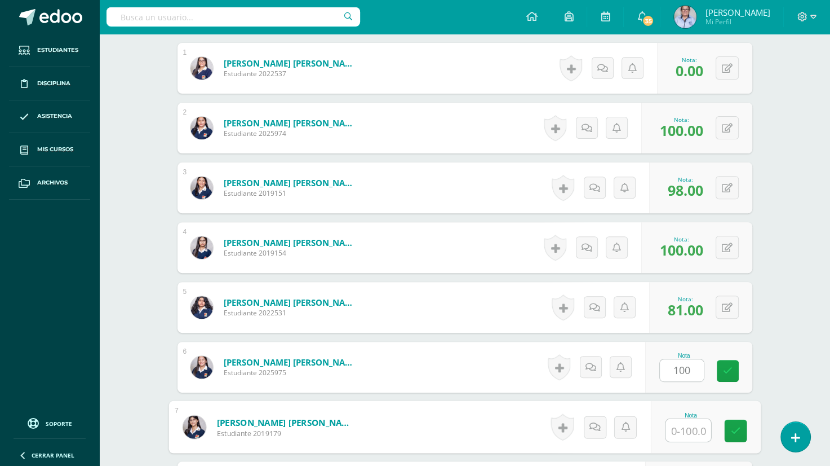
click at [681, 429] on input "text" at bounding box center [688, 430] width 45 height 23
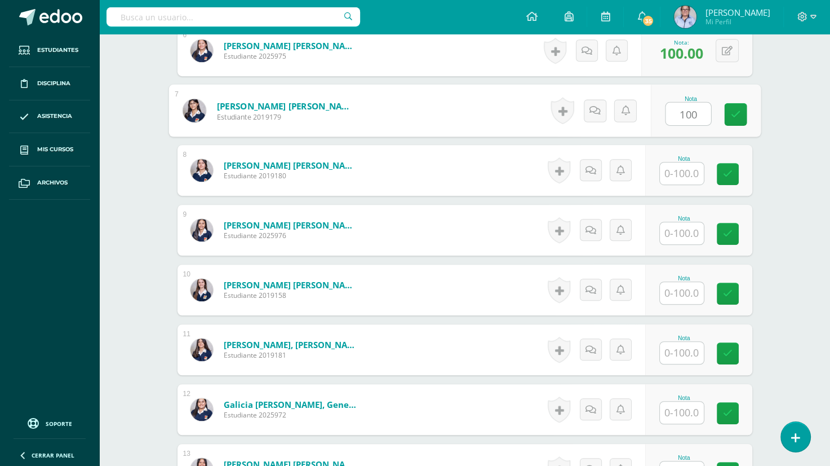
scroll to position [672, 0]
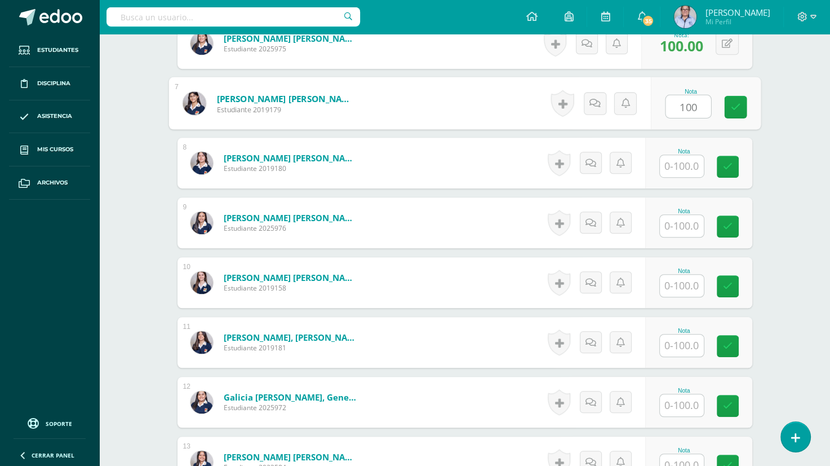
type input "100"
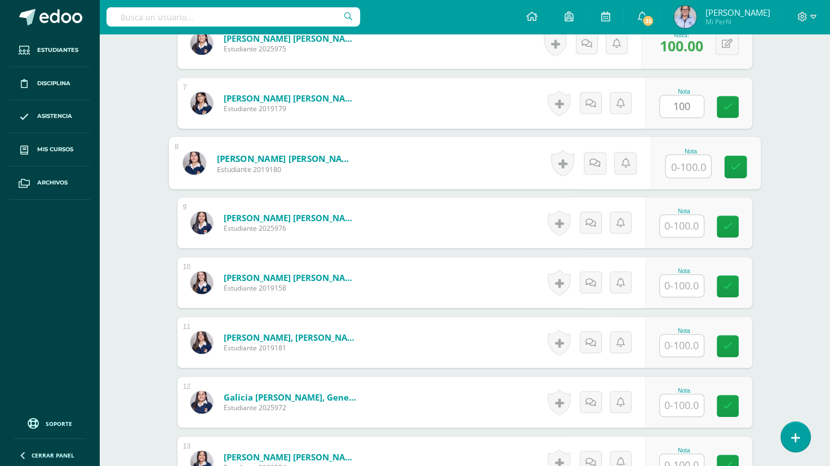
click at [679, 165] on input "text" at bounding box center [688, 166] width 45 height 23
type input "100"
click at [679, 221] on input "text" at bounding box center [682, 226] width 44 height 22
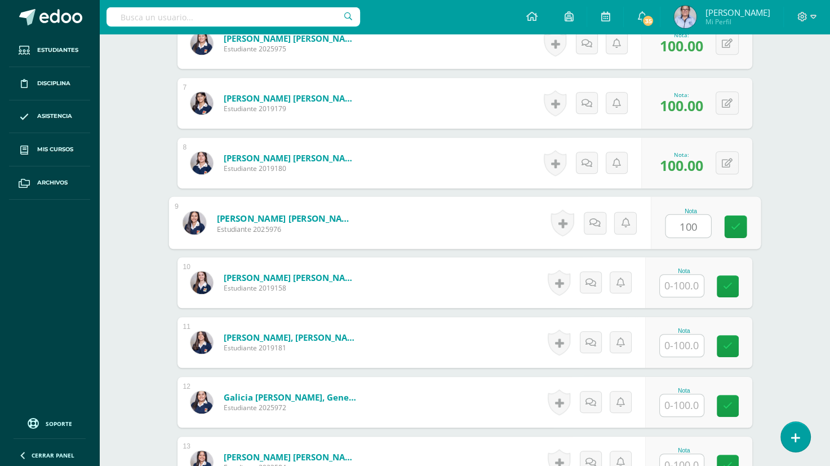
type input "100"
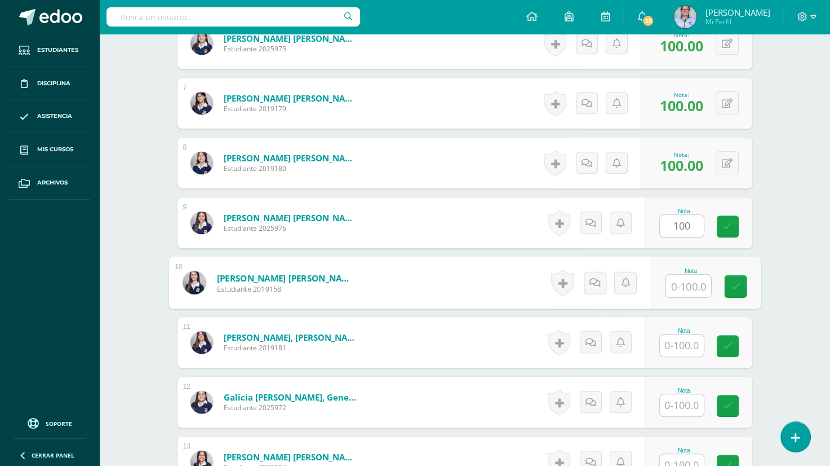
click at [684, 281] on input "text" at bounding box center [688, 285] width 45 height 23
type input "92"
